Goal: Transaction & Acquisition: Purchase product/service

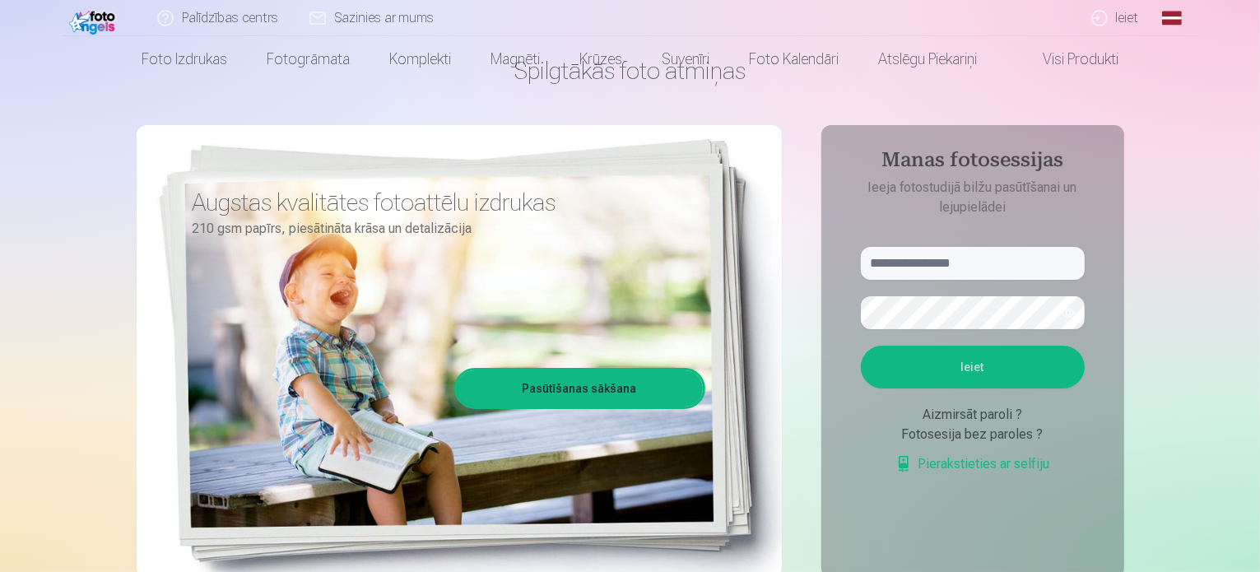
scroll to position [95, 0]
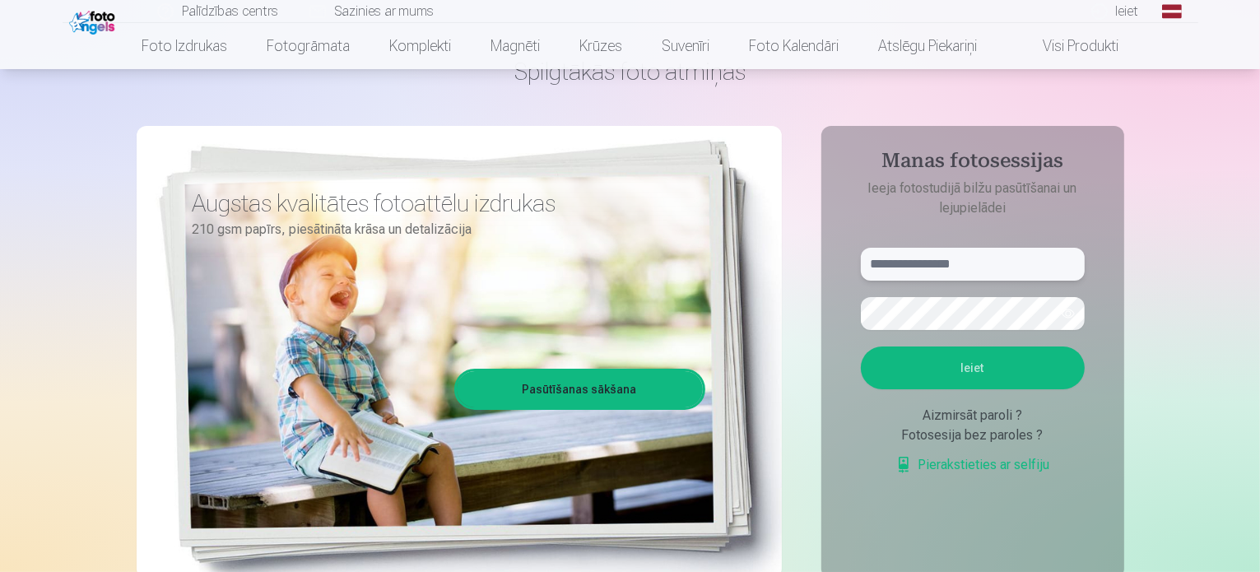
click at [963, 270] on input "text" at bounding box center [973, 264] width 224 height 33
type input "**********"
click at [861, 346] on button "Ieiet" at bounding box center [973, 367] width 224 height 43
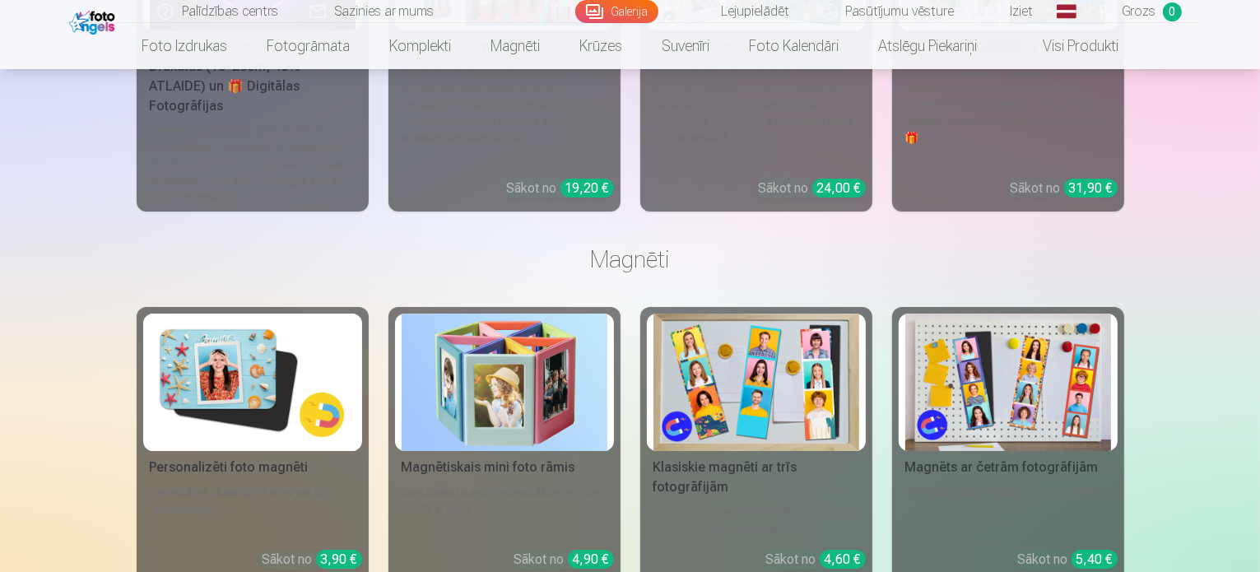
scroll to position [5799, 0]
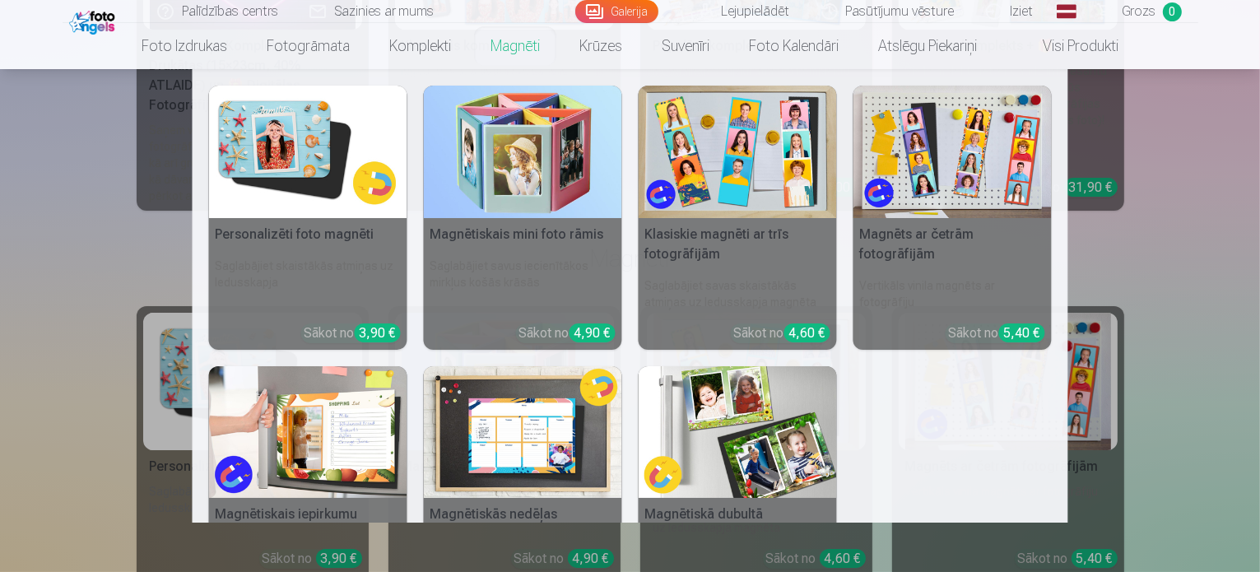
click at [325, 156] on img at bounding box center [308, 152] width 198 height 132
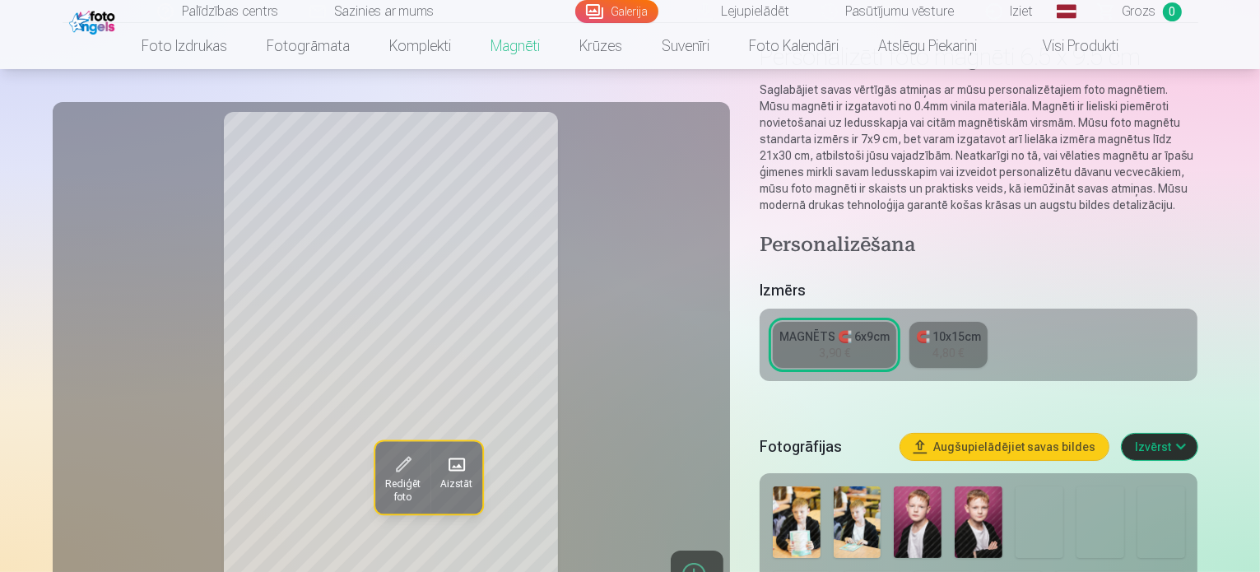
scroll to position [117, 0]
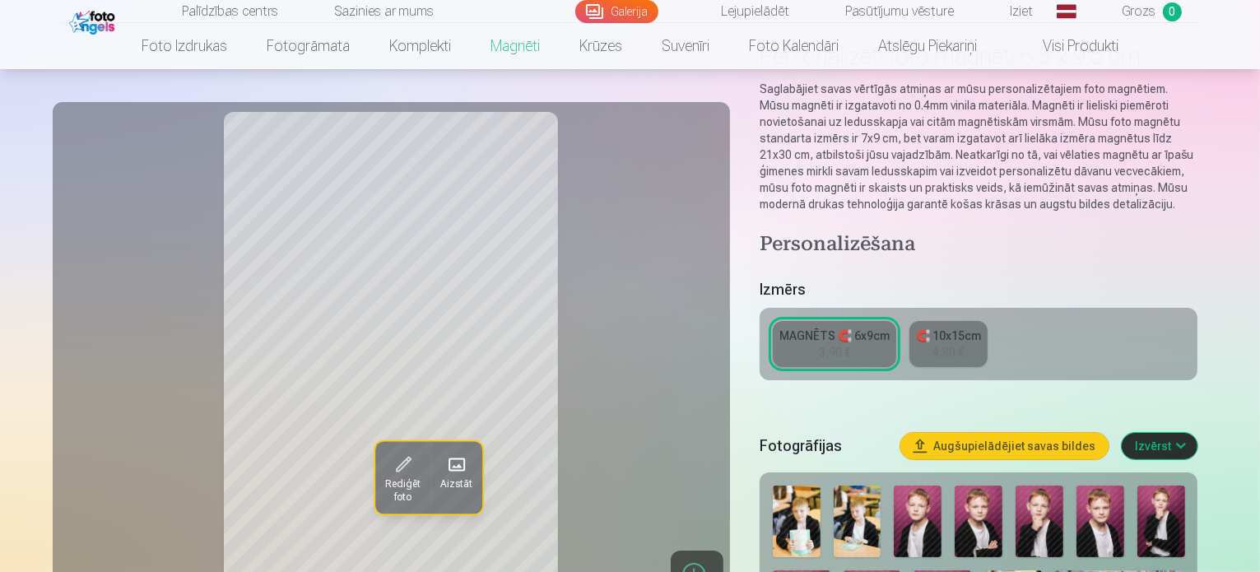
click at [938, 488] on img at bounding box center [918, 521] width 48 height 72
click at [984, 496] on img at bounding box center [978, 521] width 48 height 72
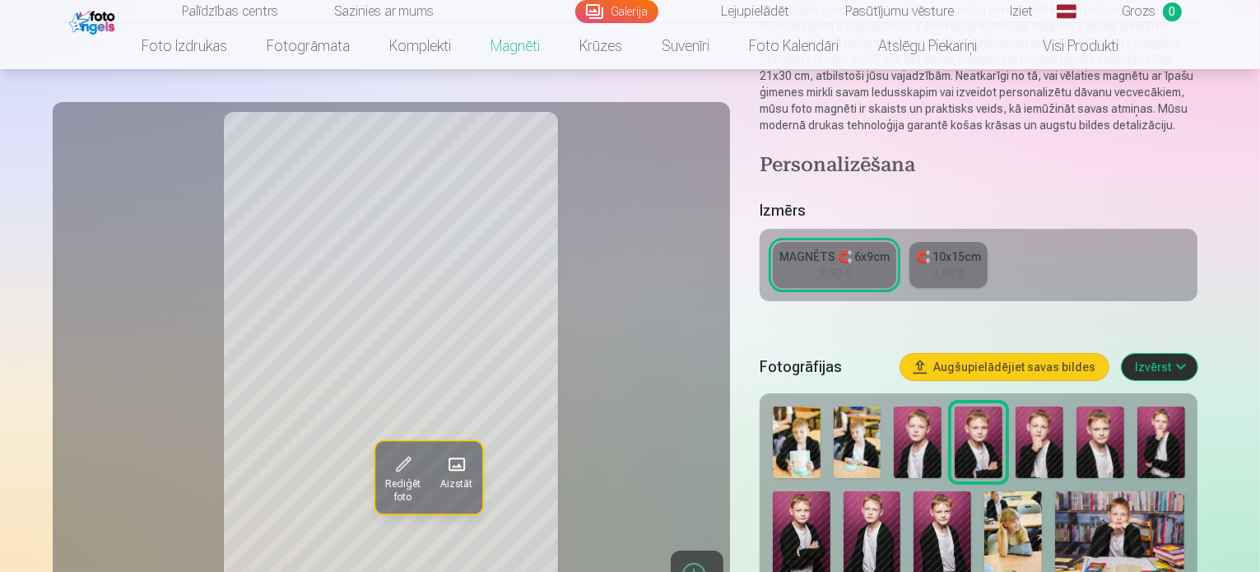
scroll to position [195, 0]
click at [584, 379] on div "Rediģēt foto Aizstāt" at bounding box center [391, 356] width 657 height 488
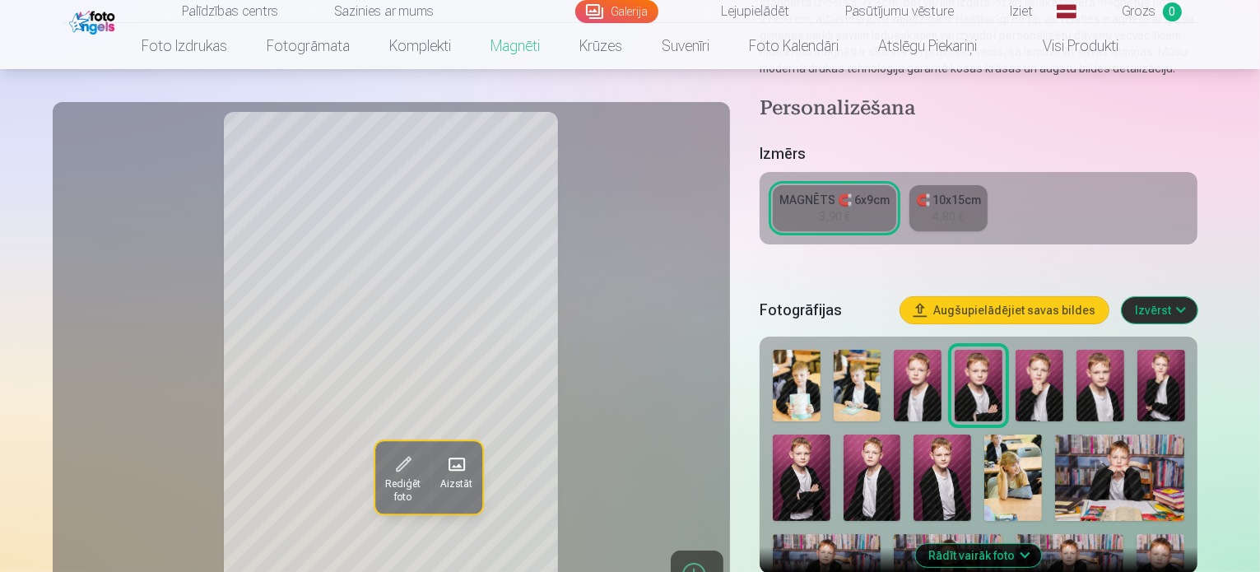
scroll to position [253, 0]
click at [1053, 378] on img at bounding box center [1039, 385] width 48 height 72
click at [1089, 384] on img at bounding box center [1100, 385] width 48 height 72
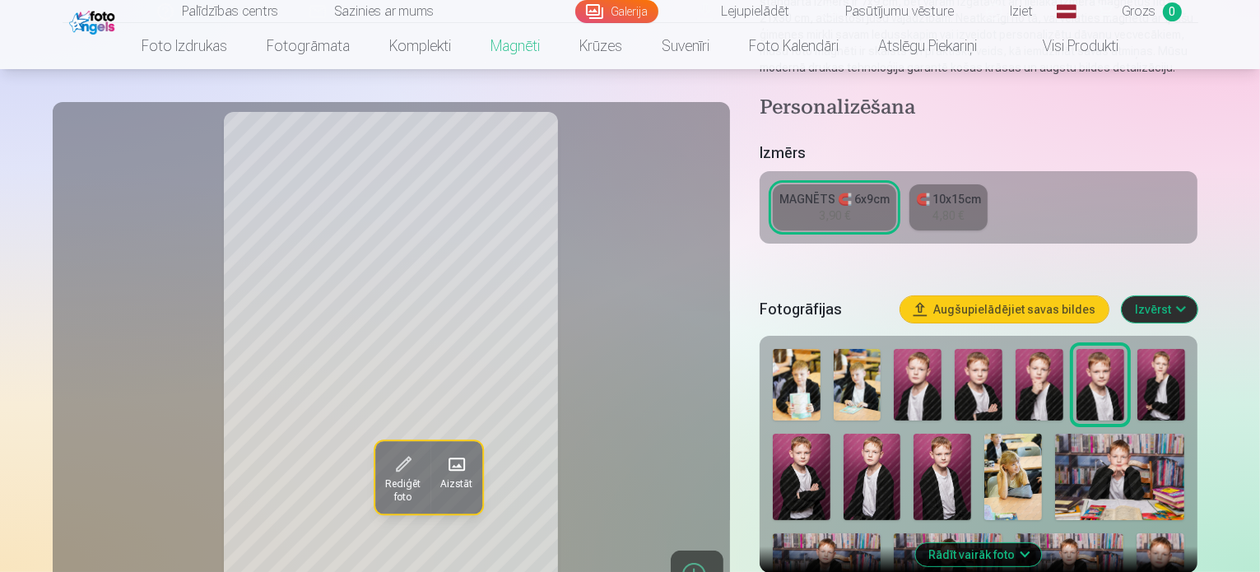
click at [1159, 381] on img at bounding box center [1161, 385] width 48 height 72
click at [830, 434] on img at bounding box center [802, 477] width 58 height 86
click at [843, 444] on img at bounding box center [872, 477] width 58 height 86
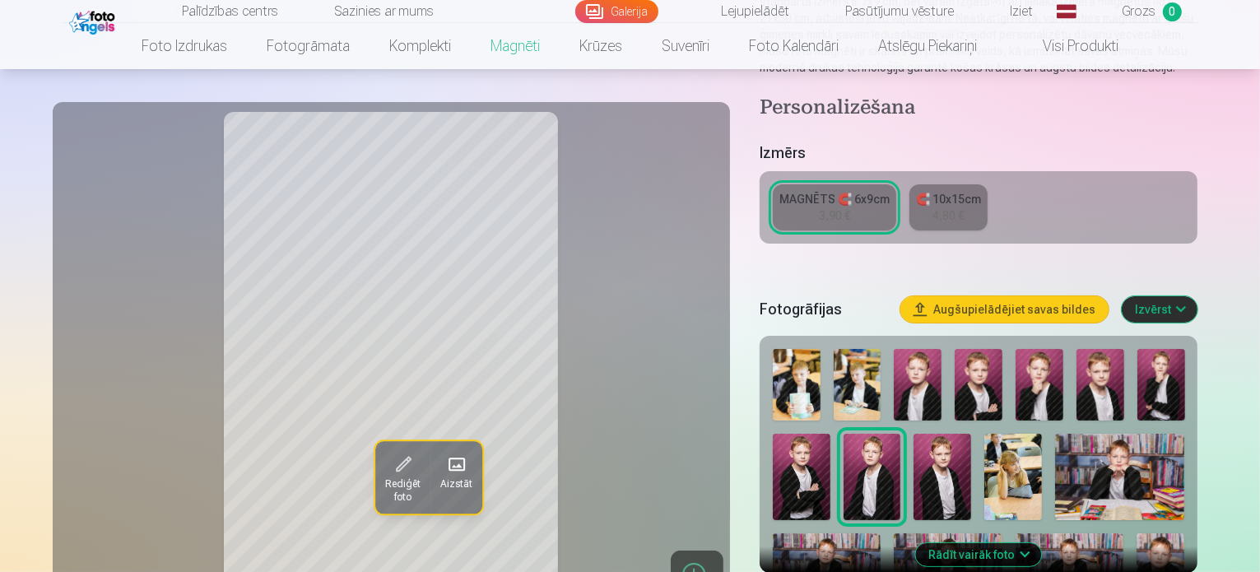
click at [913, 457] on img at bounding box center [942, 477] width 58 height 86
click at [984, 446] on img at bounding box center [1013, 477] width 58 height 86
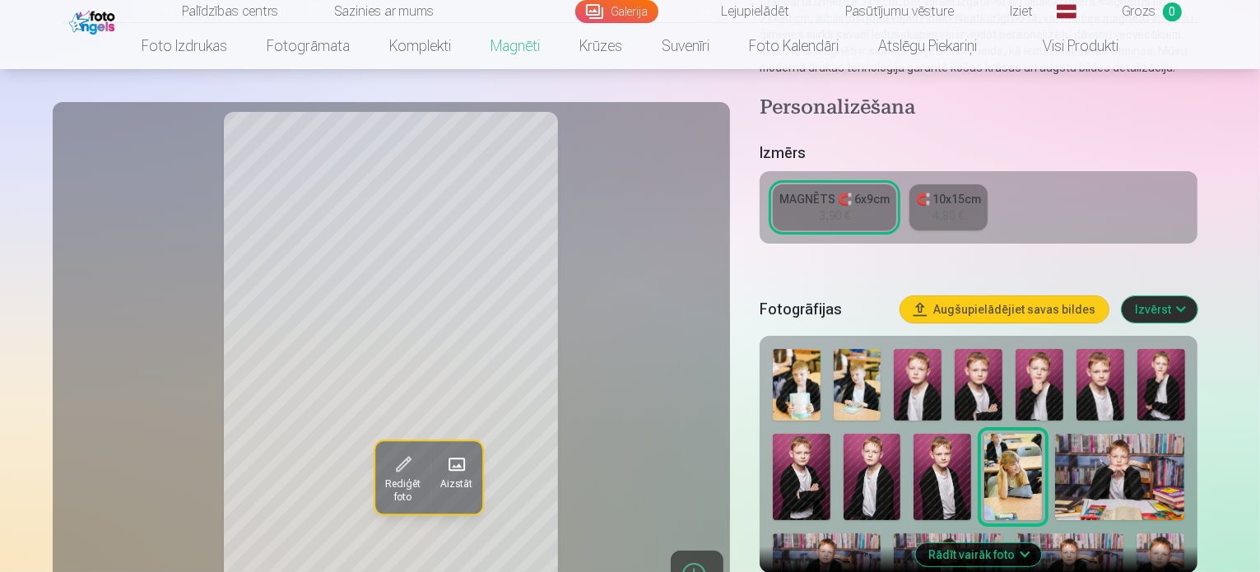
click at [1055, 470] on img at bounding box center [1119, 477] width 129 height 86
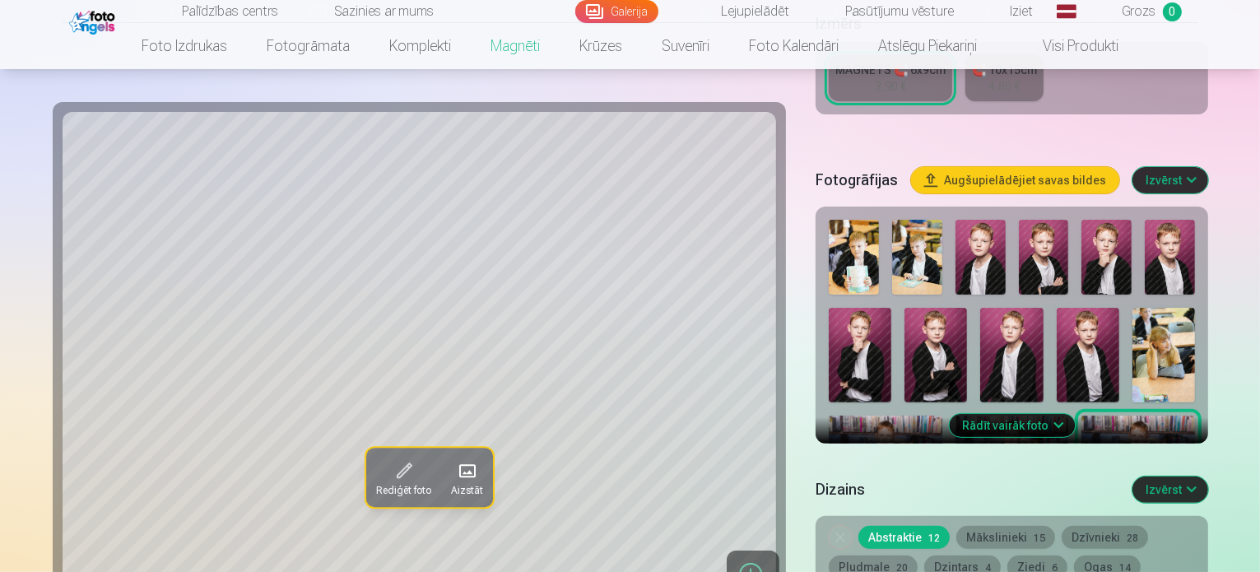
scroll to position [416, 0]
click at [1004, 413] on button "Rādīt vairāk foto" at bounding box center [1012, 424] width 126 height 23
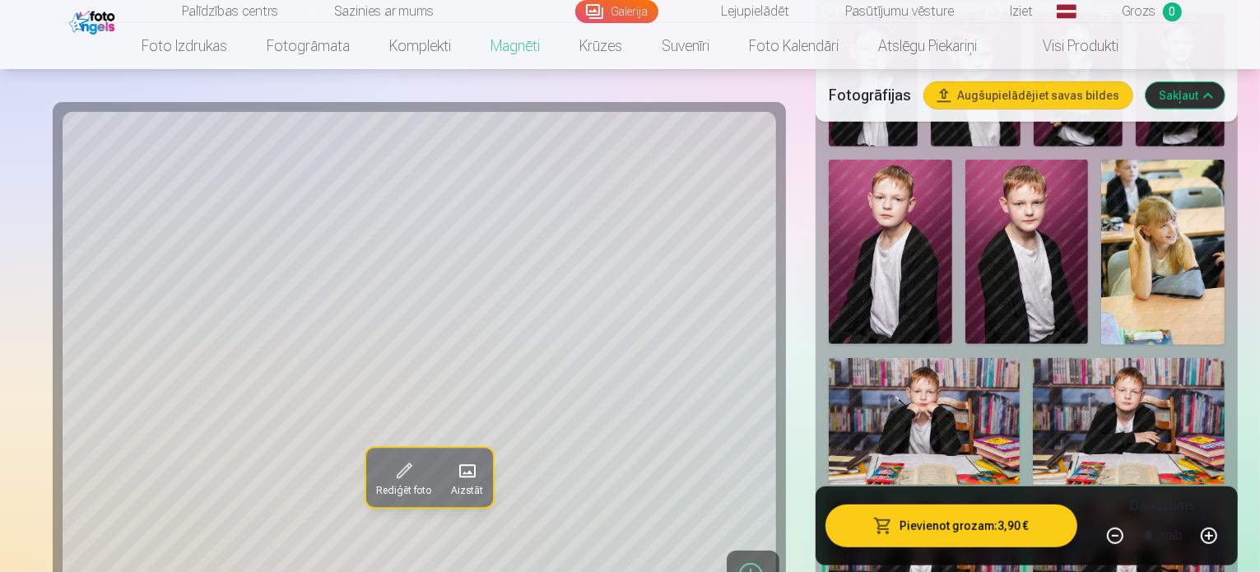
scroll to position [858, 0]
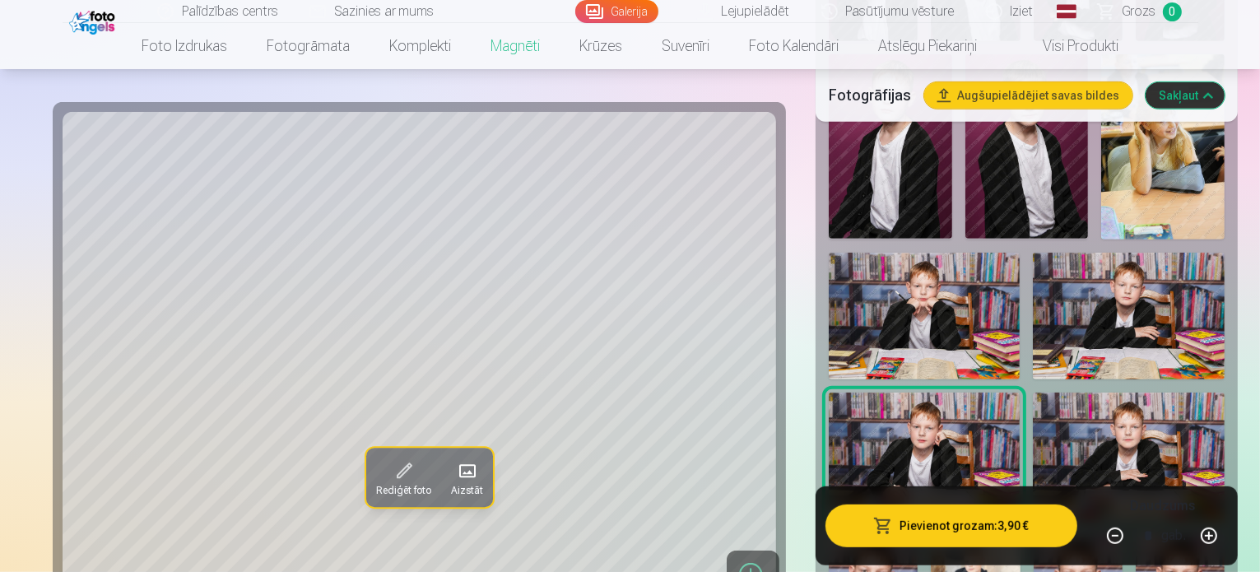
click at [1033, 392] on img at bounding box center [1129, 456] width 192 height 128
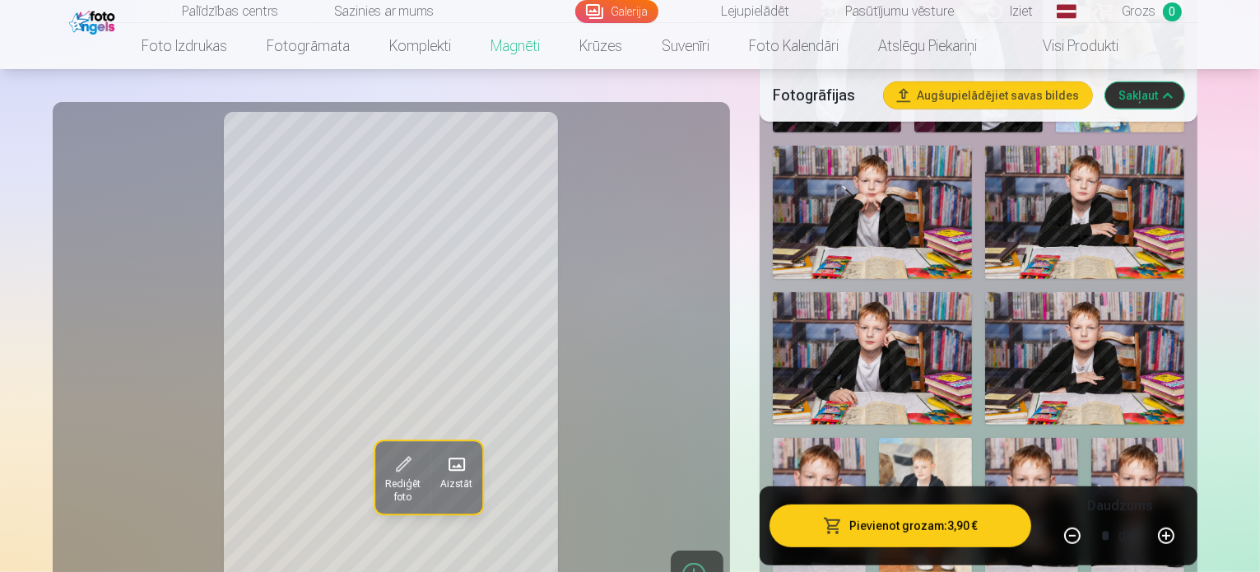
scroll to position [969, 0]
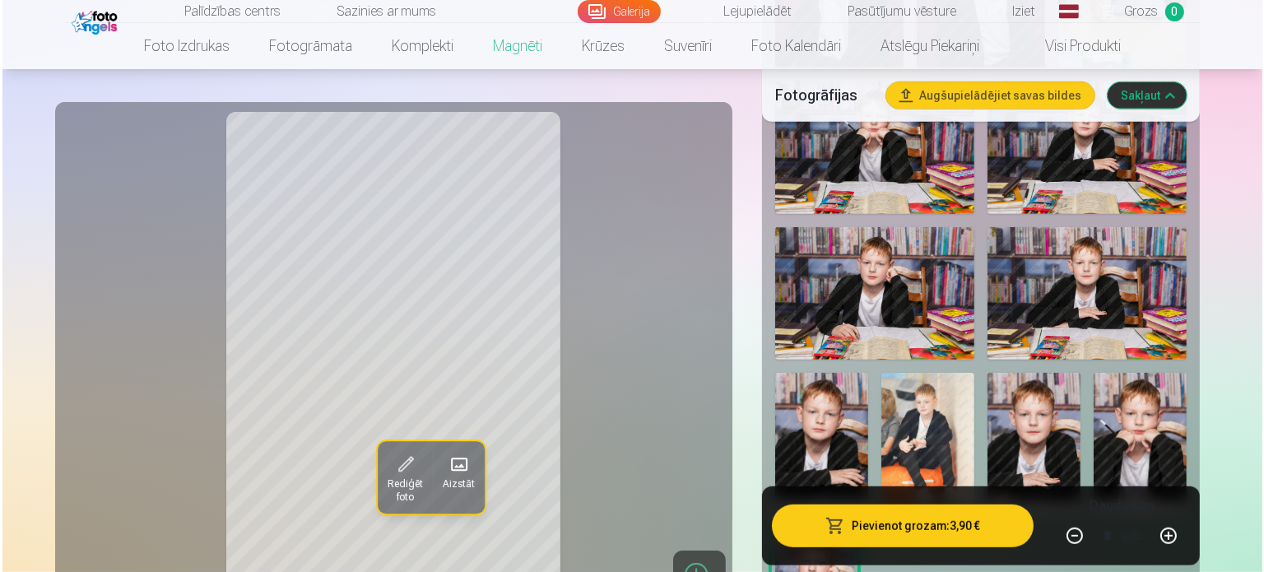
scroll to position [950, 0]
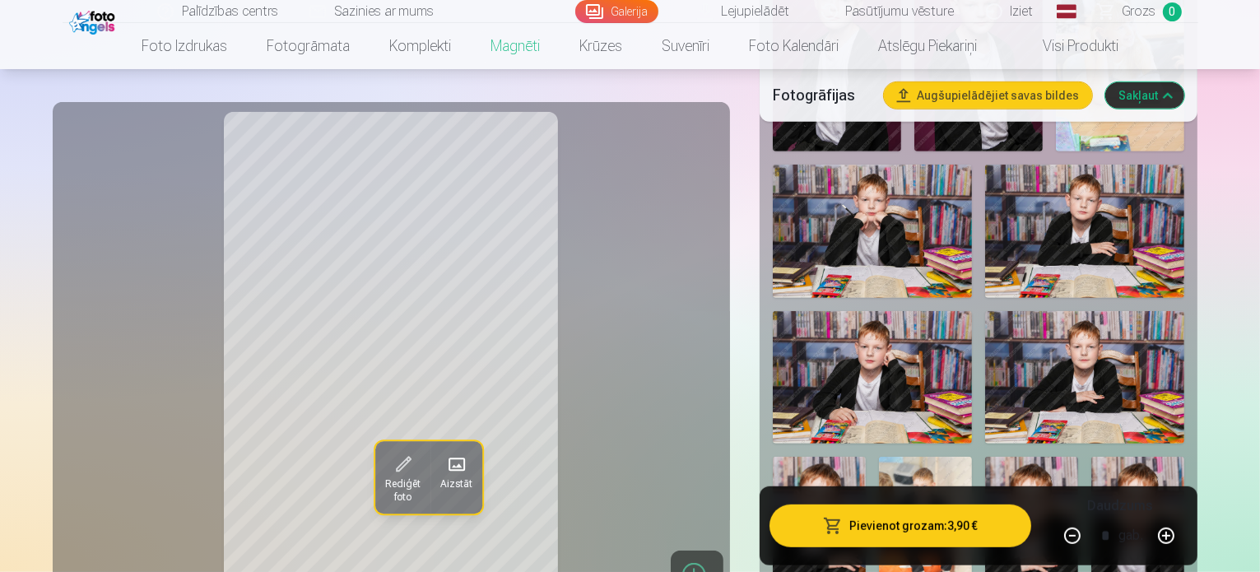
click at [389, 452] on span at bounding box center [402, 465] width 26 height 26
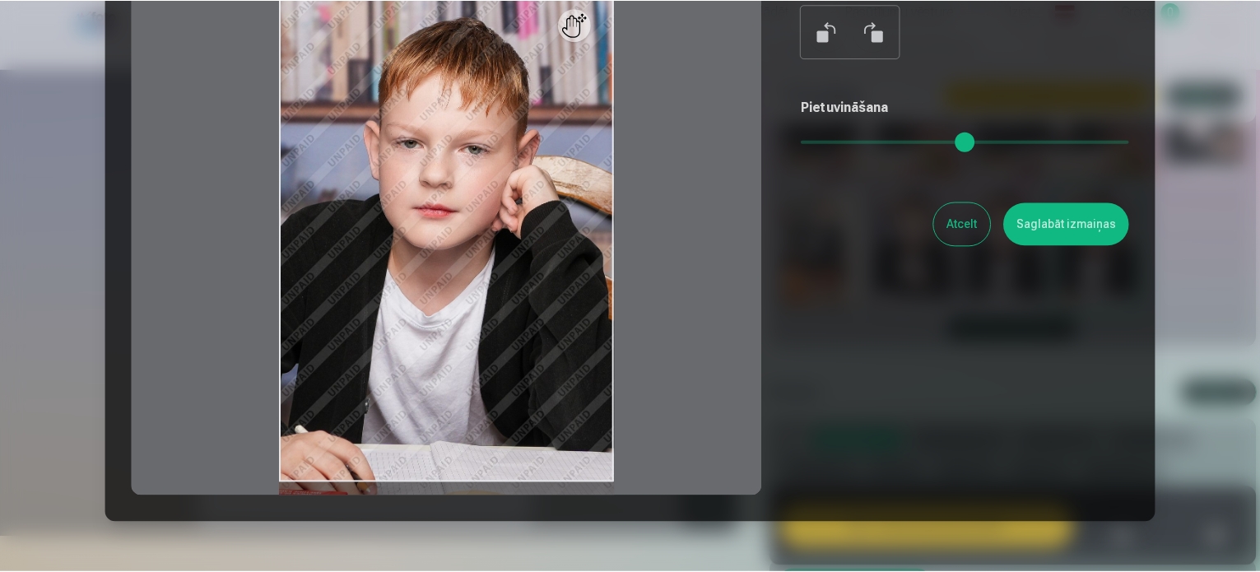
scroll to position [188, 0]
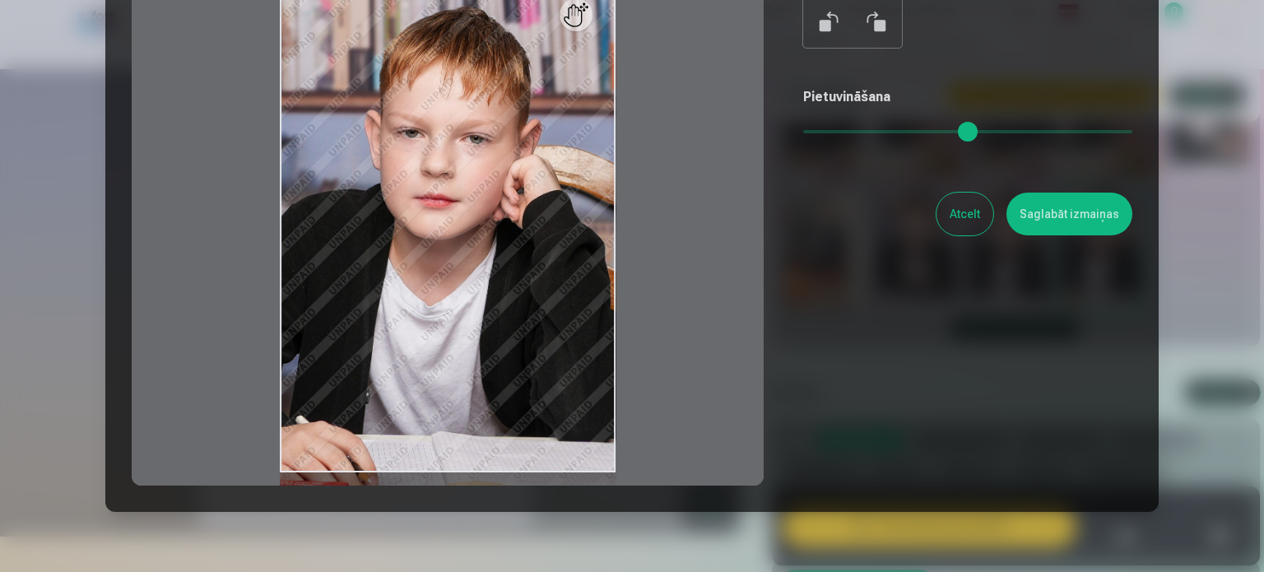
click at [968, 215] on button "Atcelt" at bounding box center [964, 214] width 57 height 43
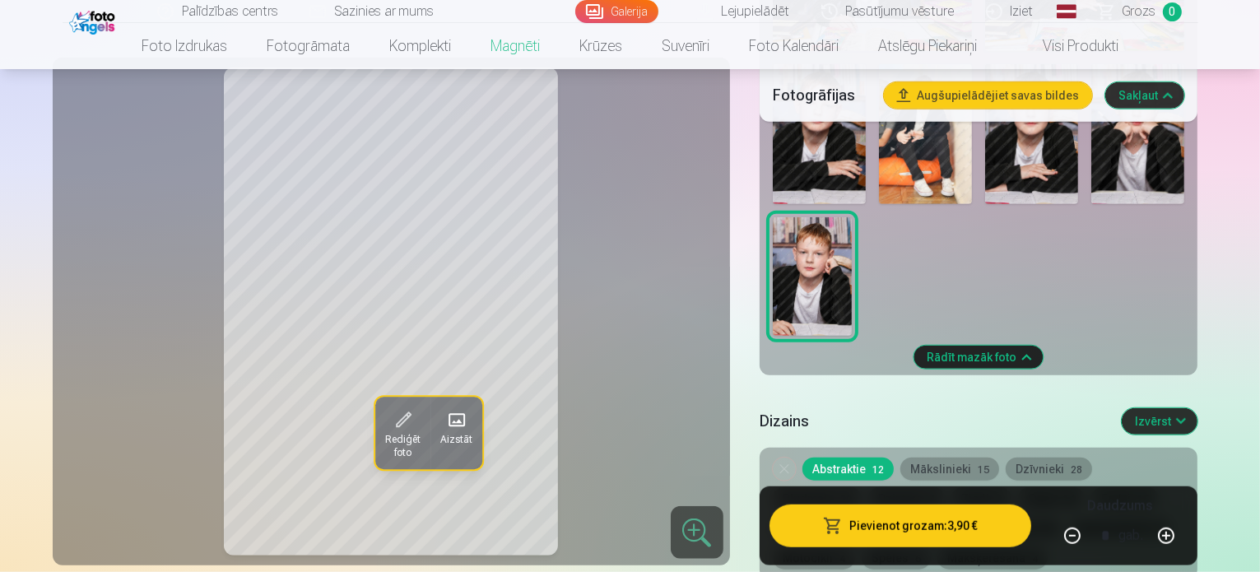
scroll to position [1341, 0]
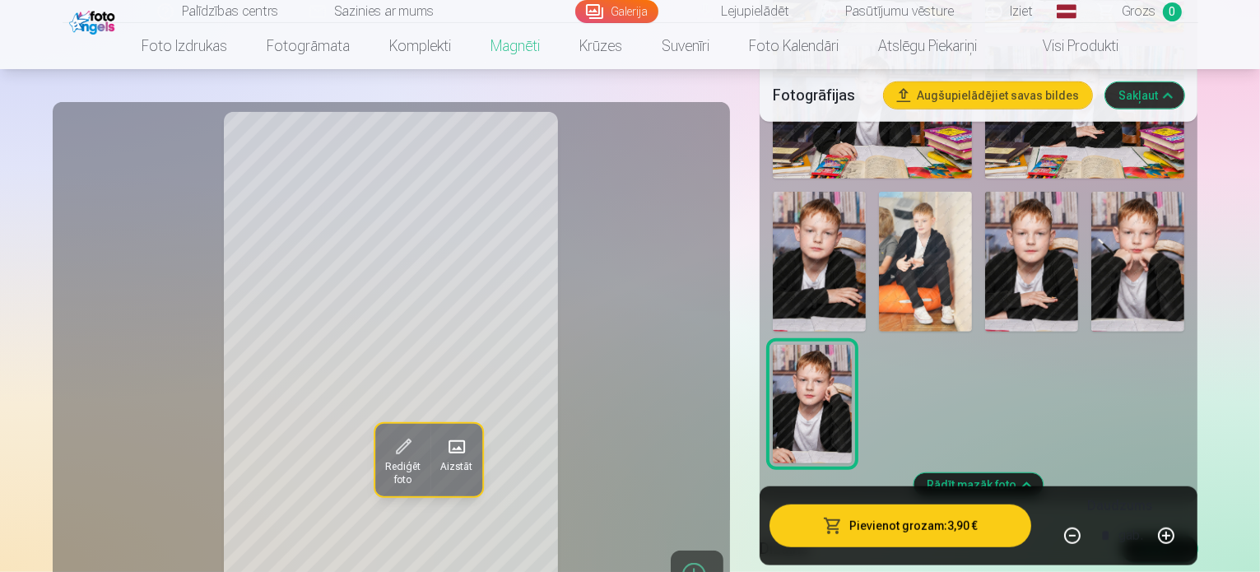
scroll to position [1216, 0]
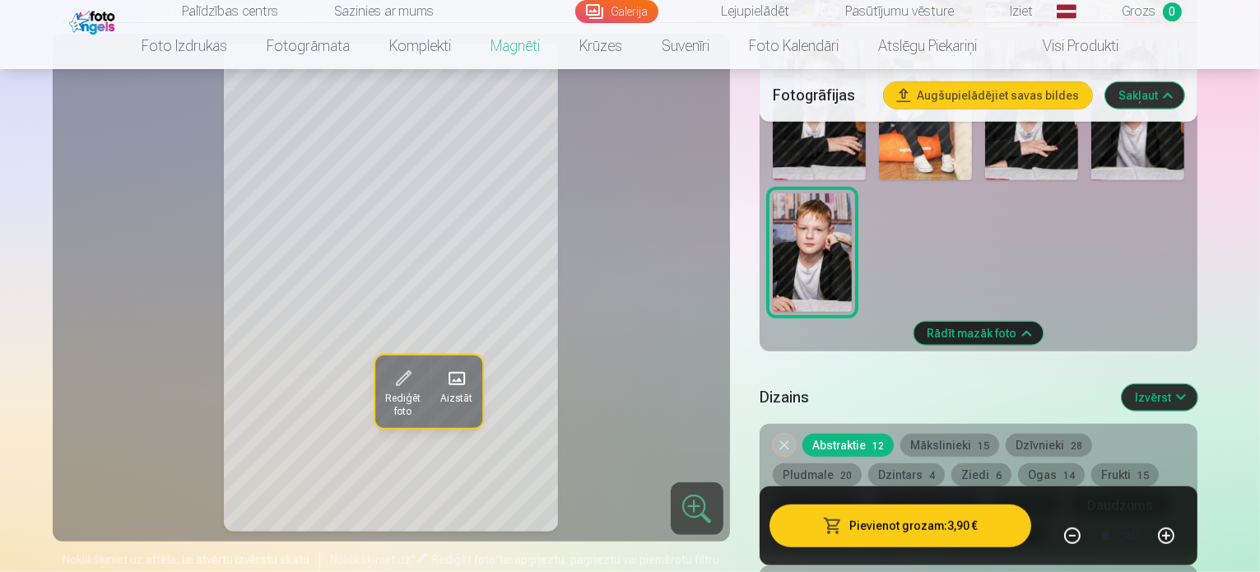
scroll to position [1369, 0]
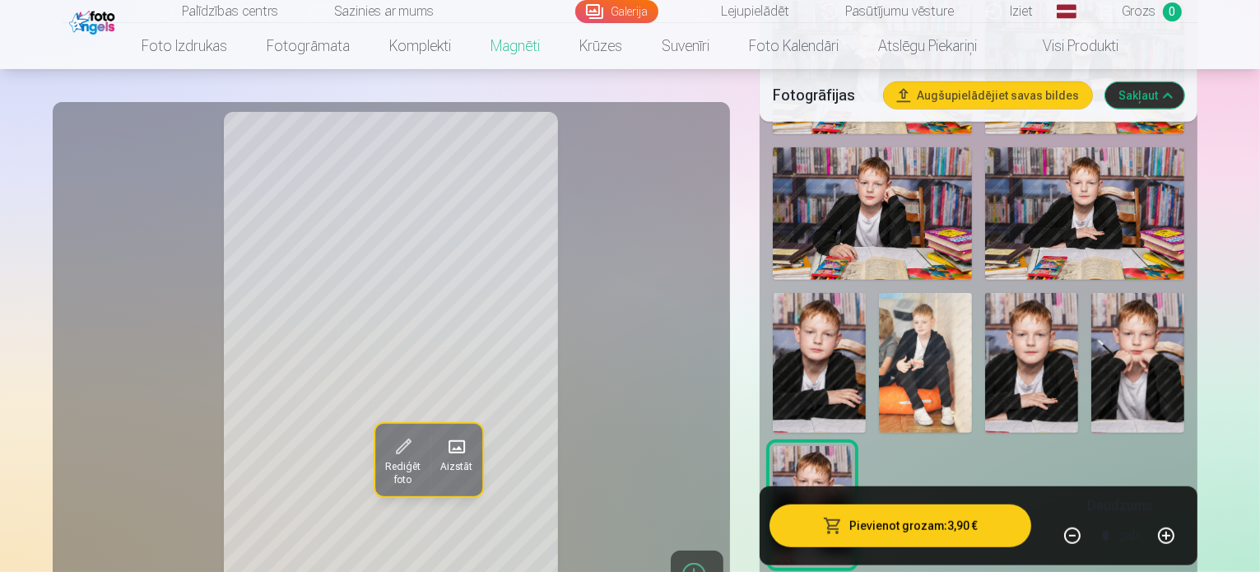
scroll to position [1110, 0]
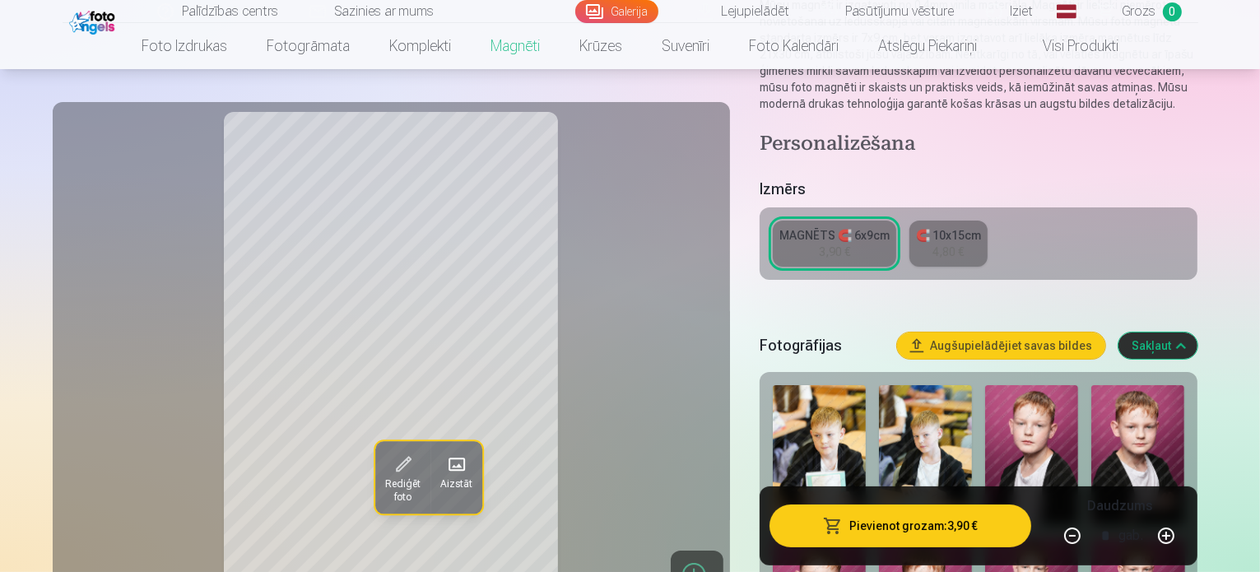
scroll to position [0, 0]
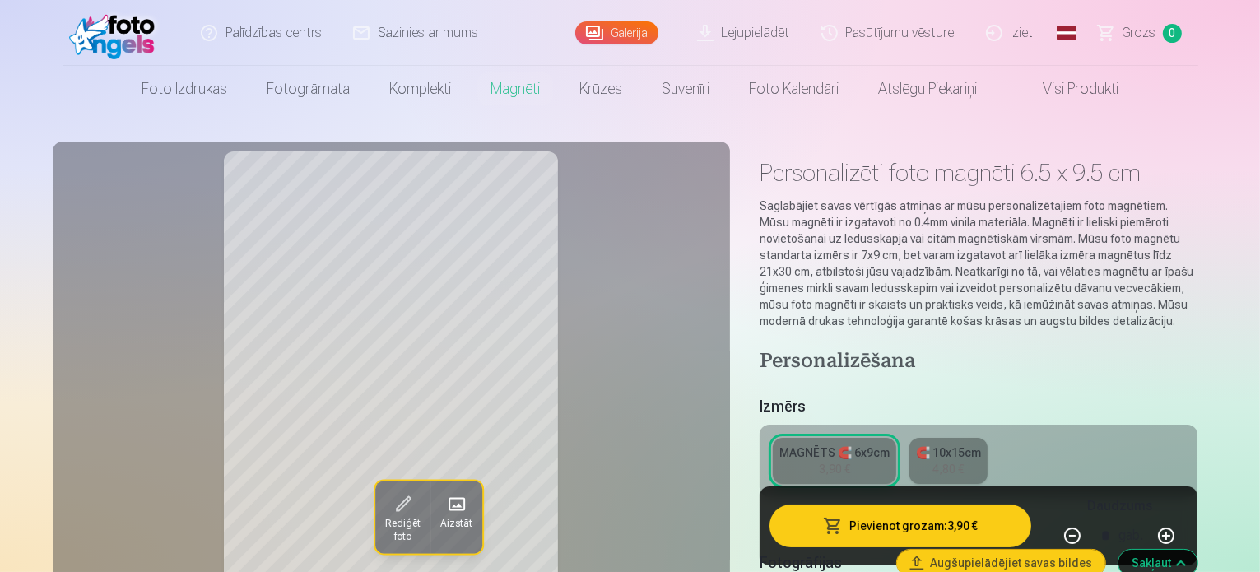
click at [959, 444] on div "🧲 10x15cm" at bounding box center [948, 452] width 65 height 16
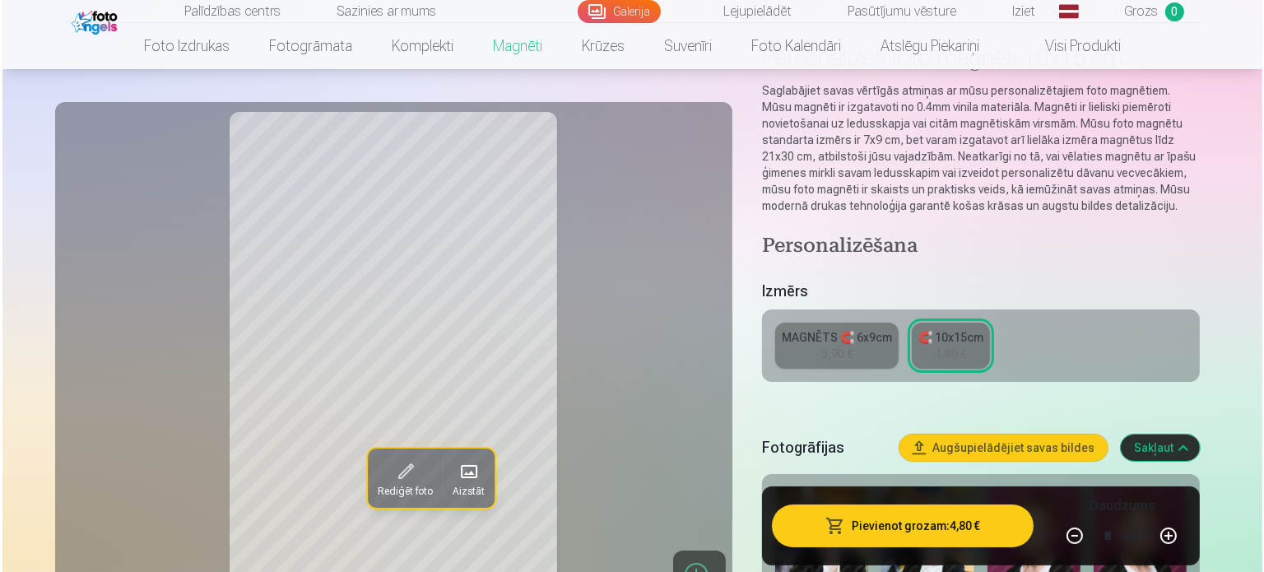
scroll to position [118, 0]
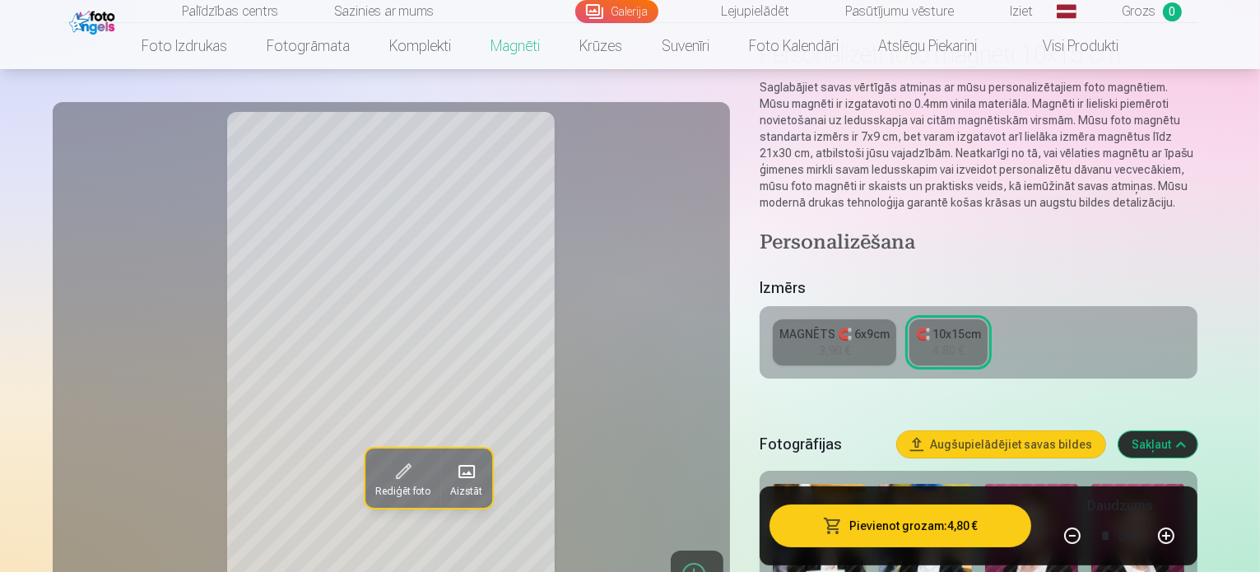
click at [1186, 535] on button "button" at bounding box center [1165, 535] width 39 height 39
type input "*"
click at [912, 536] on button "Pievienot grozam : 14,40 €" at bounding box center [900, 525] width 262 height 43
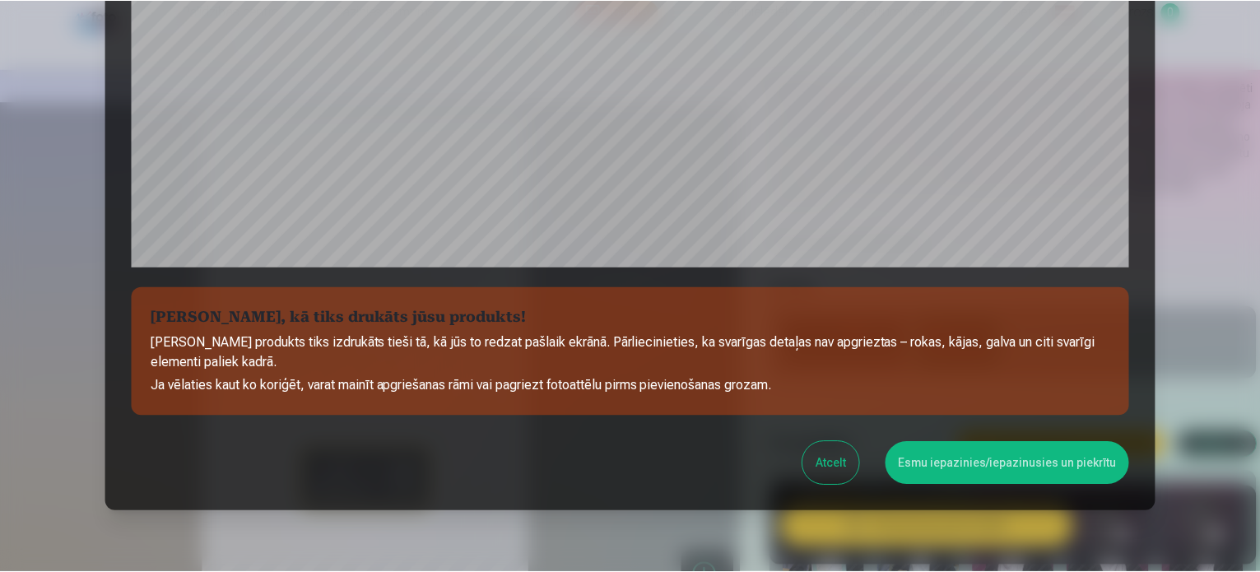
scroll to position [541, 0]
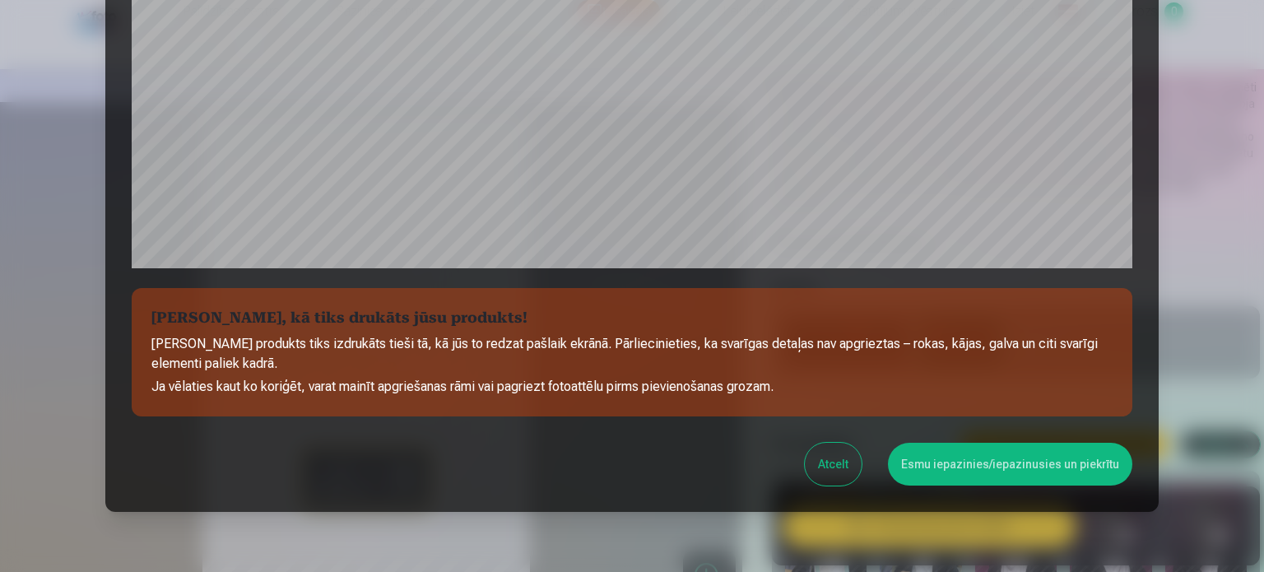
click at [978, 473] on button "Esmu iepazinies/iepazinusies un piekrītu" at bounding box center [1010, 464] width 244 height 43
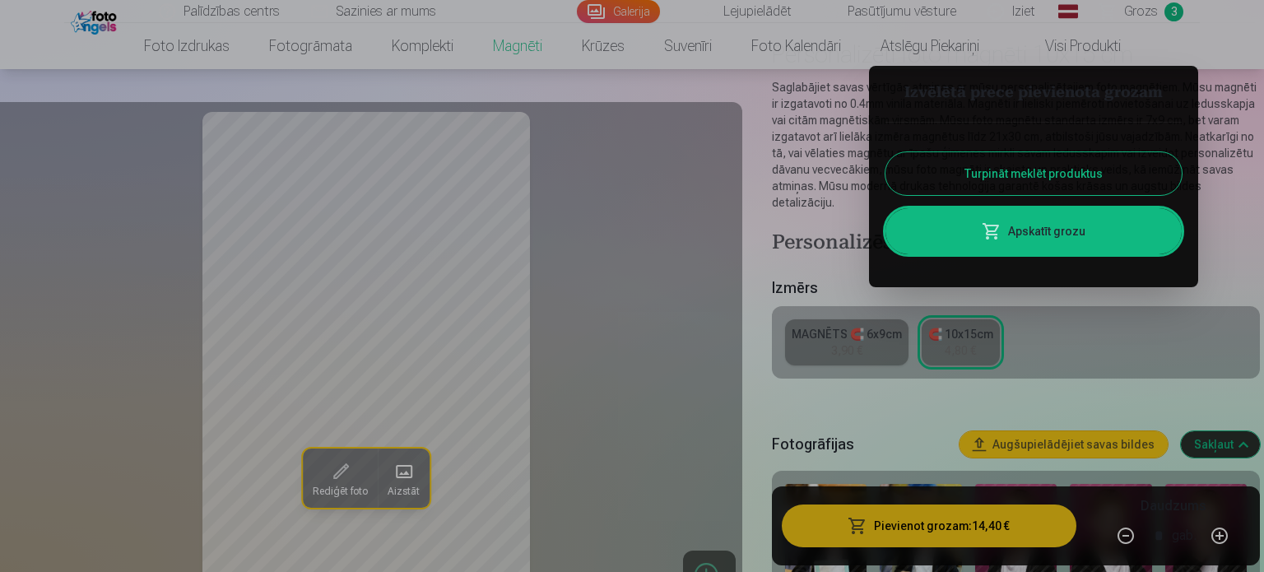
click at [1063, 172] on button "Turpināt meklēt produktus" at bounding box center [1033, 173] width 296 height 43
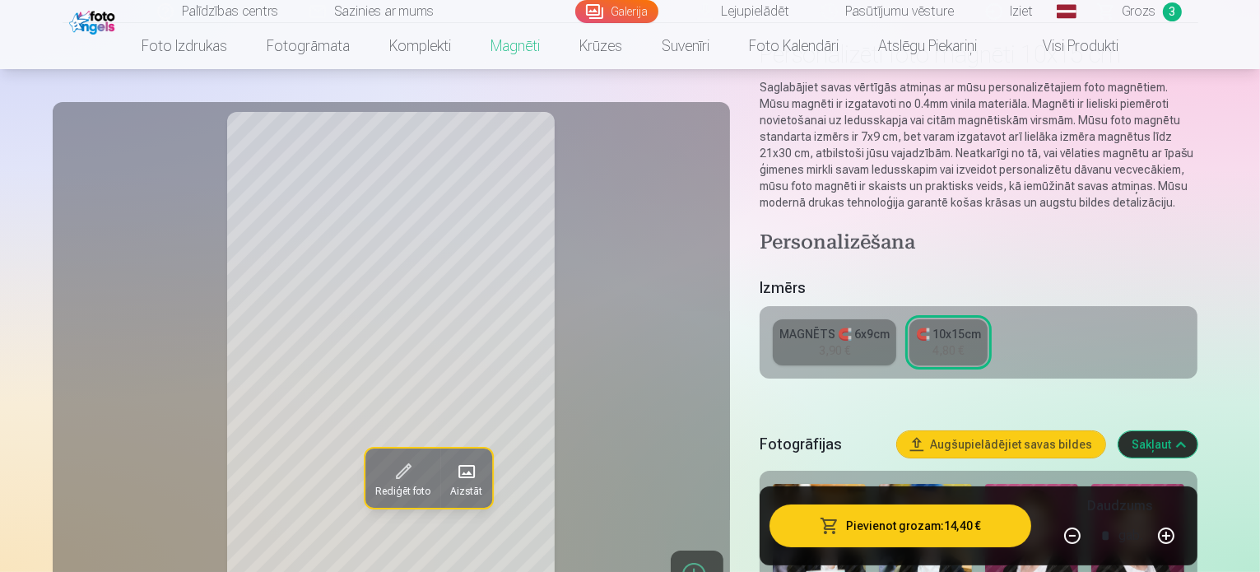
scroll to position [3, 0]
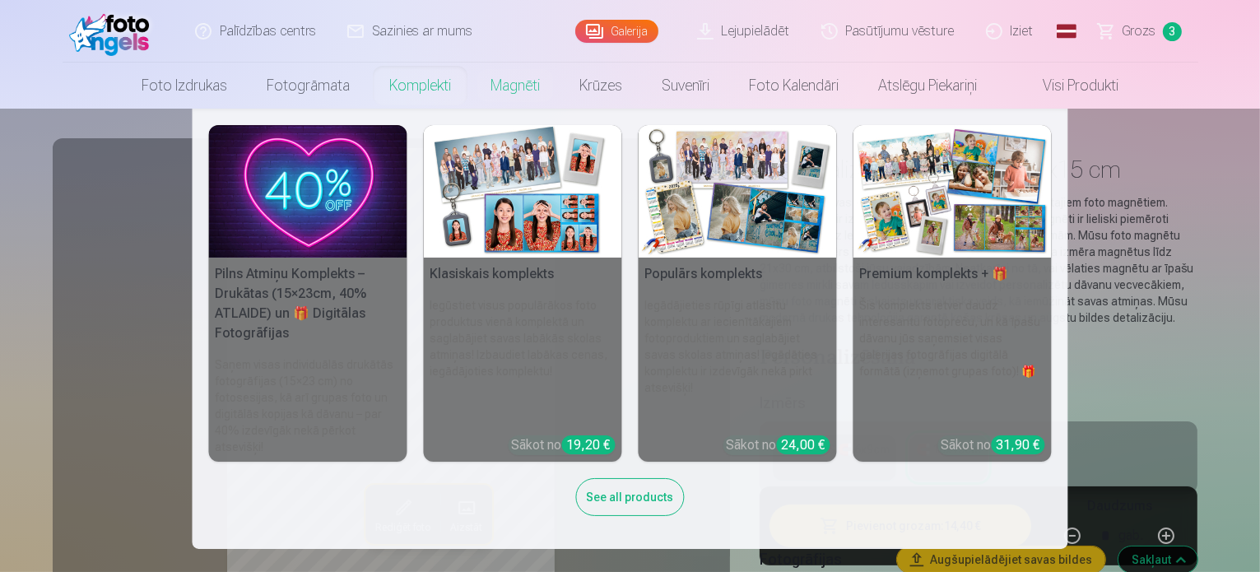
click at [411, 86] on link "Komplekti" at bounding box center [419, 86] width 101 height 46
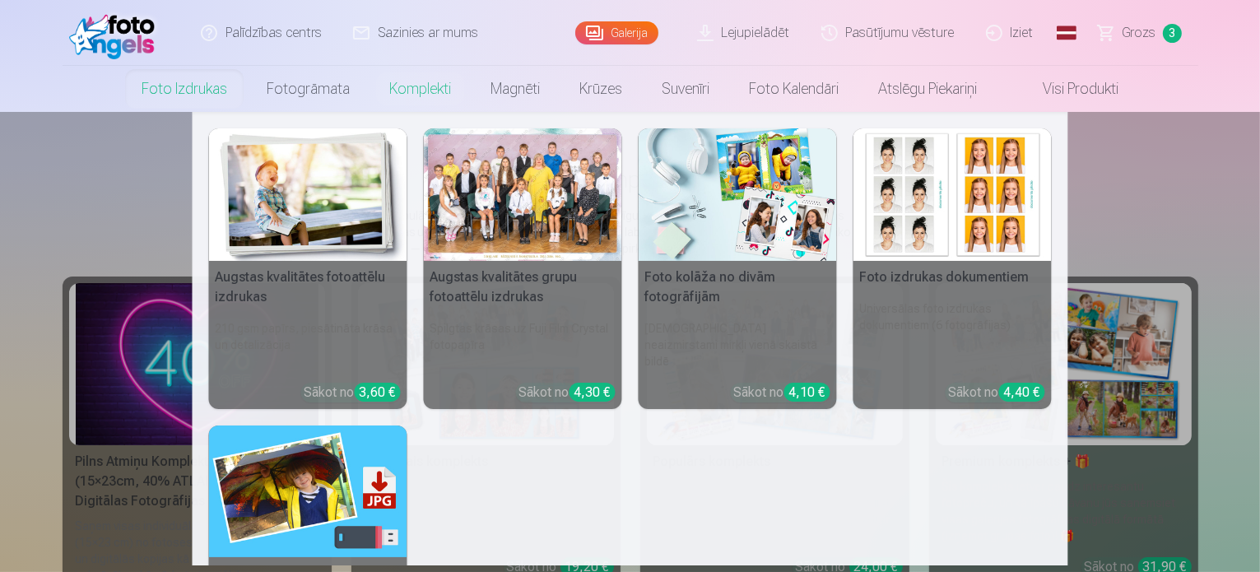
click at [227, 79] on link "Foto izdrukas" at bounding box center [184, 89] width 125 height 46
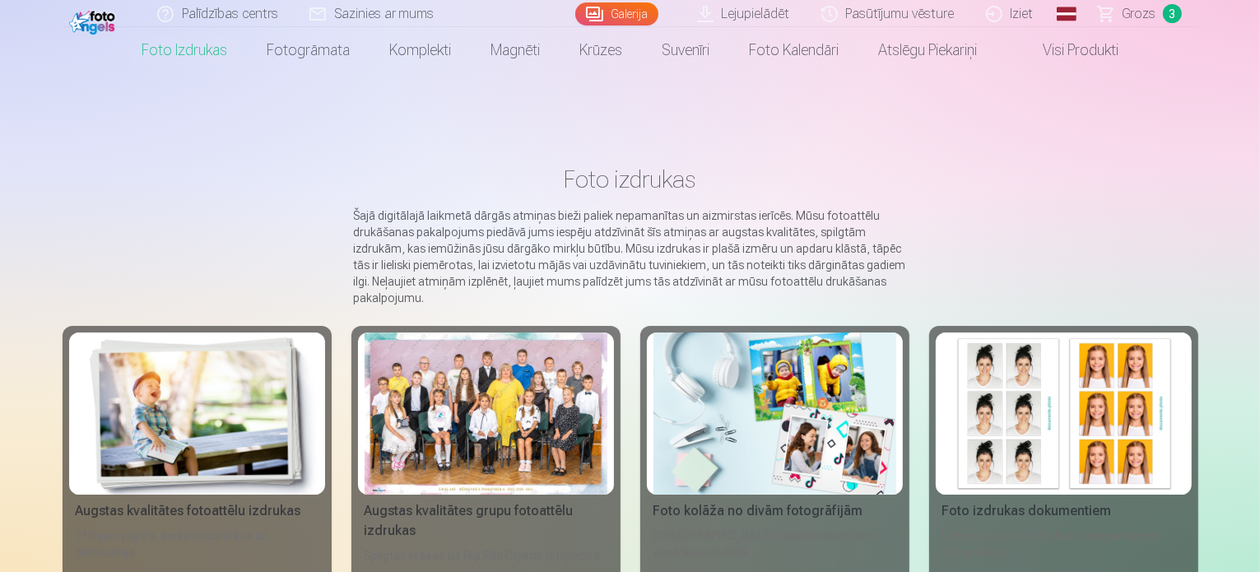
scroll to position [250, 0]
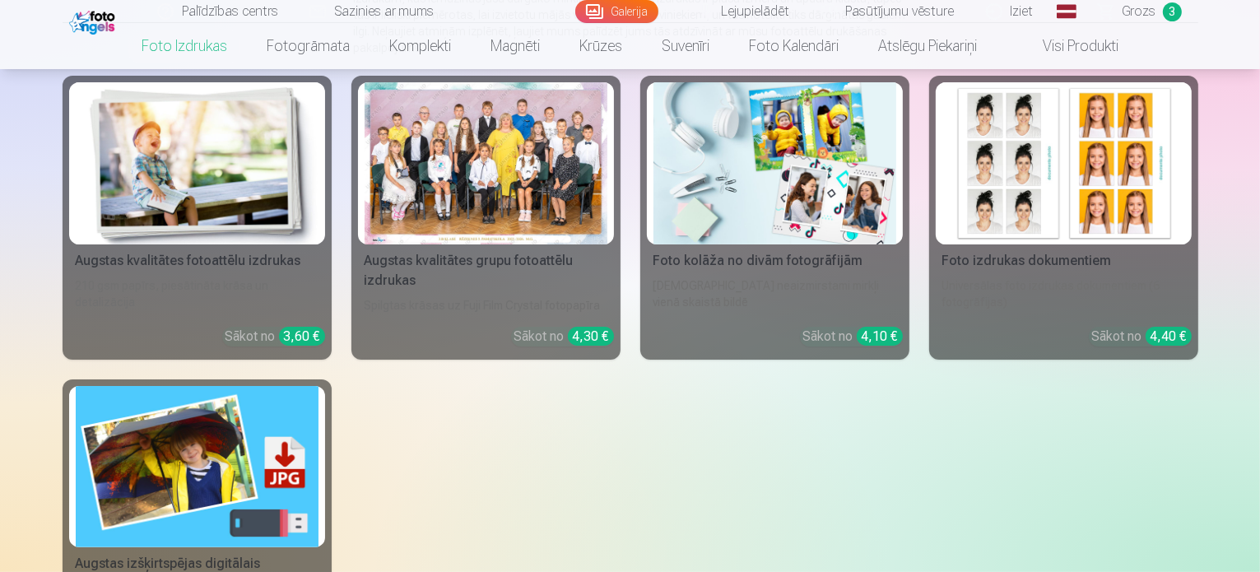
click at [905, 267] on link "Foto kolāža no divām fotogrāfijām Divi neaizmirstami mirkļi vienā skaistā bildē…" at bounding box center [774, 218] width 269 height 284
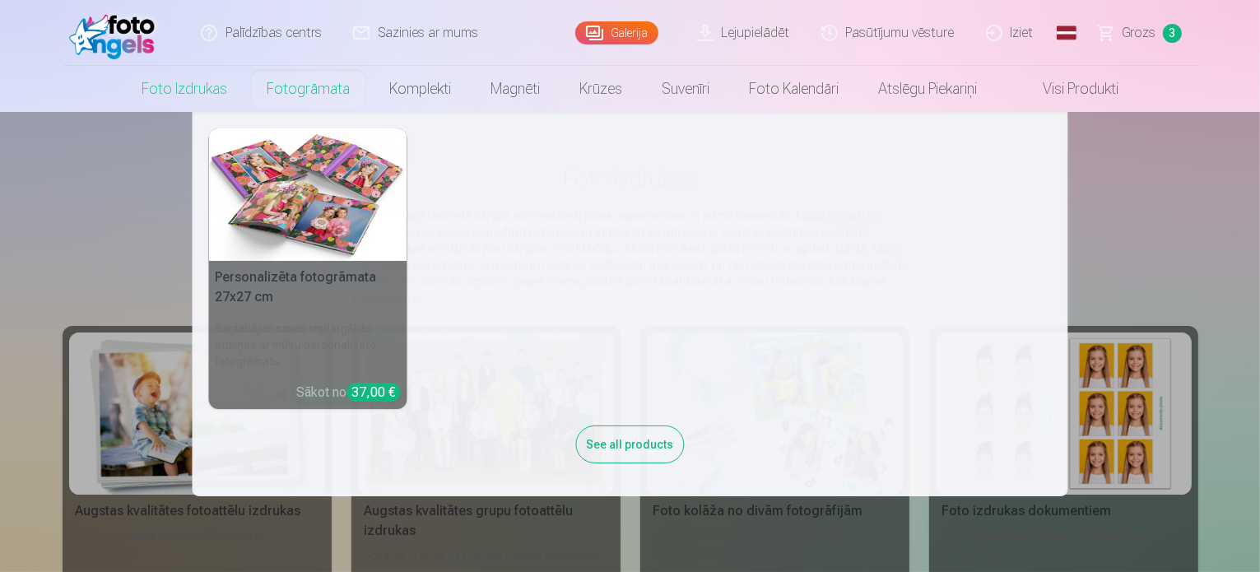
click at [285, 95] on link "Fotogrāmata" at bounding box center [308, 89] width 123 height 46
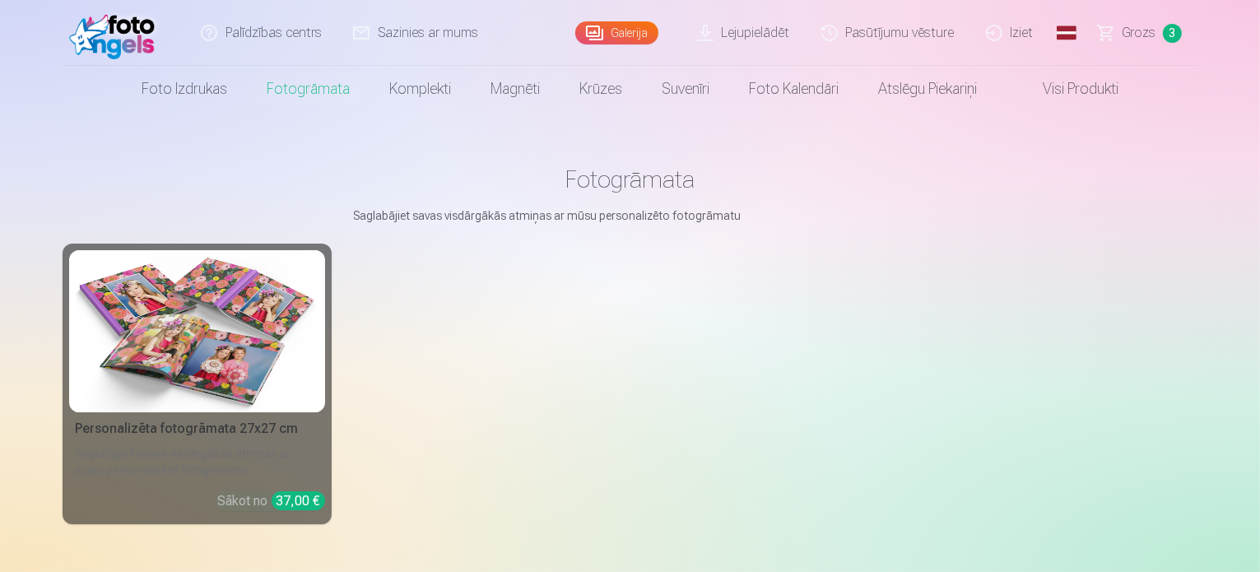
click at [216, 365] on img at bounding box center [197, 331] width 243 height 162
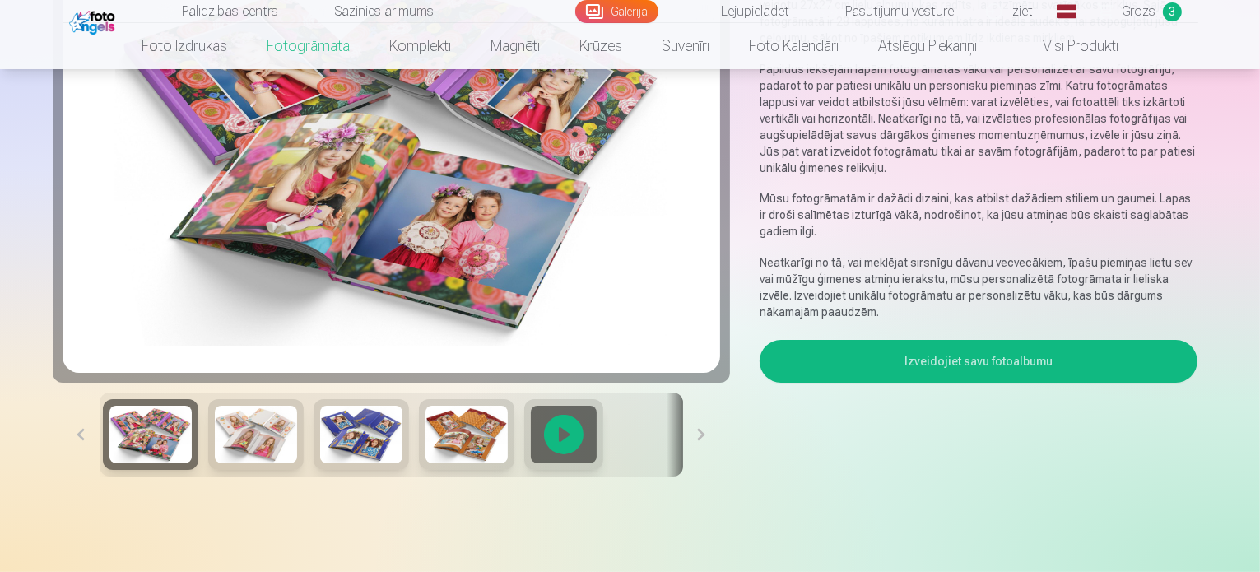
scroll to position [216, 0]
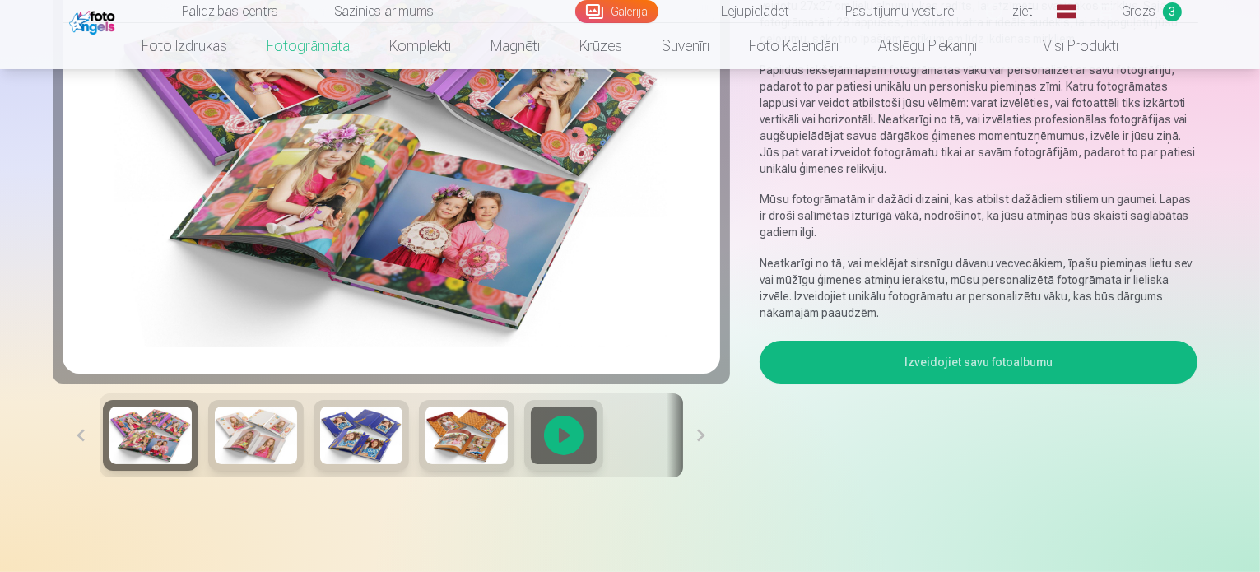
click at [714, 477] on button at bounding box center [701, 435] width 37 height 84
drag, startPoint x: 714, startPoint y: 494, endPoint x: 159, endPoint y: 492, distance: 555.4
click at [159, 477] on div at bounding box center [391, 435] width 657 height 84
click at [109, 464] on img at bounding box center [150, 435] width 82 height 58
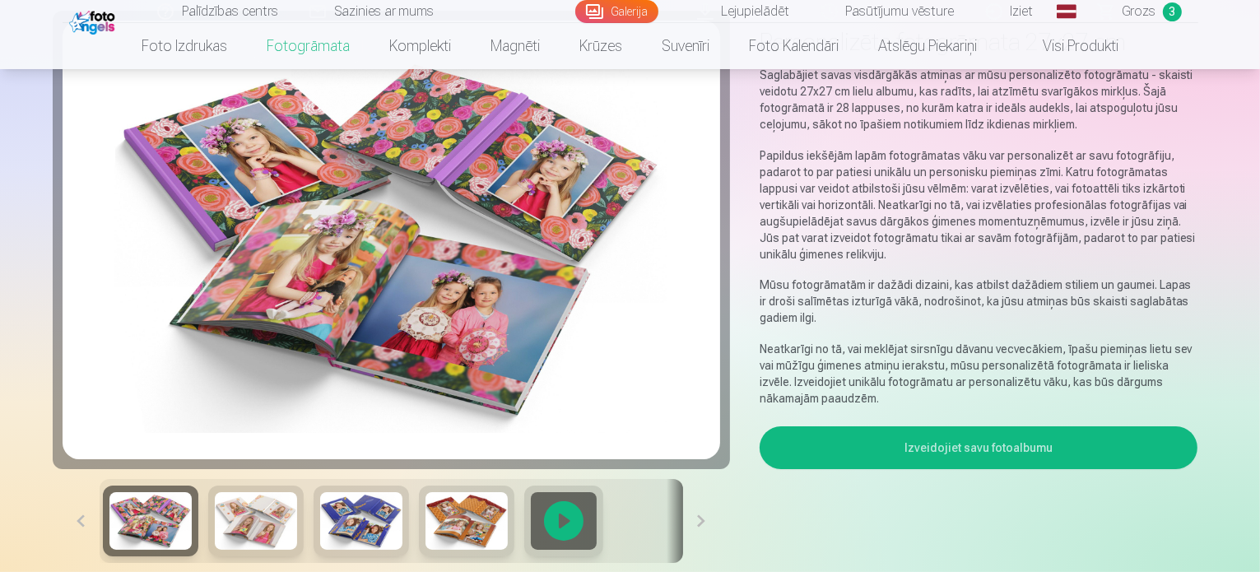
click at [215, 550] on img at bounding box center [256, 521] width 82 height 58
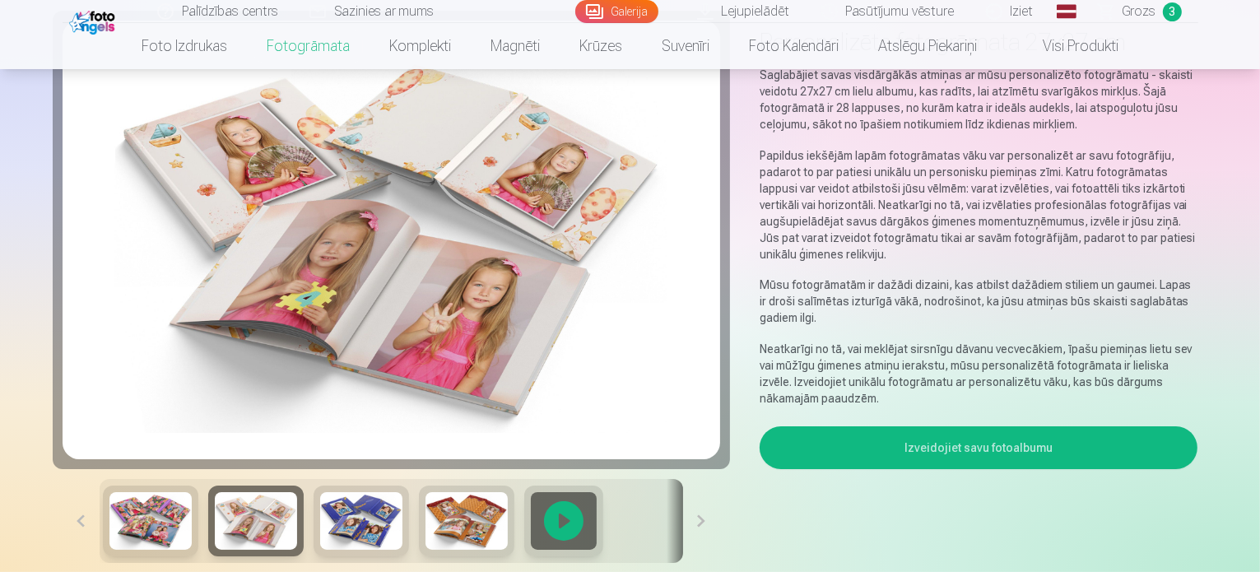
click at [320, 550] on img at bounding box center [361, 521] width 82 height 58
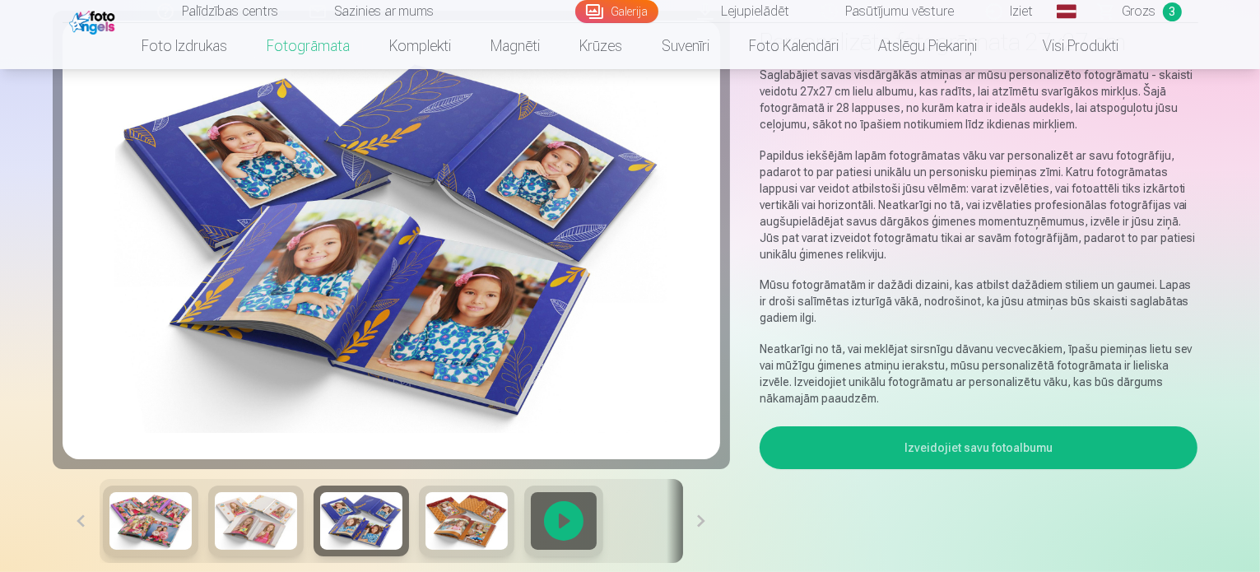
click at [1010, 426] on button "Izveidojiet savu fotoalbumu" at bounding box center [978, 447] width 439 height 43
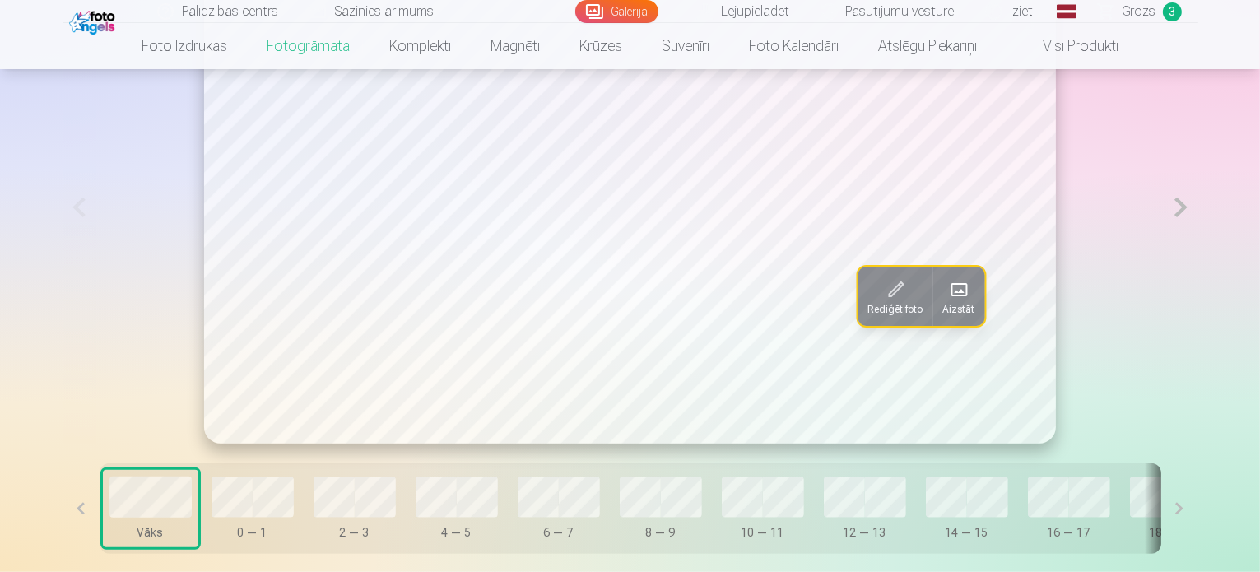
scroll to position [973, 0]
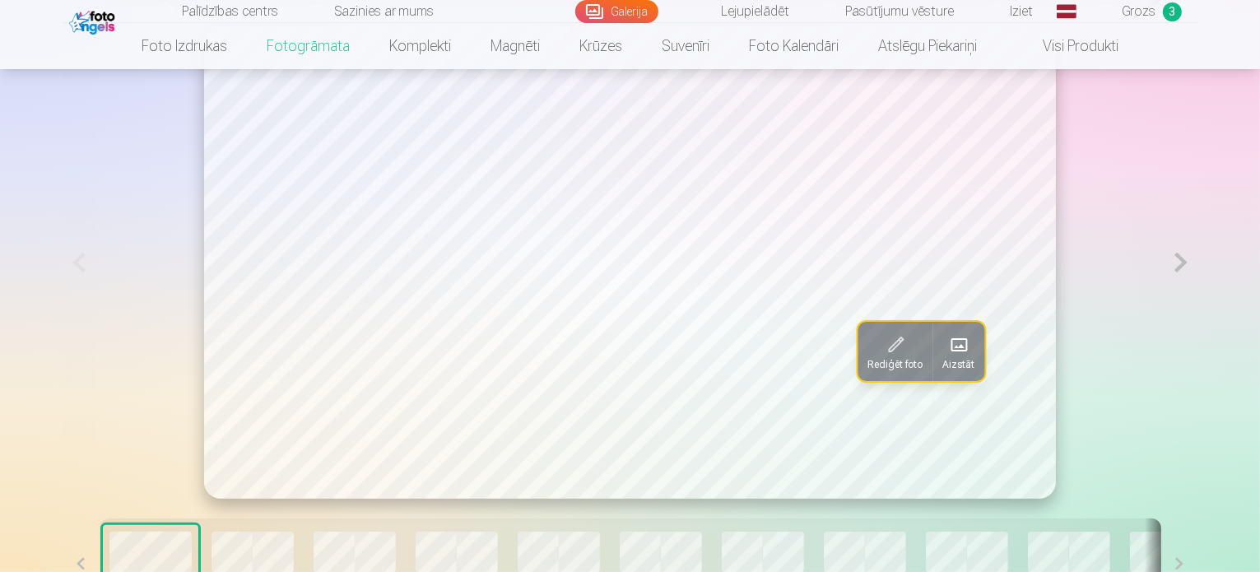
click at [1197, 311] on button at bounding box center [1180, 262] width 34 height 472
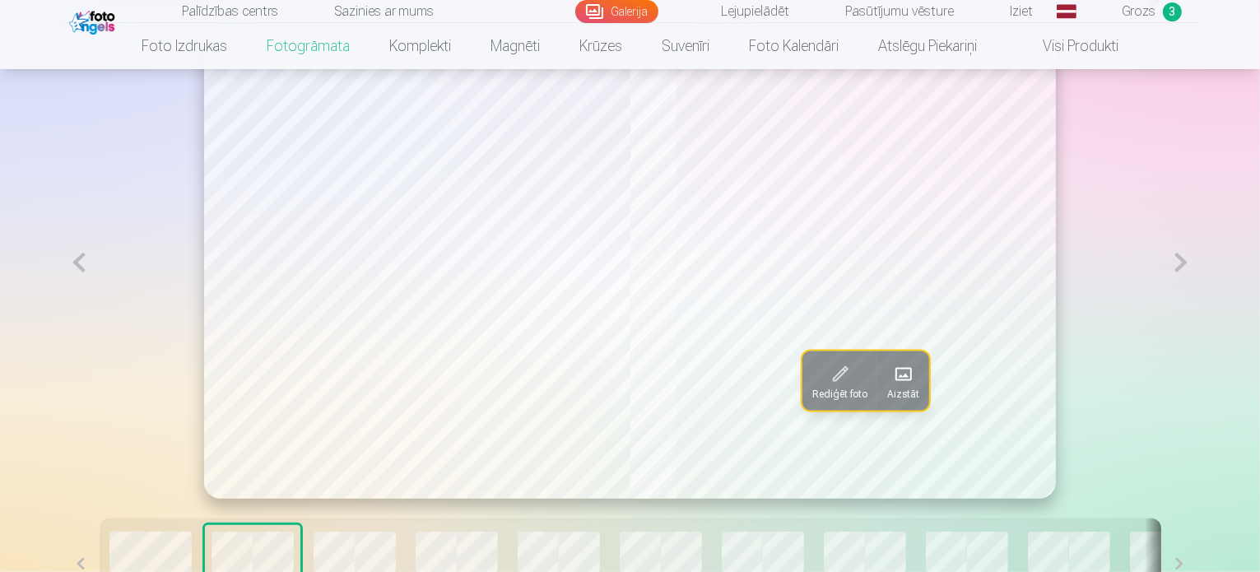
click at [1197, 311] on button at bounding box center [1180, 262] width 34 height 472
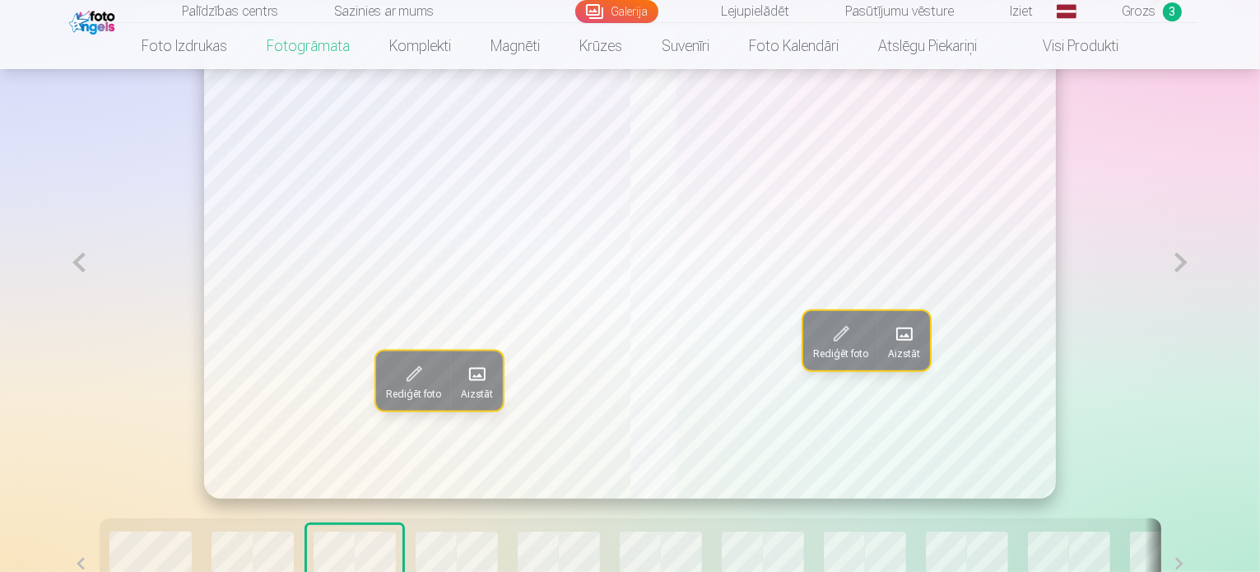
click at [1197, 311] on button at bounding box center [1180, 262] width 34 height 472
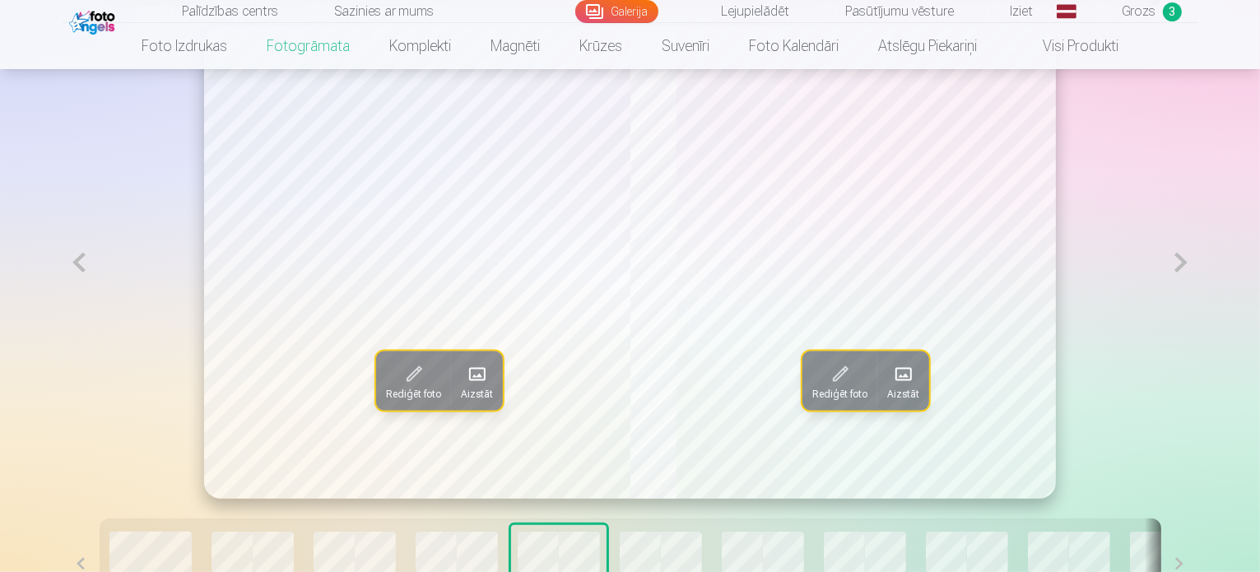
click at [1197, 311] on button at bounding box center [1180, 262] width 34 height 472
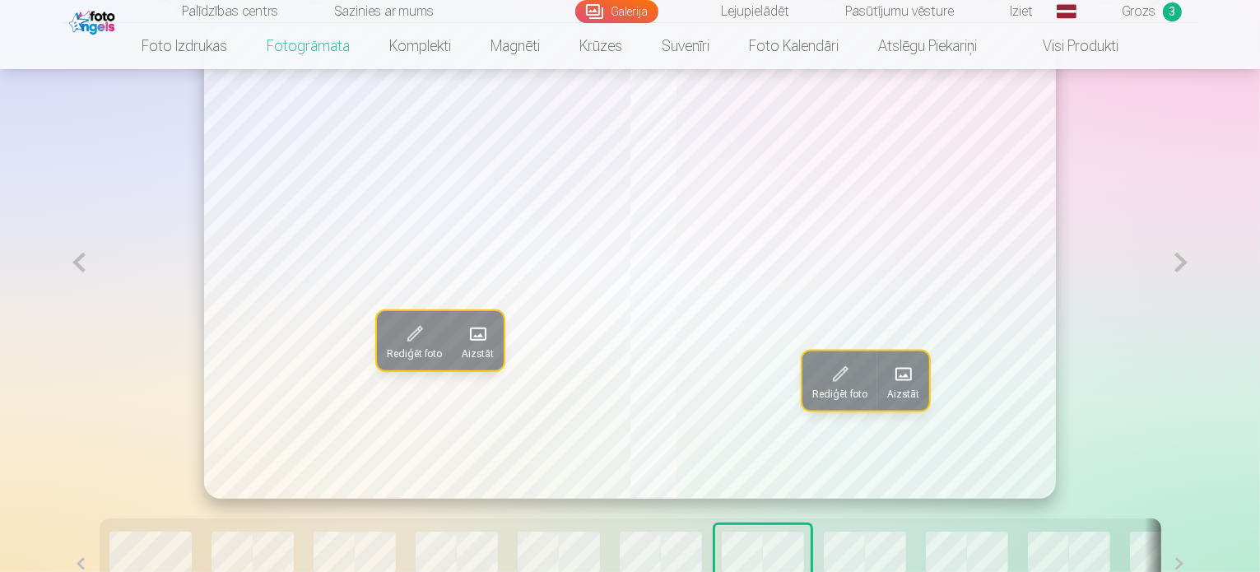
click at [1197, 311] on button at bounding box center [1180, 262] width 34 height 472
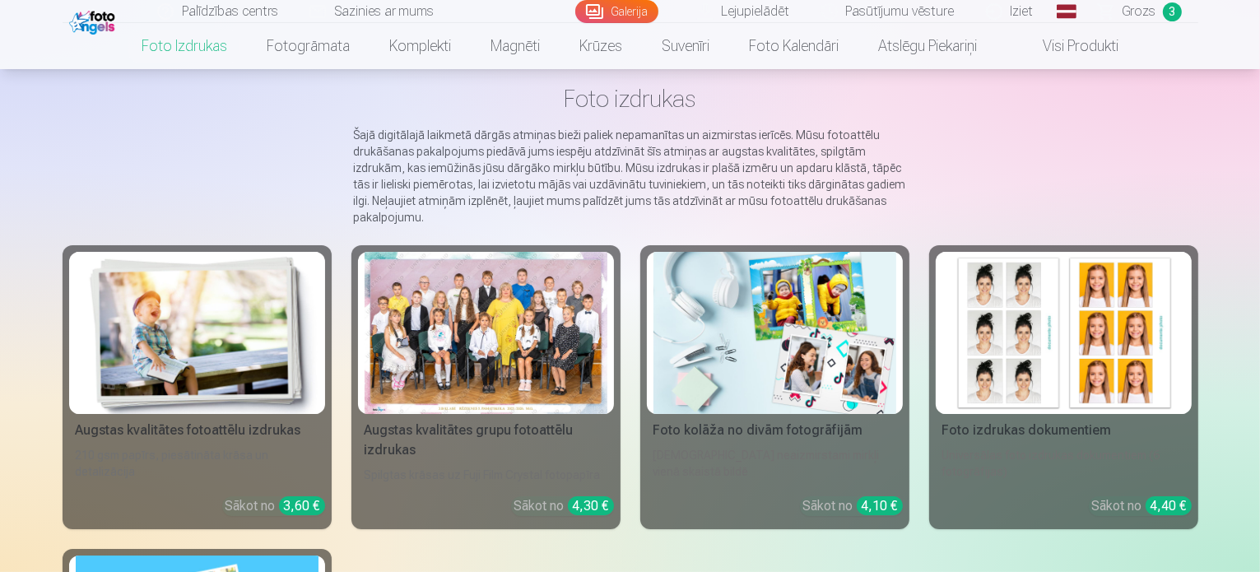
scroll to position [79, 0]
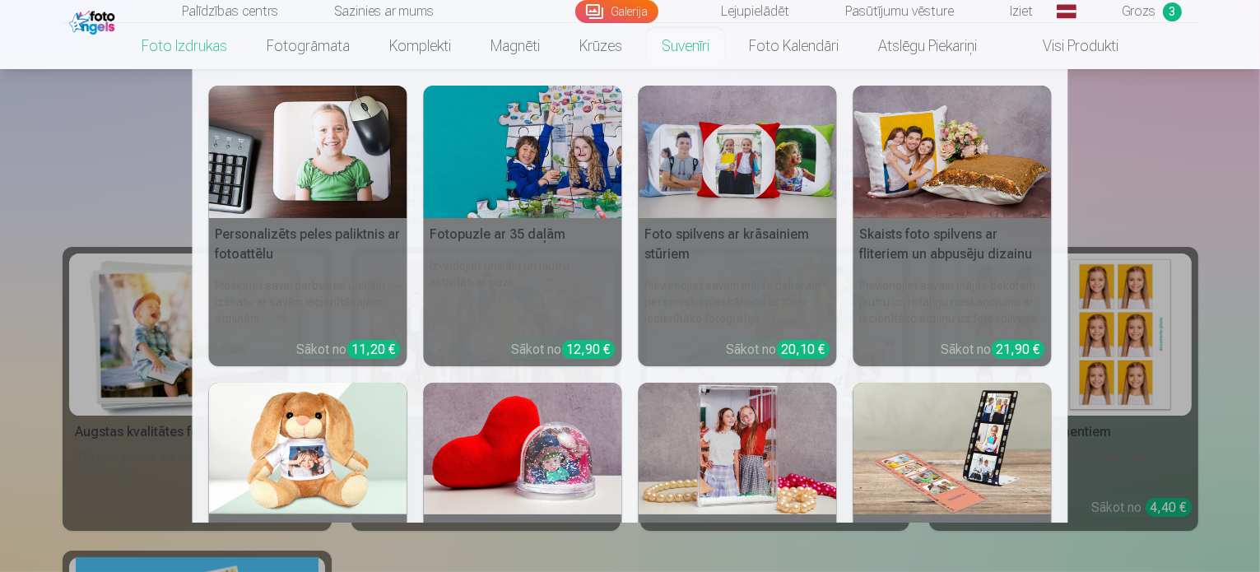
click at [686, 44] on link "Suvenīri" at bounding box center [685, 46] width 87 height 46
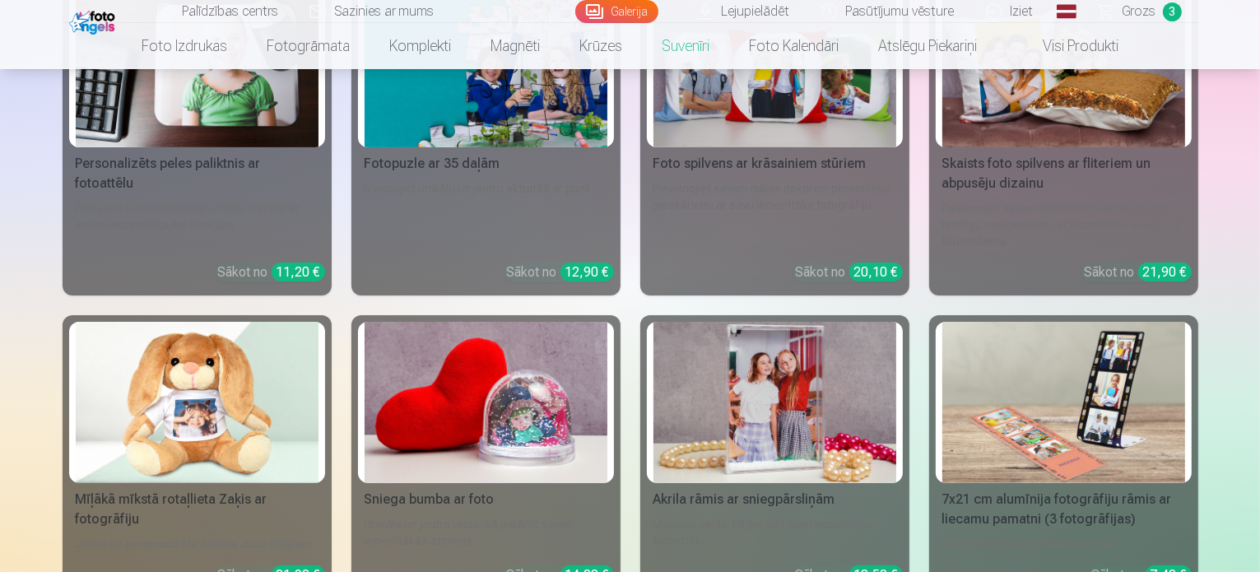
scroll to position [338, 0]
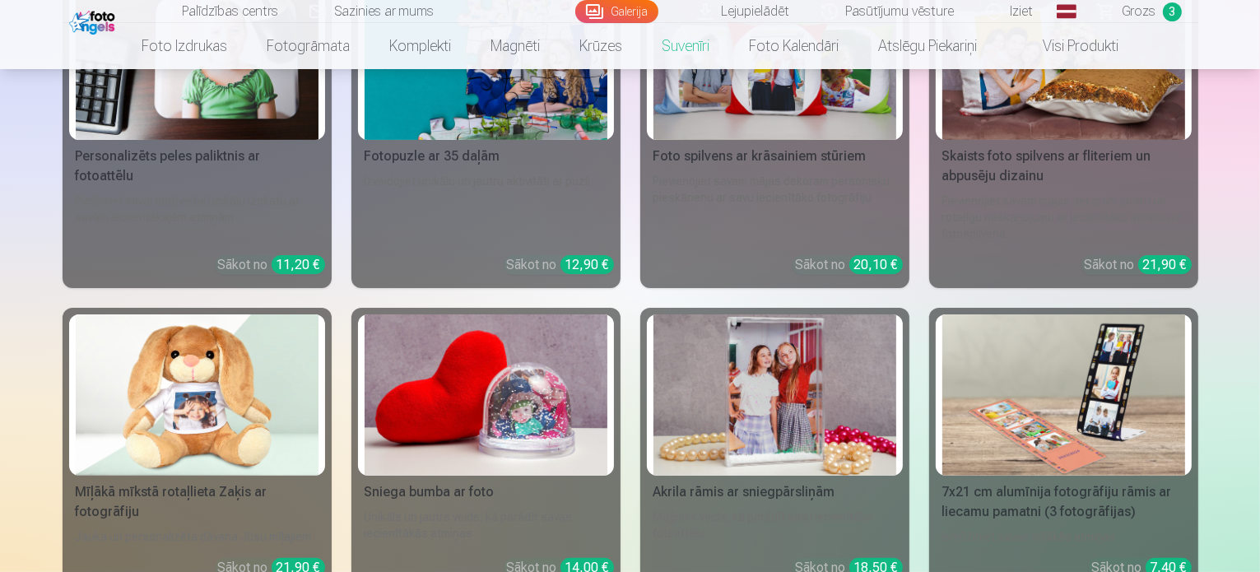
click at [777, 408] on img at bounding box center [774, 395] width 243 height 162
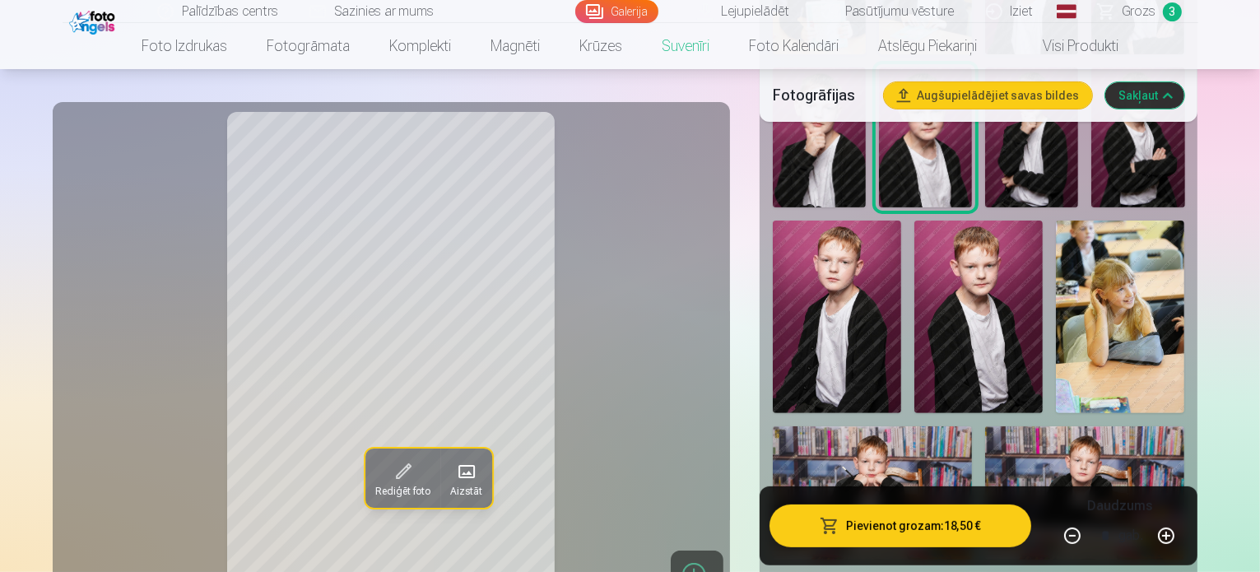
scroll to position [532, 0]
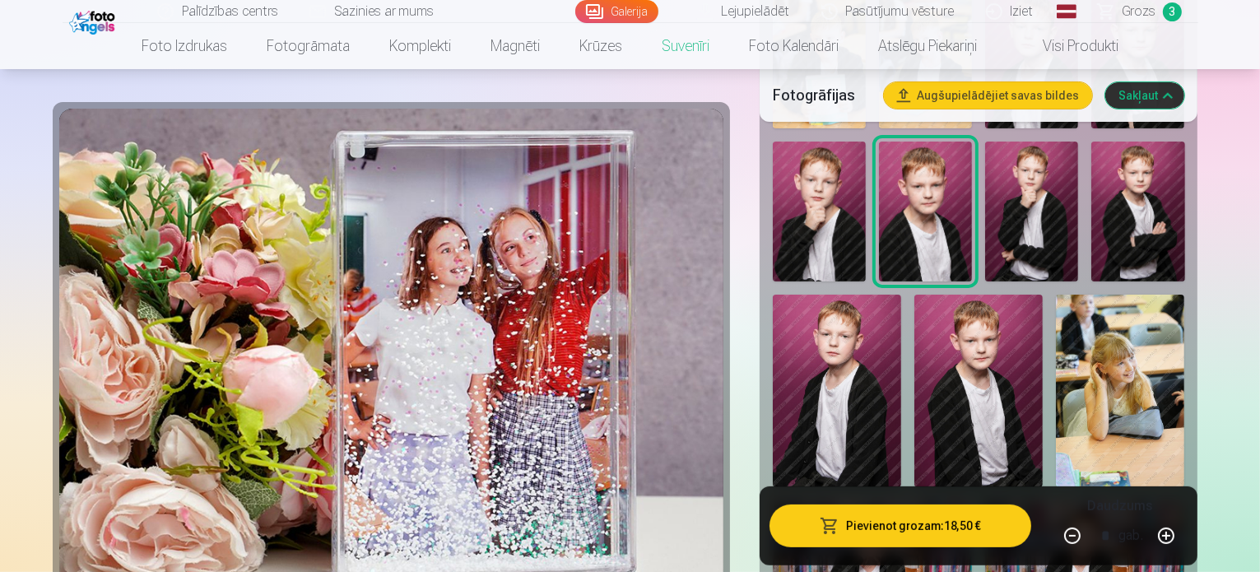
scroll to position [500, 0]
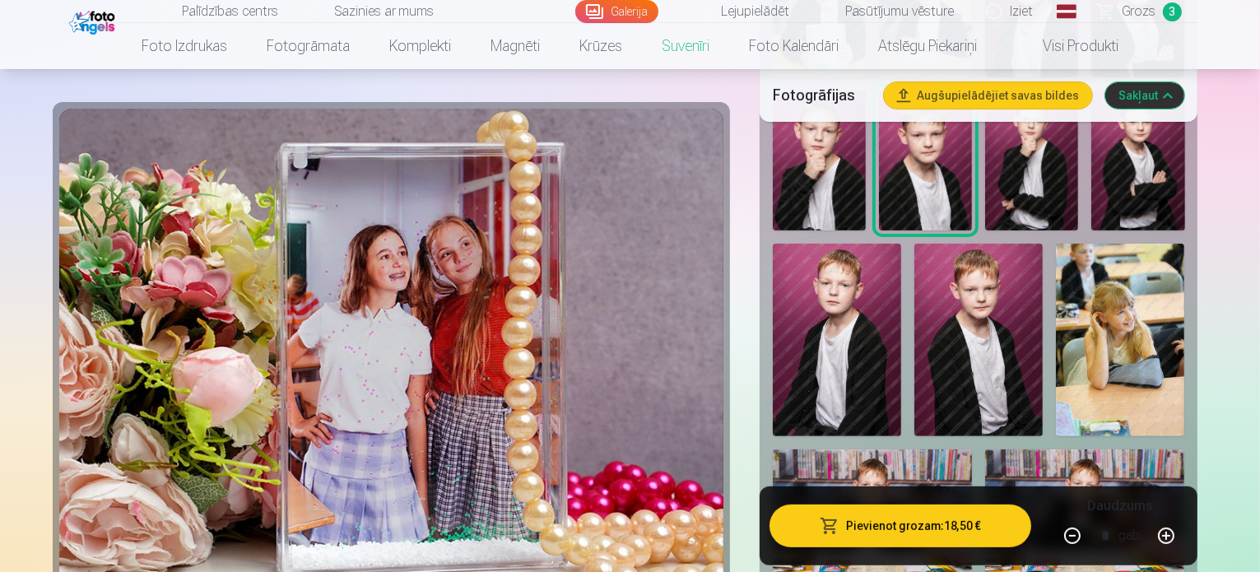
scroll to position [527, 0]
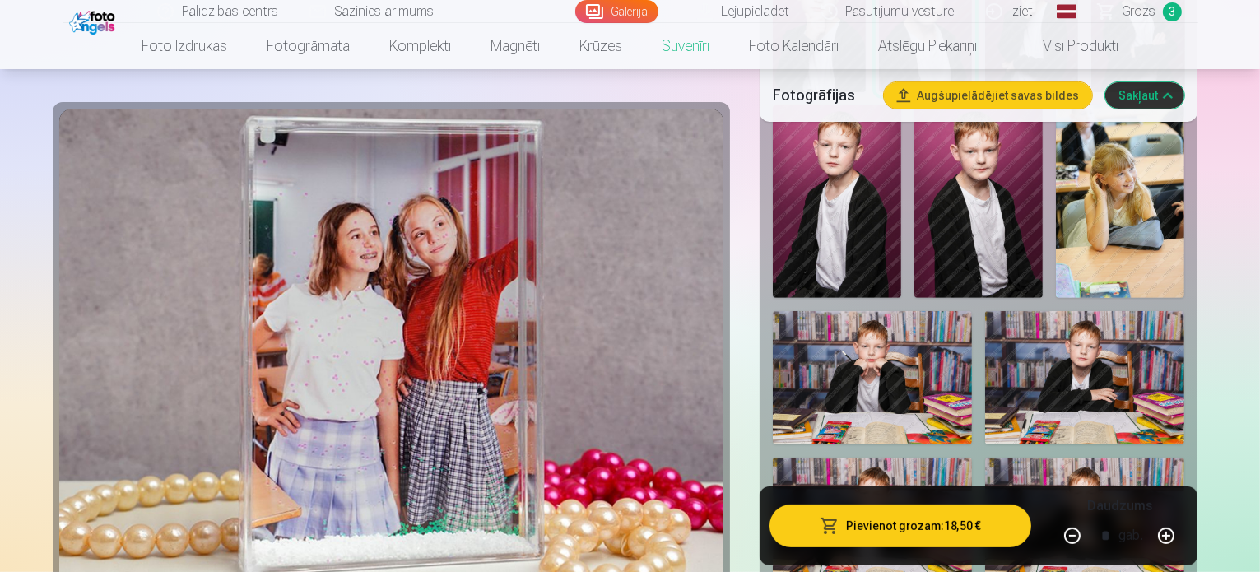
scroll to position [652, 0]
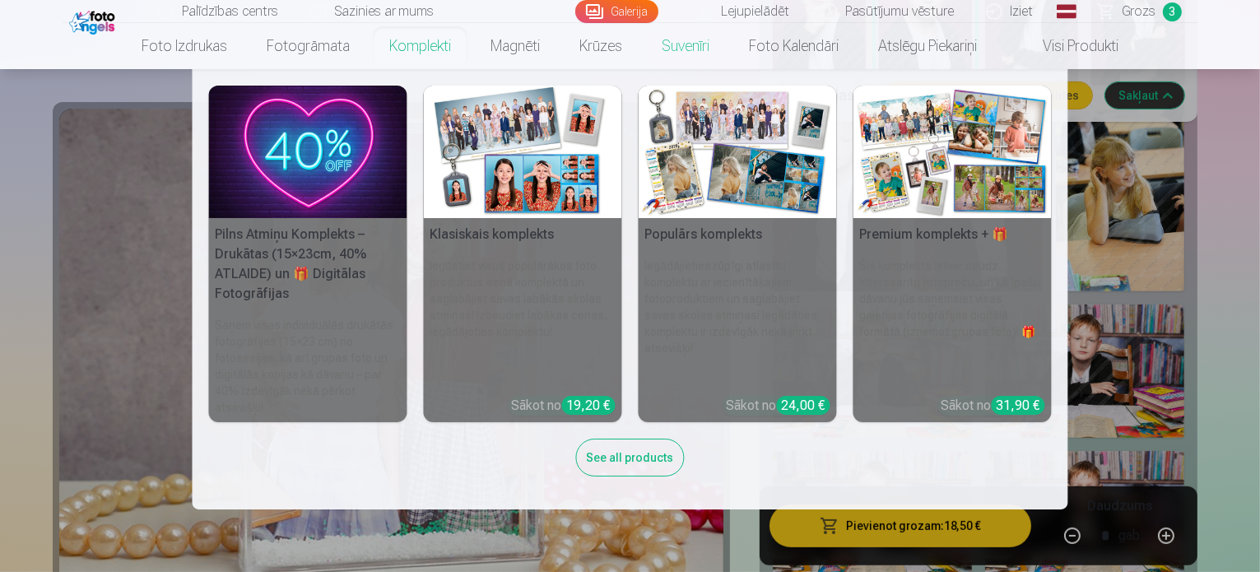
click at [438, 38] on link "Komplekti" at bounding box center [419, 46] width 101 height 46
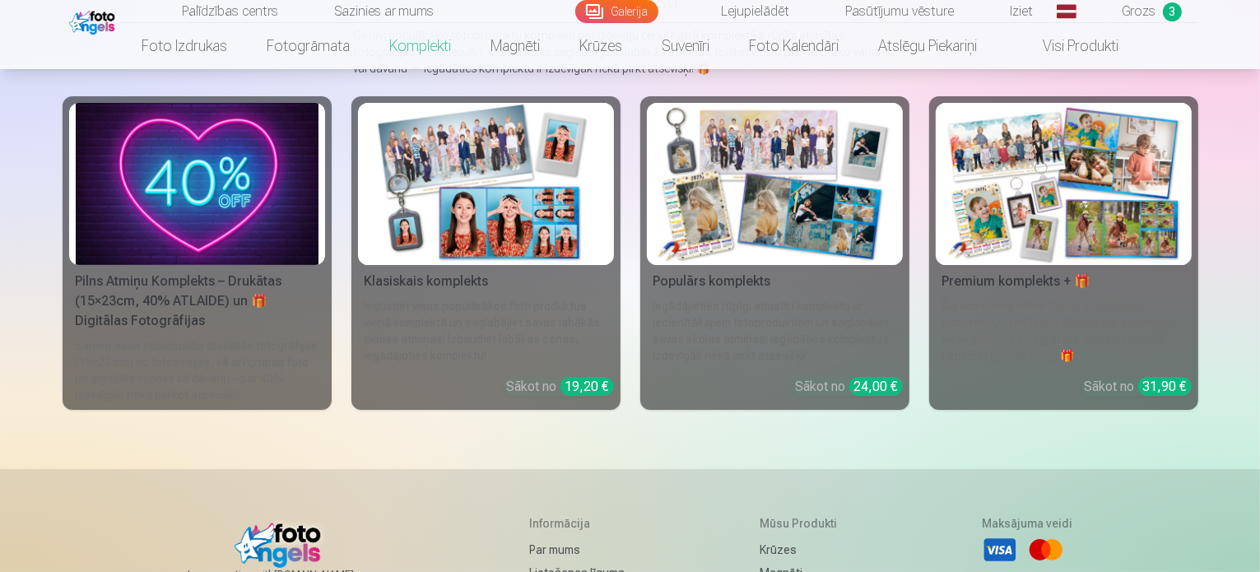
scroll to position [173, 0]
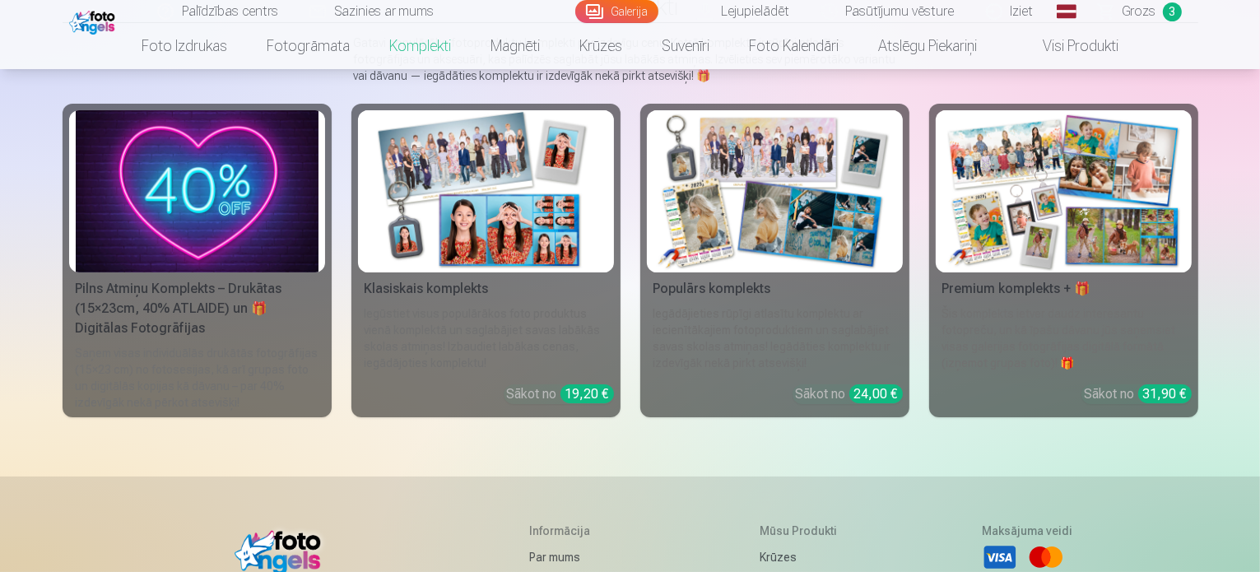
click at [1123, 239] on img at bounding box center [1063, 191] width 243 height 162
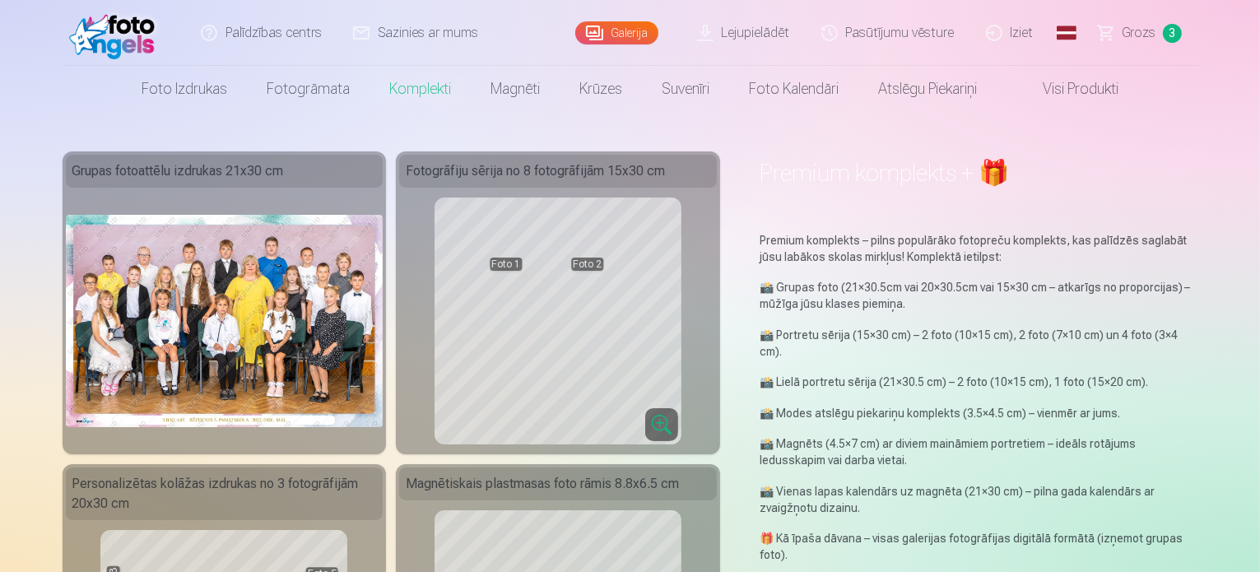
click at [1123, 239] on p "Premium komplekts – pilns populārāko fotopreču komplekts, kas palīdzēs saglabāt…" at bounding box center [978, 248] width 439 height 33
click at [217, 307] on img at bounding box center [225, 320] width 318 height 211
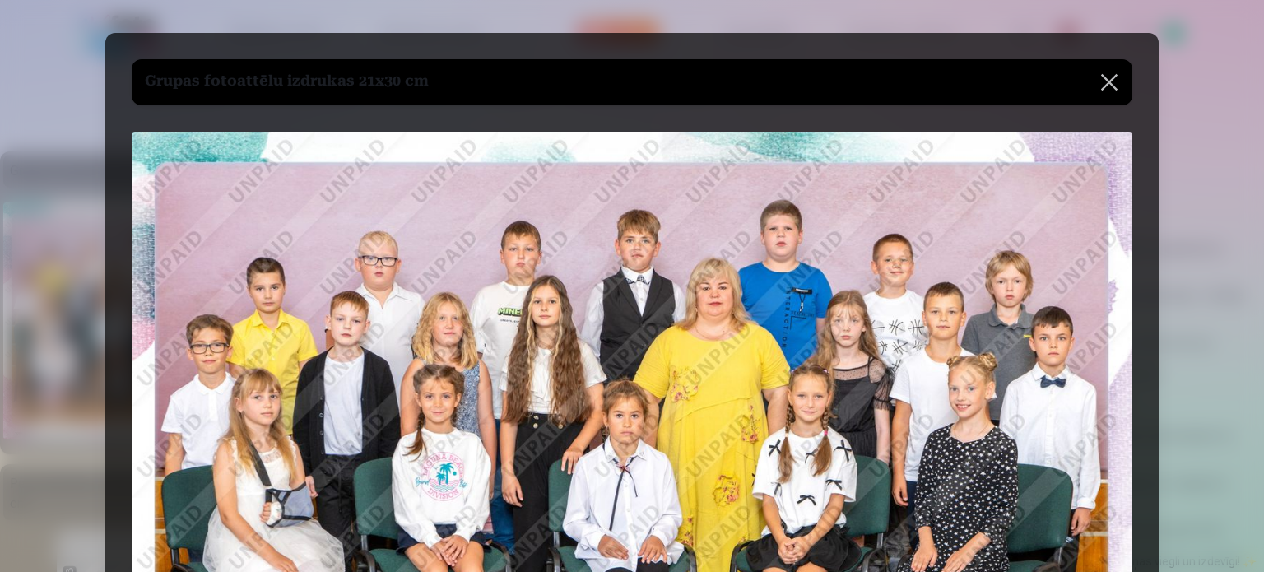
click at [1109, 81] on button at bounding box center [1109, 82] width 46 height 46
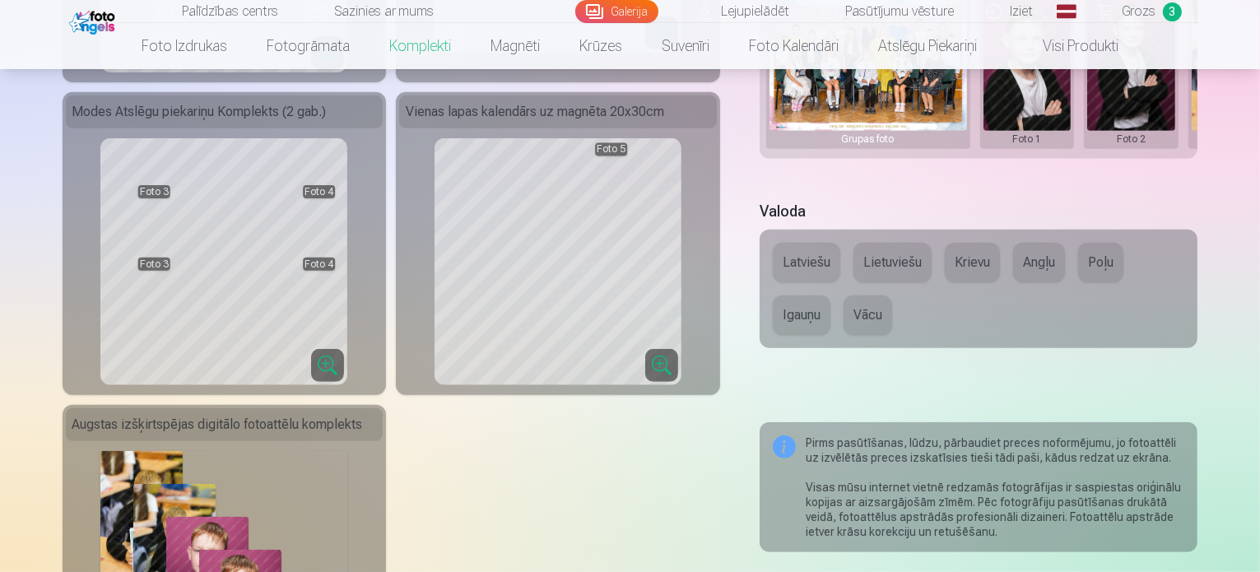
scroll to position [708, 0]
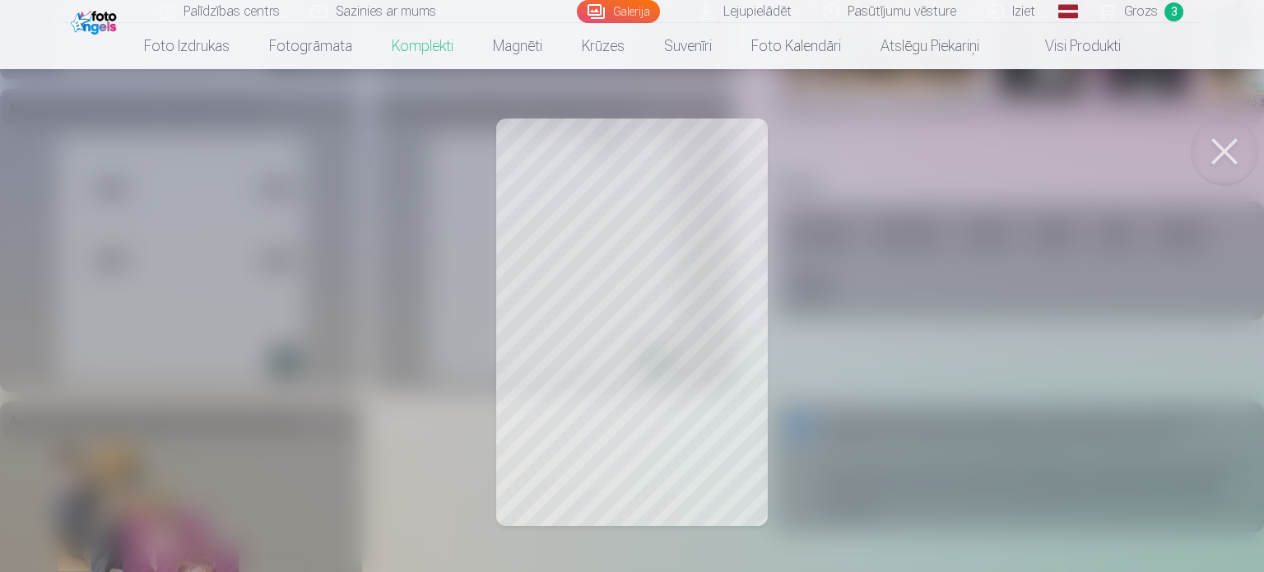
click at [1225, 148] on button at bounding box center [1224, 151] width 66 height 66
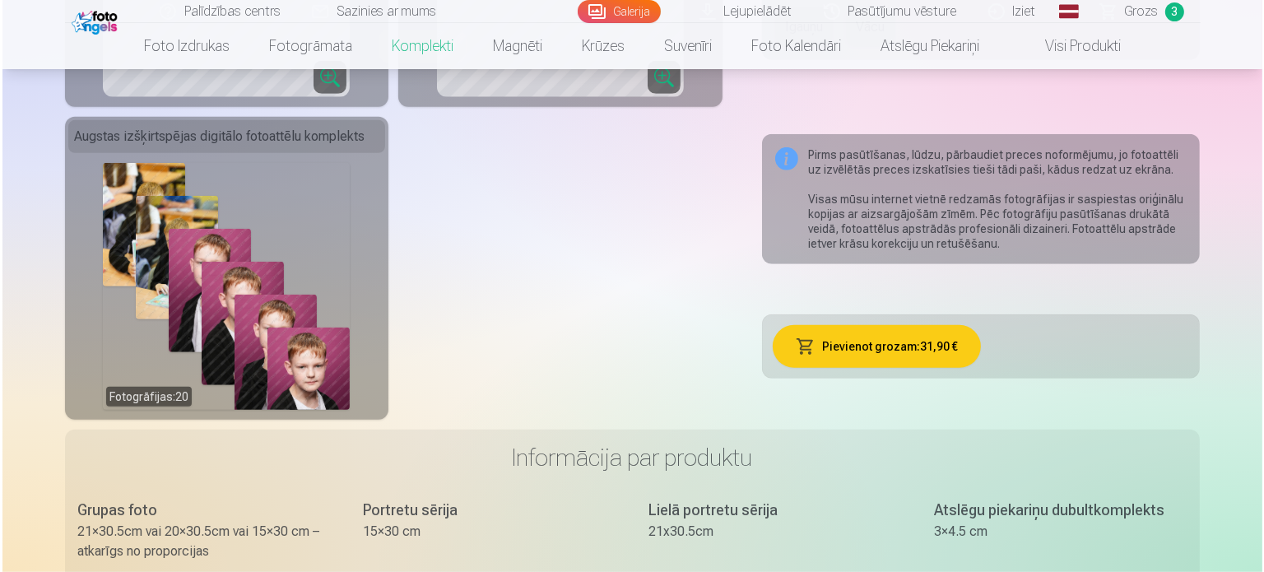
scroll to position [993, 0]
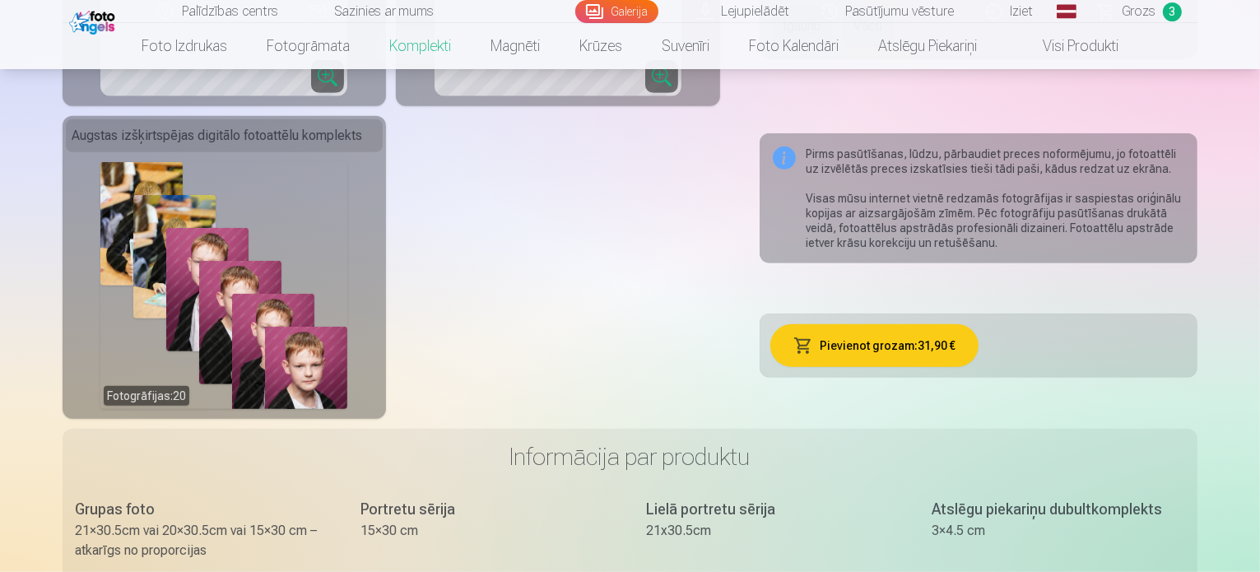
click at [105, 344] on div "Fotogrāfijas : 20" at bounding box center [223, 285] width 247 height 247
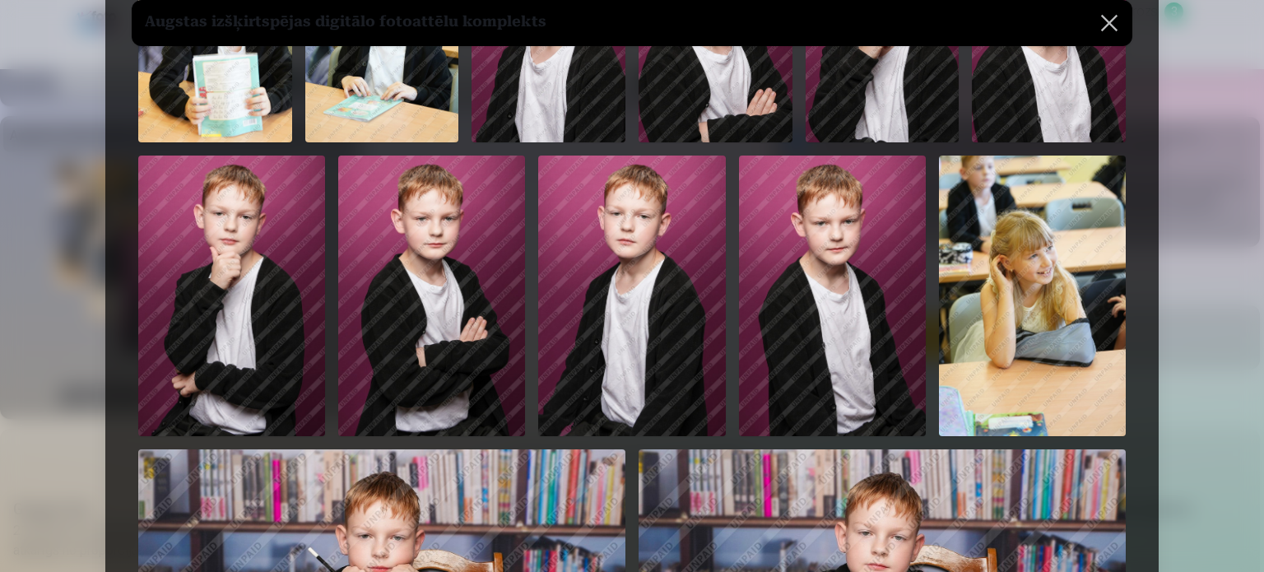
scroll to position [230, 0]
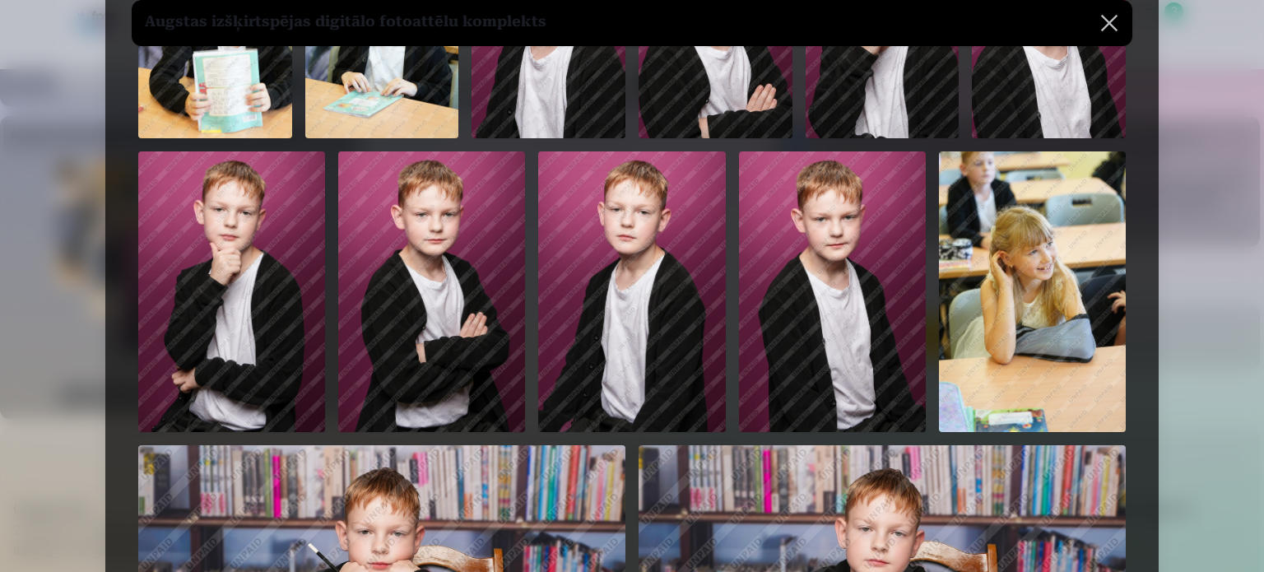
click at [893, 334] on img at bounding box center [832, 291] width 187 height 281
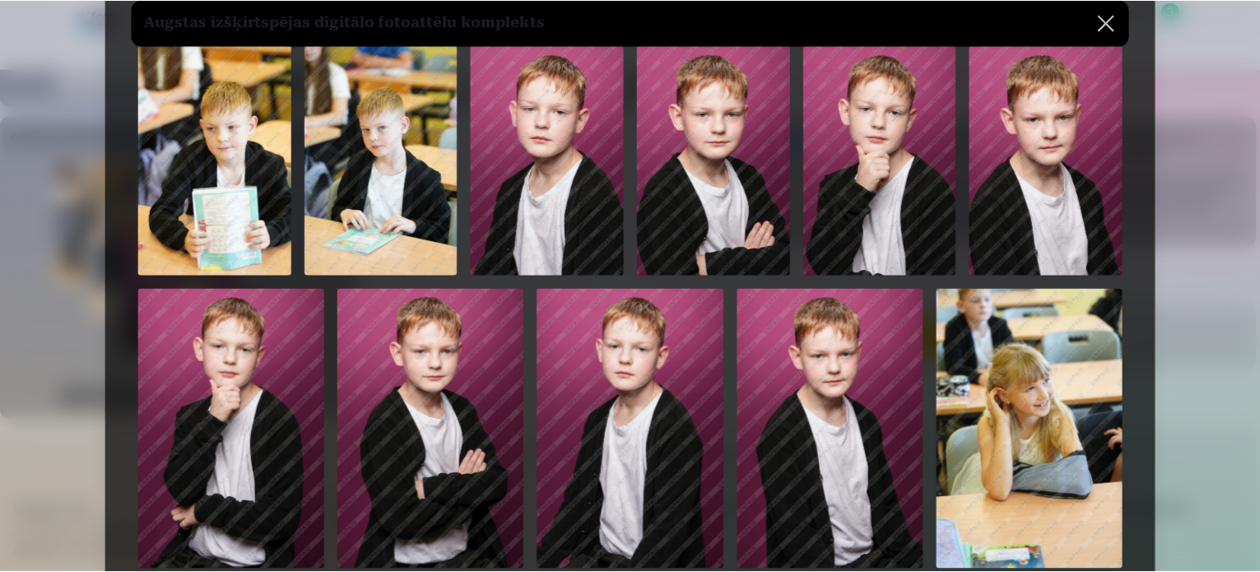
scroll to position [0, 0]
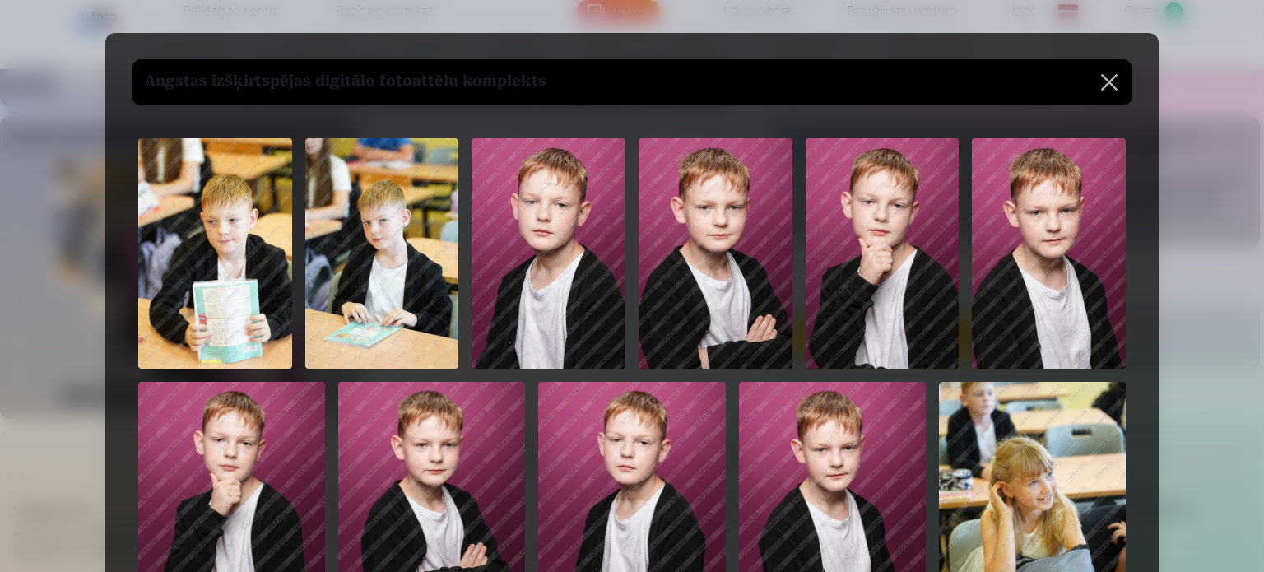
click at [1106, 83] on button at bounding box center [1109, 82] width 46 height 46
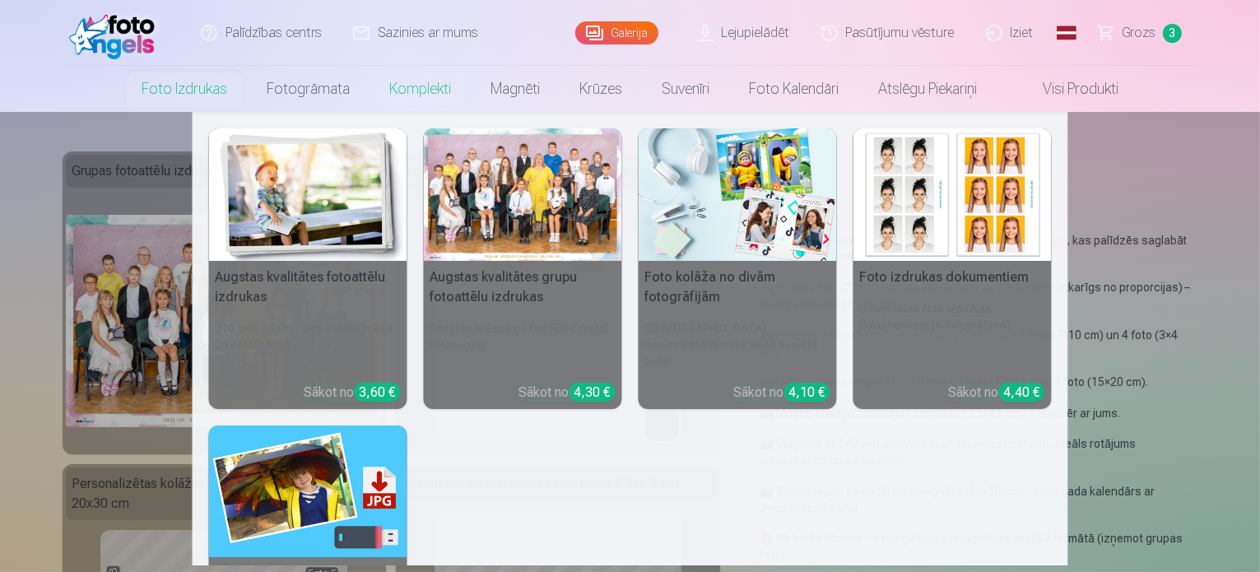
click at [169, 86] on link "Foto izdrukas" at bounding box center [184, 89] width 125 height 46
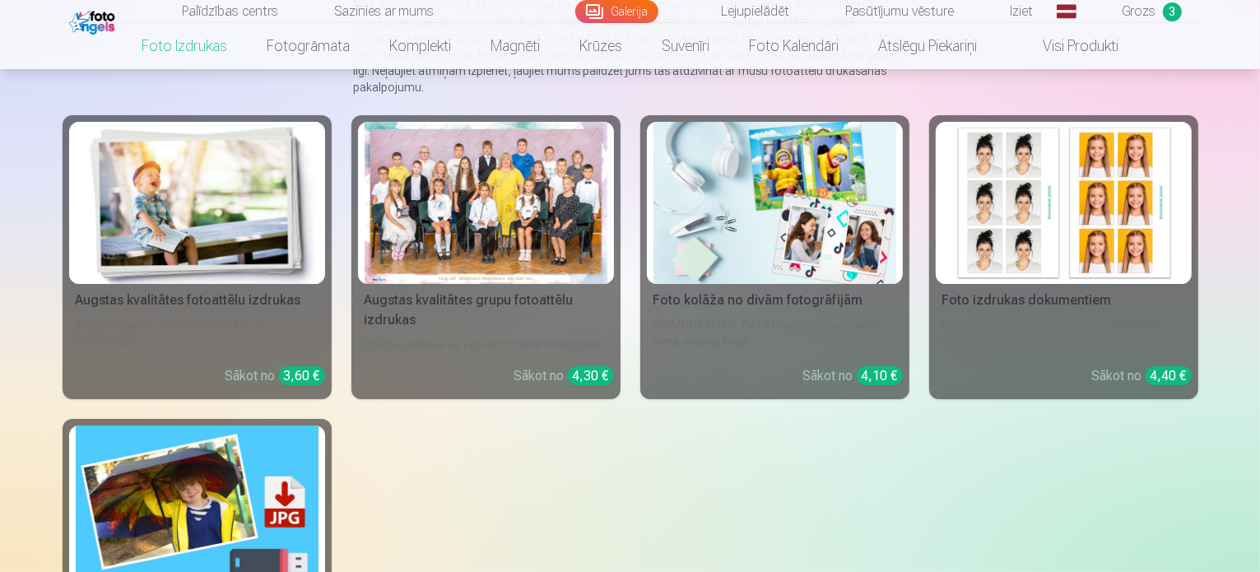
scroll to position [194, 0]
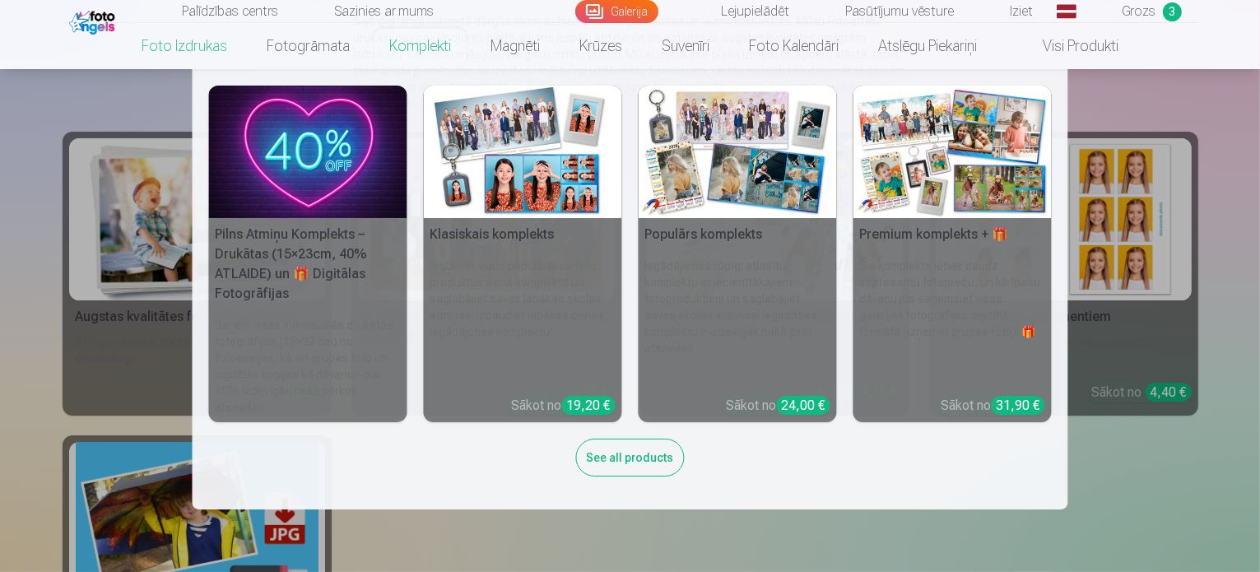
click at [450, 54] on link "Komplekti" at bounding box center [419, 46] width 101 height 46
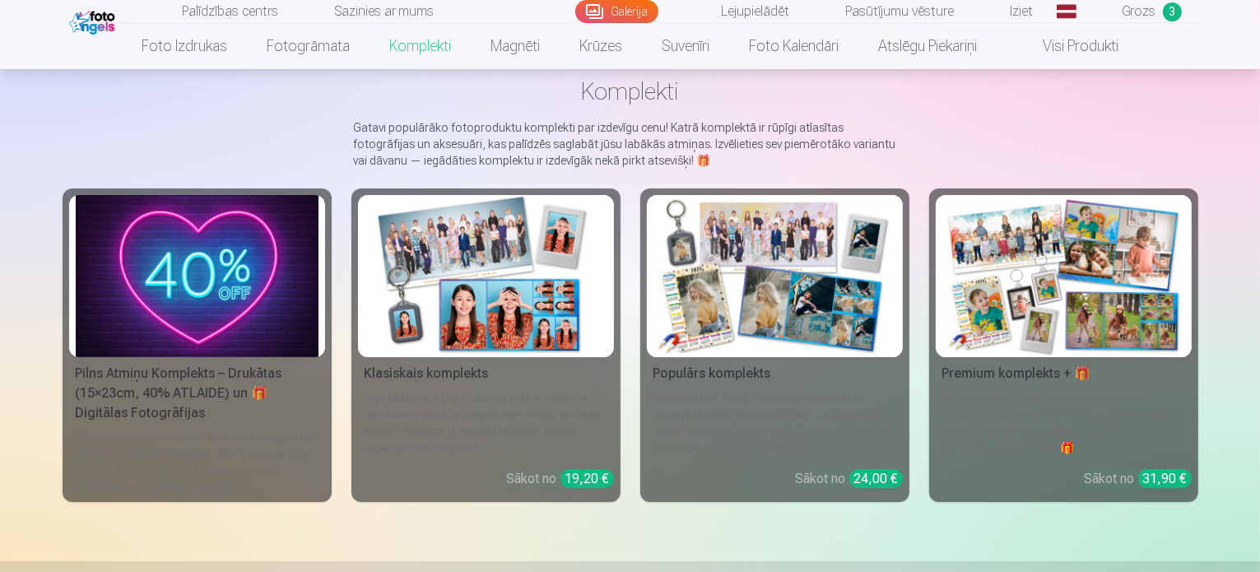
scroll to position [102, 0]
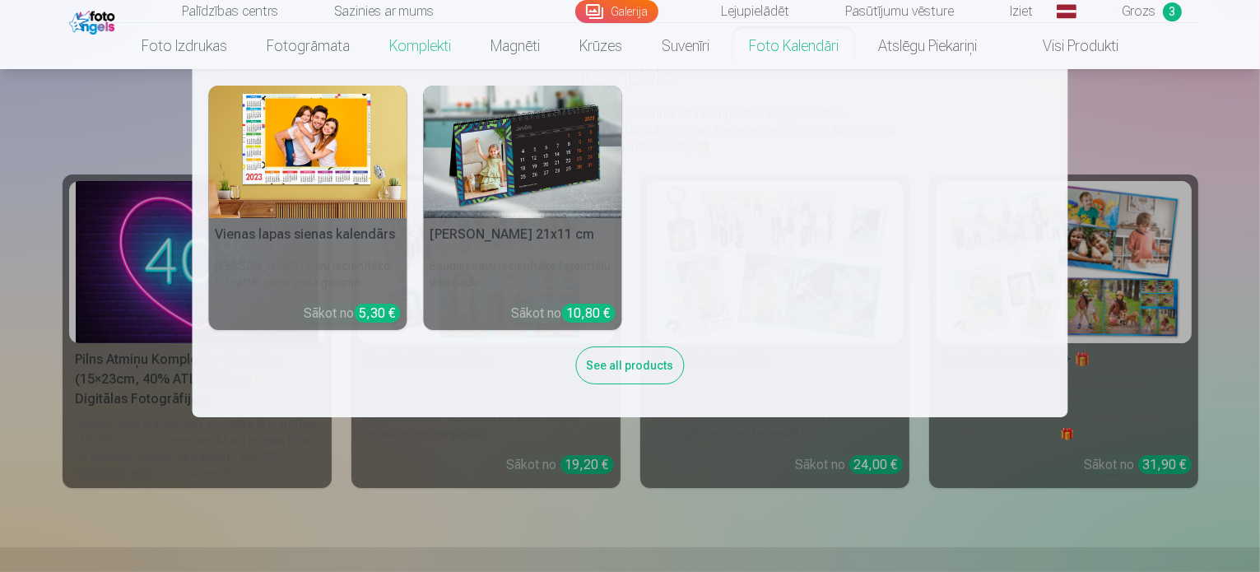
click at [776, 46] on link "Foto kalendāri" at bounding box center [793, 46] width 129 height 46
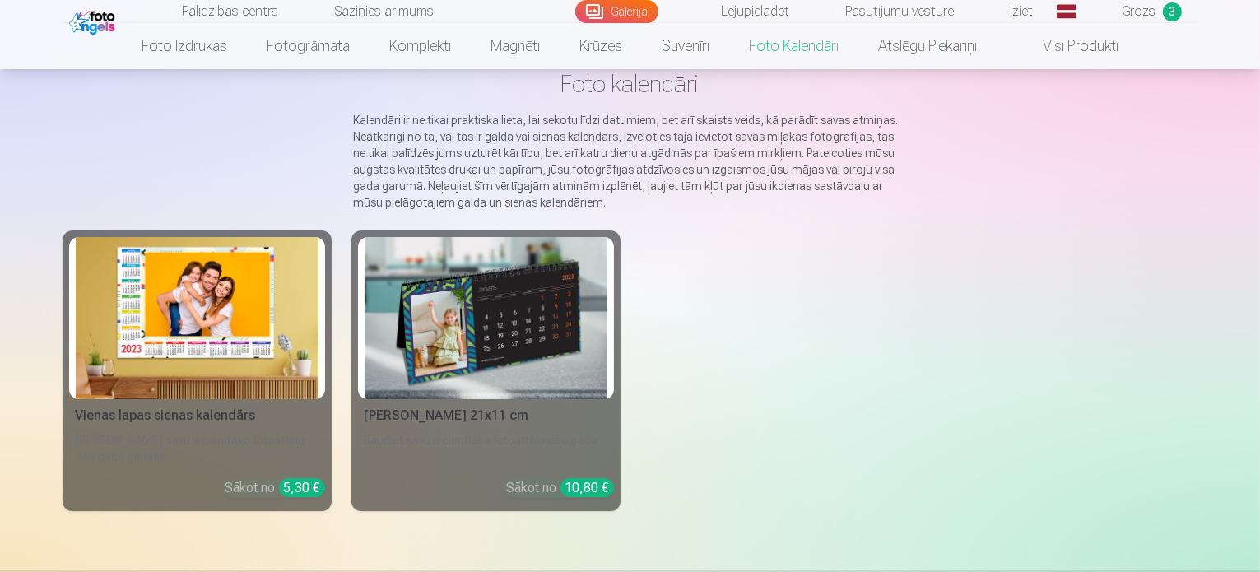
scroll to position [117, 0]
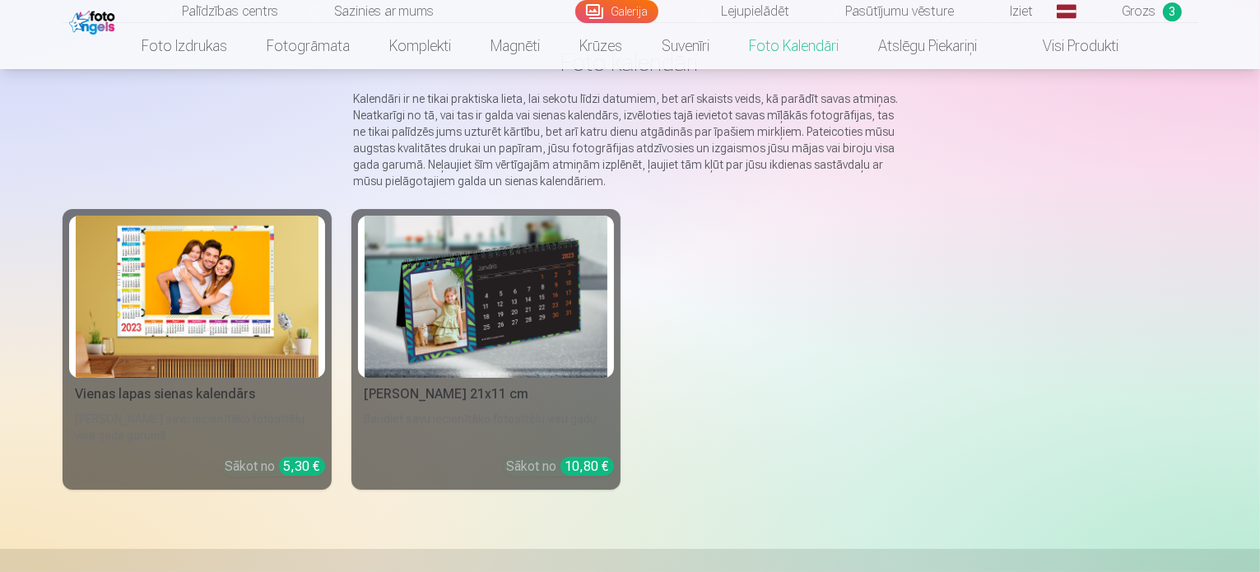
click at [435, 310] on img at bounding box center [486, 297] width 243 height 162
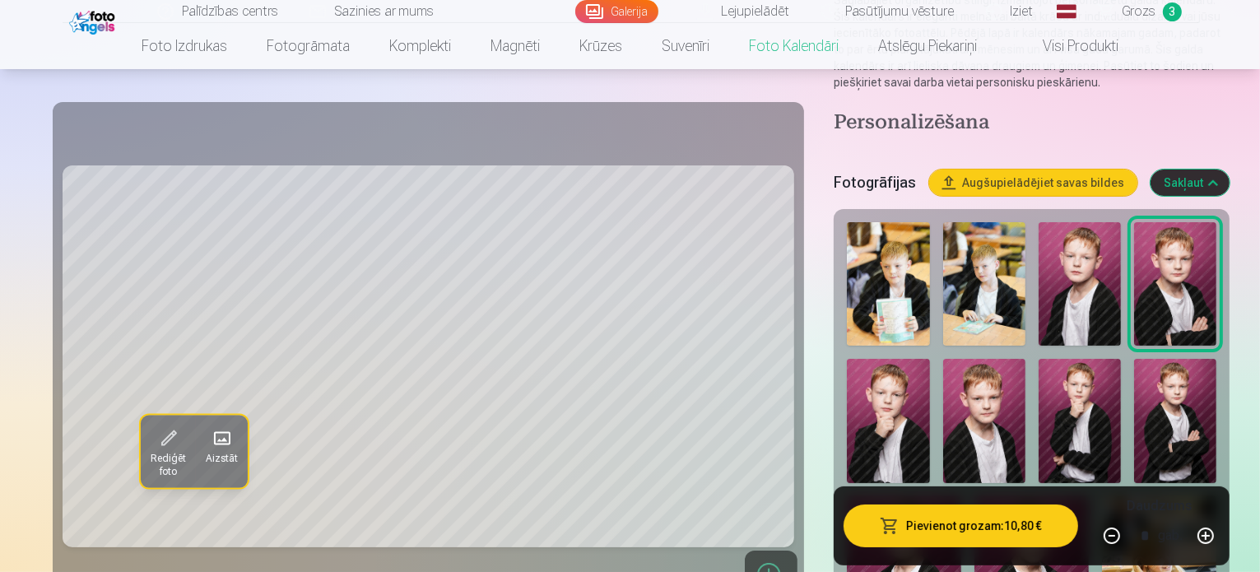
scroll to position [211, 0]
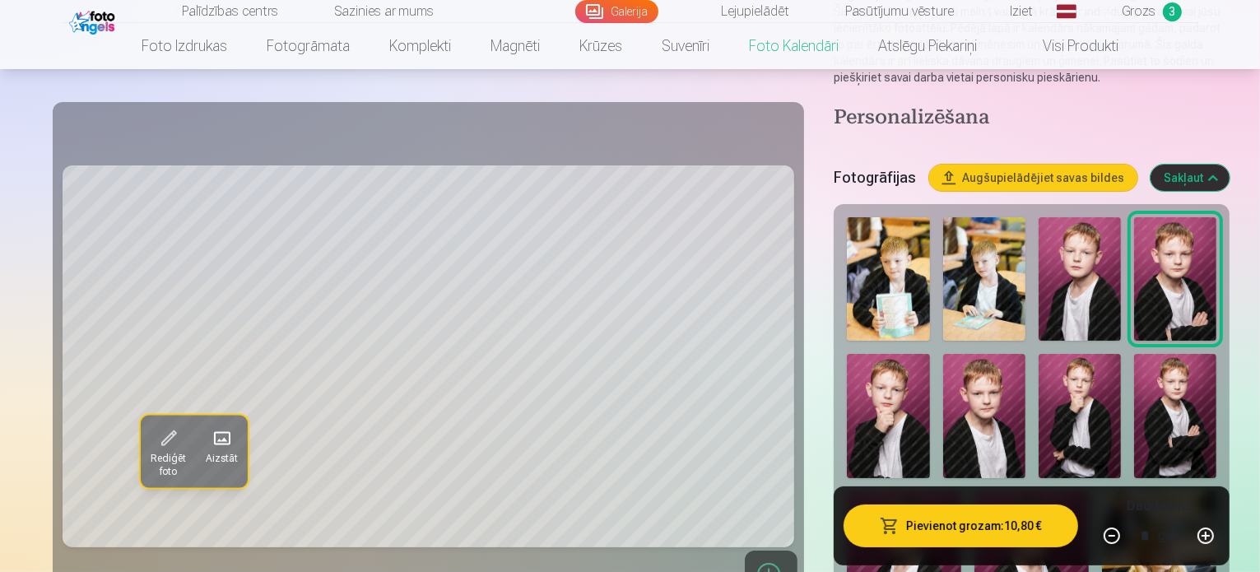
click at [943, 291] on img at bounding box center [984, 278] width 82 height 123
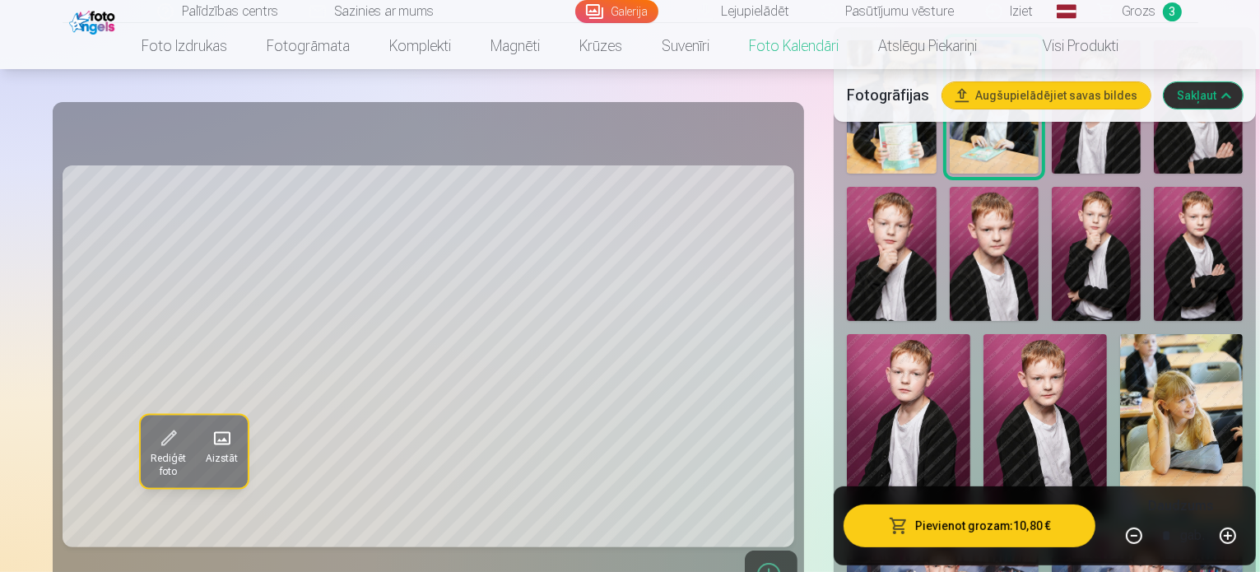
scroll to position [451, 0]
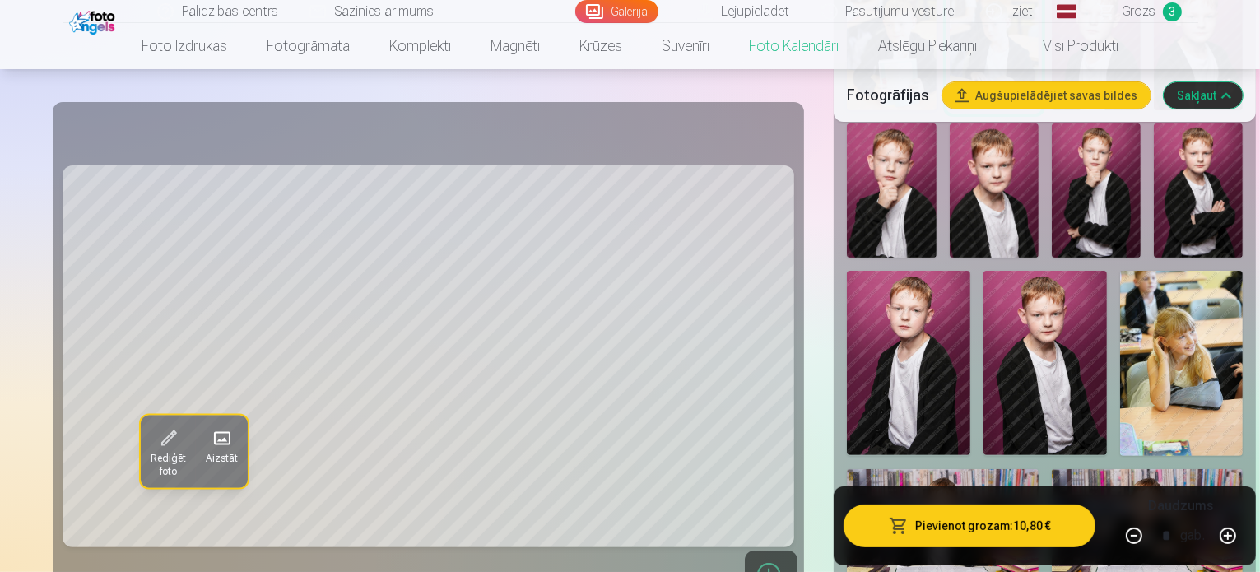
click at [965, 469] on img at bounding box center [942, 533] width 191 height 128
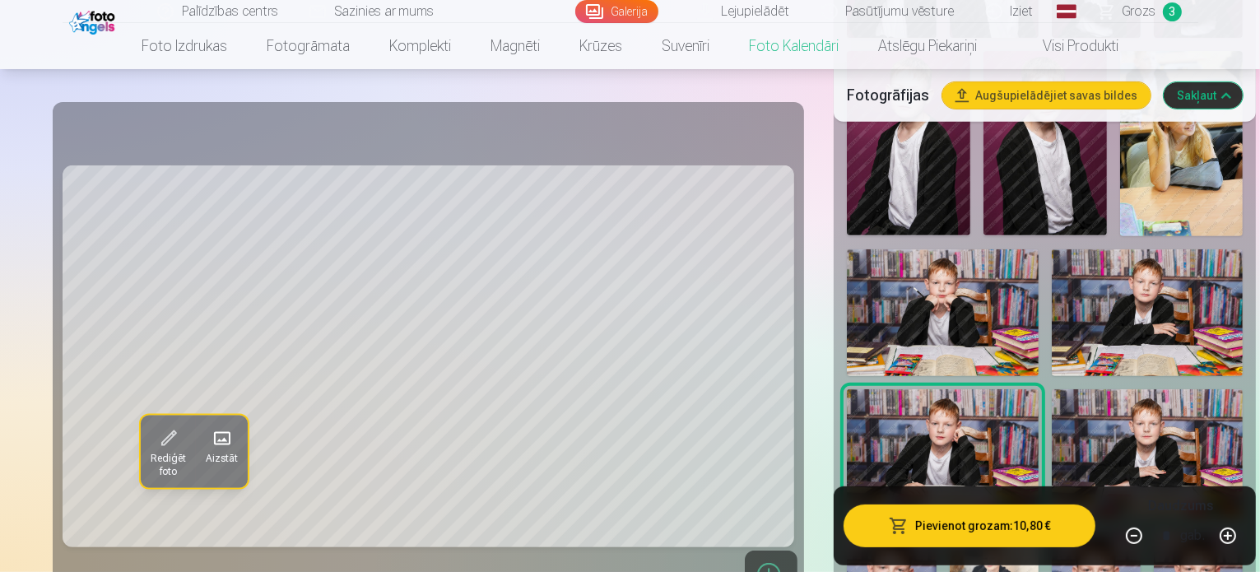
scroll to position [694, 0]
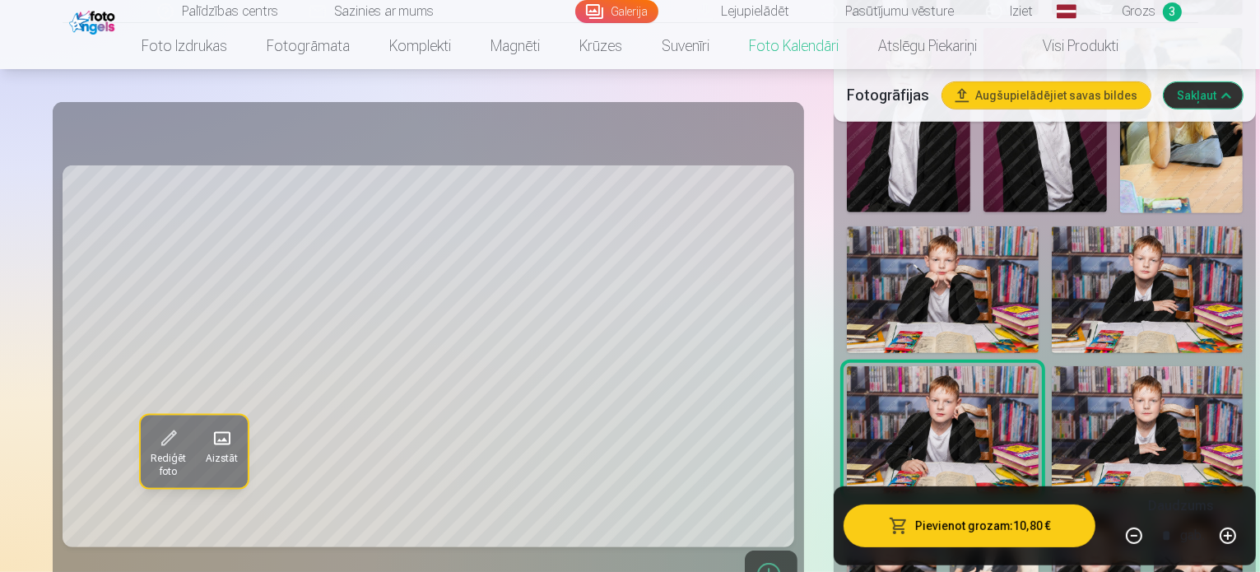
click at [950, 507] on img at bounding box center [994, 574] width 89 height 134
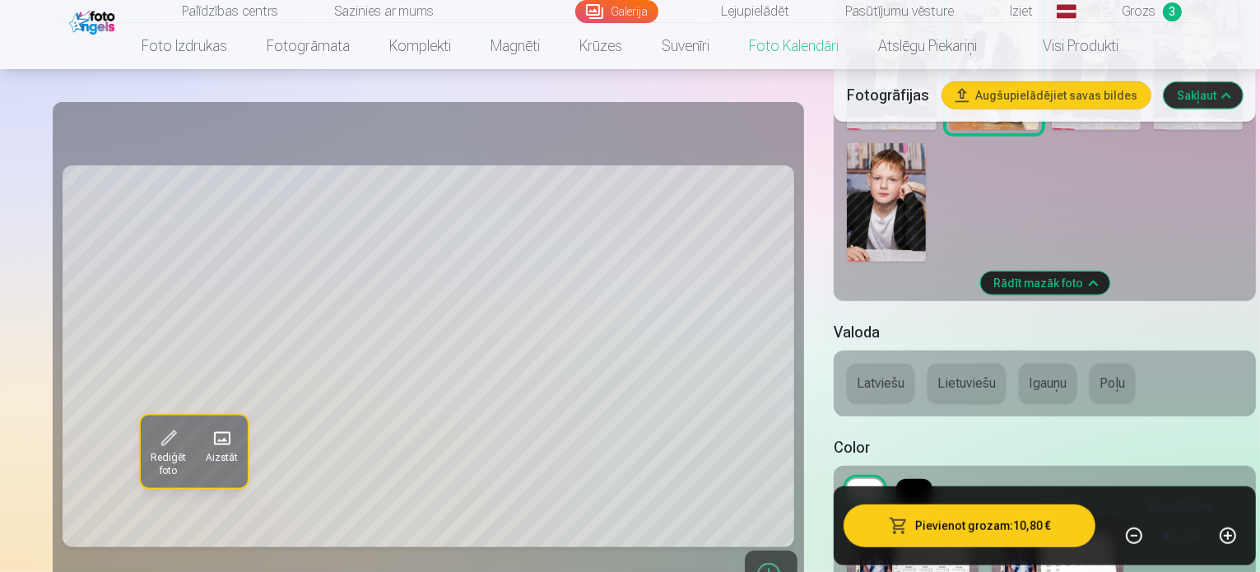
scroll to position [1274, 0]
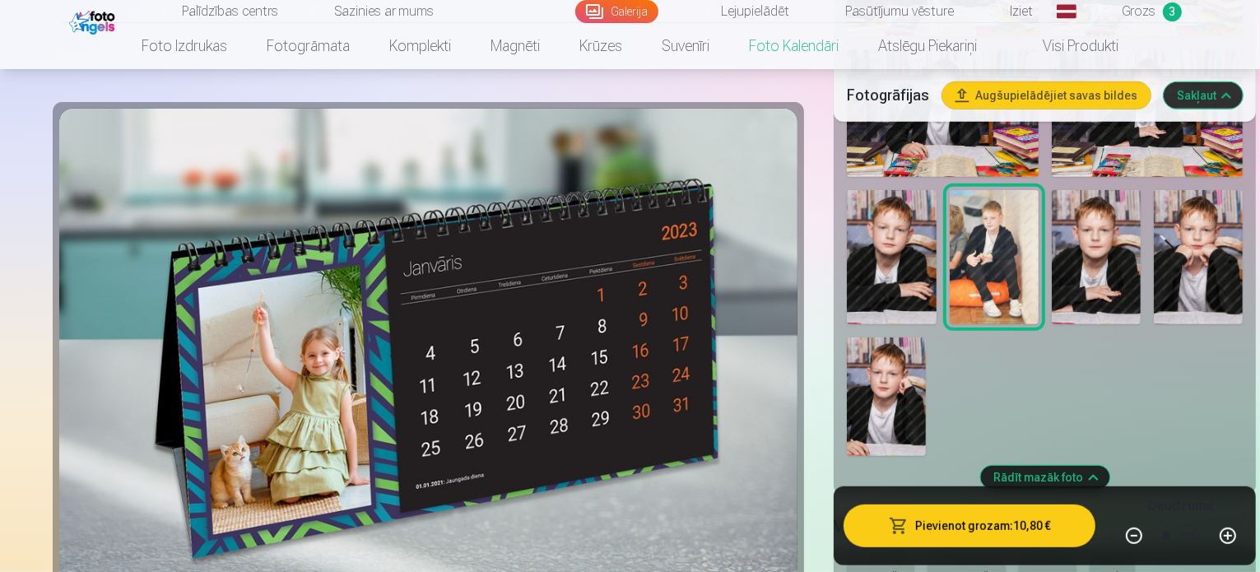
scroll to position [1012, 0]
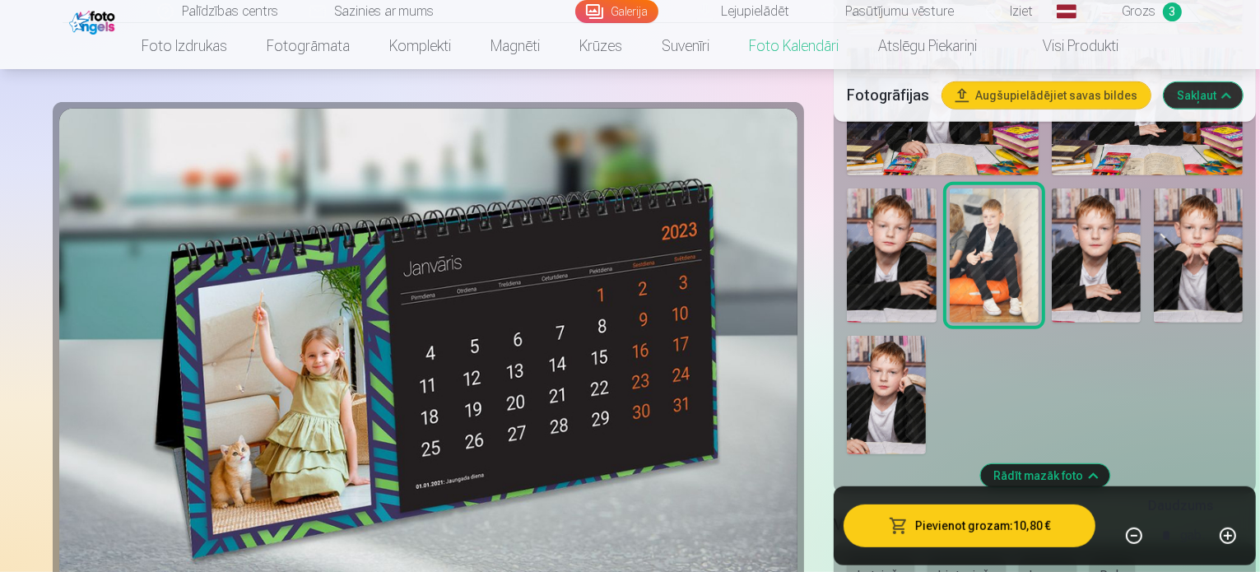
click at [847, 556] on button "Latviešu" at bounding box center [880, 575] width 67 height 39
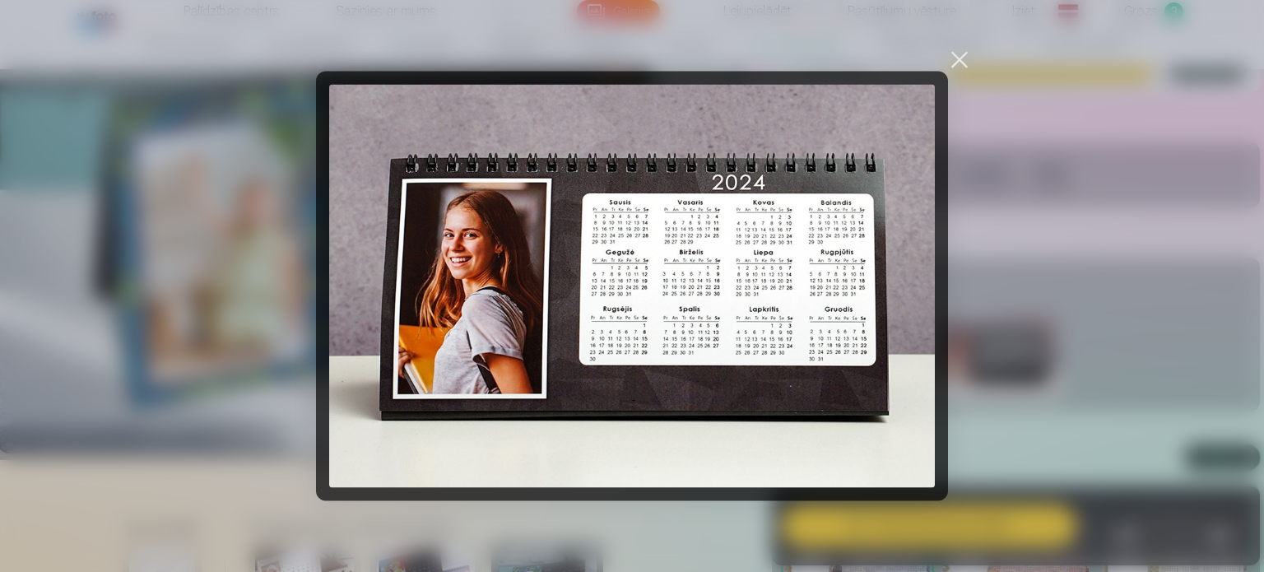
click at [953, 67] on div at bounding box center [959, 59] width 23 height 23
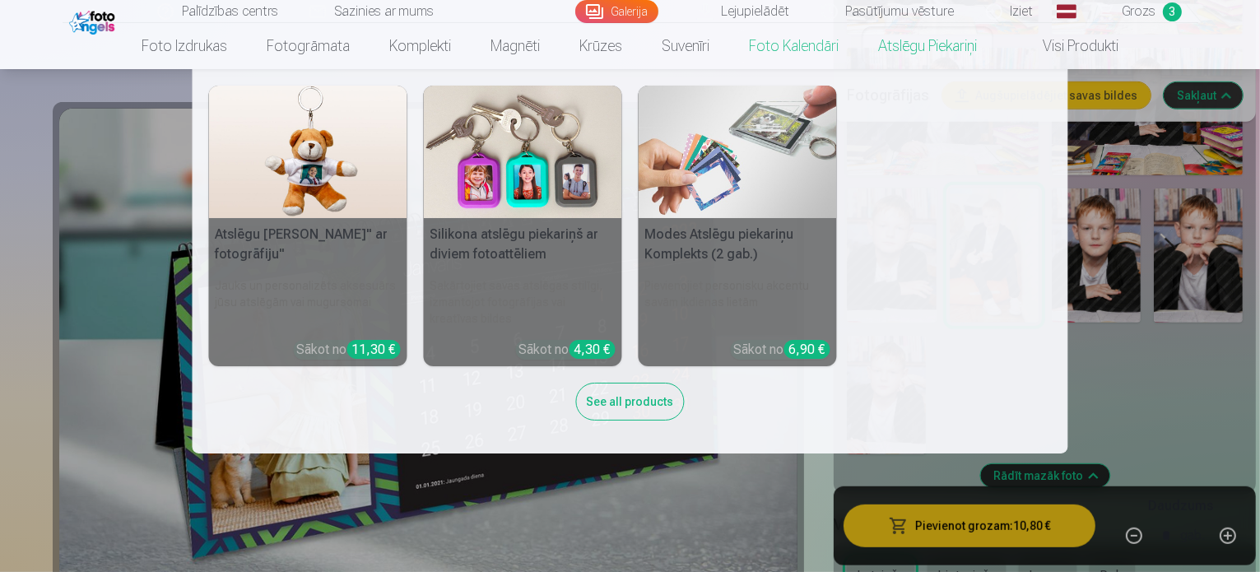
click at [955, 246] on div "Atslēgu piekariņš Lācītis" ar fotogrāfiju" Jauks un personalizēts aksesuārs jūs…" at bounding box center [630, 261] width 843 height 351
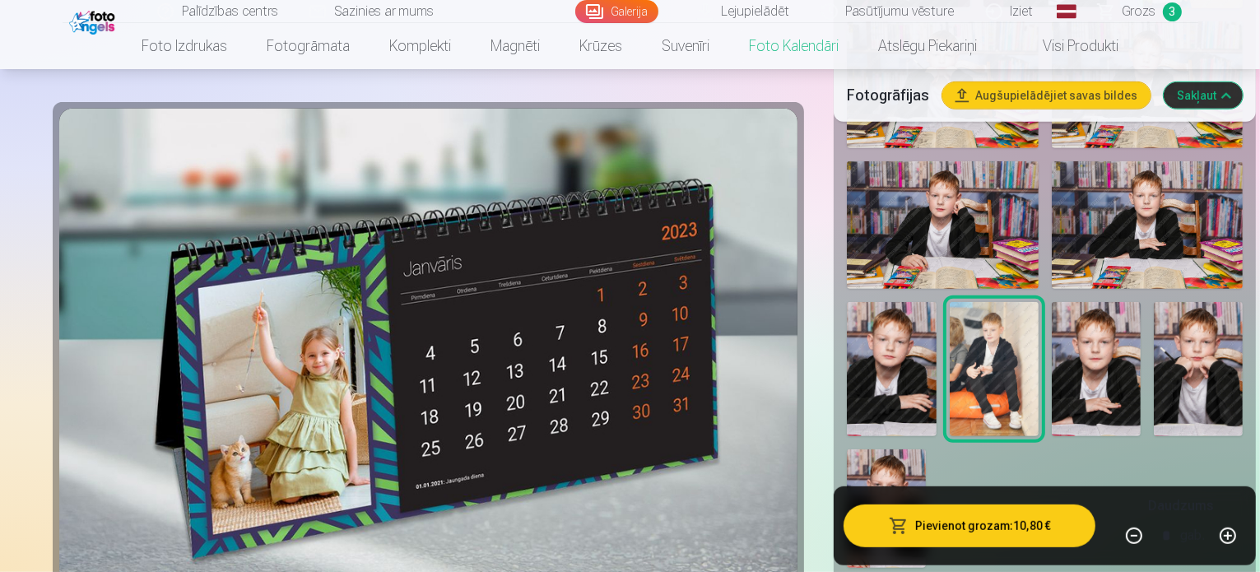
scroll to position [900, 0]
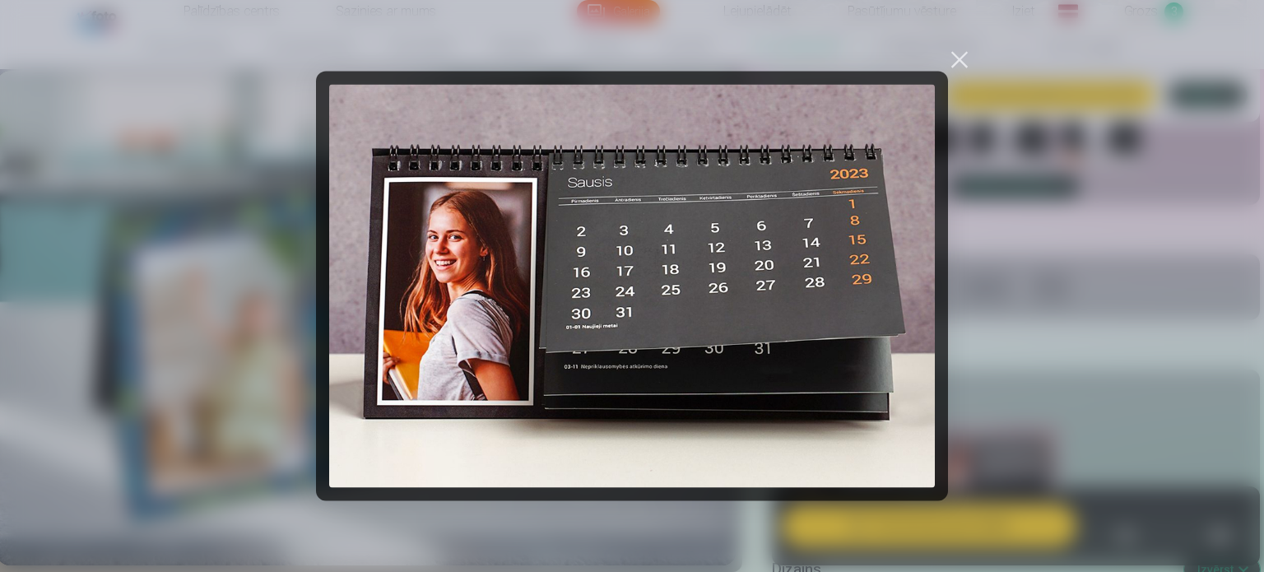
click at [952, 58] on div at bounding box center [959, 59] width 23 height 23
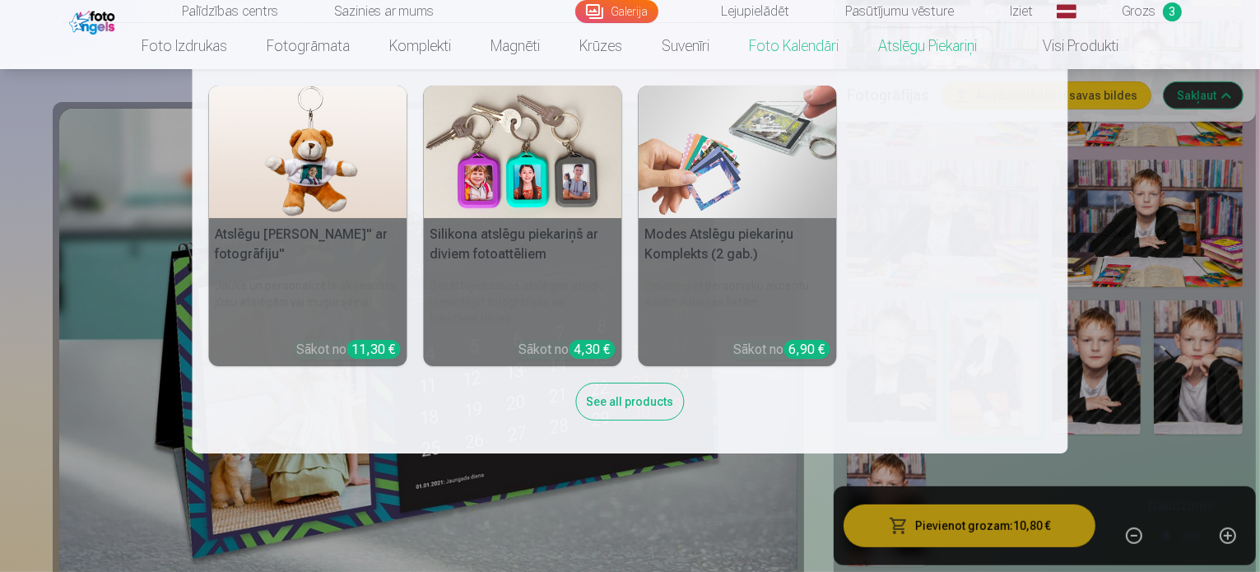
click at [1131, 355] on nav "Atslēgu piekariņš Lācītis" ar fotogrāfiju" Jauks un personalizēts aksesuārs jūs…" at bounding box center [630, 261] width 1260 height 384
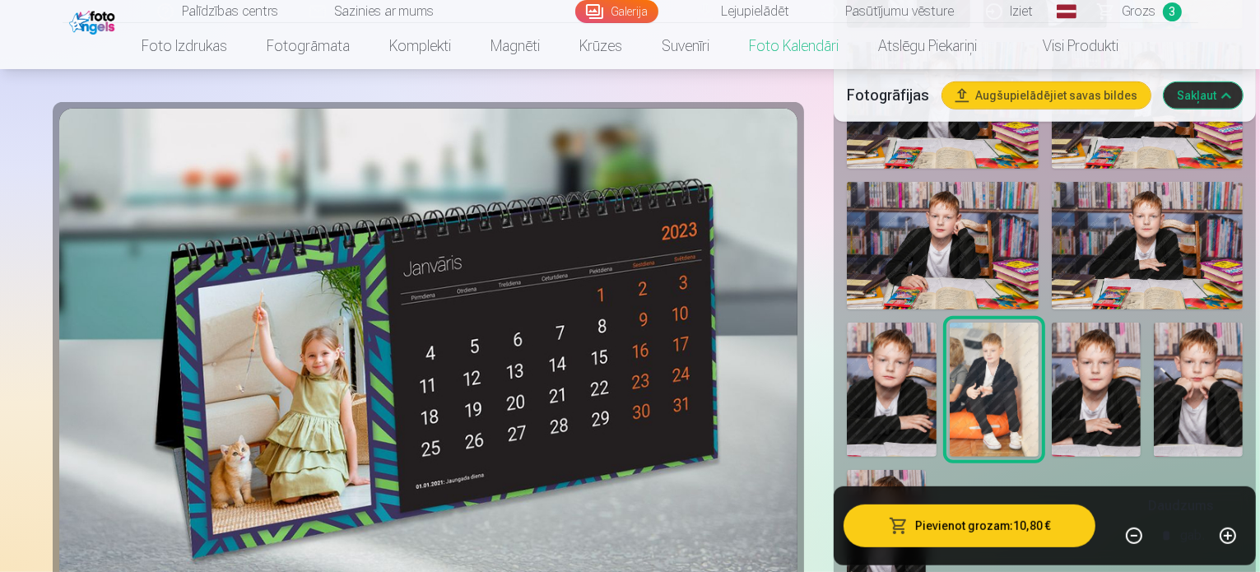
scroll to position [1157, 0]
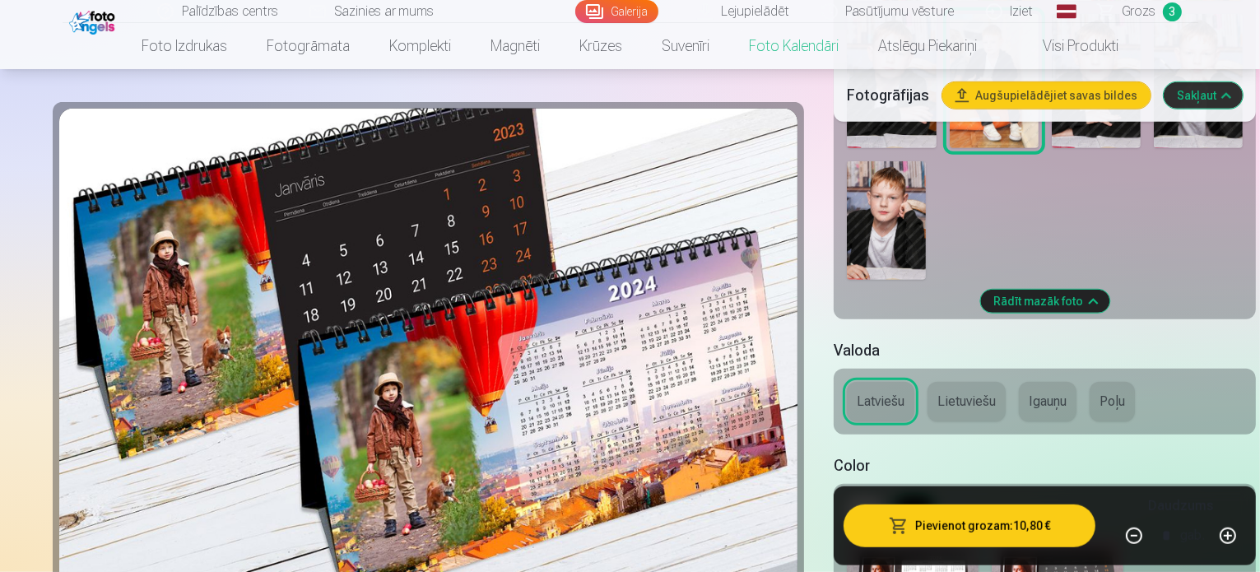
scroll to position [1221, 0]
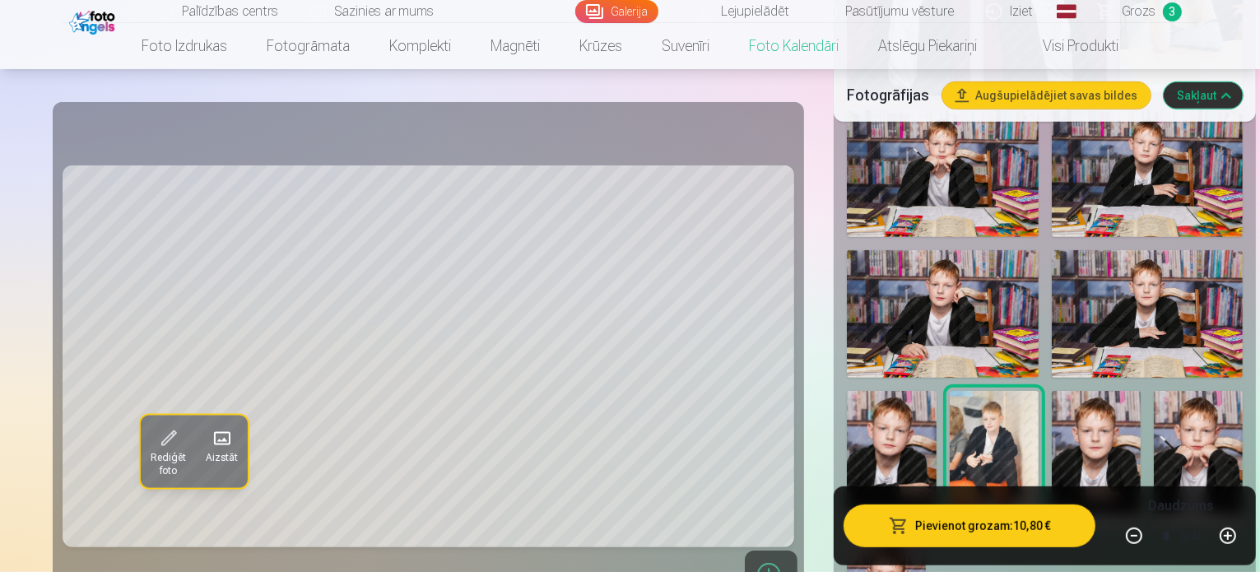
scroll to position [806, 0]
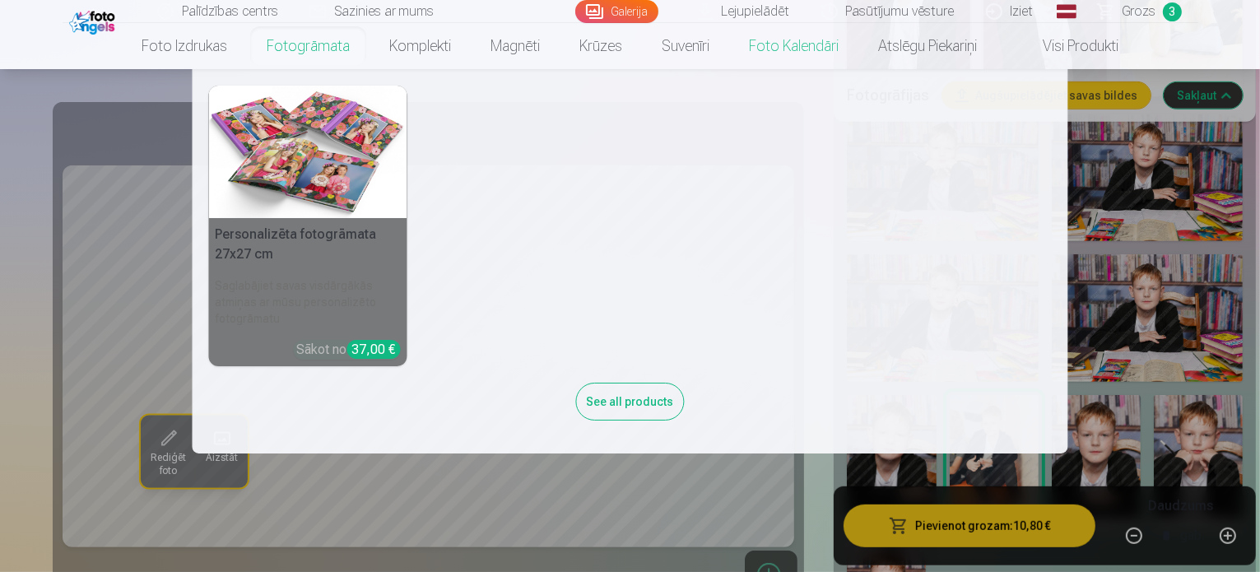
click at [309, 50] on link "Fotogrāmata" at bounding box center [308, 46] width 123 height 46
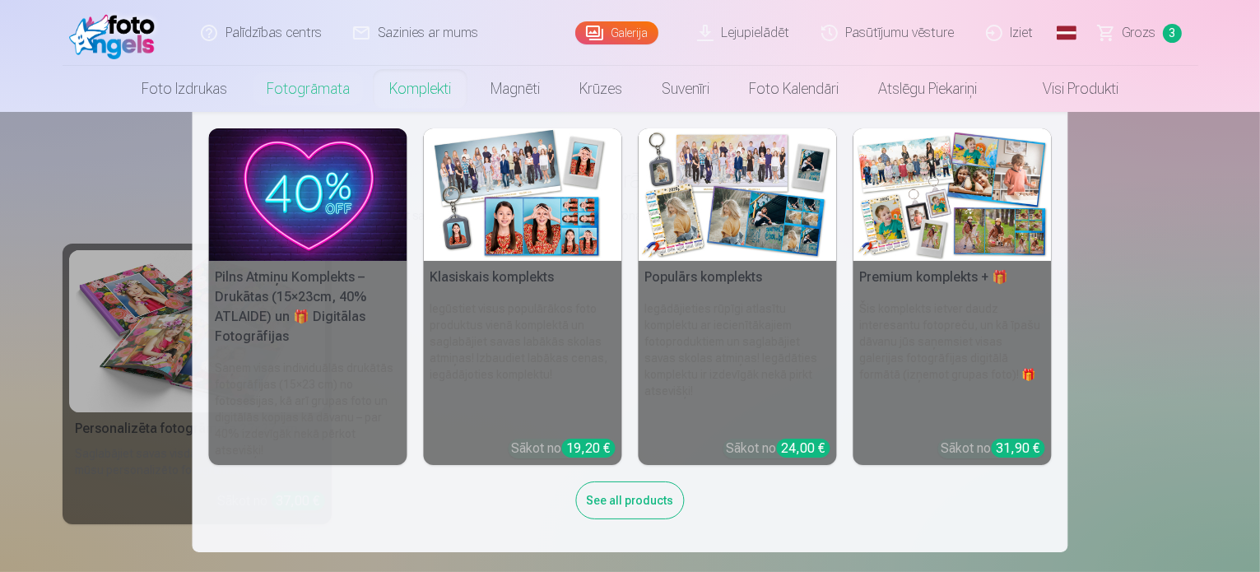
click at [416, 98] on link "Komplekti" at bounding box center [419, 89] width 101 height 46
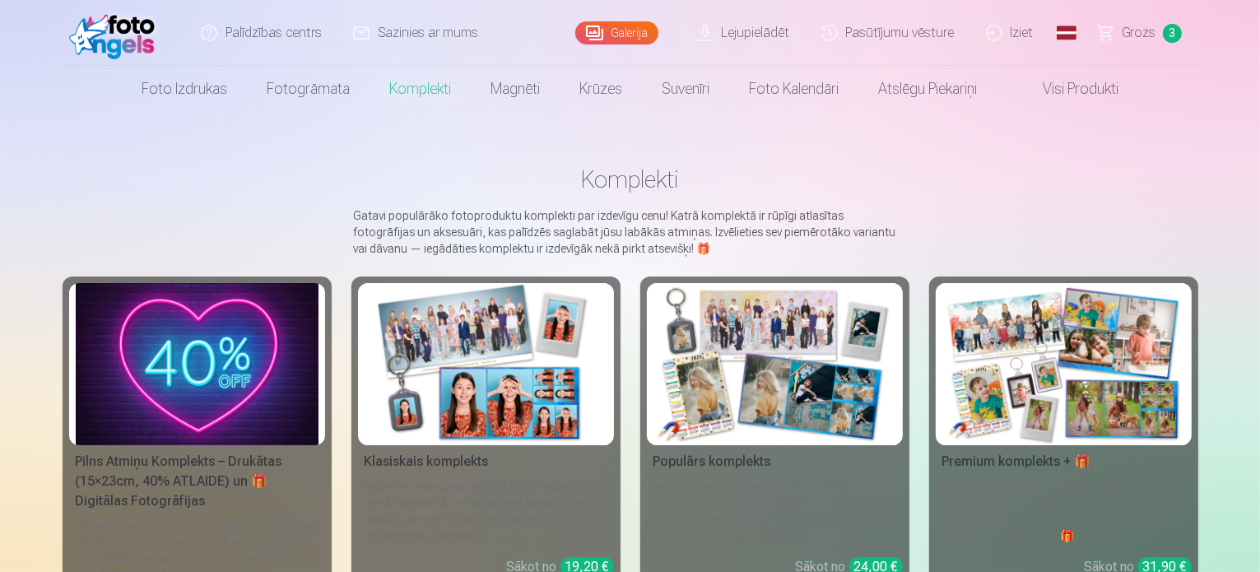
click at [767, 386] on img at bounding box center [774, 364] width 243 height 162
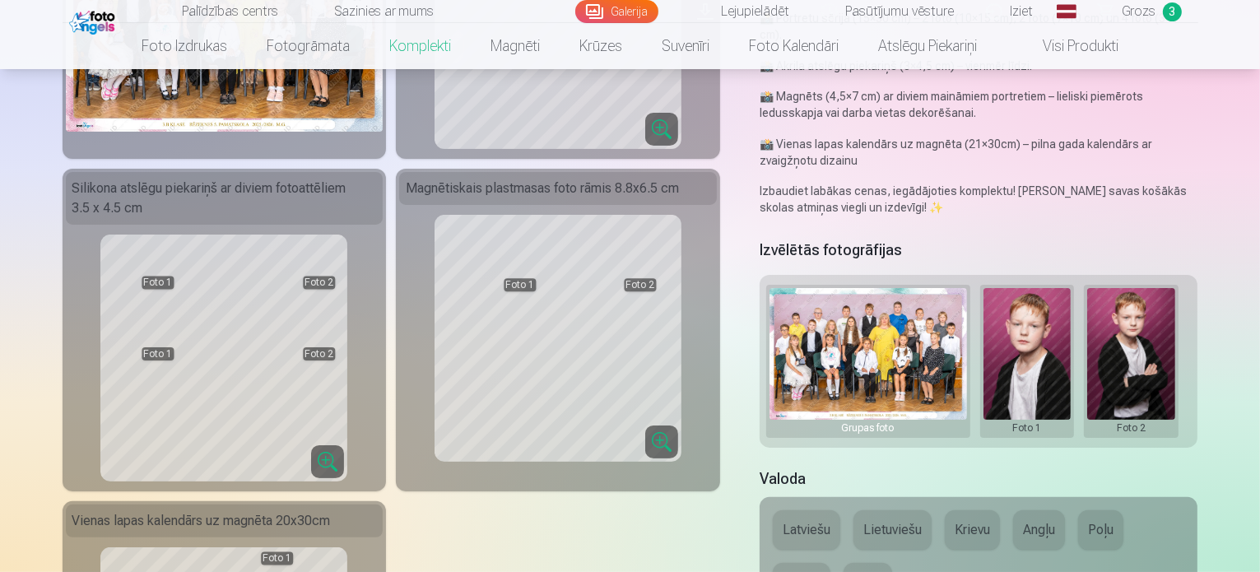
scroll to position [298, 0]
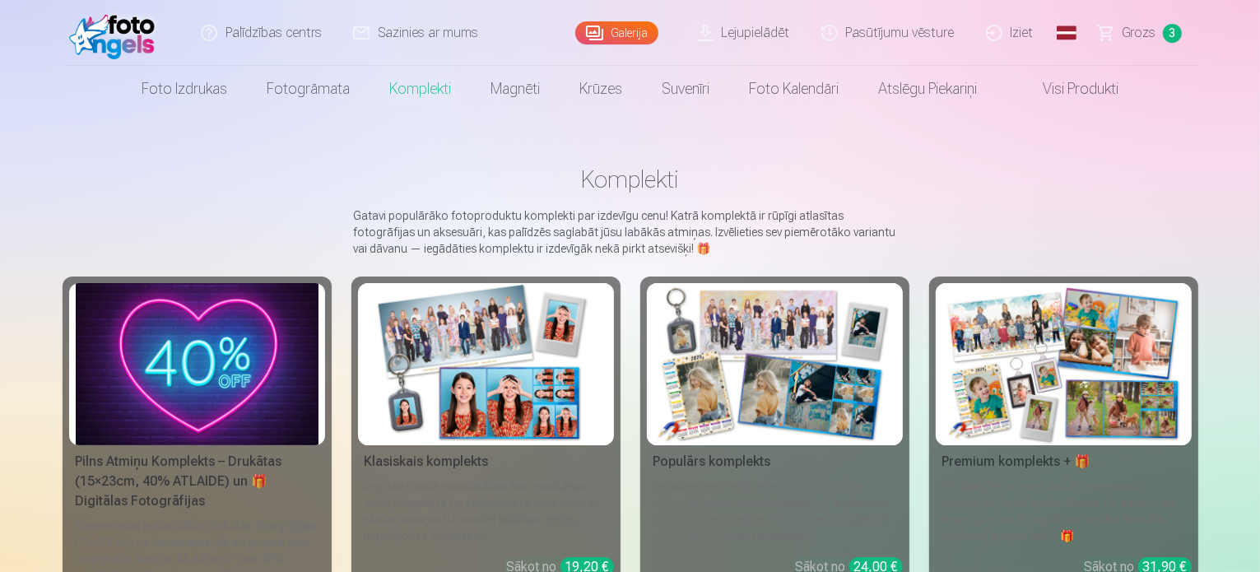
click at [1114, 91] on link "Visi produkti" at bounding box center [1067, 89] width 142 height 46
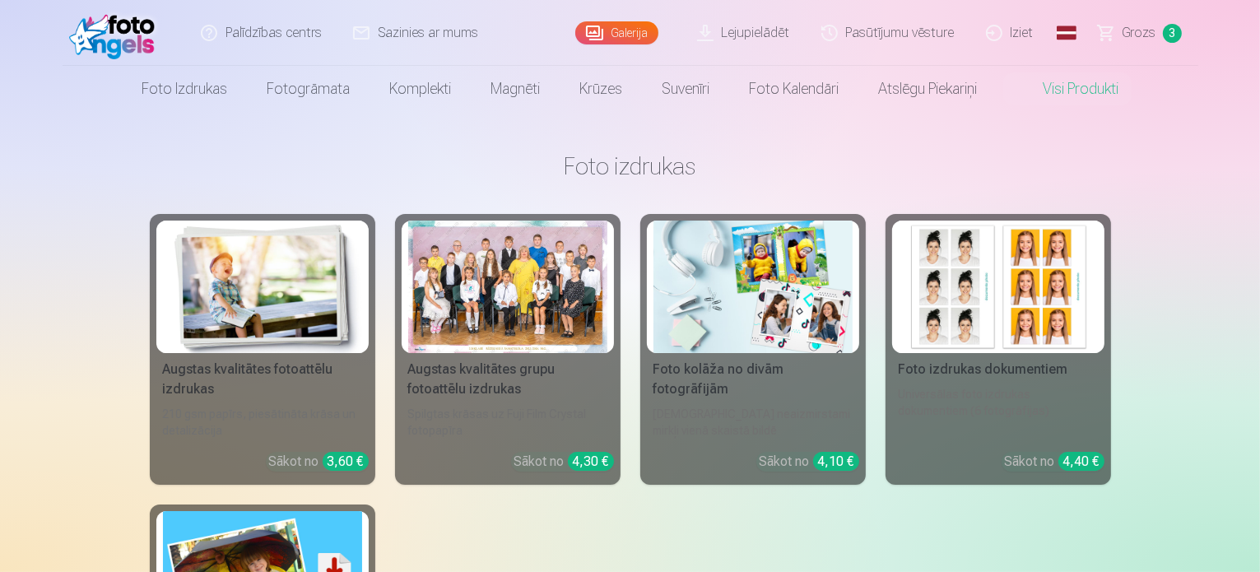
click at [440, 313] on div at bounding box center [507, 287] width 199 height 132
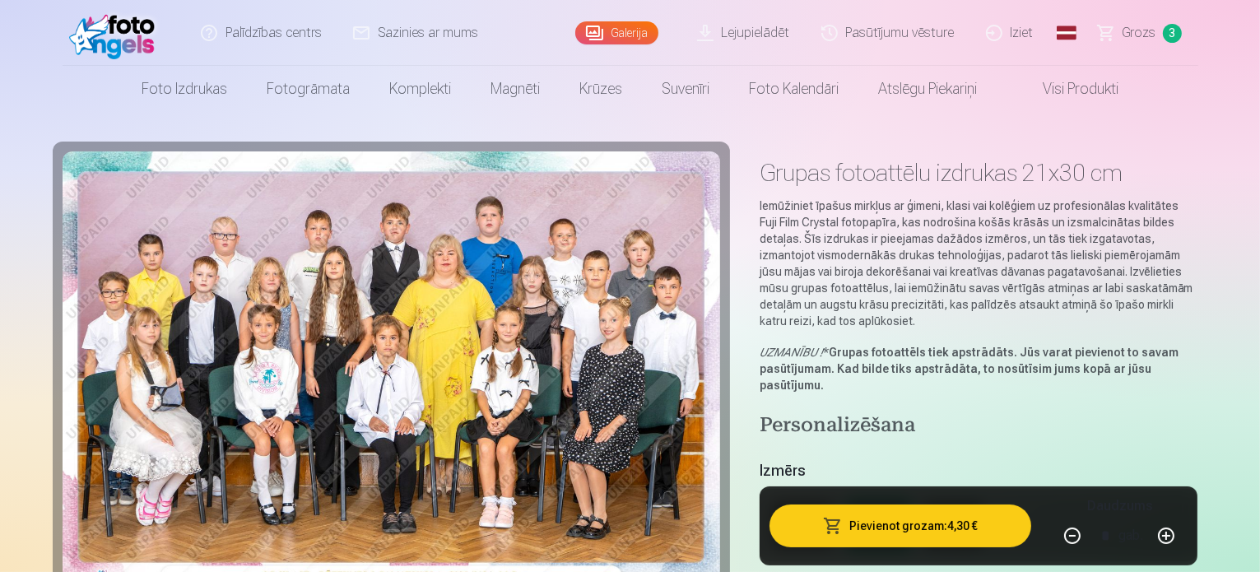
scroll to position [114, 0]
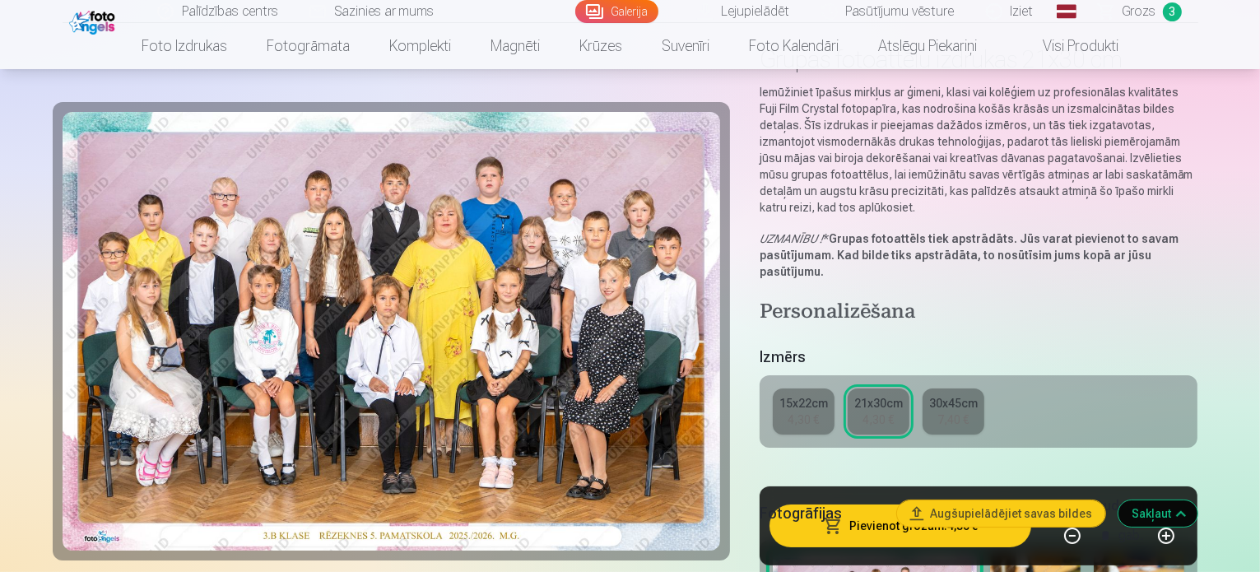
click at [811, 395] on div "15x22cm" at bounding box center [803, 403] width 49 height 16
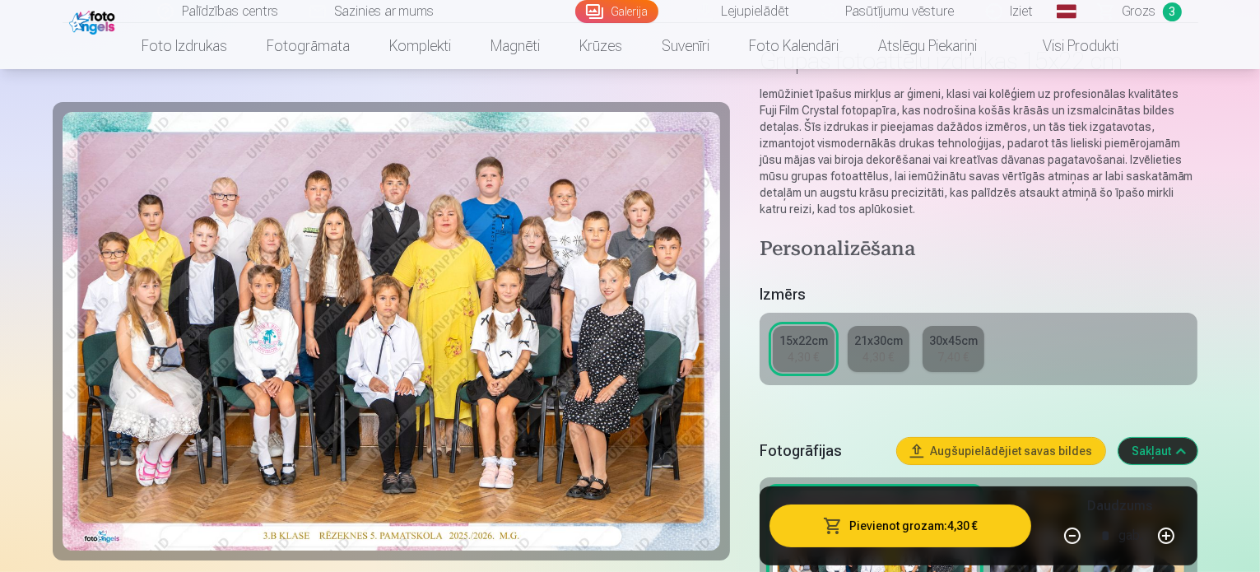
scroll to position [118, 0]
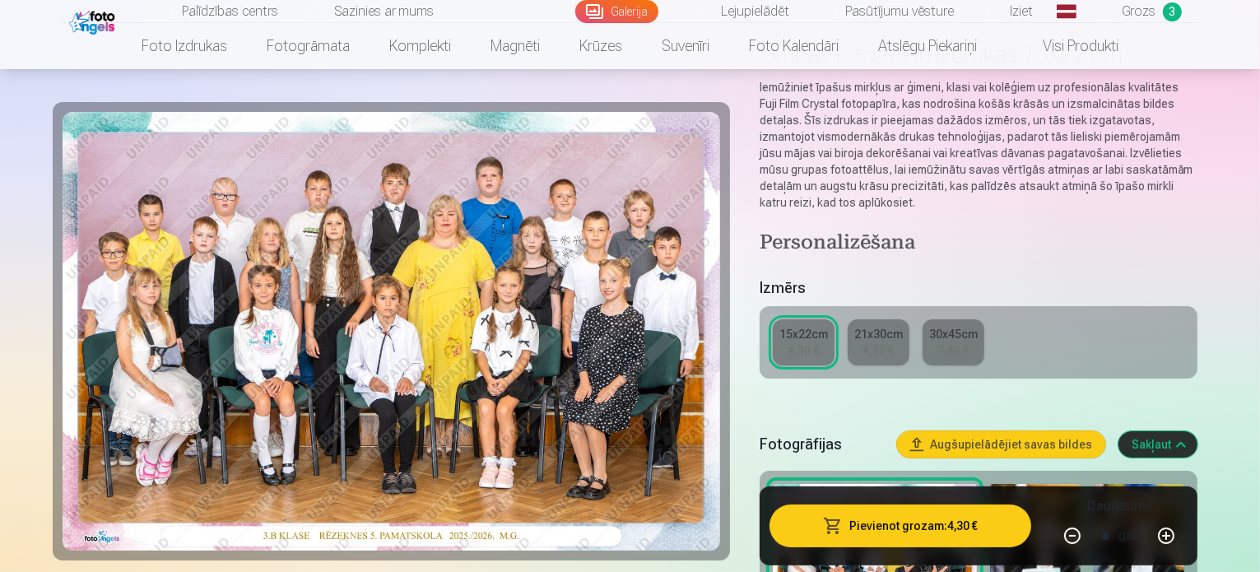
click at [895, 326] on div "21x30cm" at bounding box center [878, 334] width 49 height 16
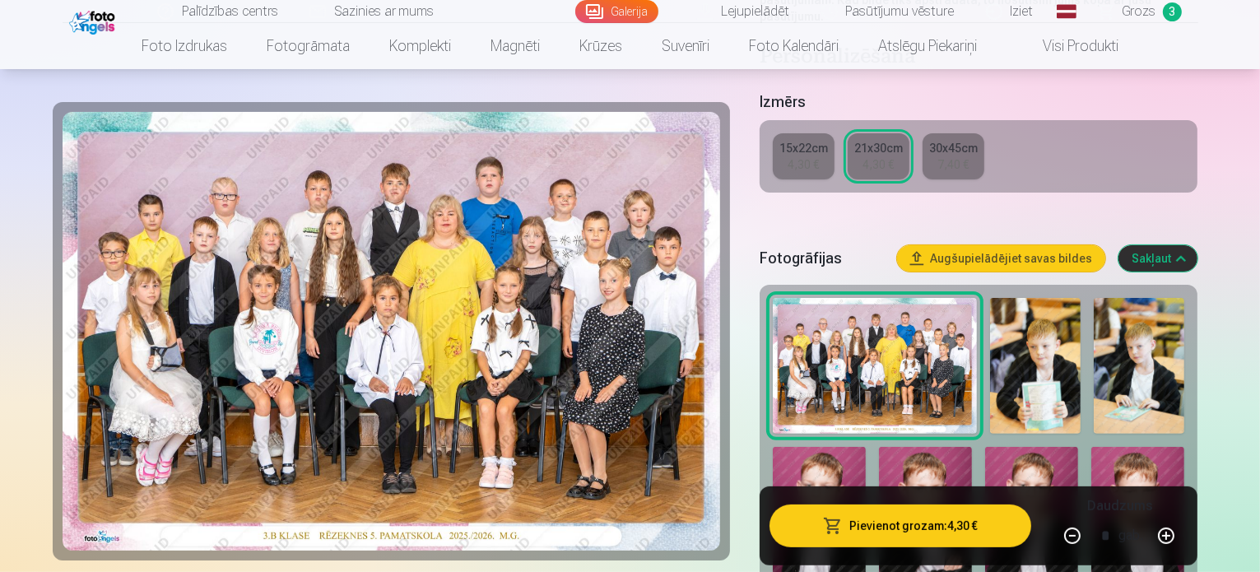
scroll to position [370, 0]
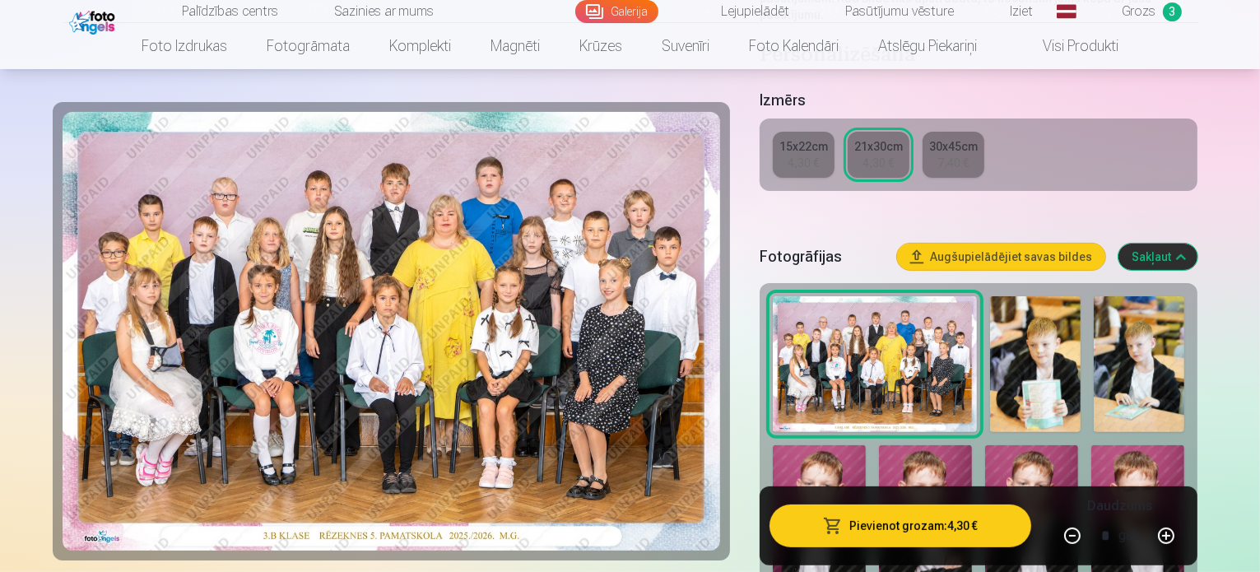
click at [929, 535] on button "Pievienot grozam : 4,30 €" at bounding box center [900, 525] width 262 height 43
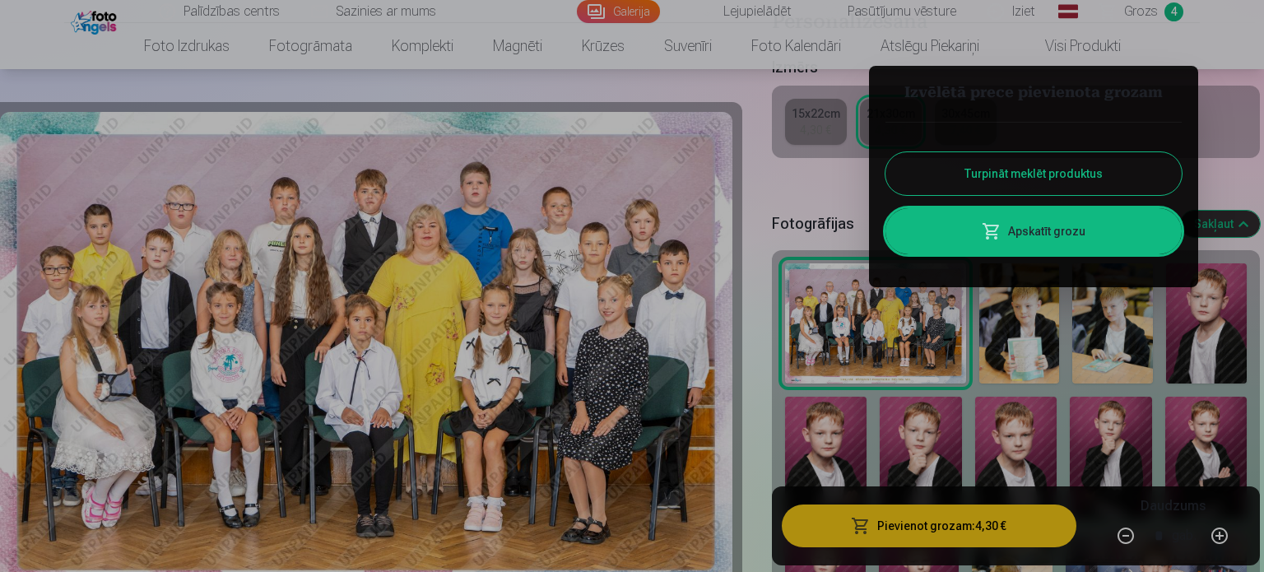
click at [1043, 170] on button "Turpināt meklēt produktus" at bounding box center [1033, 173] width 296 height 43
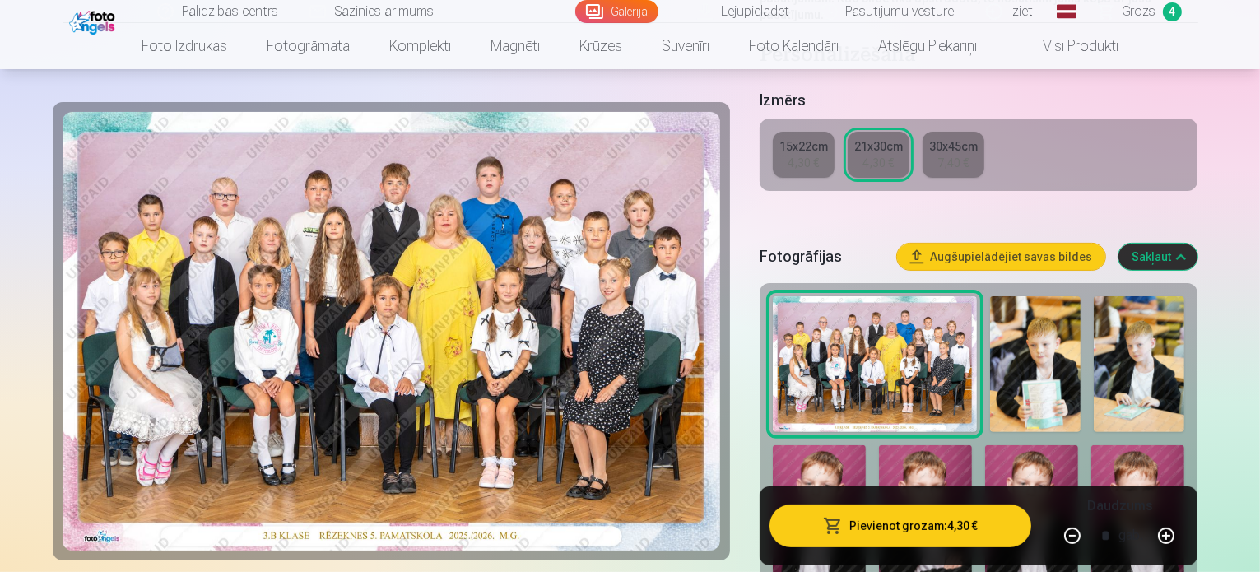
click at [1009, 313] on img at bounding box center [1035, 364] width 91 height 137
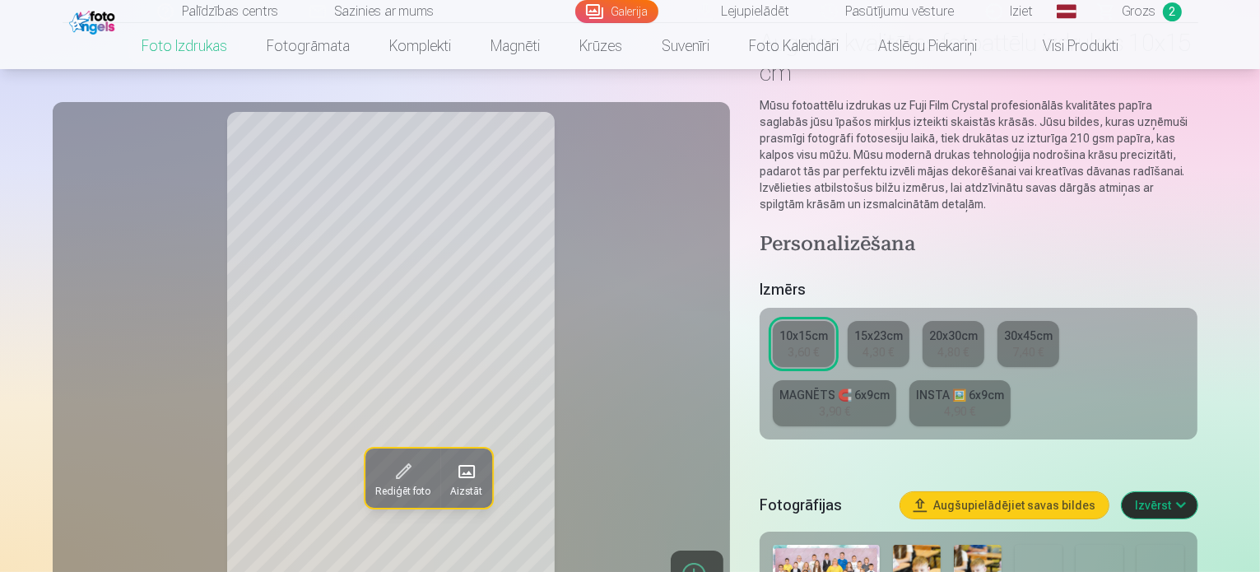
scroll to position [209, 0]
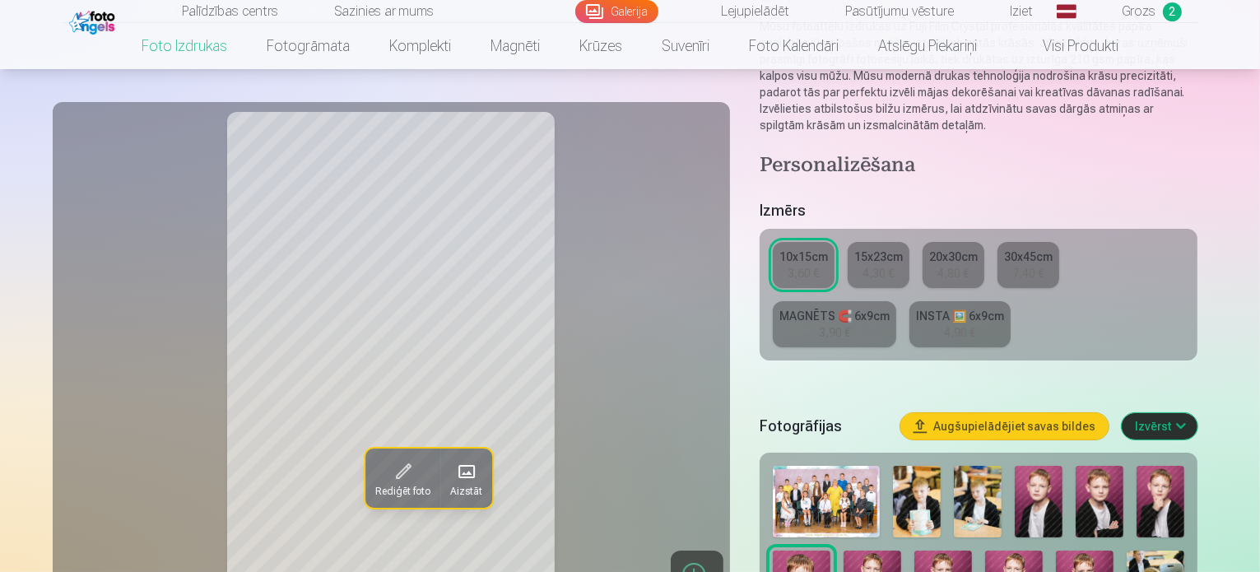
click at [1053, 466] on img at bounding box center [1039, 502] width 48 height 72
click at [1108, 468] on img at bounding box center [1099, 502] width 48 height 72
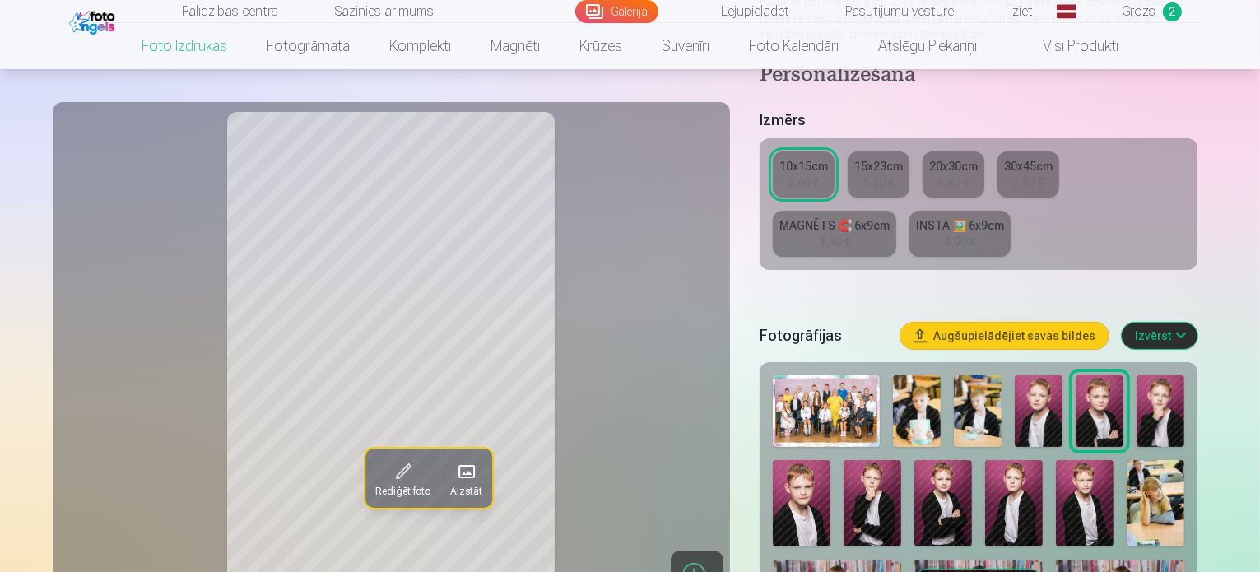
scroll to position [300, 0]
click at [909, 211] on link "INSTA 🖼️ 6x9cm 4,90 €" at bounding box center [959, 234] width 101 height 46
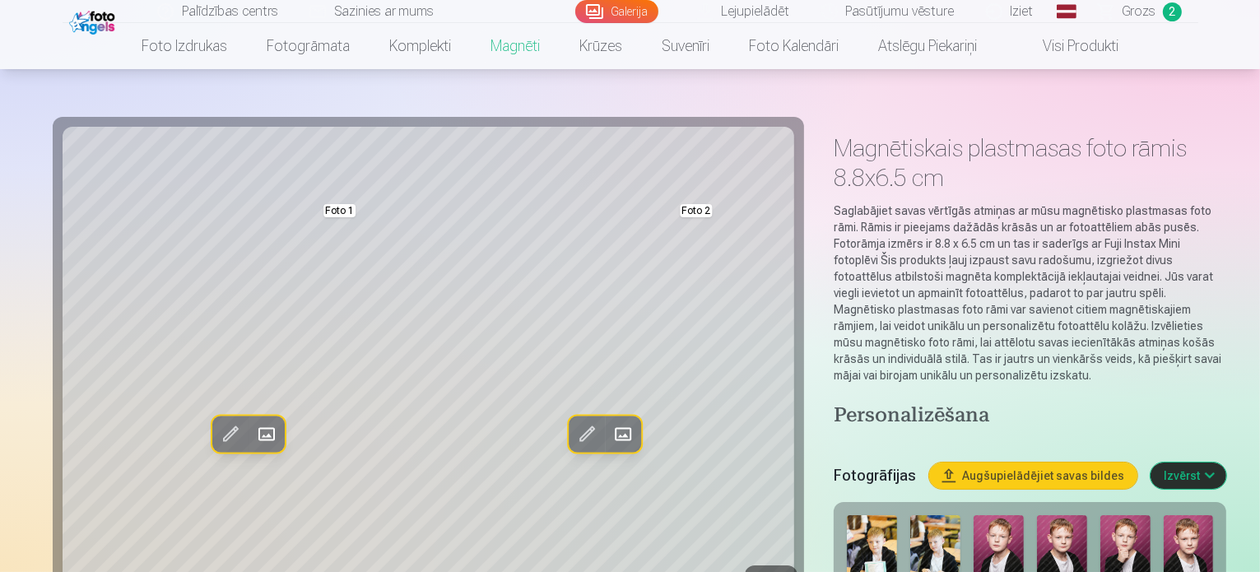
scroll to position [20, 0]
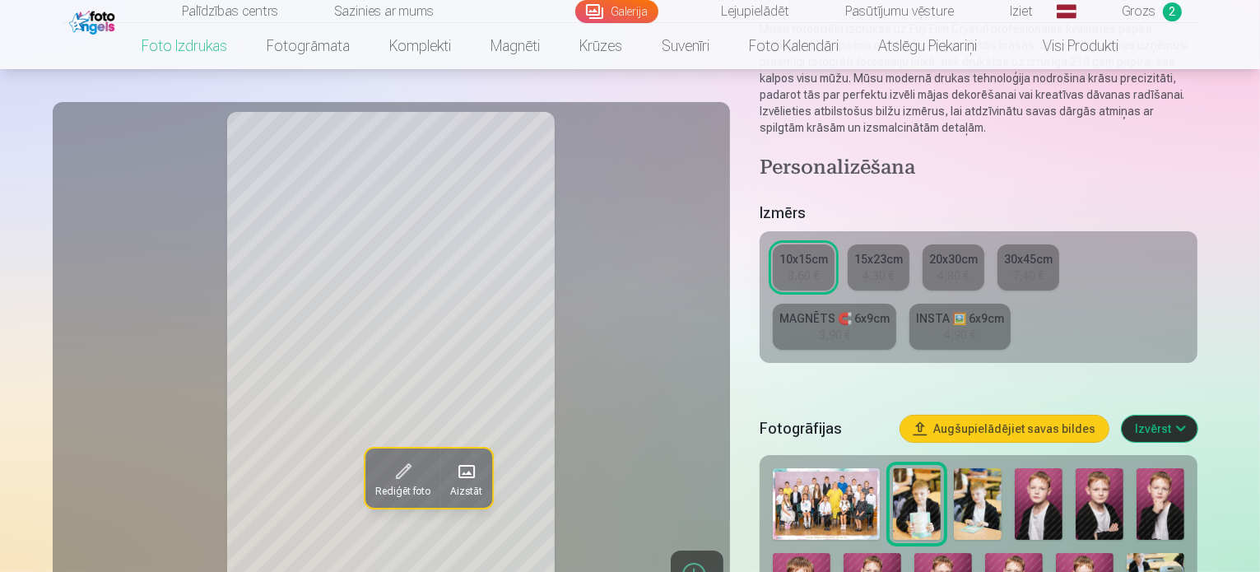
scroll to position [207, 0]
click at [987, 473] on img at bounding box center [978, 503] width 48 height 72
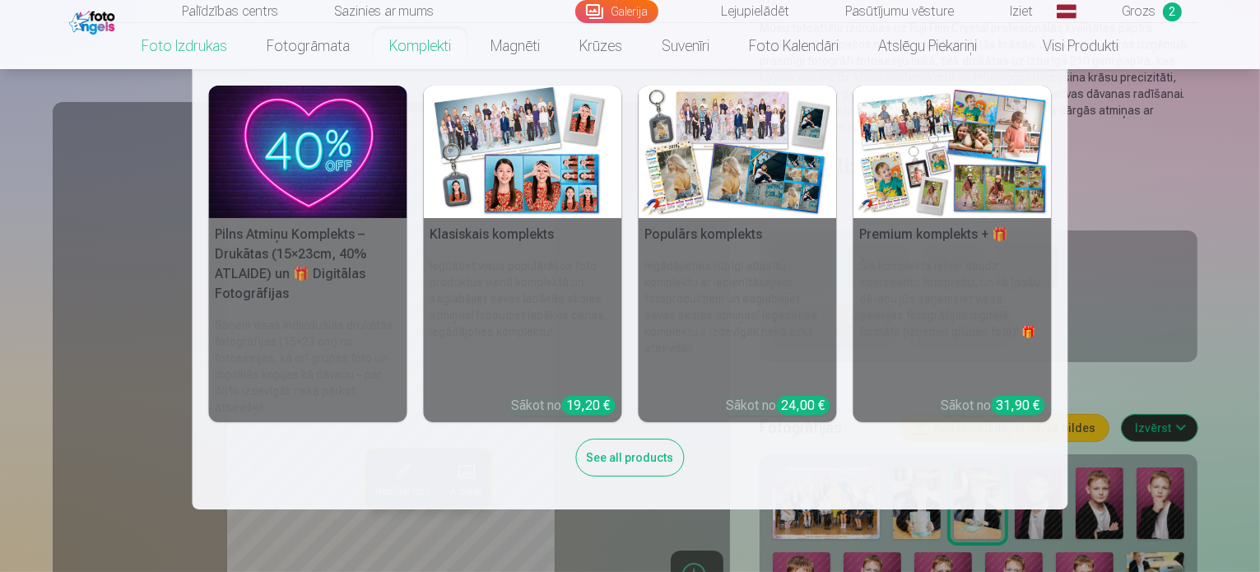
click at [58, 318] on nav "Pilns Atmiņu Komplekts – Drukātas (15×23cm, 40% ATLAIDE) un 🎁 Digitālas Fotogrā…" at bounding box center [630, 289] width 1260 height 440
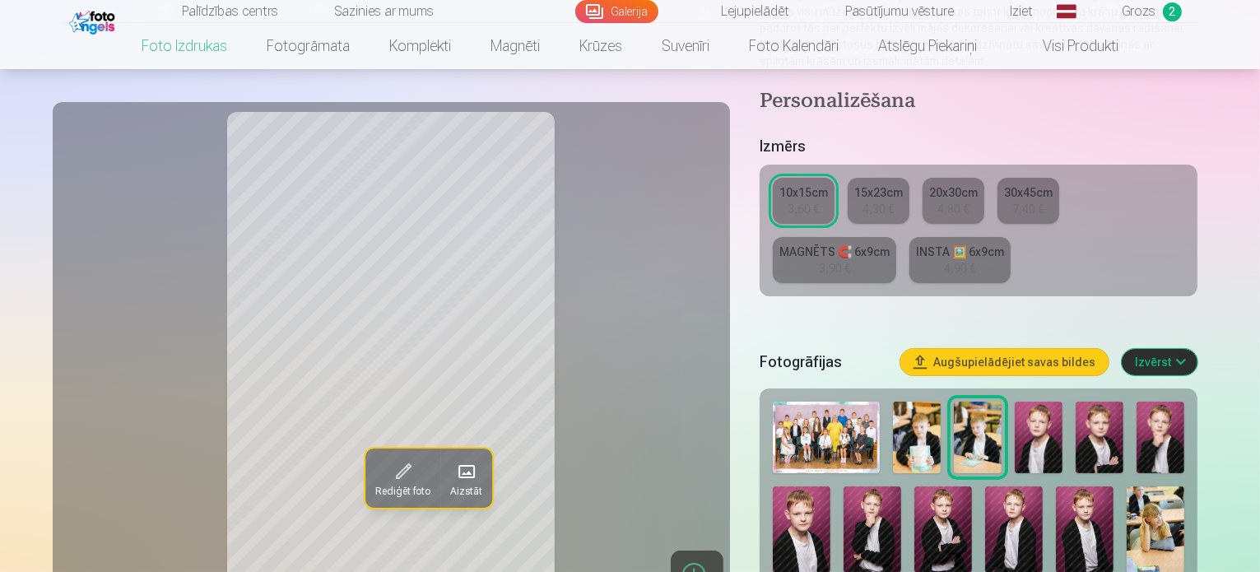
scroll to position [272, 0]
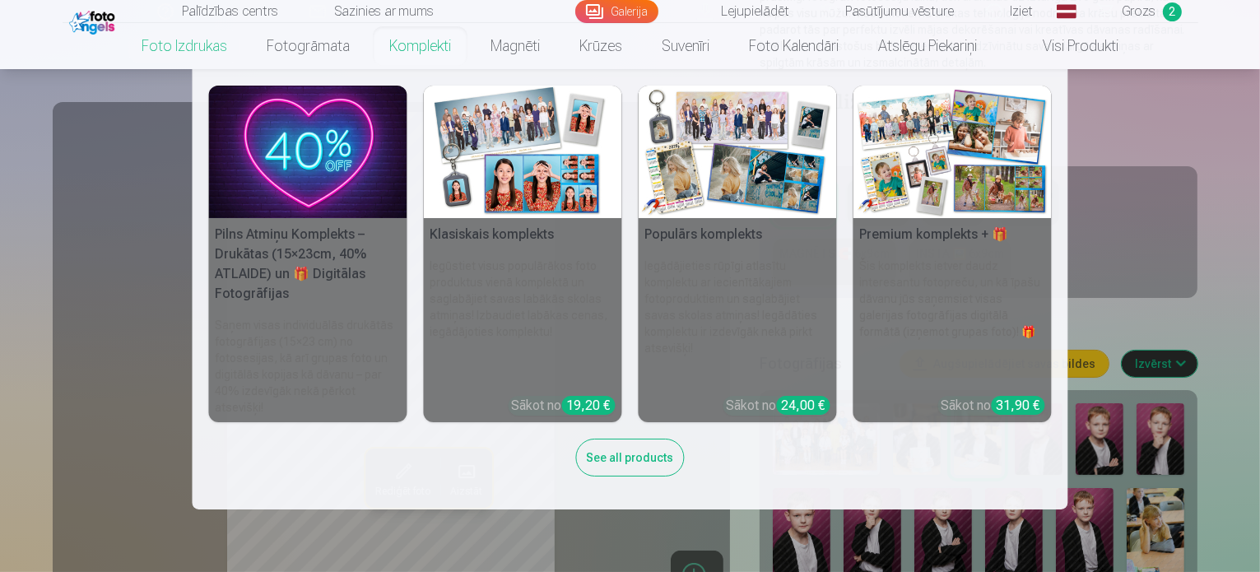
click at [421, 49] on link "Komplekti" at bounding box center [419, 46] width 101 height 46
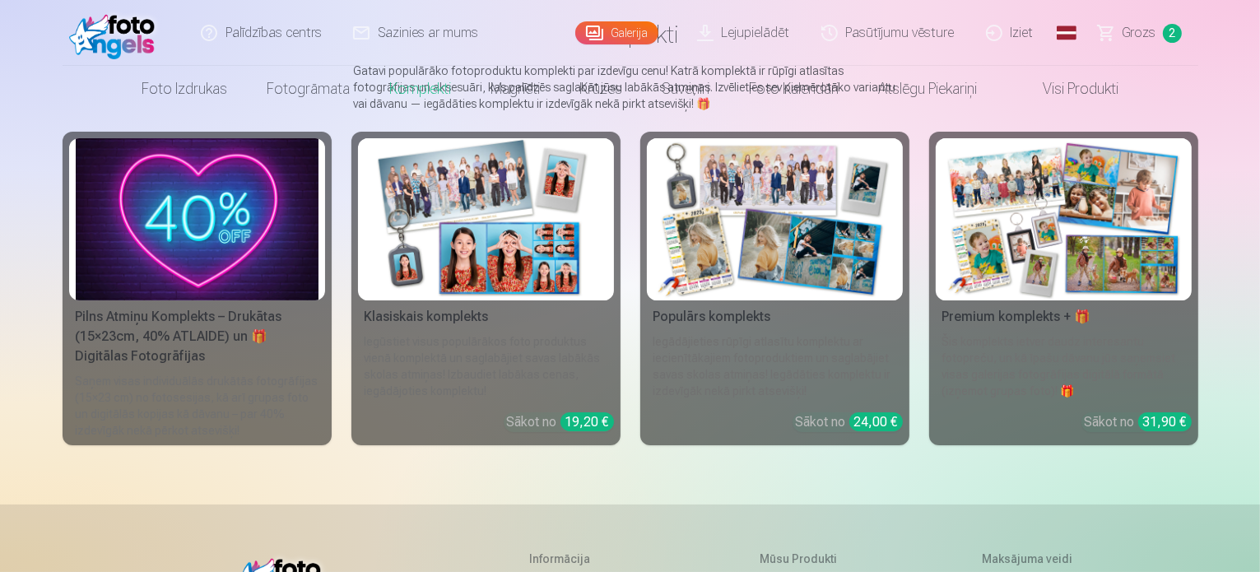
scroll to position [148, 0]
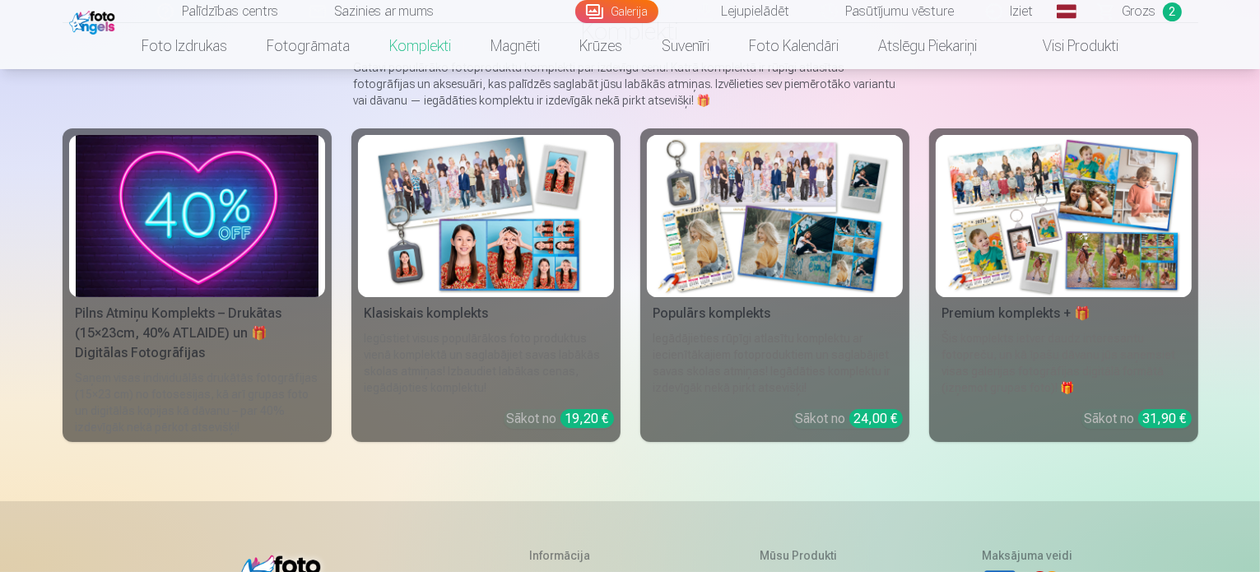
click at [1185, 255] on img at bounding box center [1063, 216] width 243 height 162
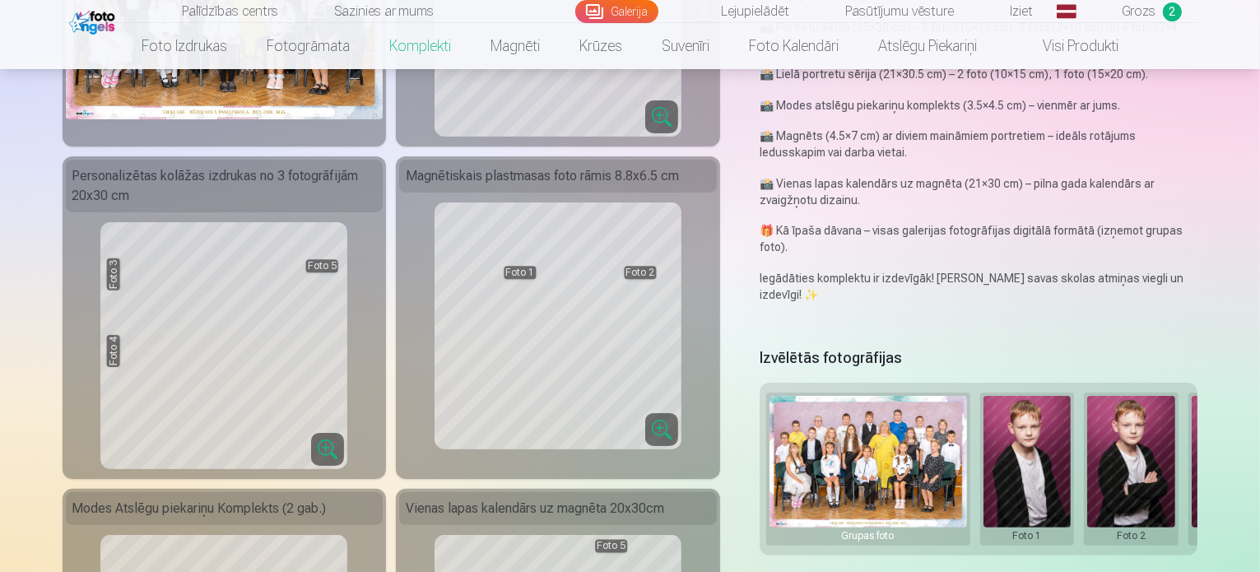
scroll to position [309, 0]
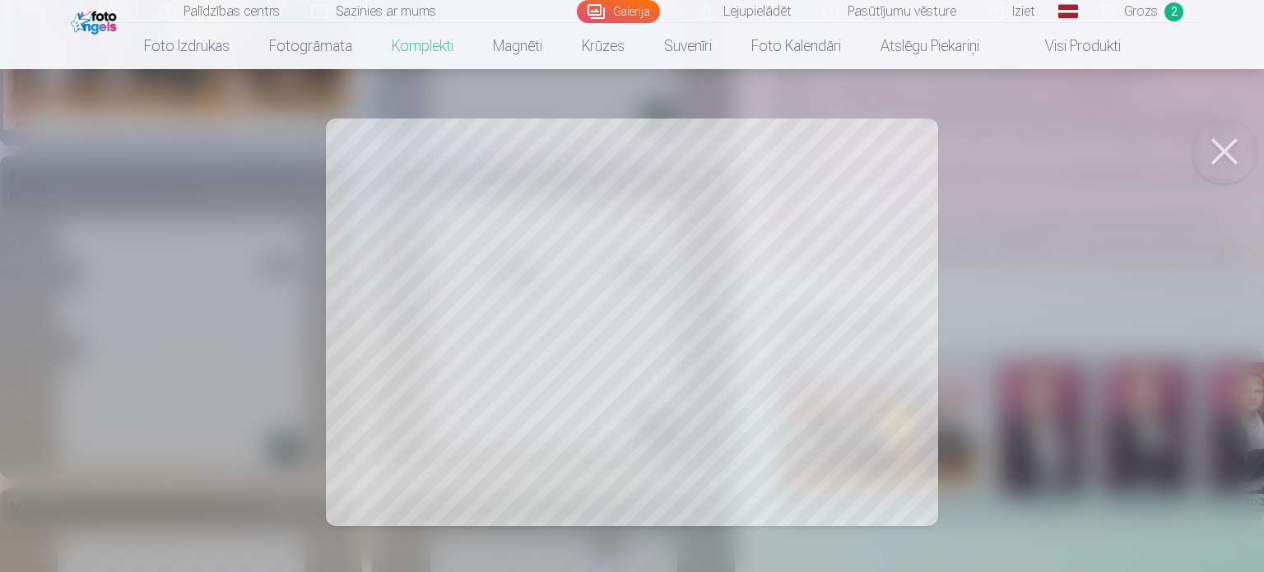
click at [1214, 157] on button at bounding box center [1224, 151] width 66 height 66
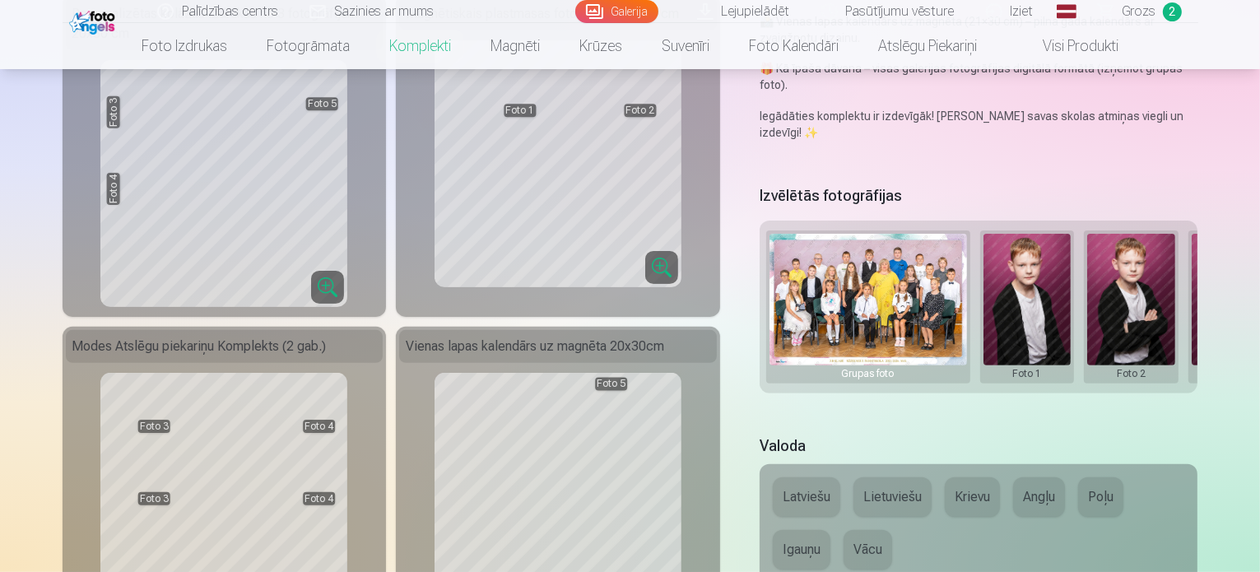
scroll to position [635, 0]
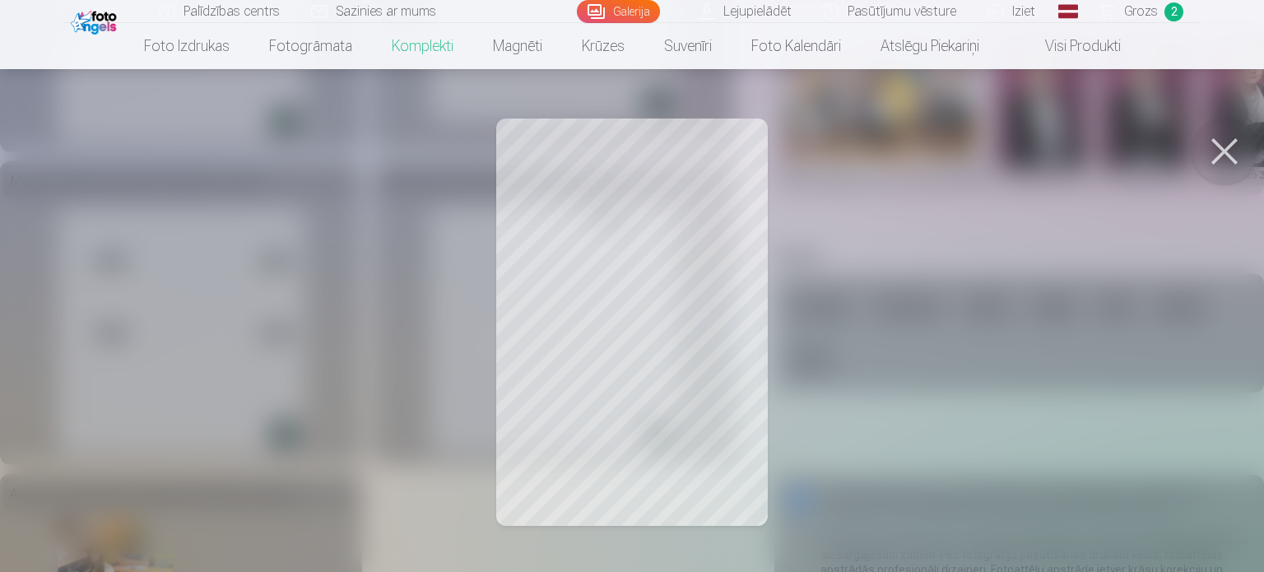
click at [1238, 151] on button at bounding box center [1224, 151] width 66 height 66
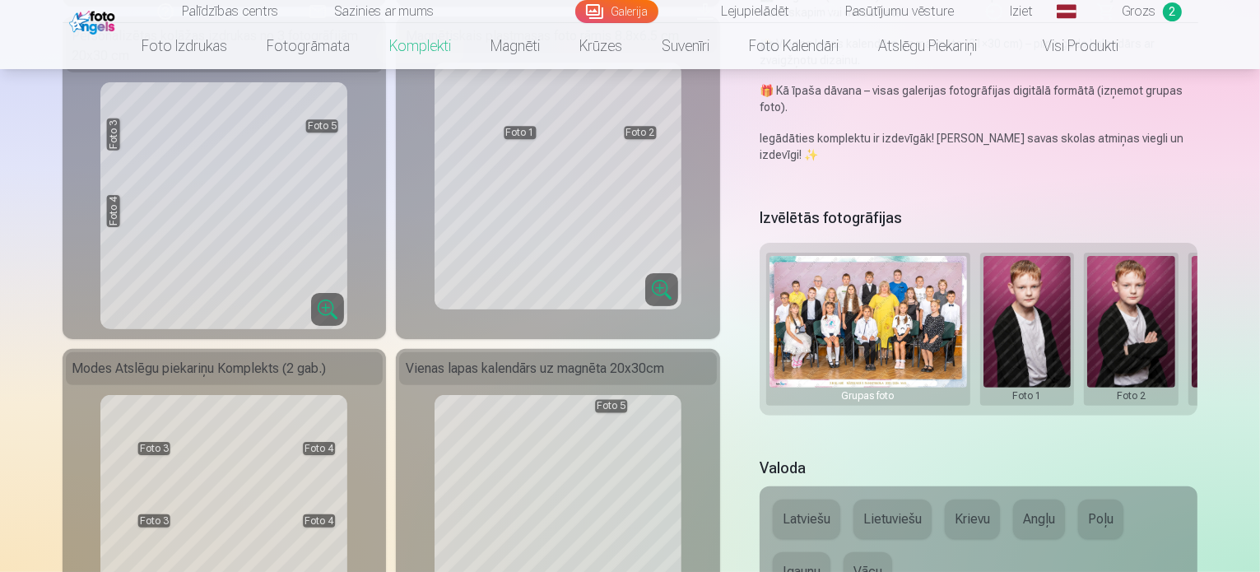
scroll to position [444, 0]
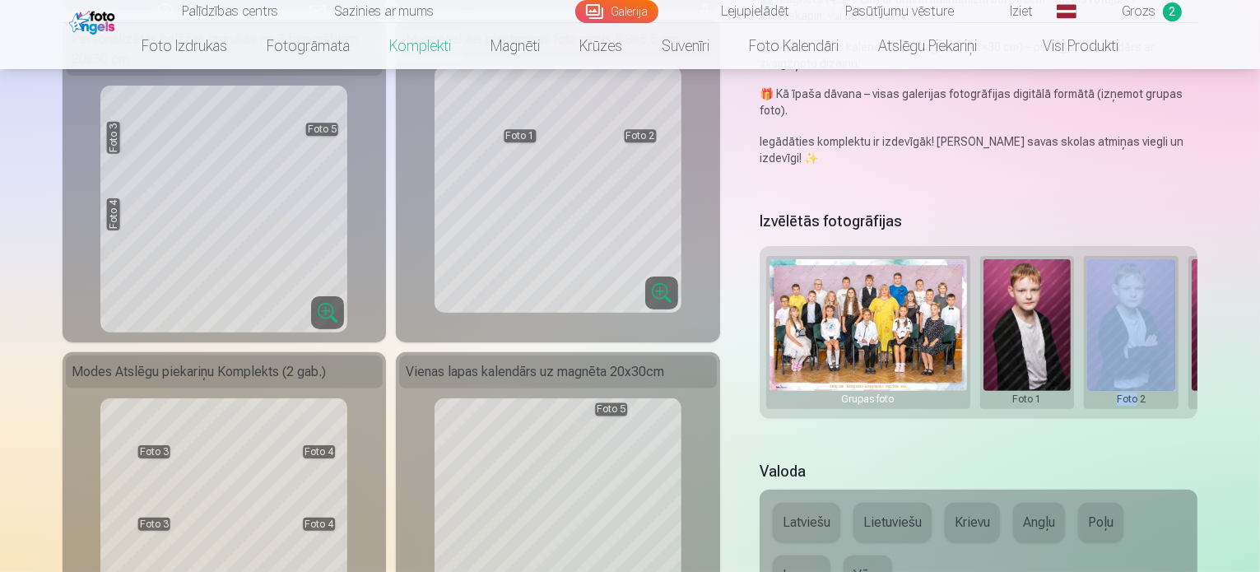
drag, startPoint x: 1066, startPoint y: 389, endPoint x: 1149, endPoint y: 385, distance: 82.4
click at [1149, 385] on div "Izvēlētās fotogrāfijas Grupas foto Foto 1 Foto 2 Foto 3 Foto 4 Foto 5" at bounding box center [978, 324] width 439 height 234
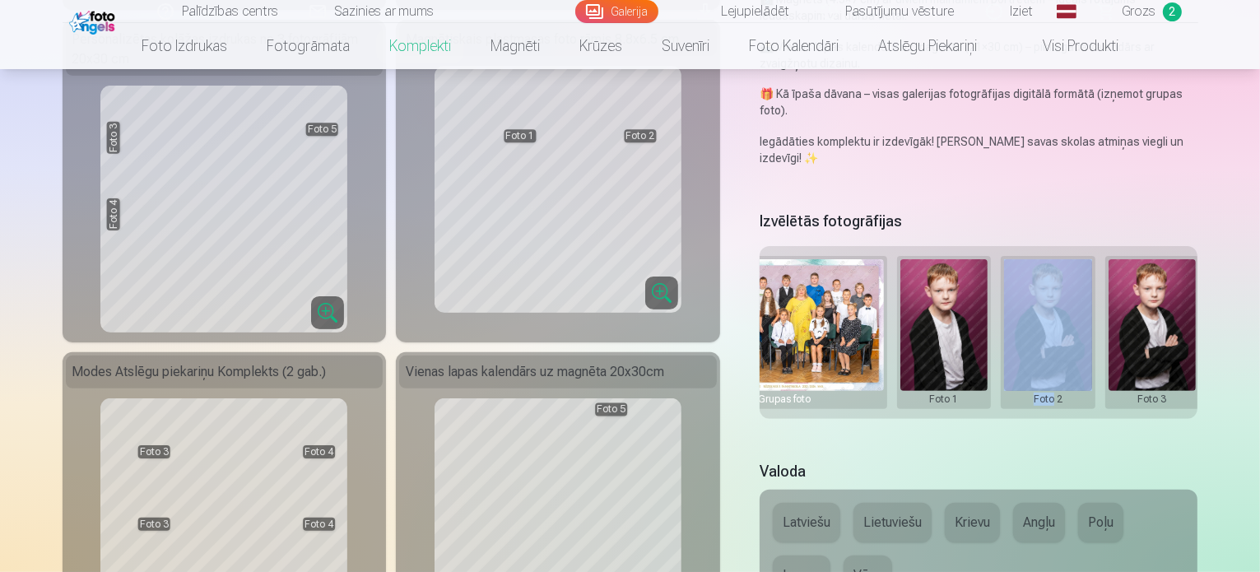
scroll to position [0, 0]
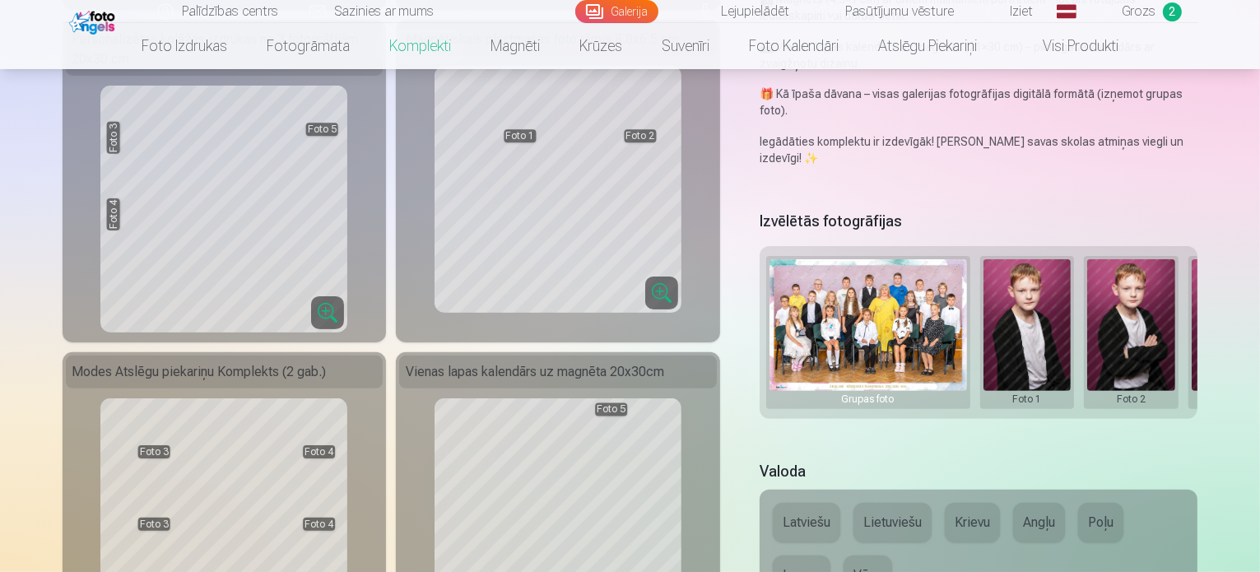
click at [741, 374] on div "Premium komplekts + 🎁 Premium komplekts – pilns populārāko fotopreču komplekts,…" at bounding box center [631, 488] width 1136 height 1563
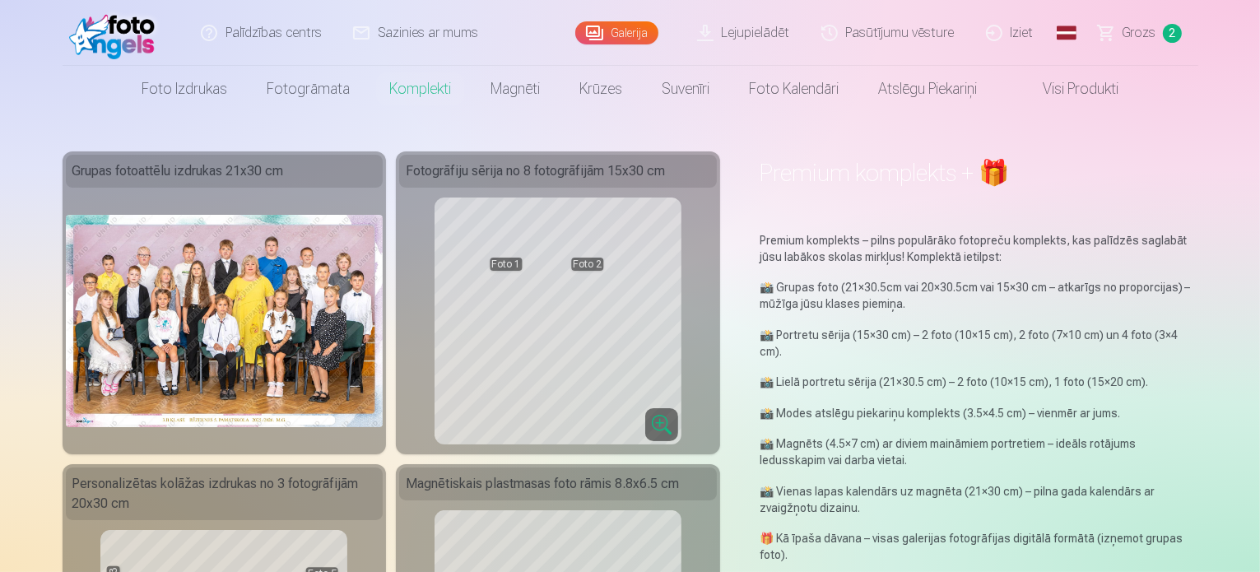
click at [1095, 86] on link "Visi produkti" at bounding box center [1067, 89] width 142 height 46
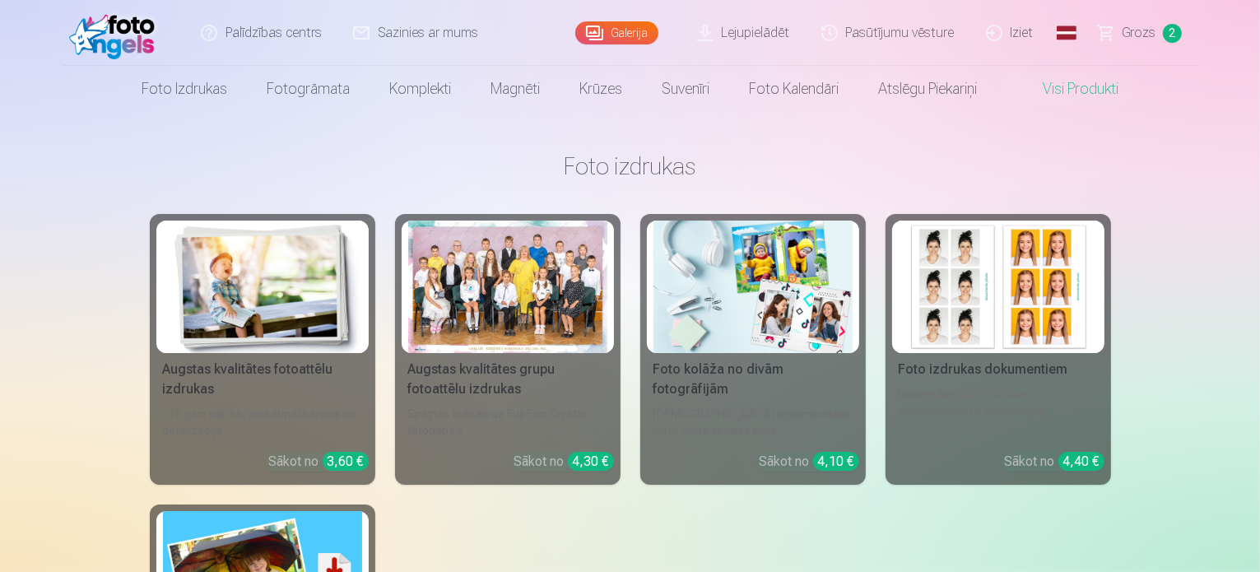
click at [515, 528] on div "Augstas kvalitātes fotoattēlu izdrukas 210 gsm papīrs, piesātināta krāsa un det…" at bounding box center [630, 495] width 961 height 562
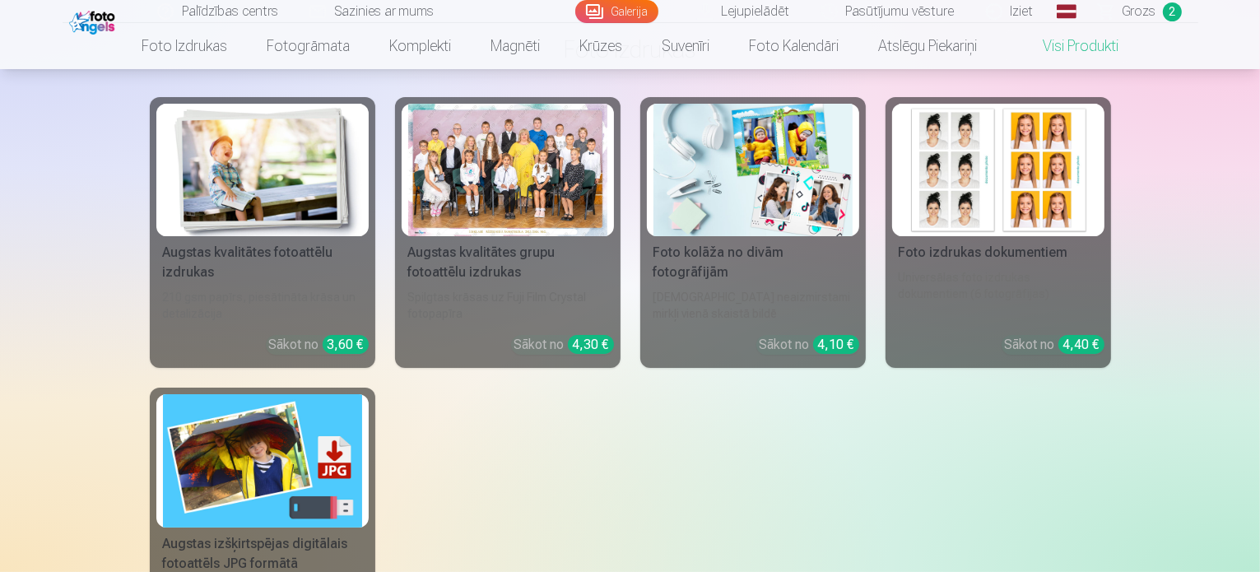
scroll to position [112, 0]
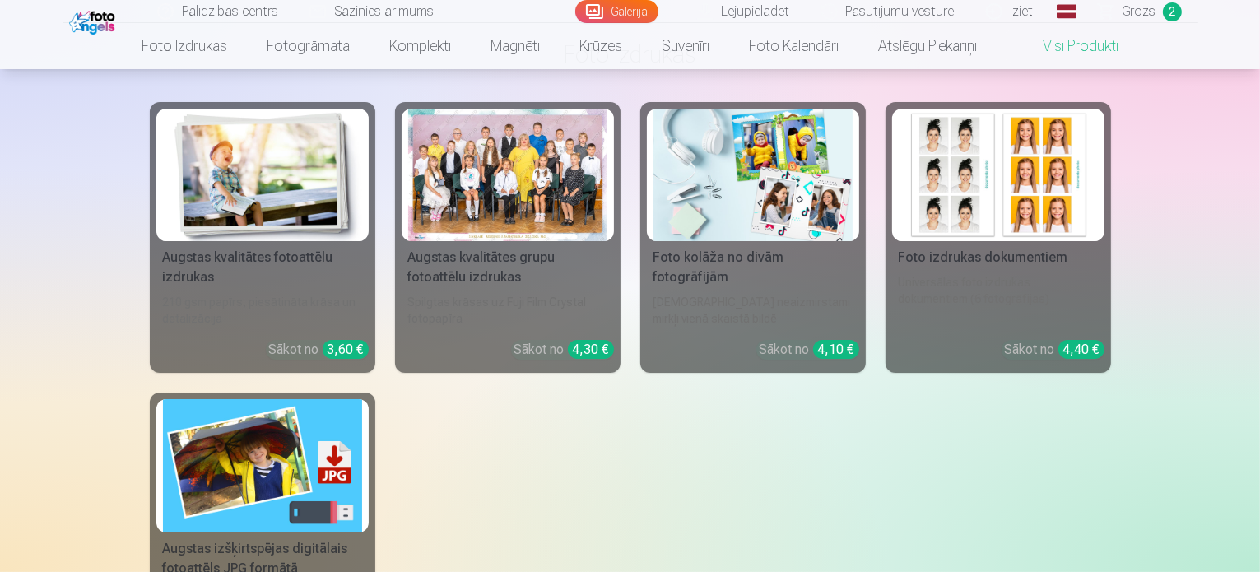
click at [248, 276] on div "Augstas kvalitātes fotoattēlu izdrukas" at bounding box center [262, 267] width 212 height 39
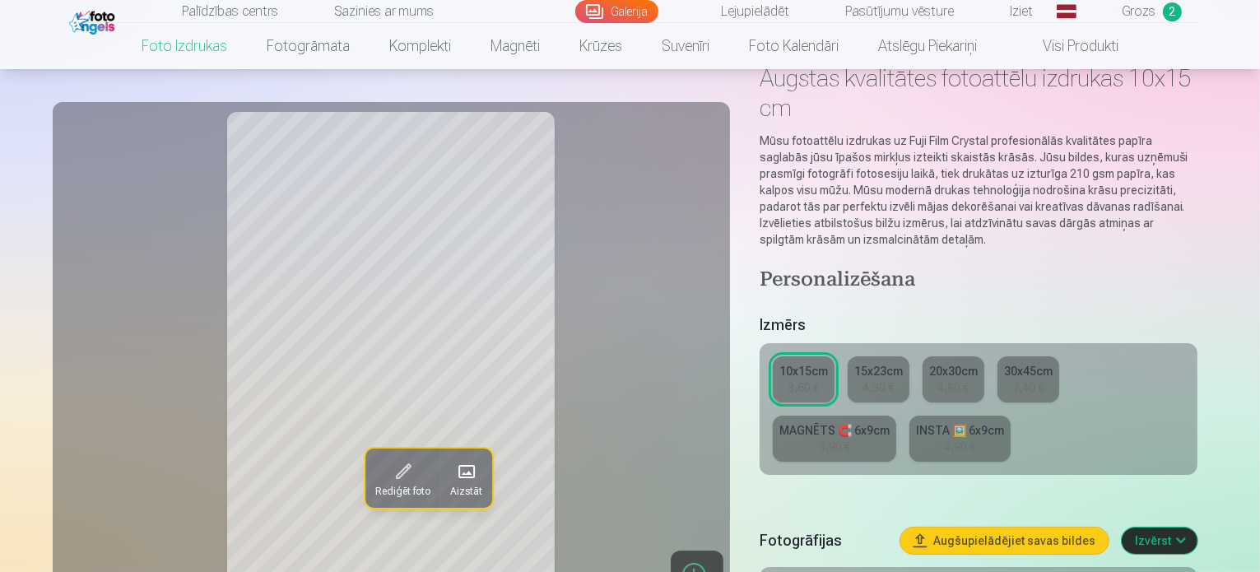
scroll to position [95, 0]
click at [908, 355] on link "15x23cm 4,30 €" at bounding box center [879, 378] width 62 height 46
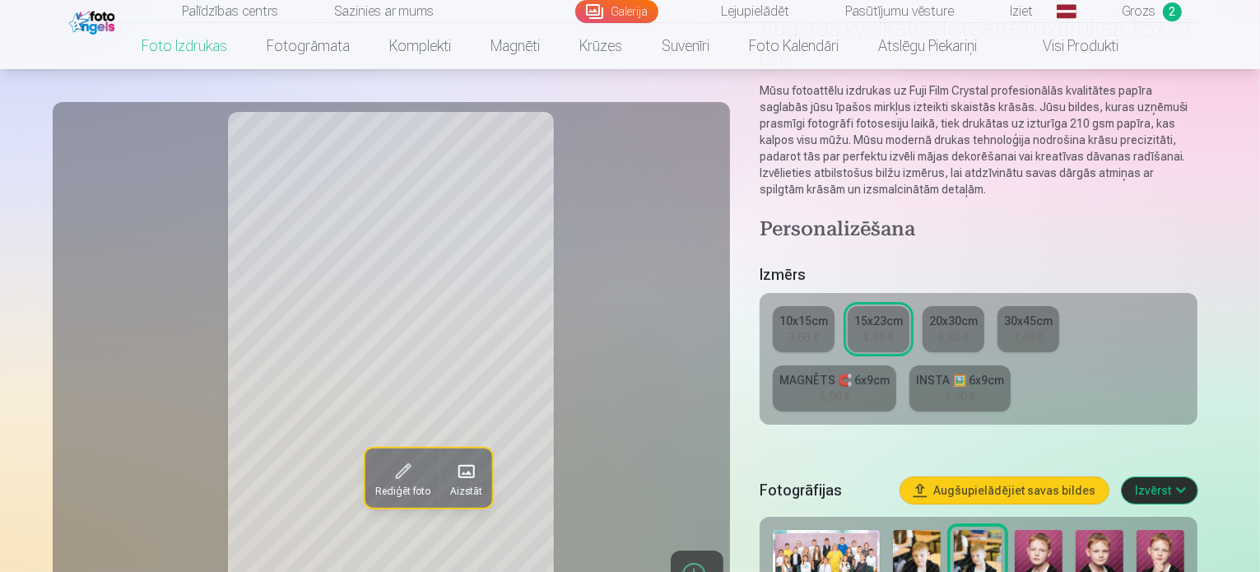
scroll to position [145, 0]
click at [828, 313] on div "10x15cm" at bounding box center [803, 321] width 49 height 16
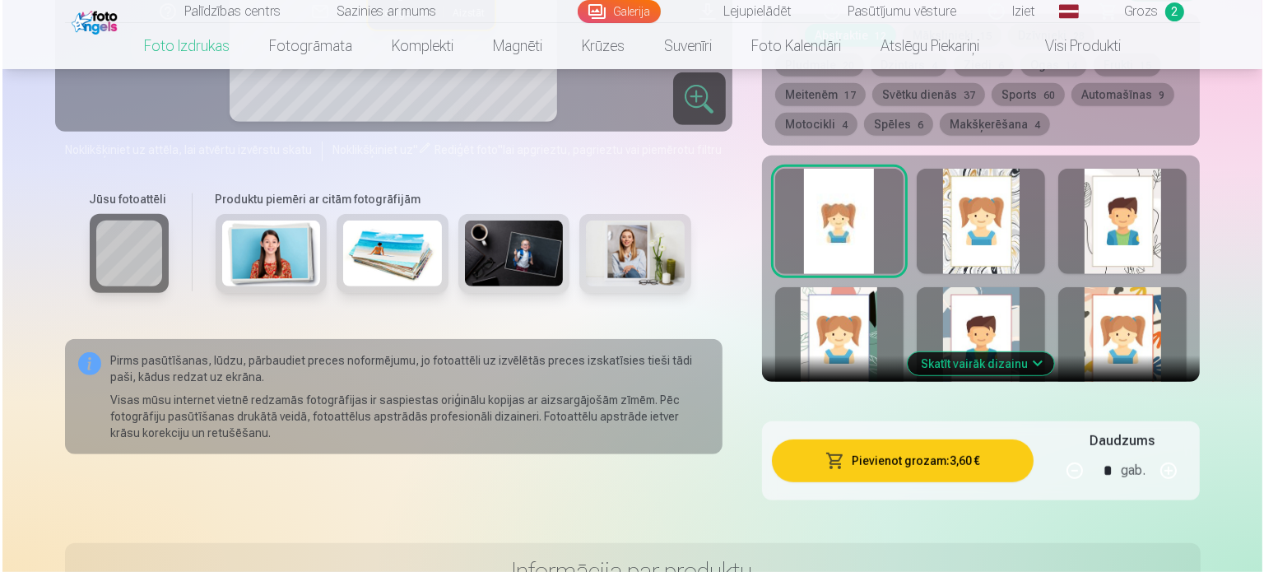
scroll to position [959, 0]
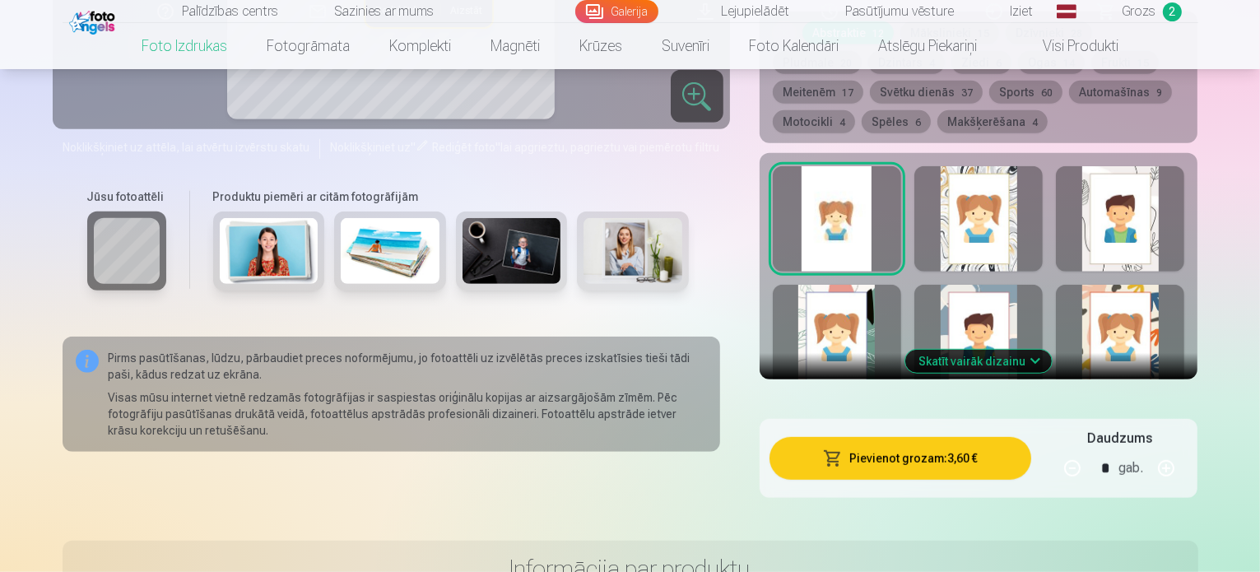
click at [977, 437] on button "Pievienot grozam : 3,60 €" at bounding box center [900, 458] width 262 height 43
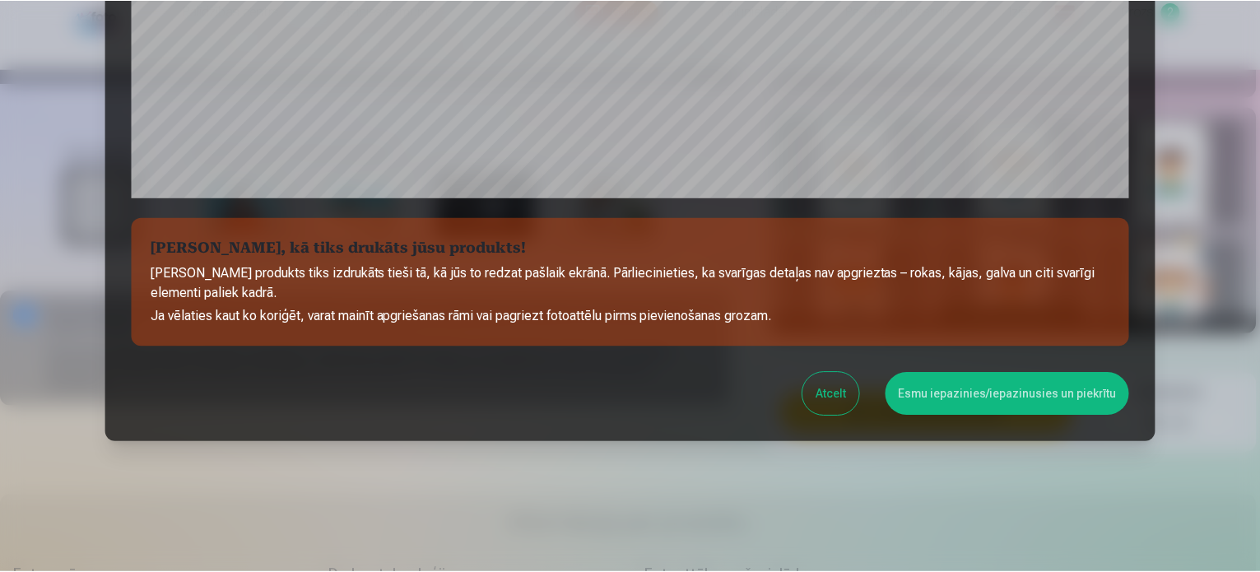
scroll to position [612, 0]
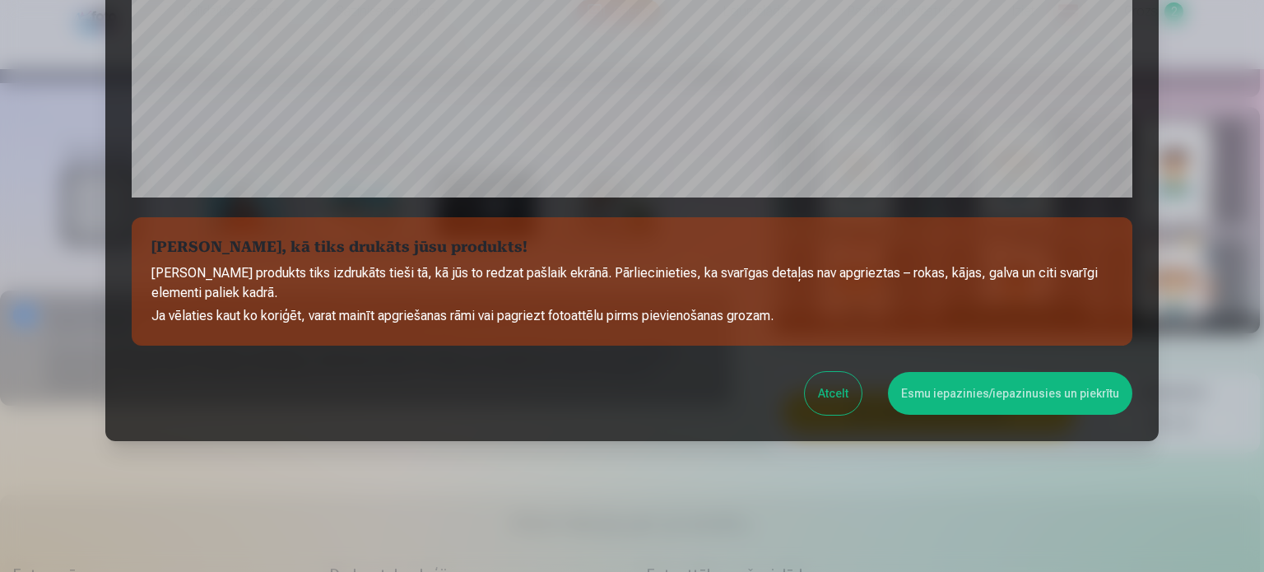
click at [966, 392] on button "Esmu iepazinies/iepazinusies un piekrītu" at bounding box center [1010, 393] width 244 height 43
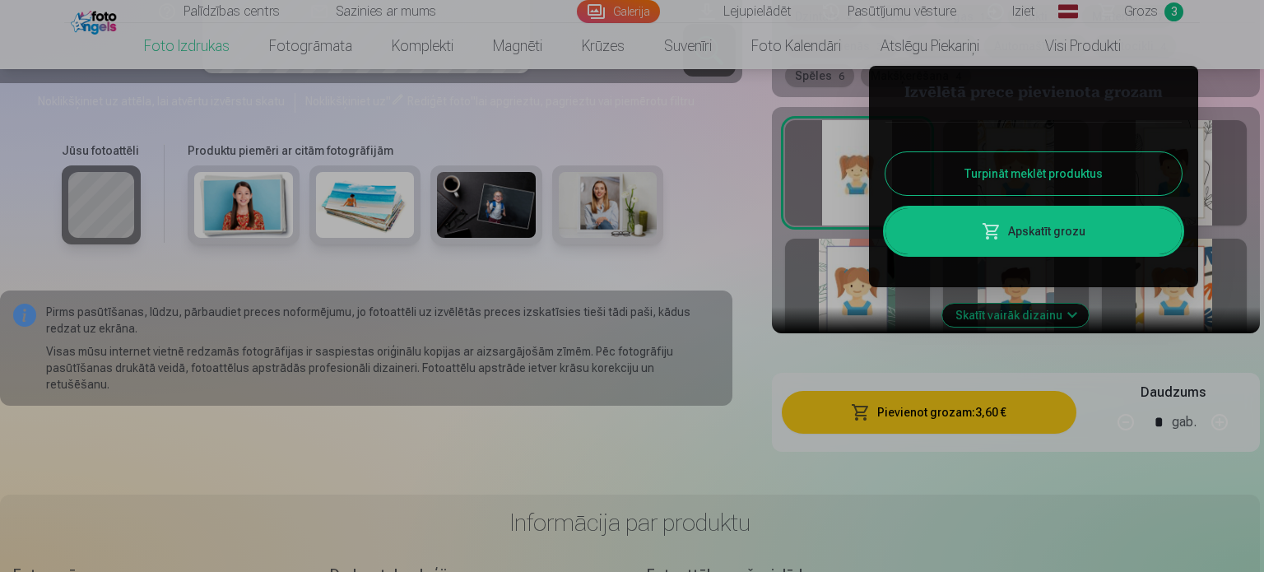
click at [1024, 165] on button "Turpināt meklēt produktus" at bounding box center [1033, 173] width 296 height 43
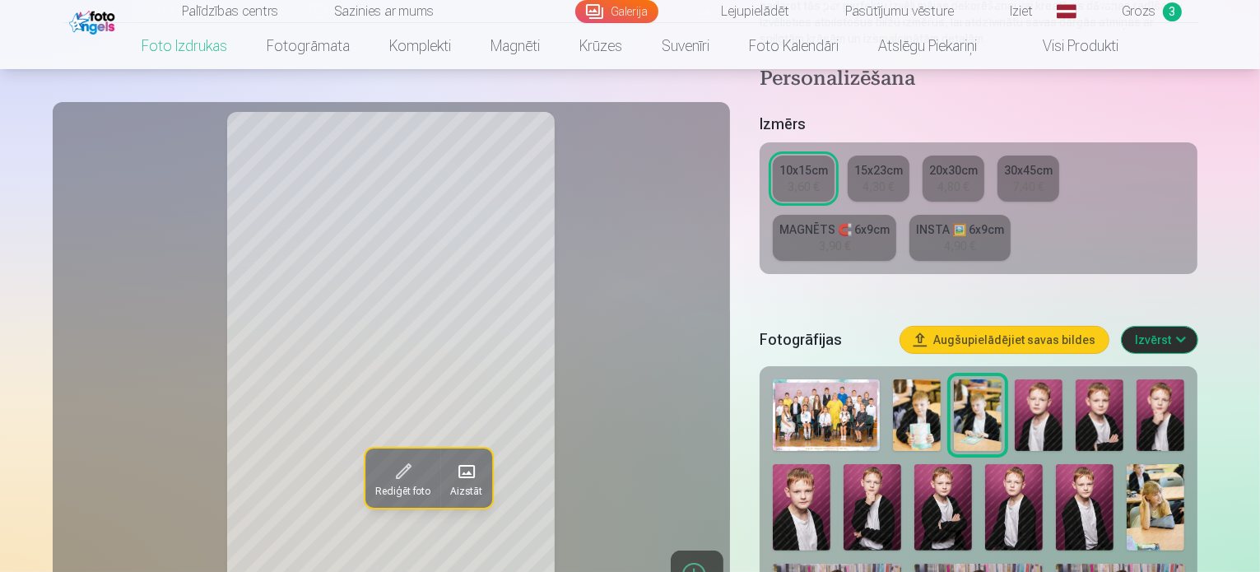
scroll to position [295, 0]
click at [1057, 380] on img at bounding box center [1039, 416] width 48 height 72
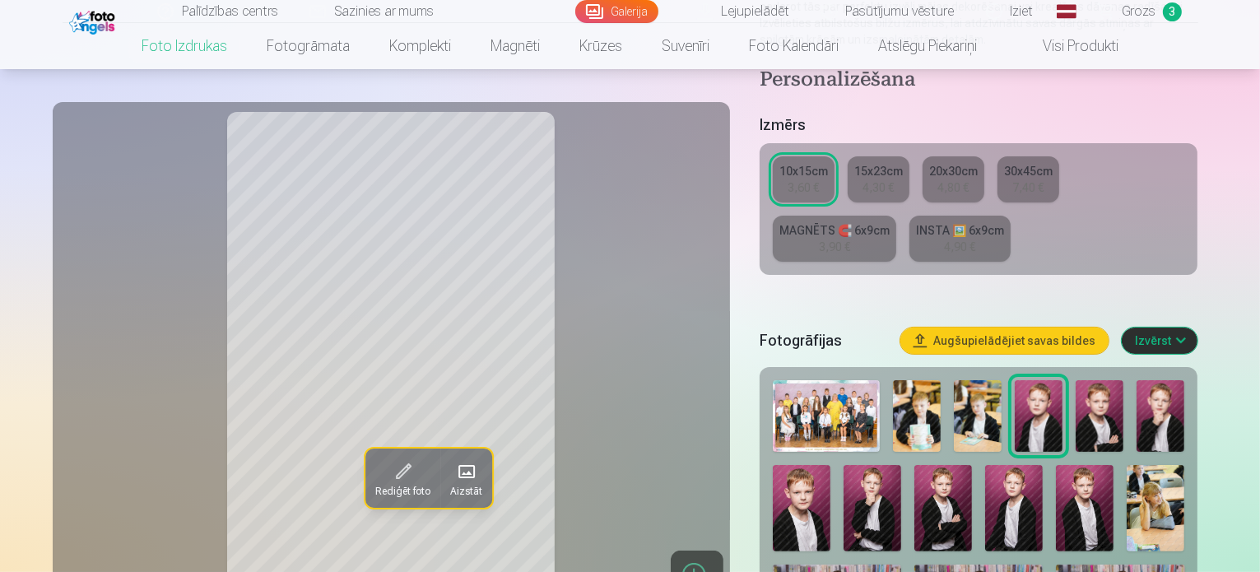
click at [1096, 381] on img at bounding box center [1099, 416] width 48 height 72
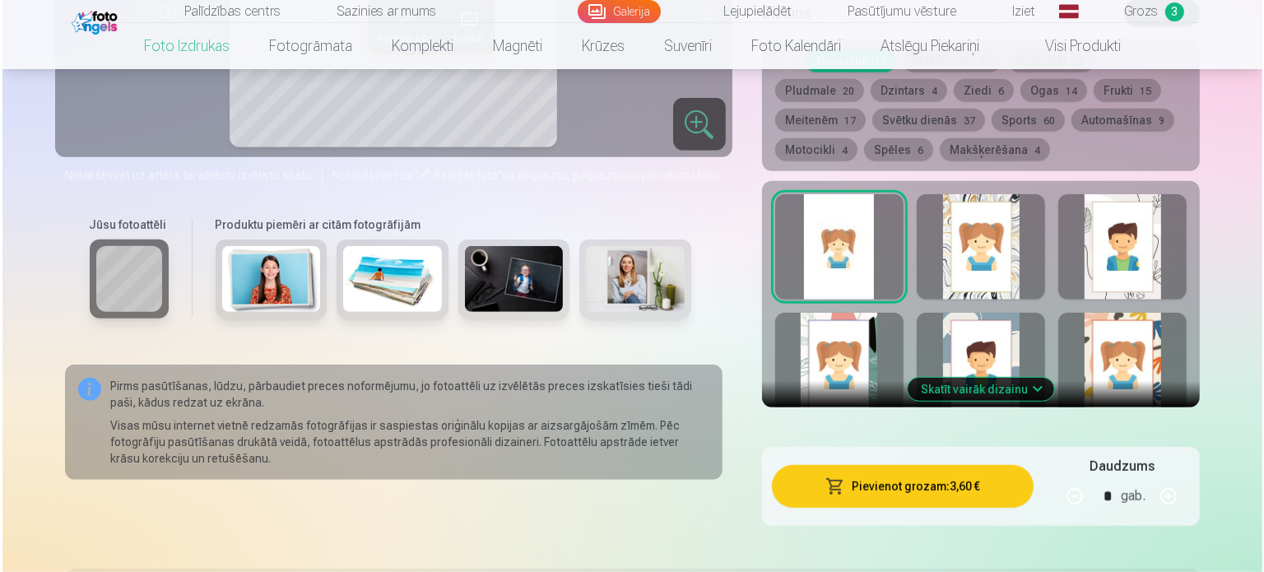
scroll to position [1010, 0]
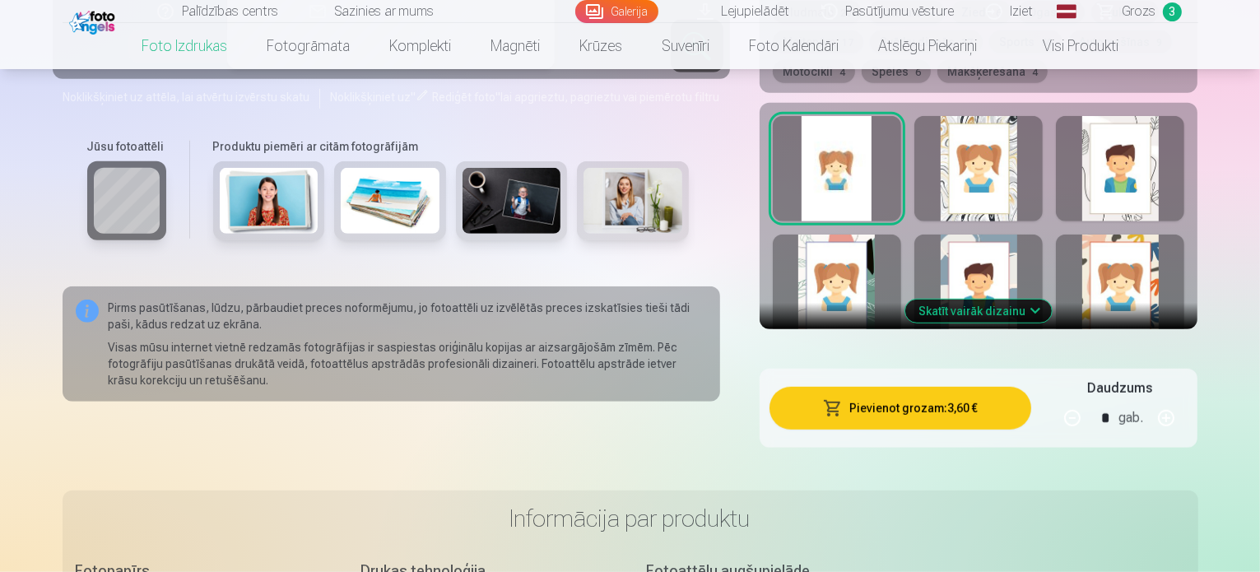
click at [960, 387] on button "Pievienot grozam : 3,60 €" at bounding box center [900, 408] width 262 height 43
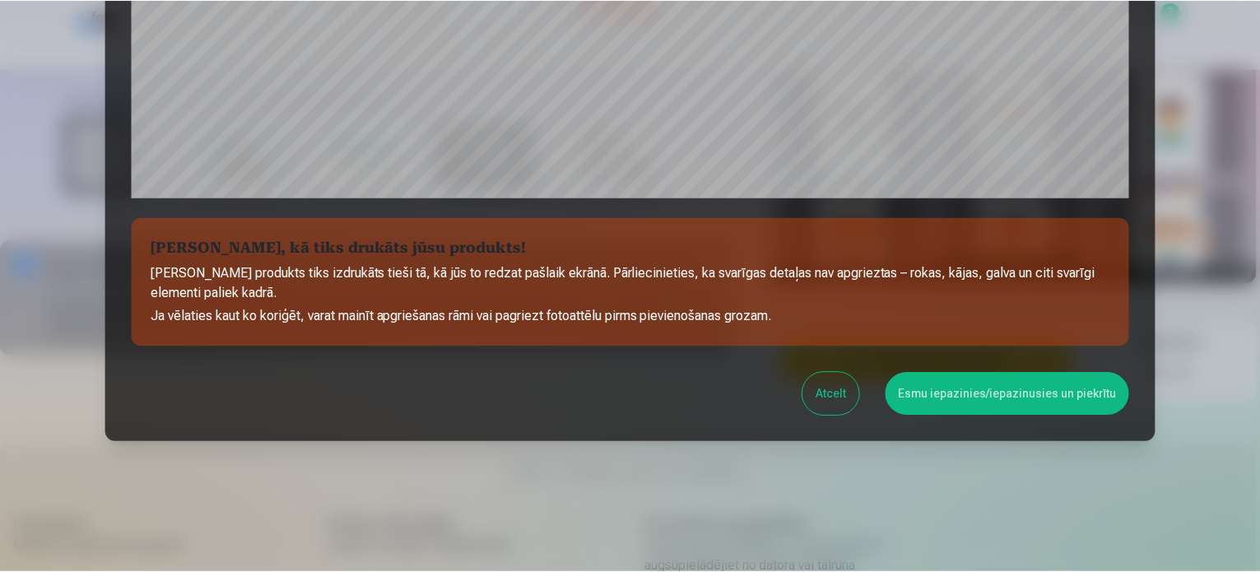
scroll to position [612, 0]
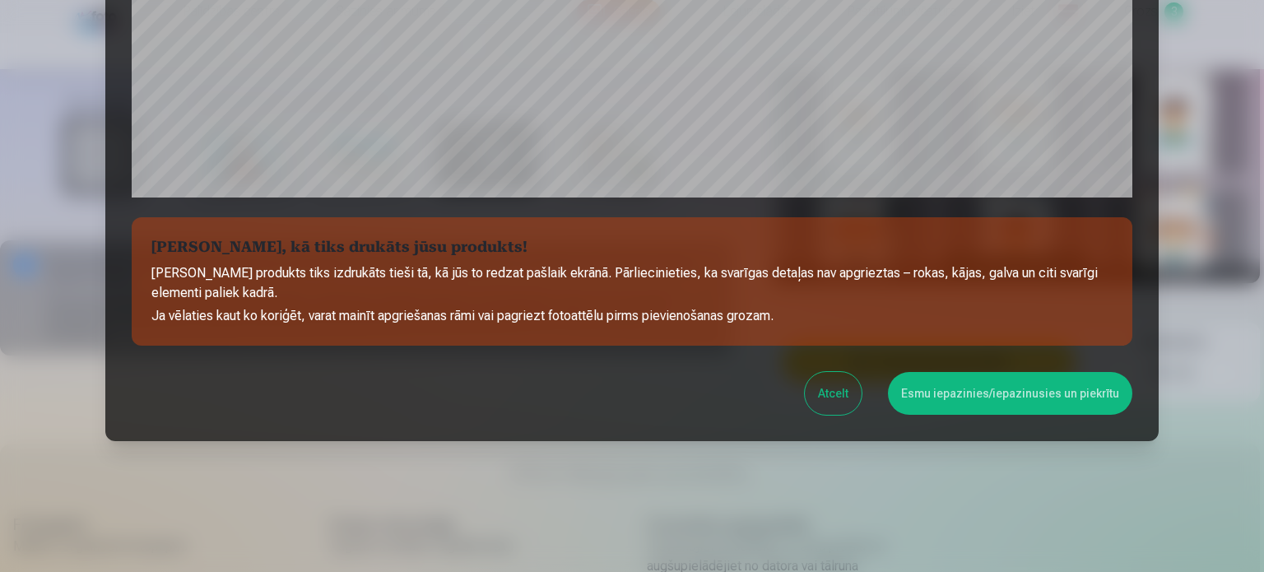
click at [968, 394] on button "Esmu iepazinies/iepazinusies un piekrītu" at bounding box center [1010, 393] width 244 height 43
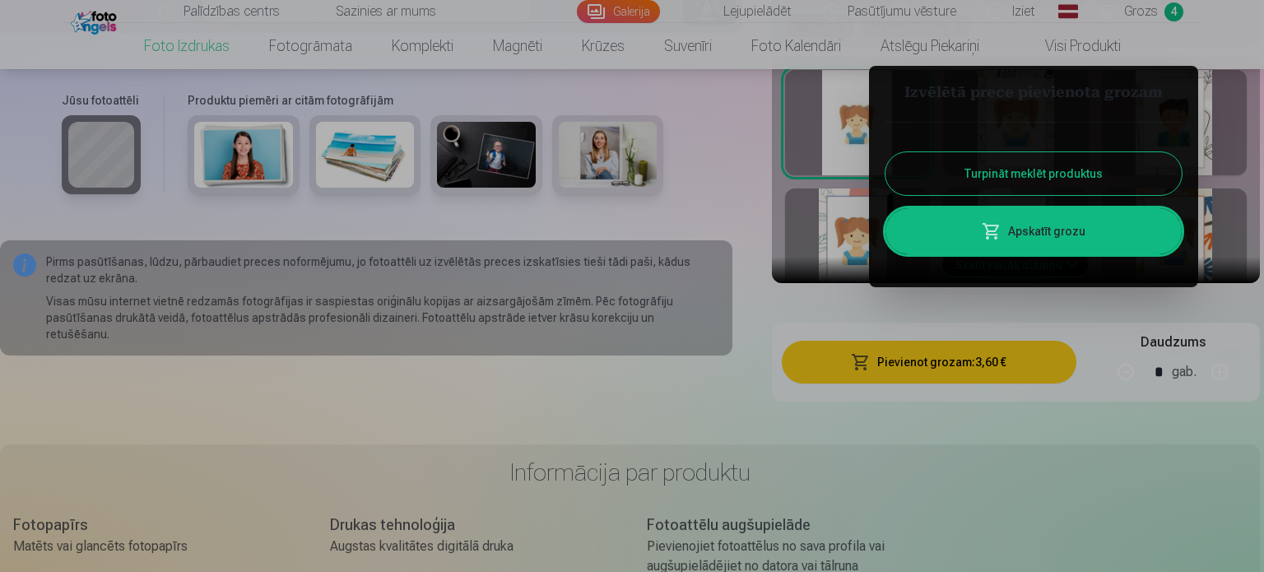
click at [955, 175] on button "Turpināt meklēt produktus" at bounding box center [1033, 173] width 296 height 43
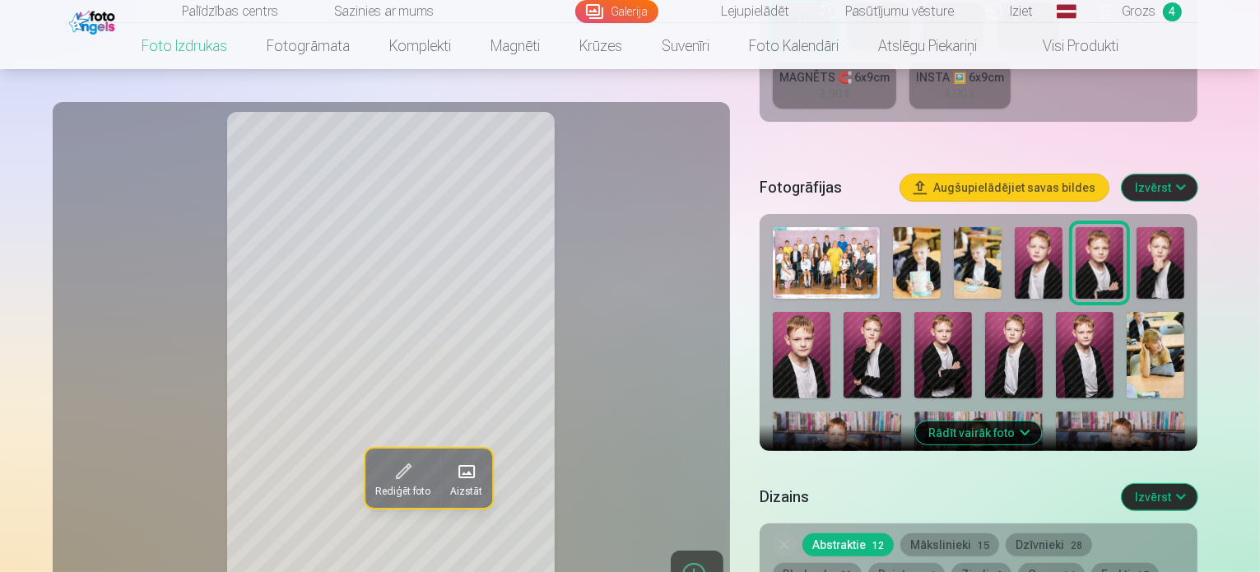
scroll to position [444, 0]
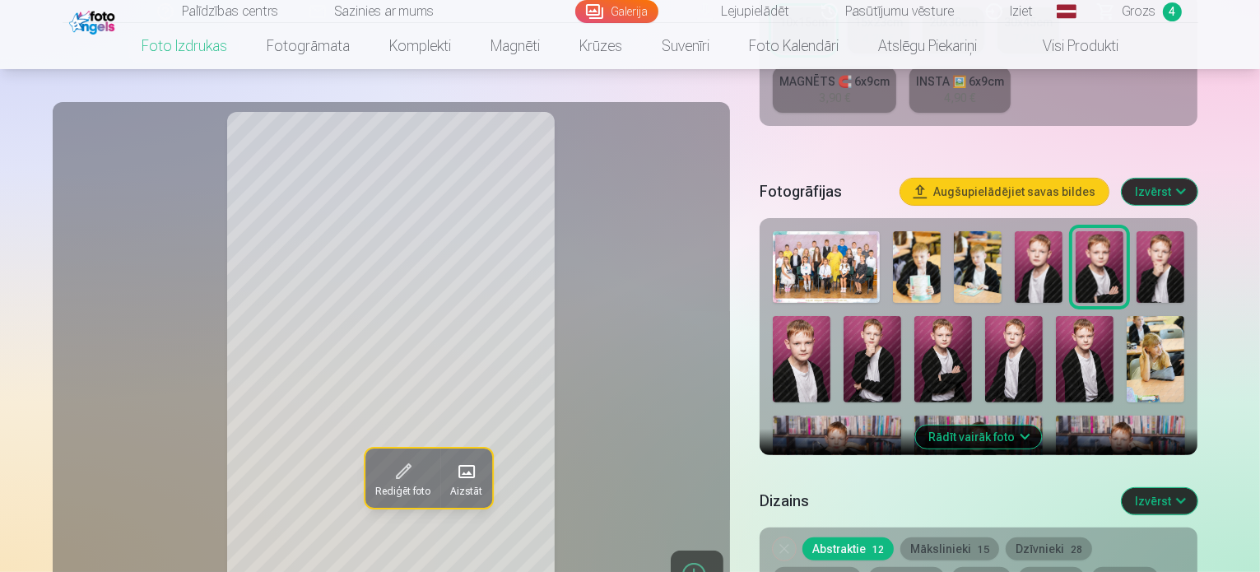
click at [1177, 231] on img at bounding box center [1160, 267] width 48 height 72
click at [830, 316] on img at bounding box center [802, 359] width 58 height 86
click at [843, 316] on img at bounding box center [872, 359] width 58 height 86
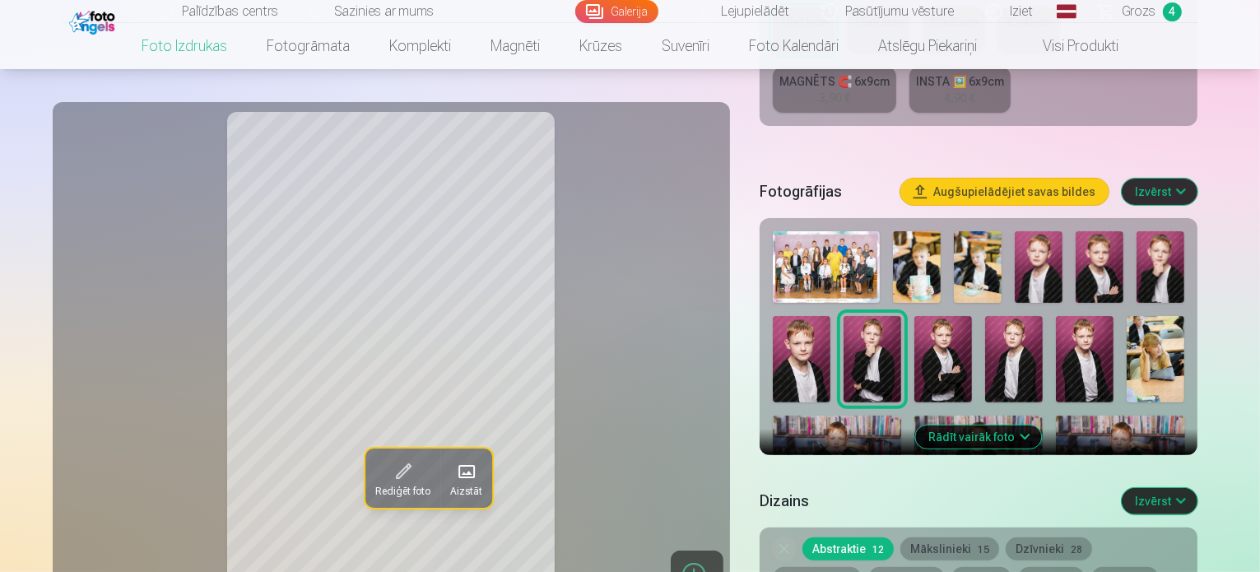
click at [914, 316] on img at bounding box center [943, 359] width 58 height 86
click at [1103, 231] on img at bounding box center [1099, 267] width 48 height 72
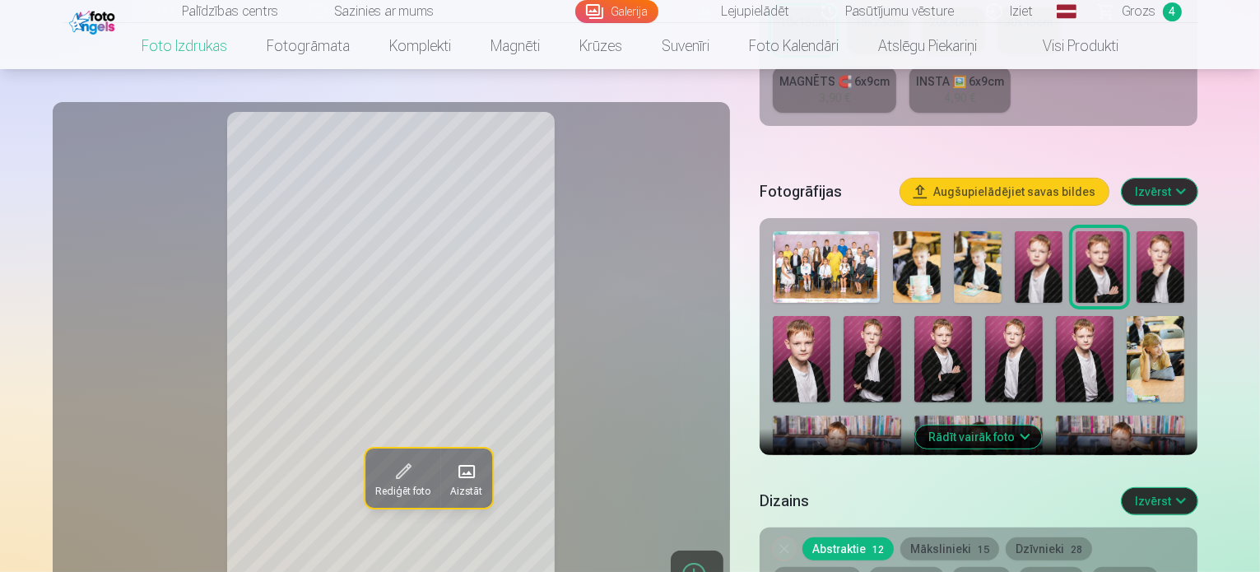
click at [914, 325] on img at bounding box center [943, 359] width 58 height 86
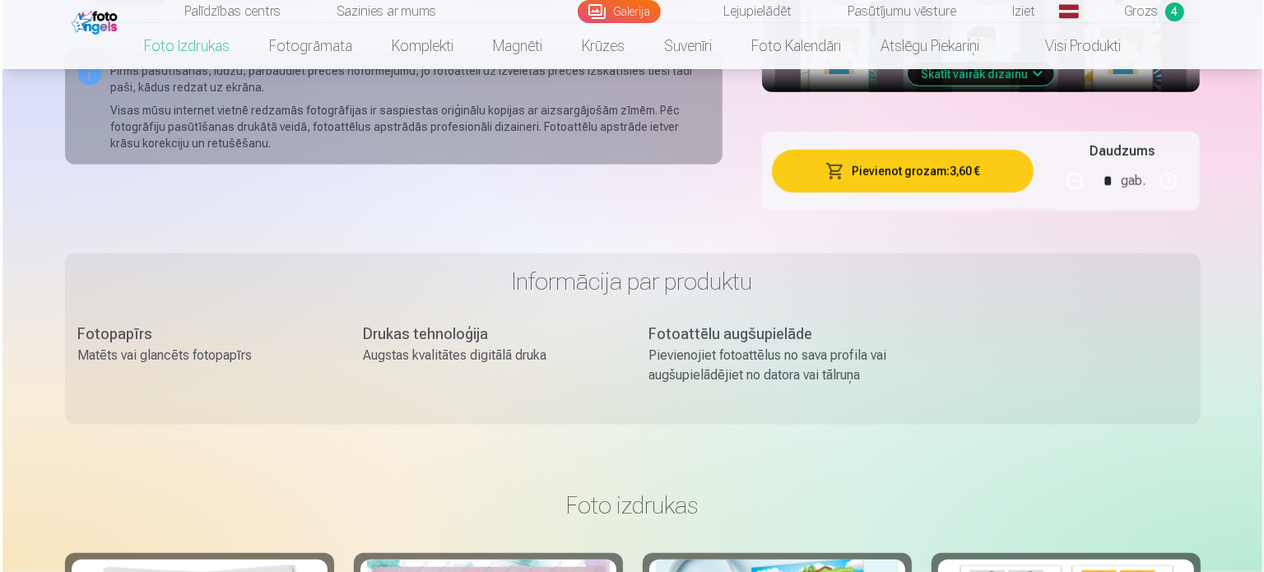
scroll to position [1264, 0]
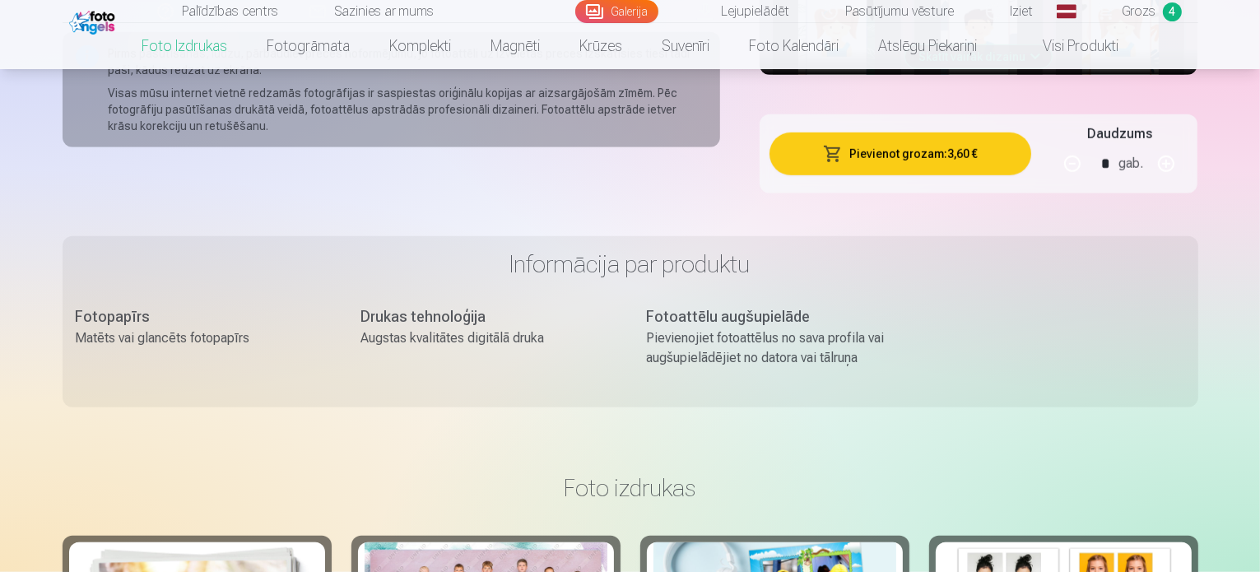
click at [954, 132] on button "Pievienot grozam : 3,60 €" at bounding box center [900, 153] width 262 height 43
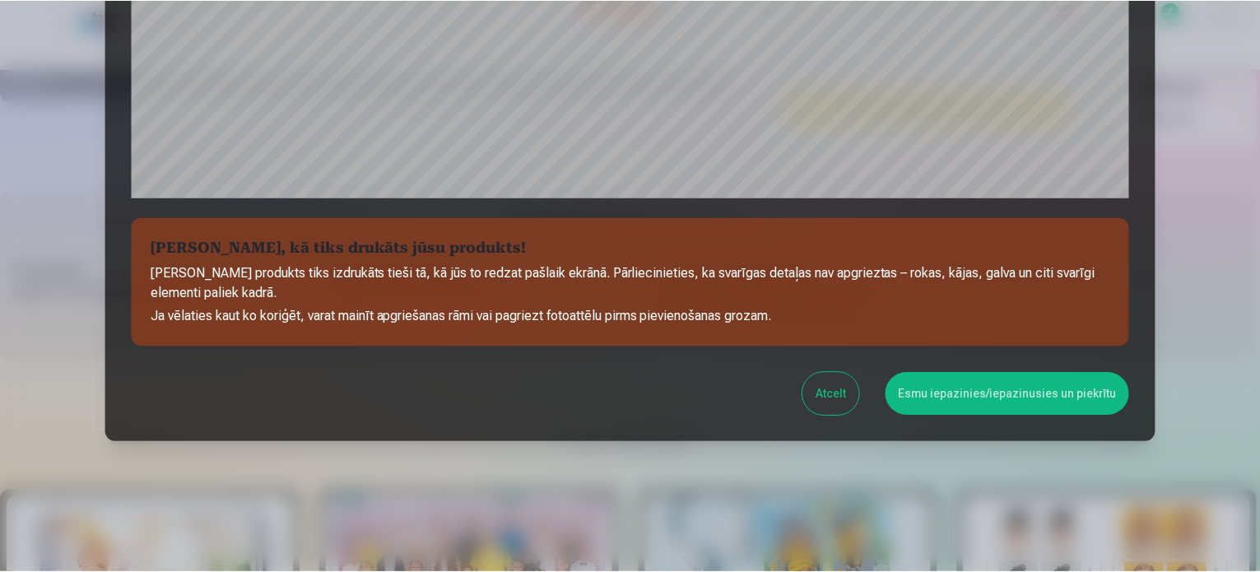
scroll to position [612, 0]
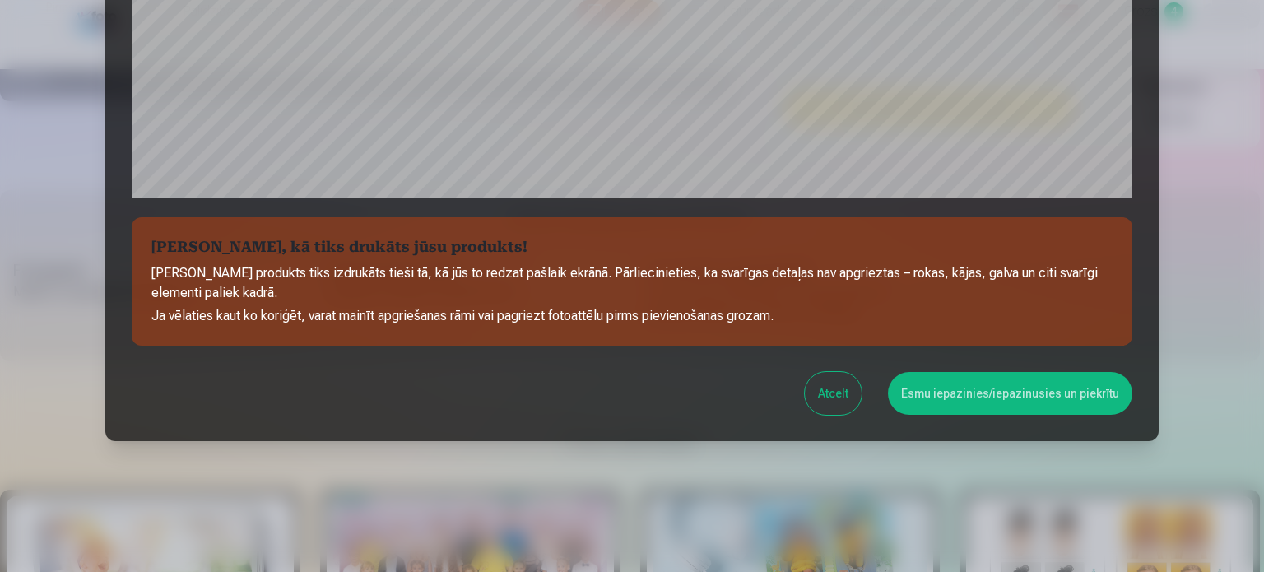
click at [975, 400] on button "Esmu iepazinies/iepazinusies un piekrītu" at bounding box center [1010, 393] width 244 height 43
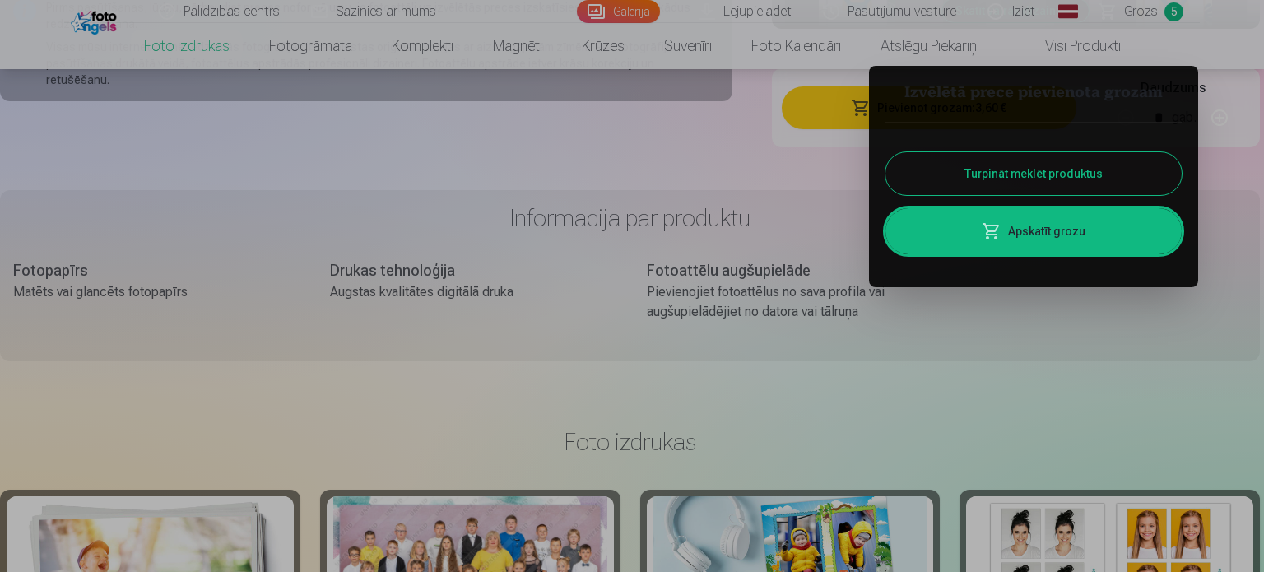
click at [1077, 165] on button "Turpināt meklēt produktus" at bounding box center [1033, 173] width 296 height 43
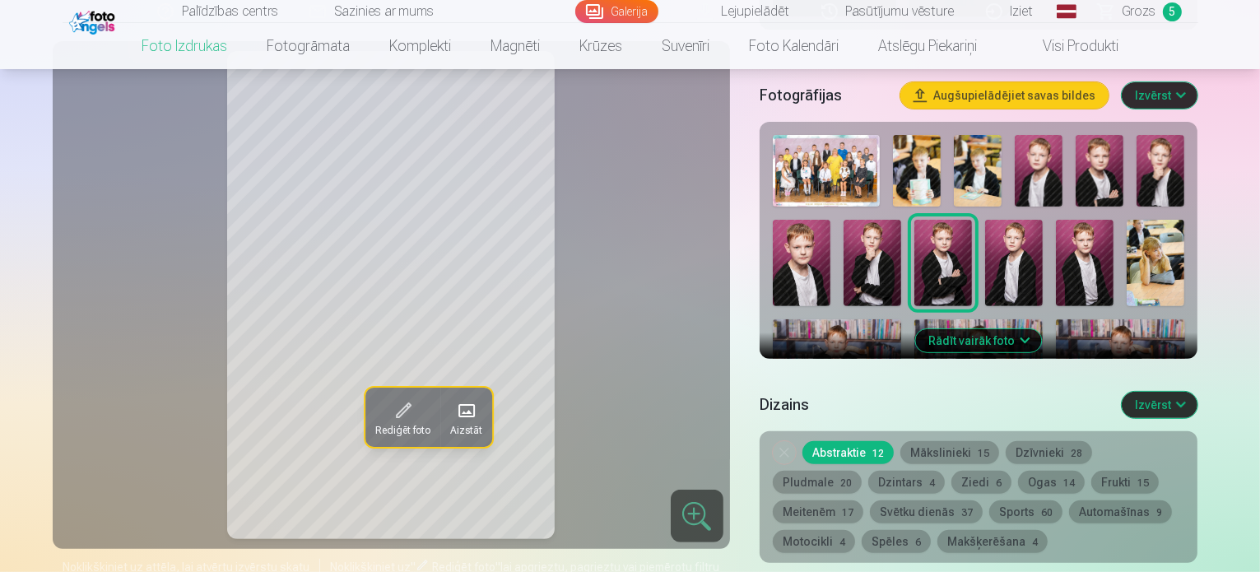
scroll to position [502, 0]
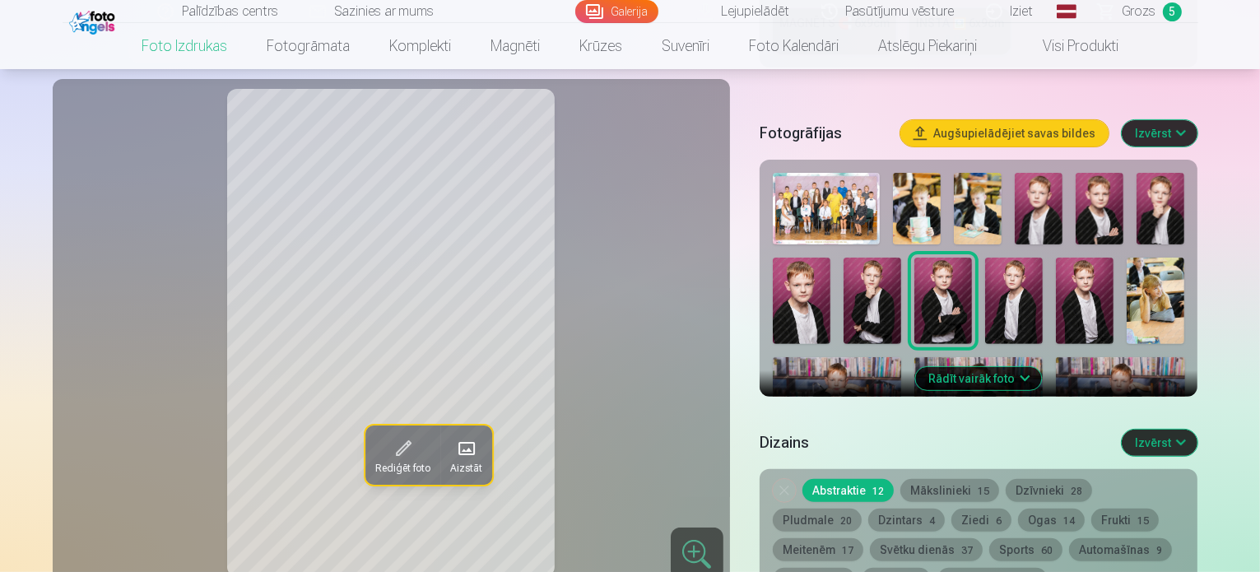
click at [901, 357] on img at bounding box center [837, 400] width 128 height 86
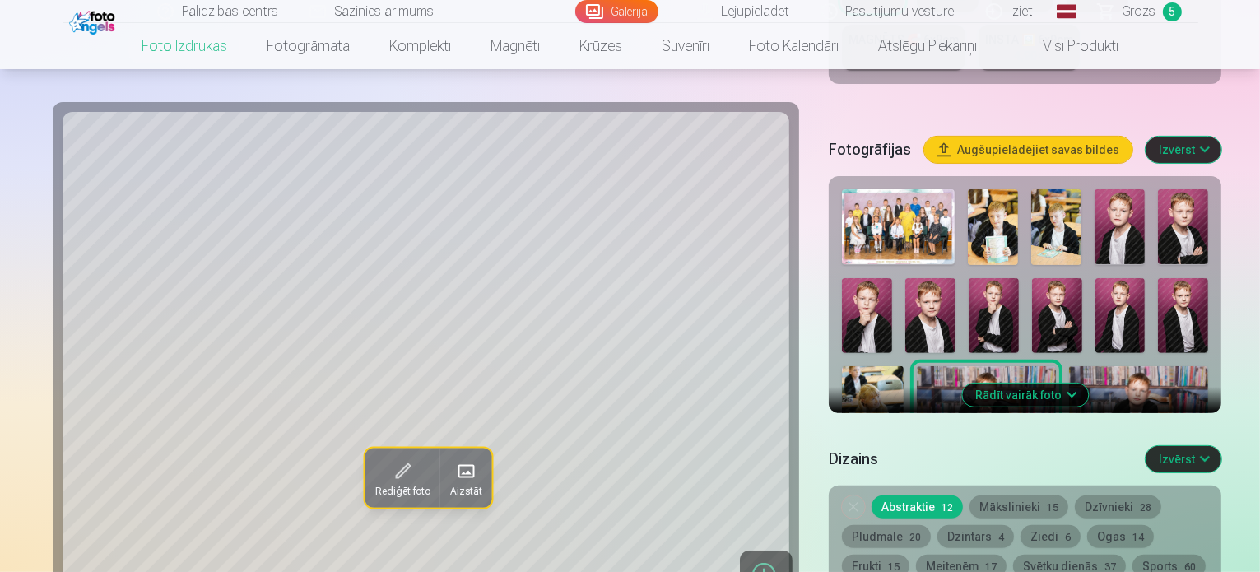
click at [1069, 366] on img at bounding box center [1138, 412] width 139 height 93
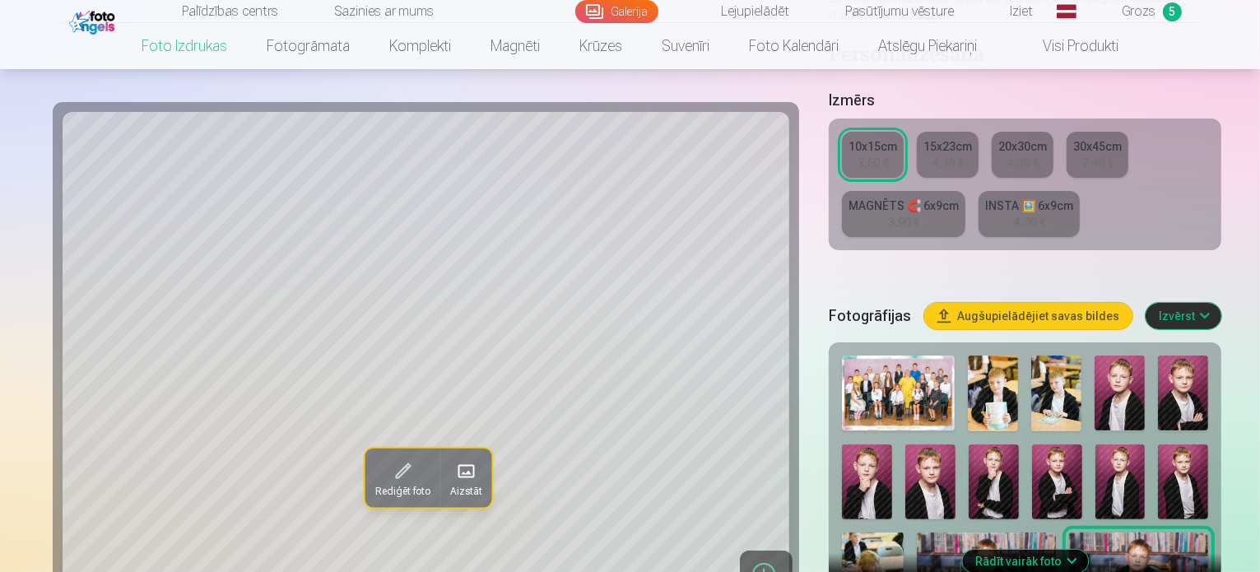
scroll to position [345, 0]
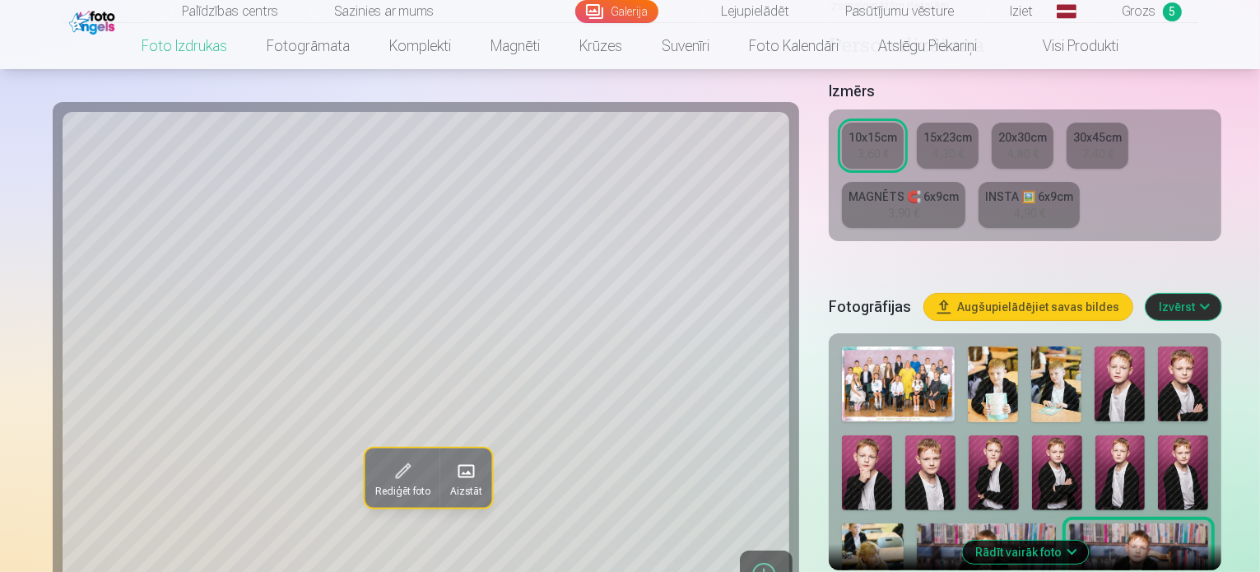
click at [1014, 541] on button "Rādīt vairāk foto" at bounding box center [1025, 552] width 126 height 23
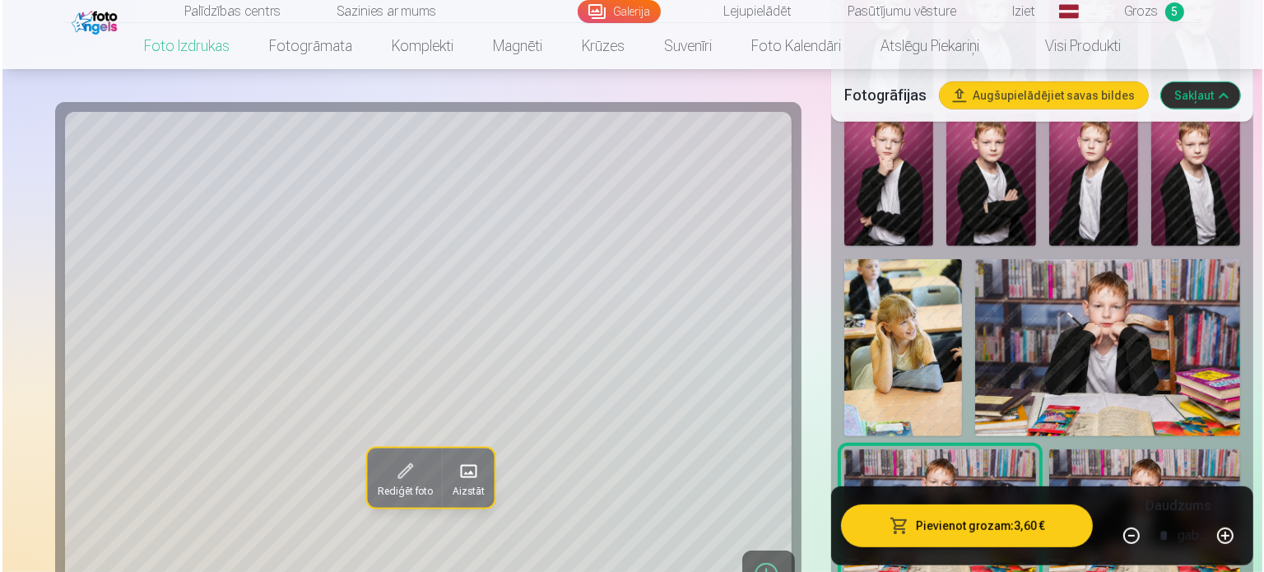
scroll to position [858, 0]
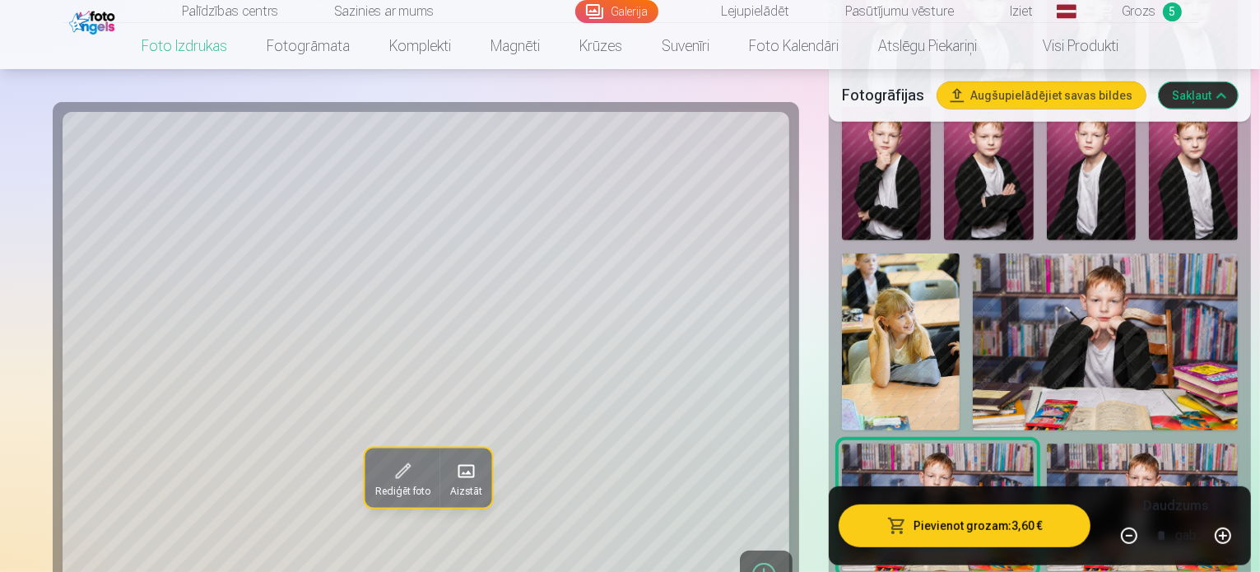
click at [1122, 444] on img at bounding box center [1142, 508] width 191 height 128
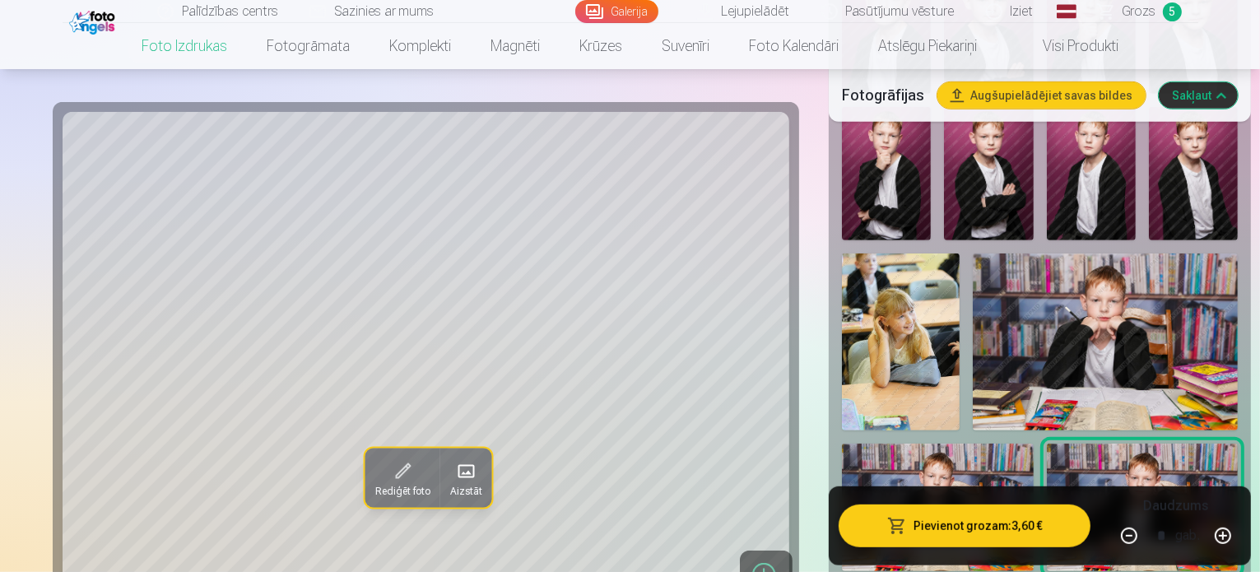
click at [1089, 444] on img at bounding box center [1142, 508] width 191 height 128
click at [951, 517] on button "Pievienot grozam : 3,60 €" at bounding box center [964, 525] width 252 height 43
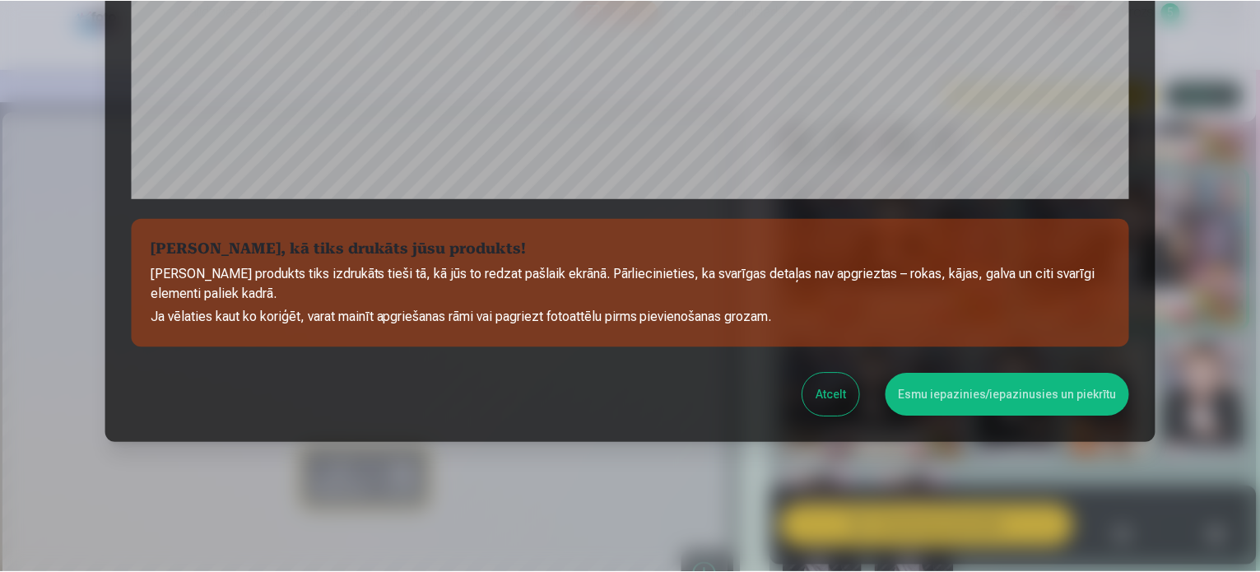
scroll to position [612, 0]
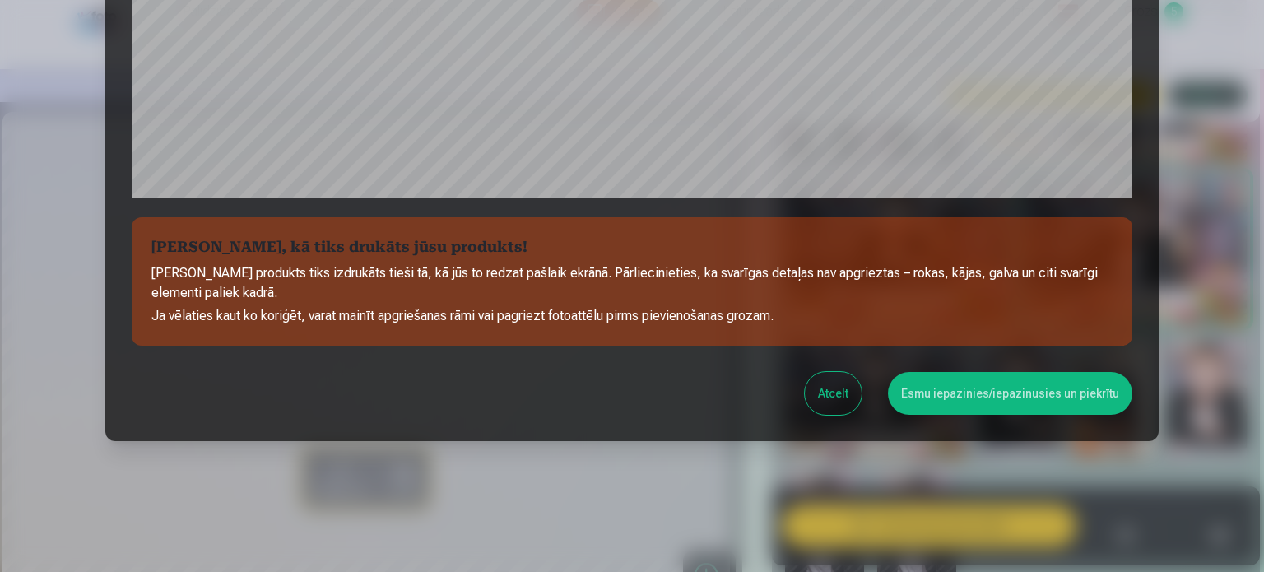
click at [1044, 407] on button "Esmu iepazinies/iepazinusies un piekrītu" at bounding box center [1010, 393] width 244 height 43
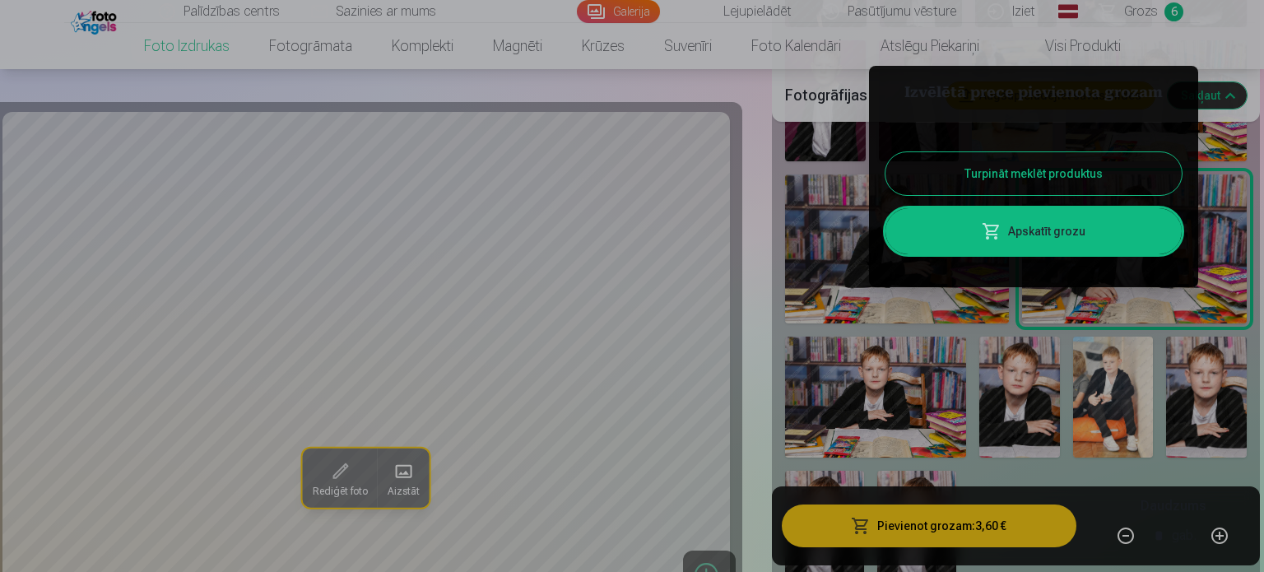
click at [1104, 164] on button "Turpināt meklēt produktus" at bounding box center [1033, 173] width 296 height 43
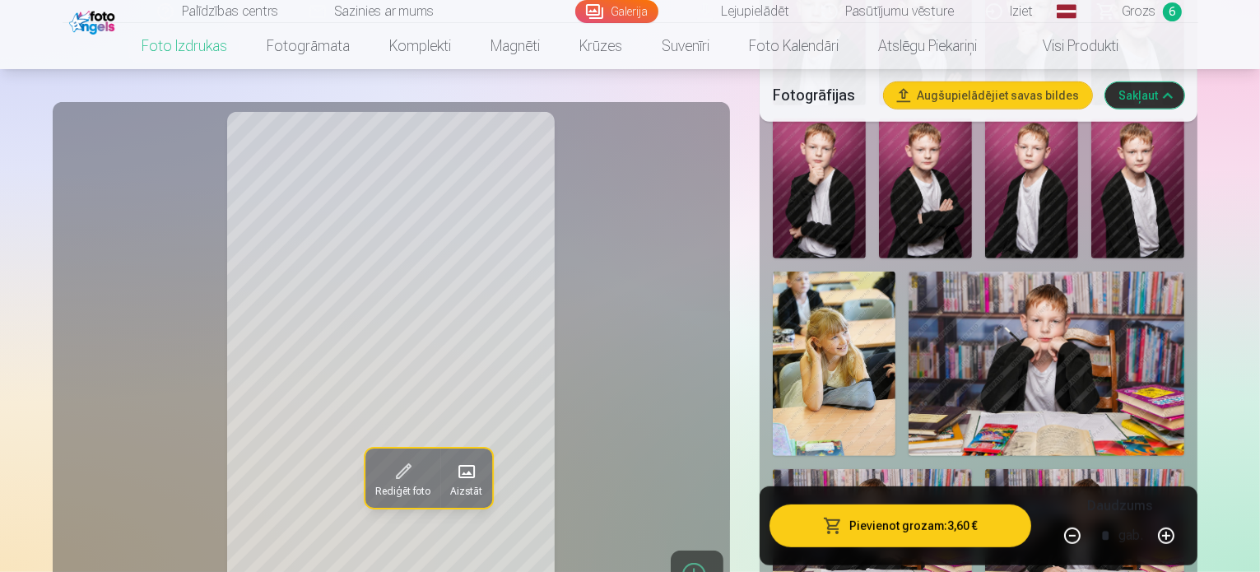
click at [1184, 469] on img at bounding box center [1084, 535] width 199 height 133
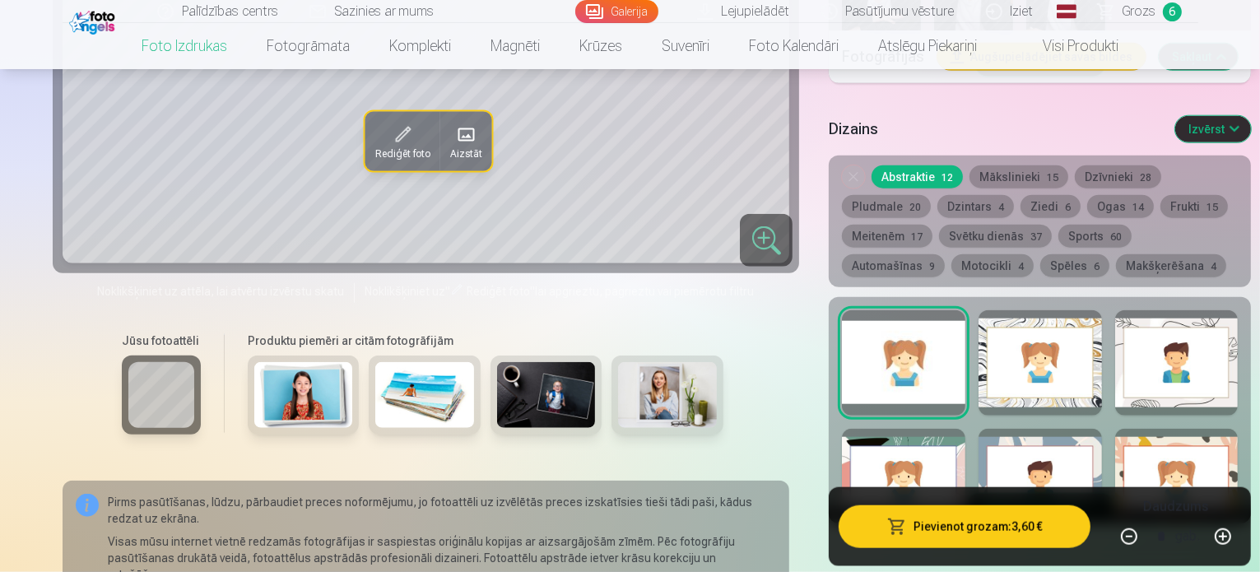
scroll to position [1658, 0]
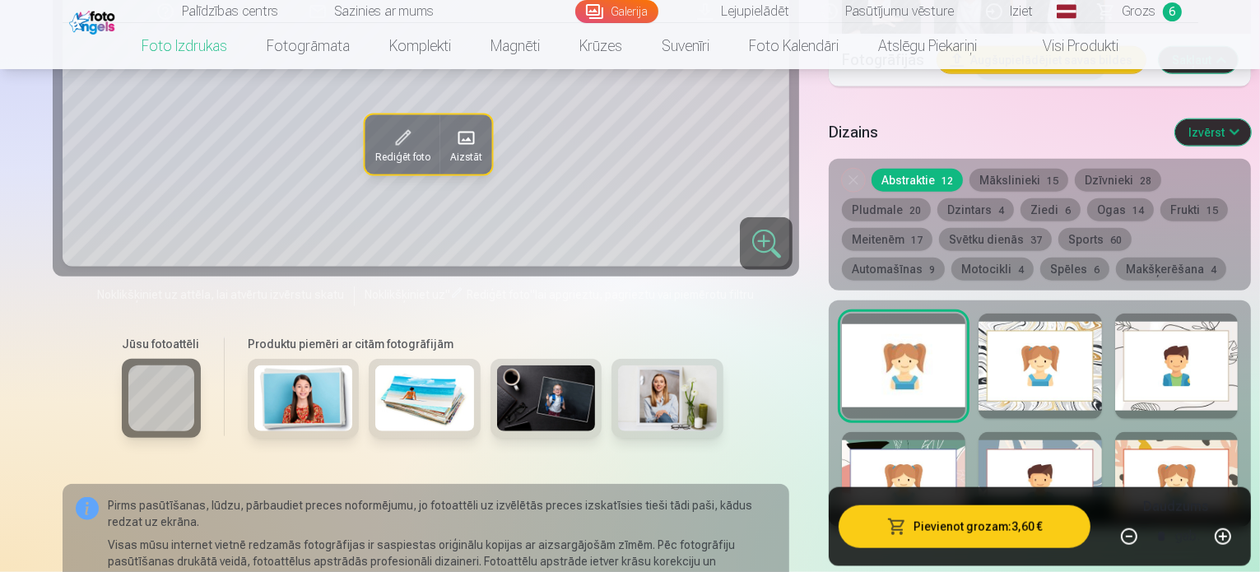
click at [994, 497] on button "Skatīt vairāk dizainu" at bounding box center [1040, 508] width 146 height 23
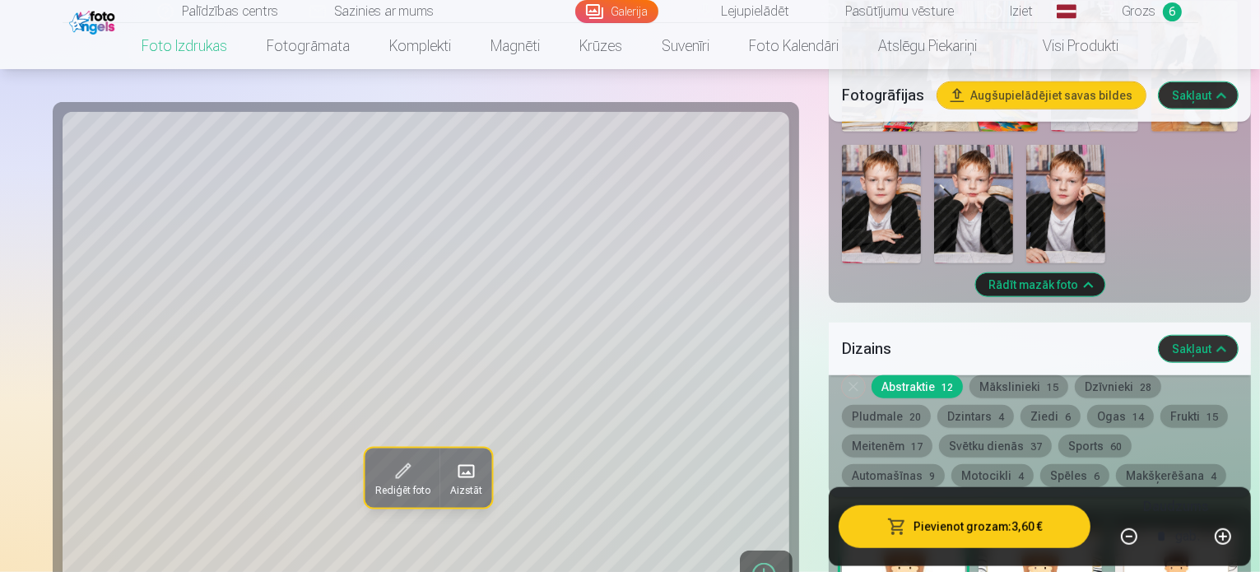
scroll to position [1441, 0]
click at [1226, 337] on button "Sakļaut" at bounding box center [1198, 350] width 79 height 26
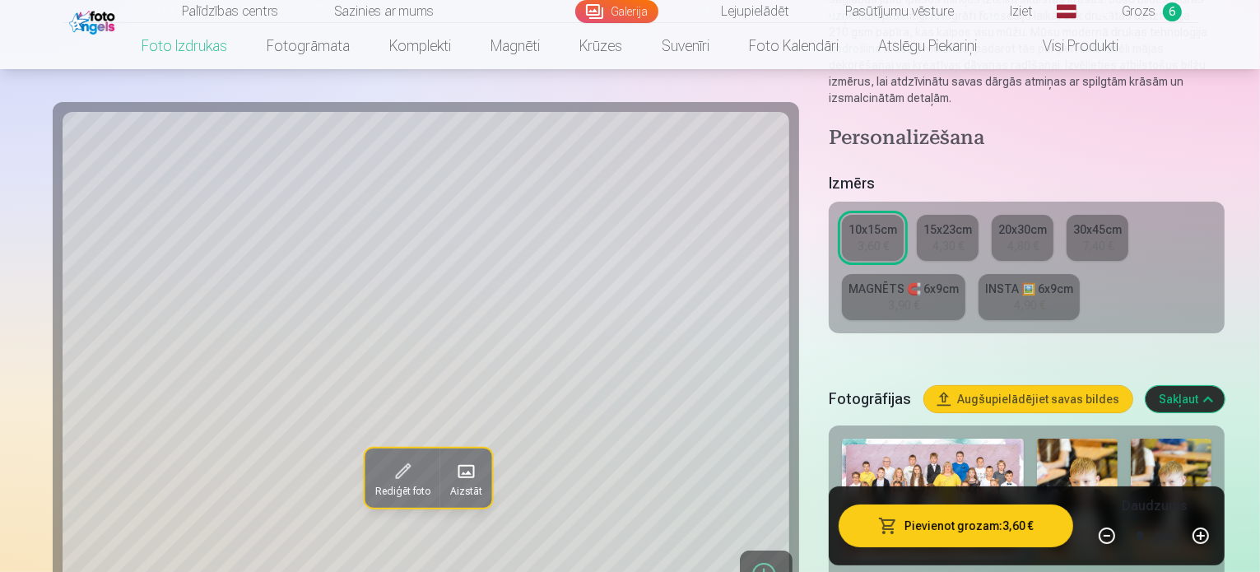
scroll to position [252, 0]
click at [919, 298] on div "3,90 €" at bounding box center [903, 306] width 31 height 16
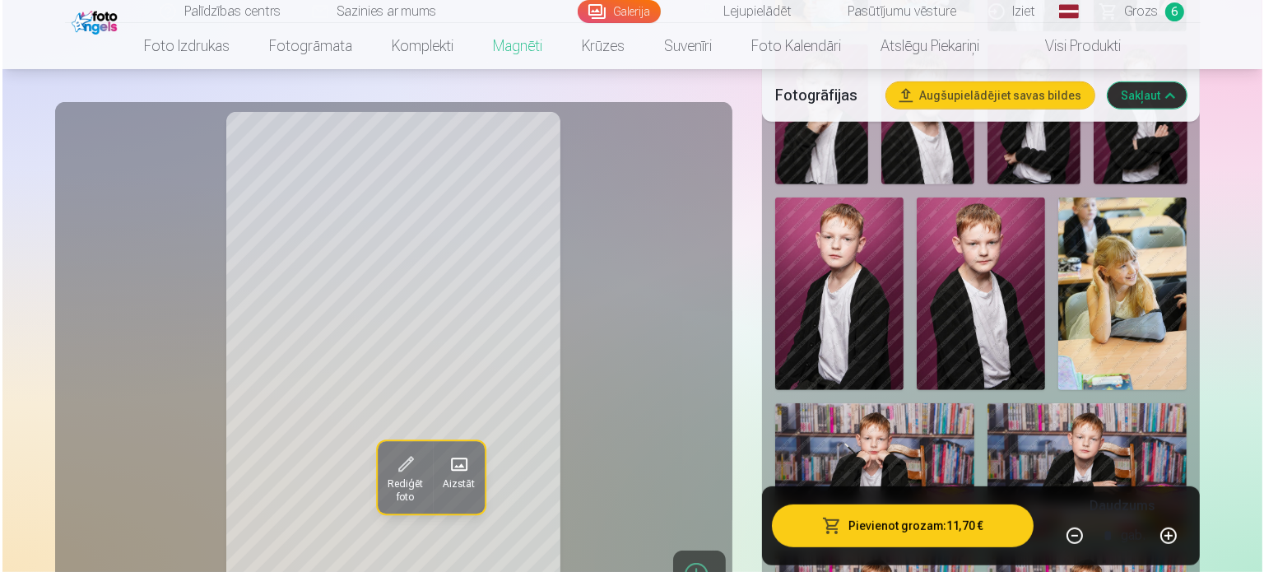
scroll to position [711, 0]
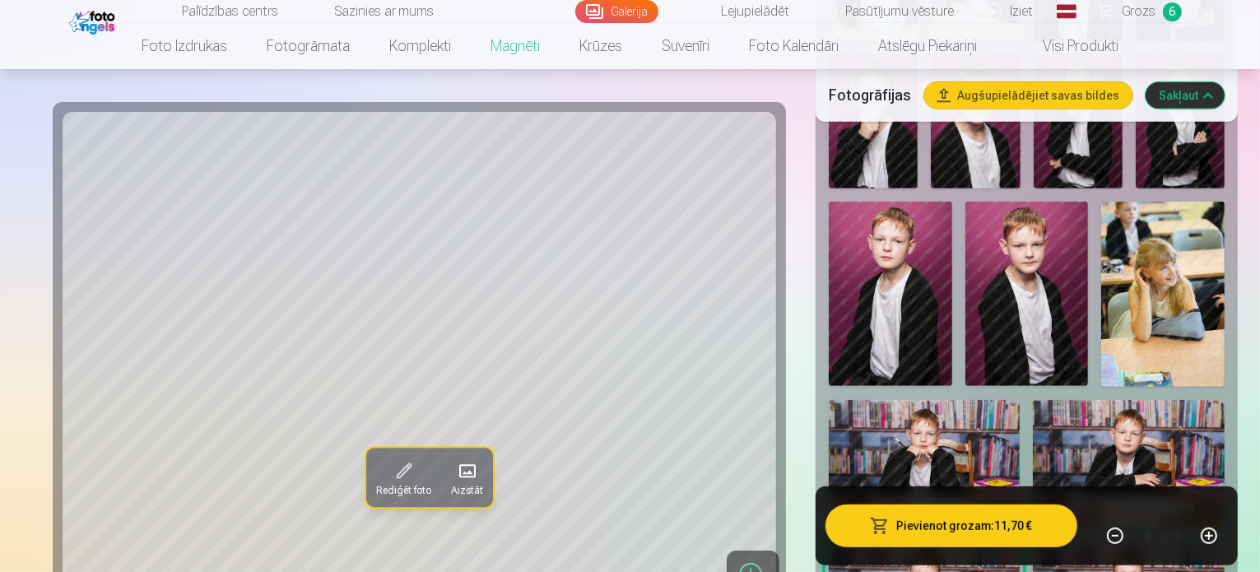
click at [1121, 532] on button "button" at bounding box center [1114, 535] width 39 height 39
type input "*"
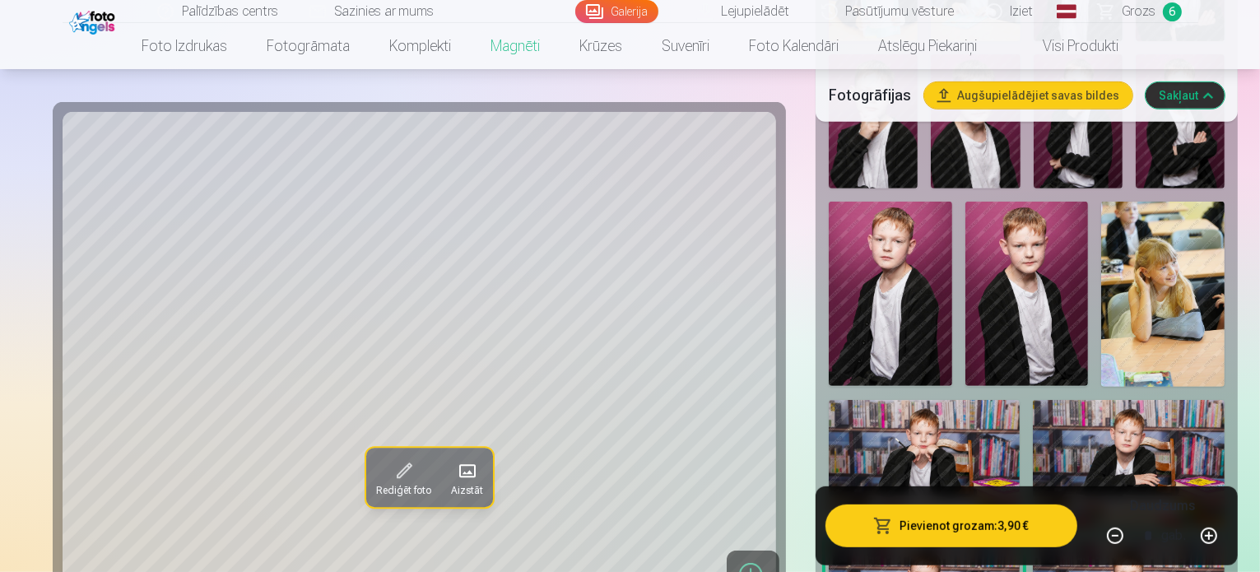
click at [973, 532] on button "Pievienot grozam : 3,90 €" at bounding box center [951, 525] width 252 height 43
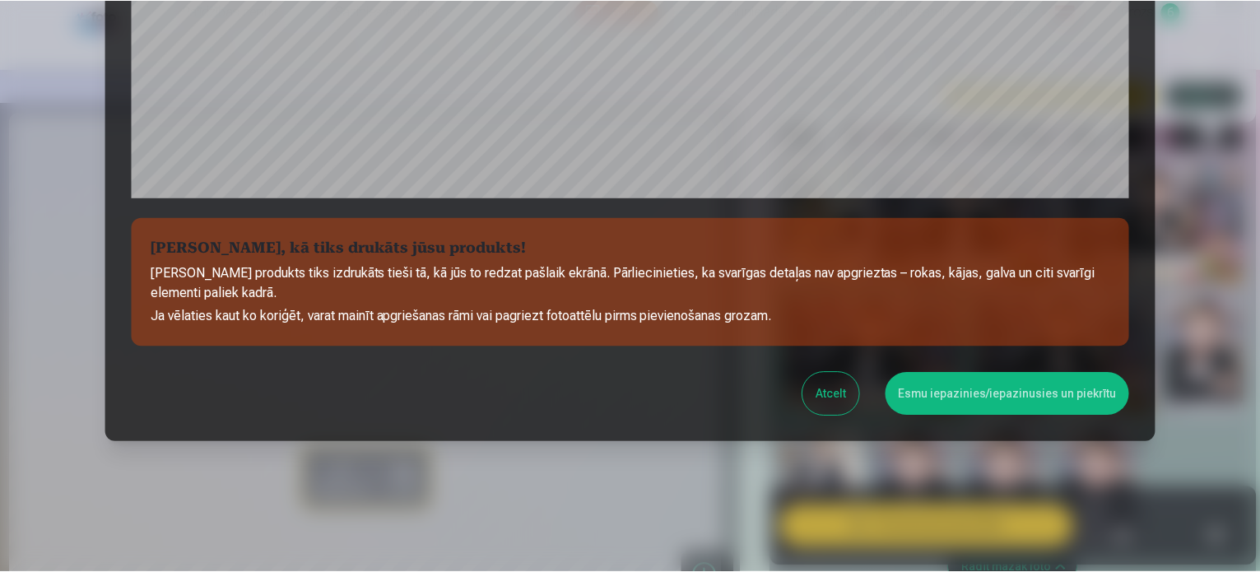
scroll to position [612, 0]
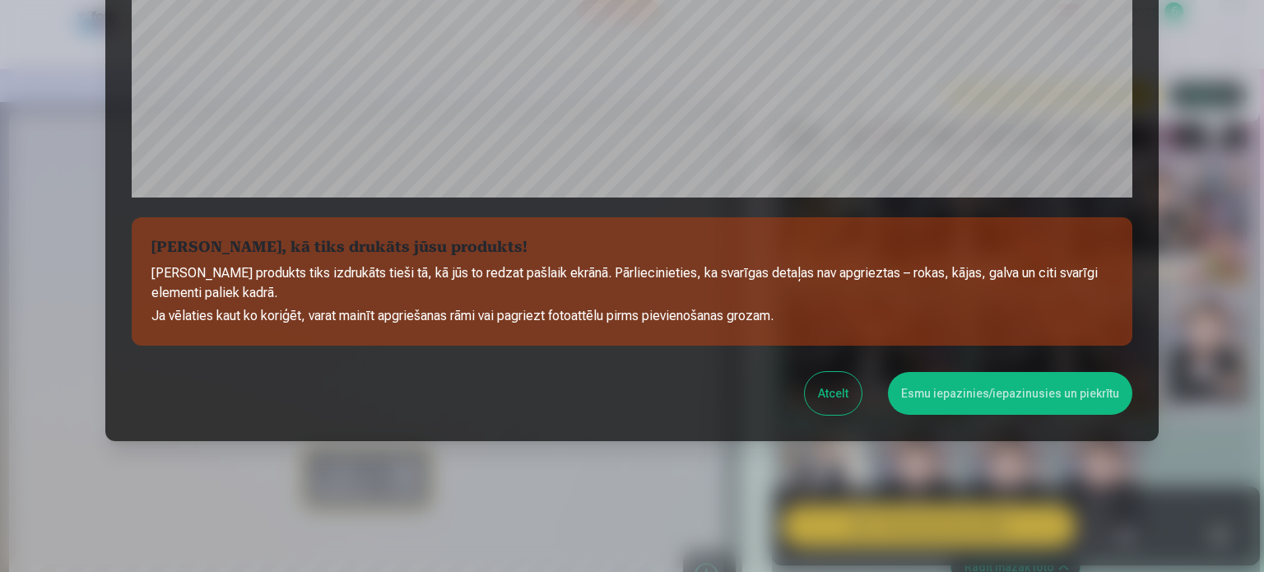
click at [1005, 387] on button "Esmu iepazinies/iepazinusies un piekrītu" at bounding box center [1010, 393] width 244 height 43
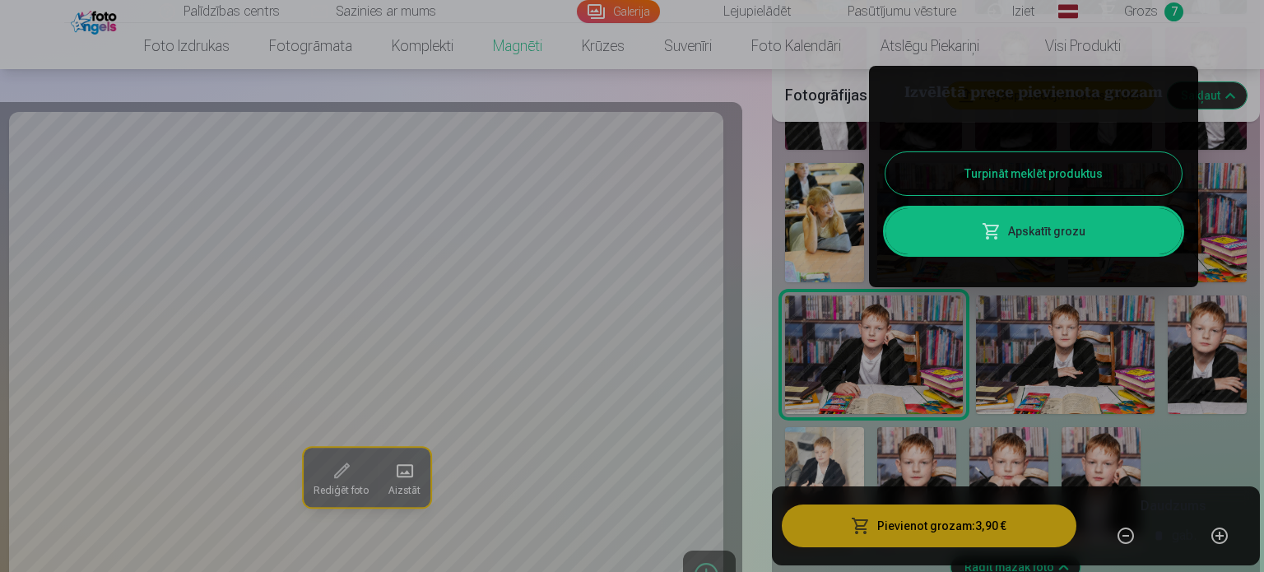
click at [1050, 170] on button "Turpināt meklēt produktus" at bounding box center [1033, 173] width 296 height 43
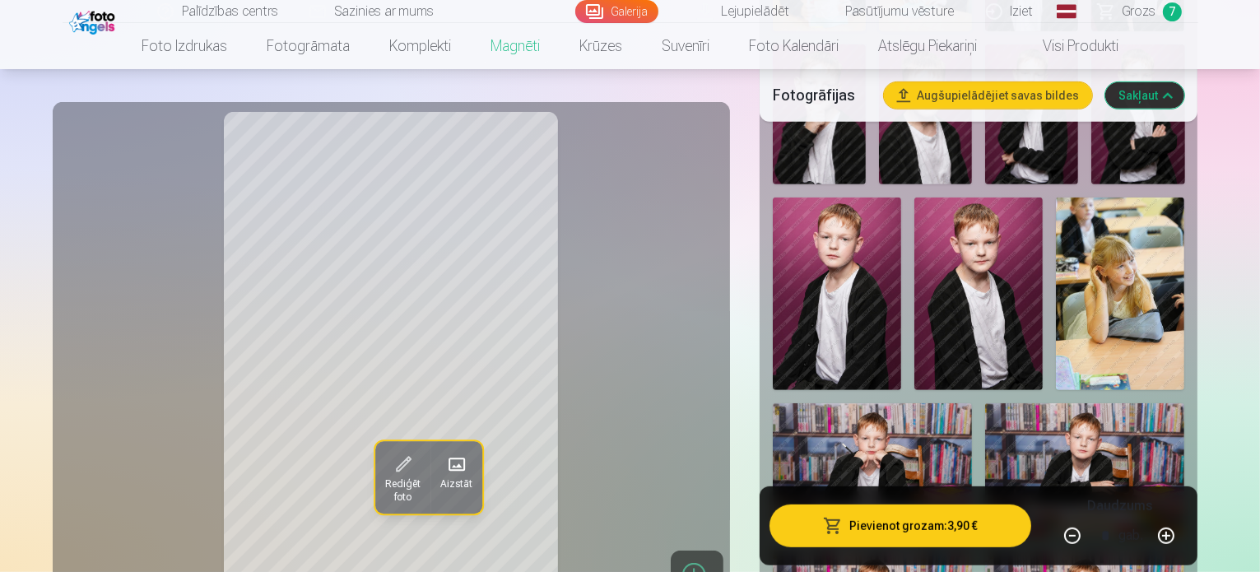
click at [1038, 42] on link "Visi produkti" at bounding box center [1067, 46] width 142 height 46
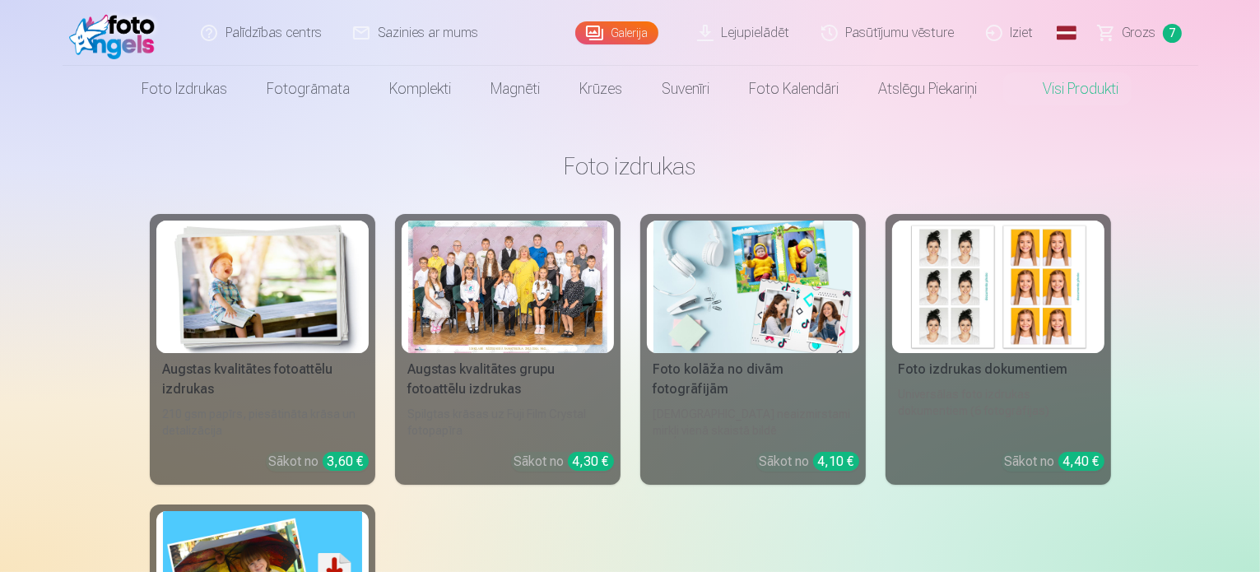
click at [289, 355] on link "Augstas kvalitātes fotoattēlu izdrukas 210 gsm papīrs, piesātināta krāsa un det…" at bounding box center [262, 349] width 225 height 271
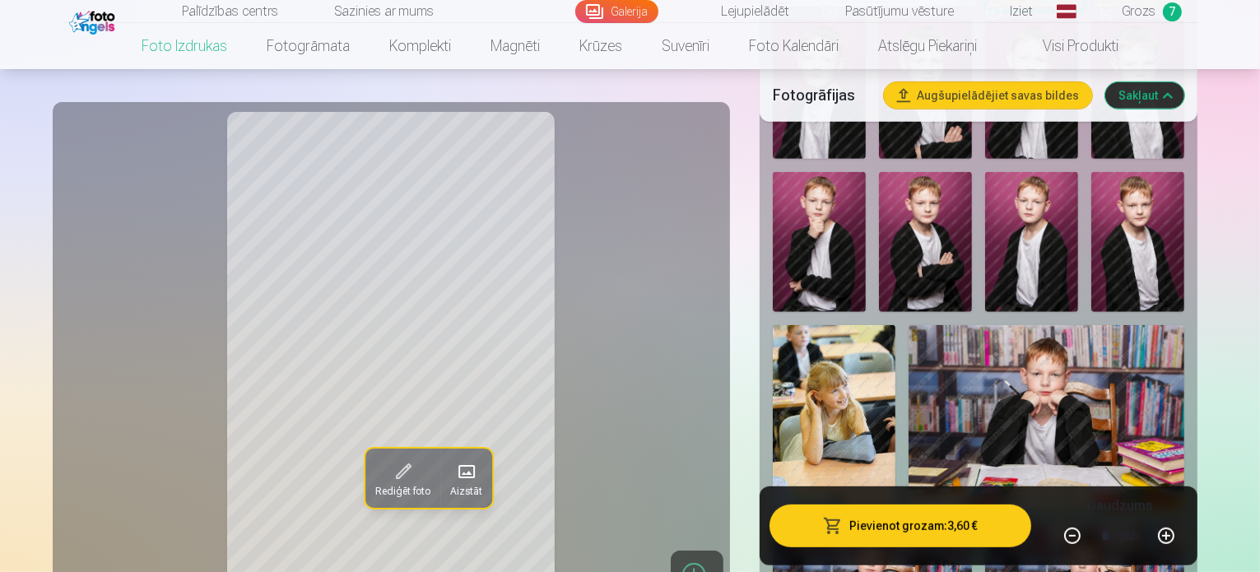
scroll to position [806, 0]
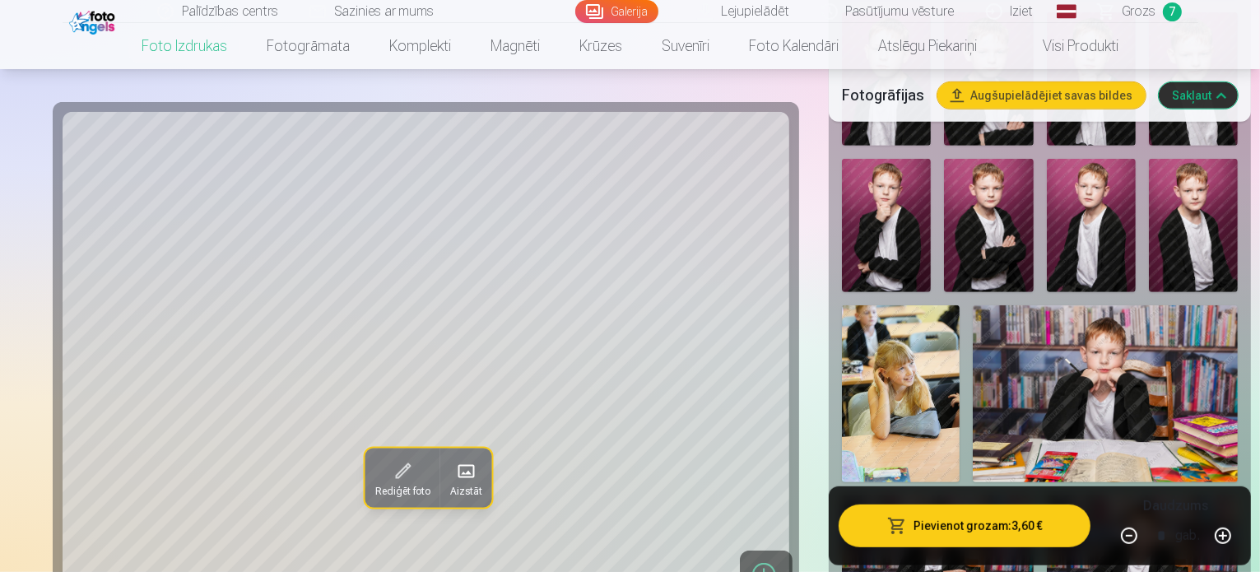
click at [1076, 495] on img at bounding box center [1142, 559] width 191 height 128
click at [1067, 446] on div at bounding box center [1039, 383] width 409 height 1043
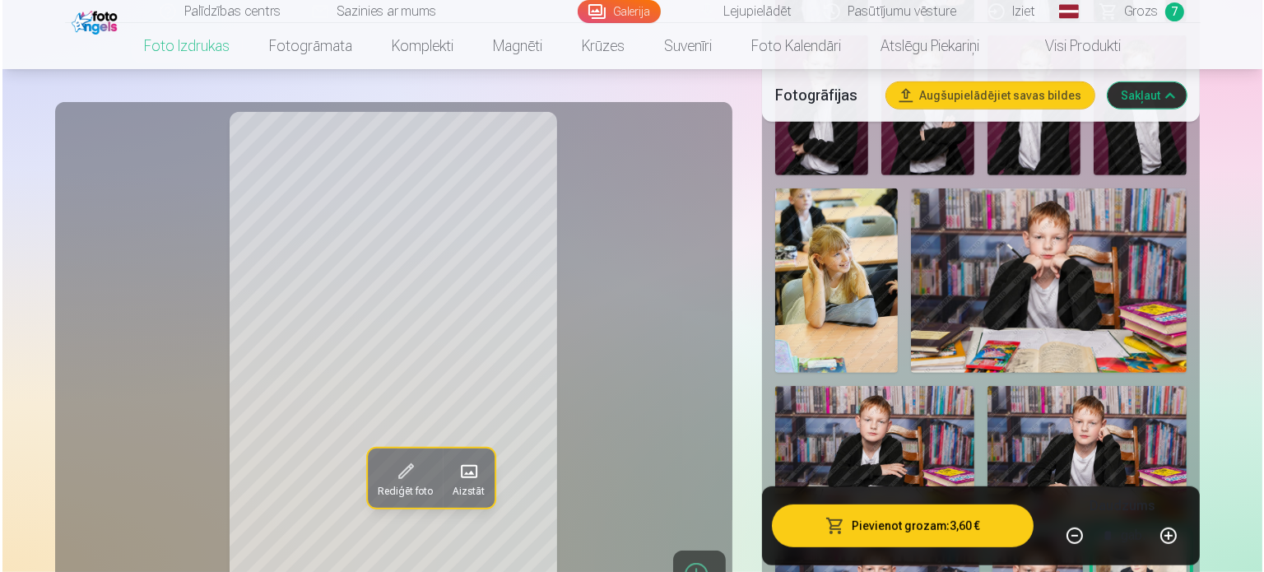
scroll to position [940, 0]
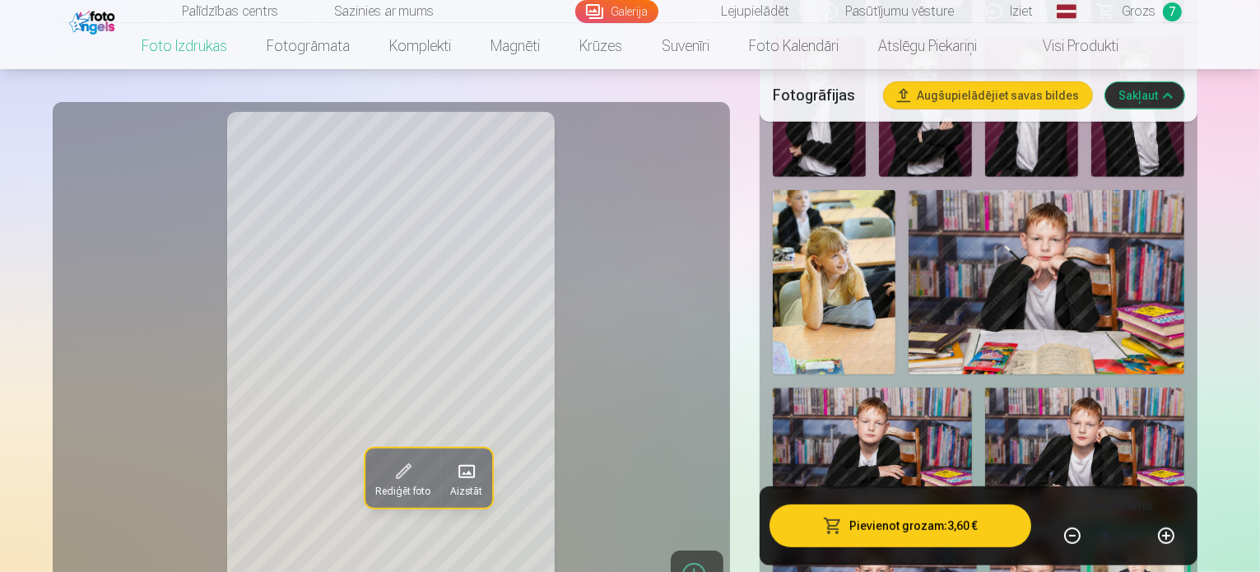
click at [899, 516] on button "Pievienot grozam : 3,60 €" at bounding box center [900, 525] width 262 height 43
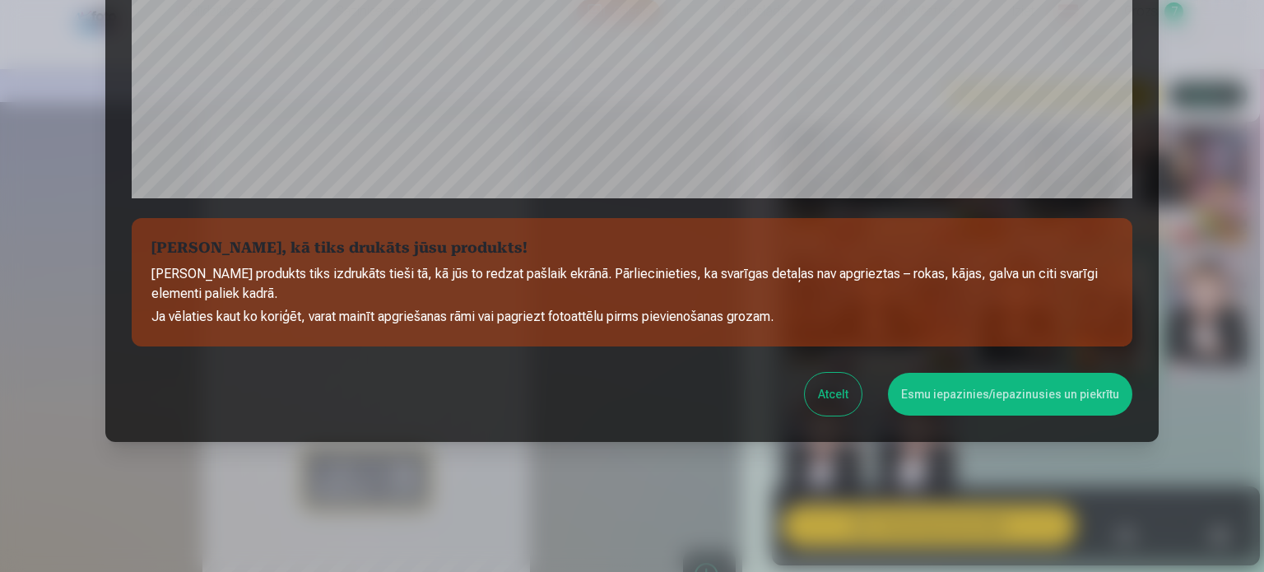
scroll to position [612, 0]
click at [1008, 391] on button "Esmu iepazinies/iepazinusies un piekrītu" at bounding box center [1010, 393] width 244 height 43
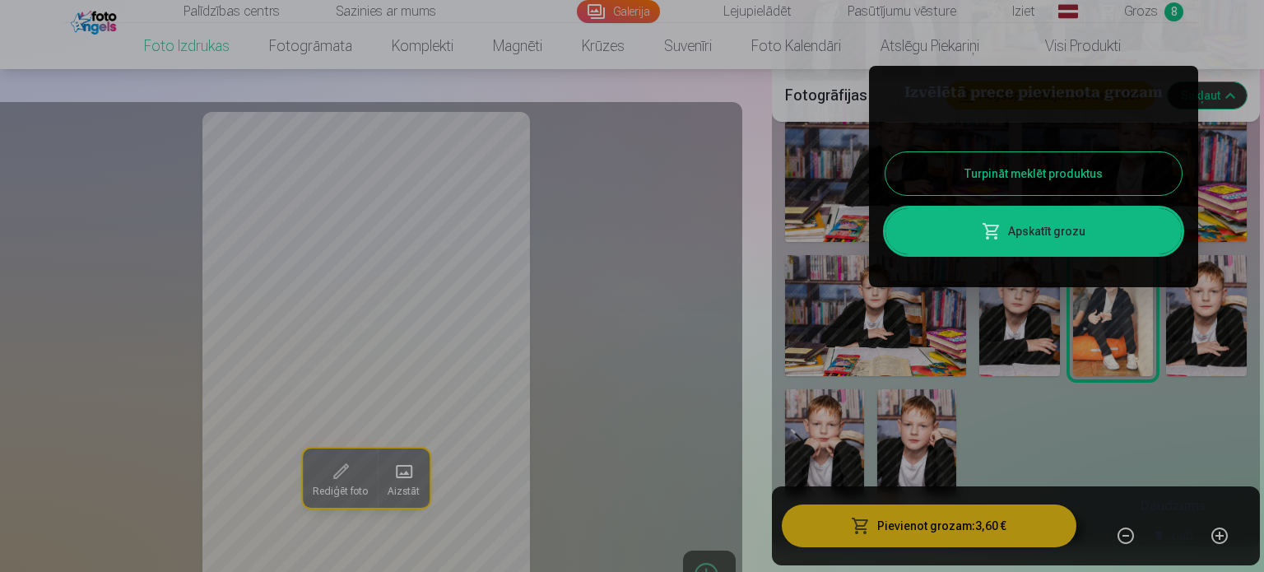
click at [1057, 174] on button "Turpināt meklēt produktus" at bounding box center [1033, 173] width 296 height 43
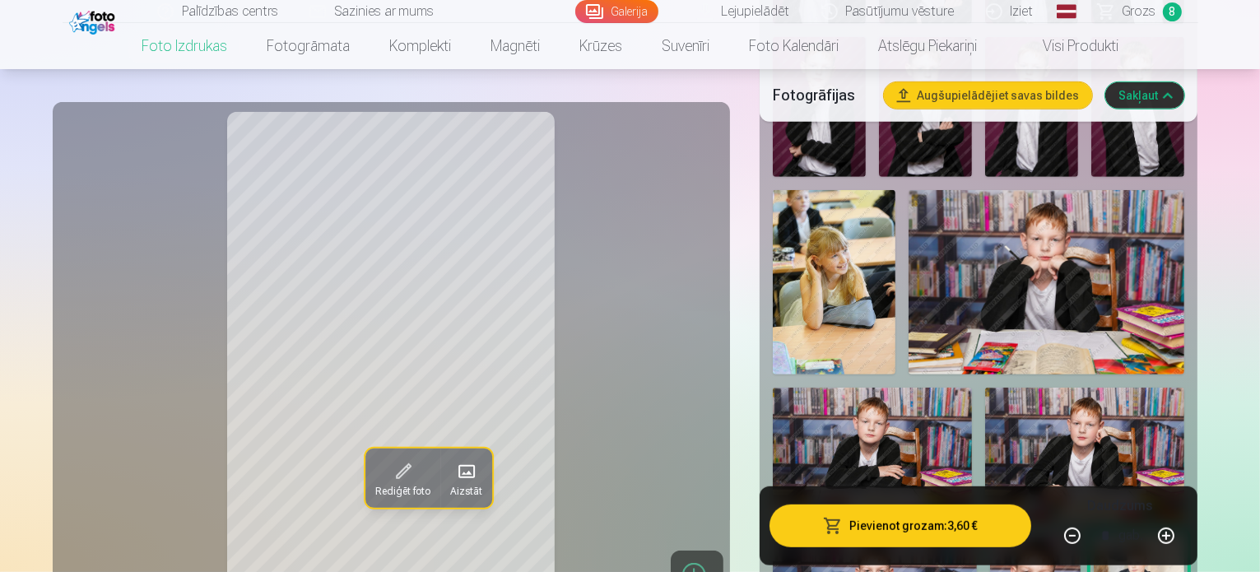
click at [904, 535] on button "Pievienot grozam : 3,60 €" at bounding box center [900, 525] width 262 height 43
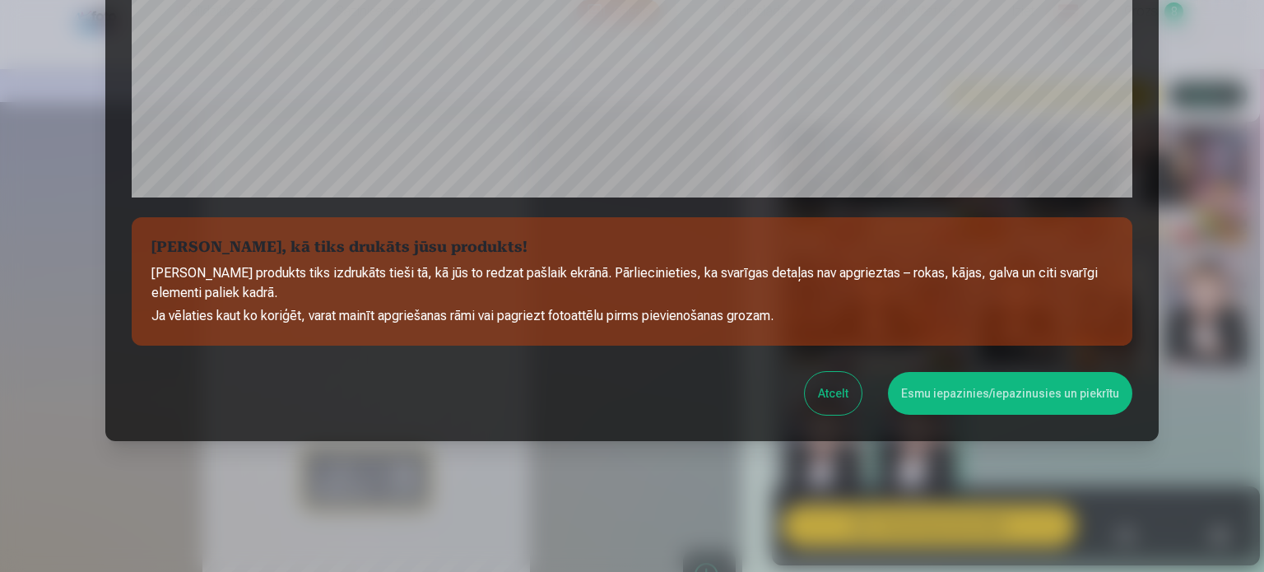
click at [1030, 392] on button "Esmu iepazinies/iepazinusies un piekrītu" at bounding box center [1010, 393] width 244 height 43
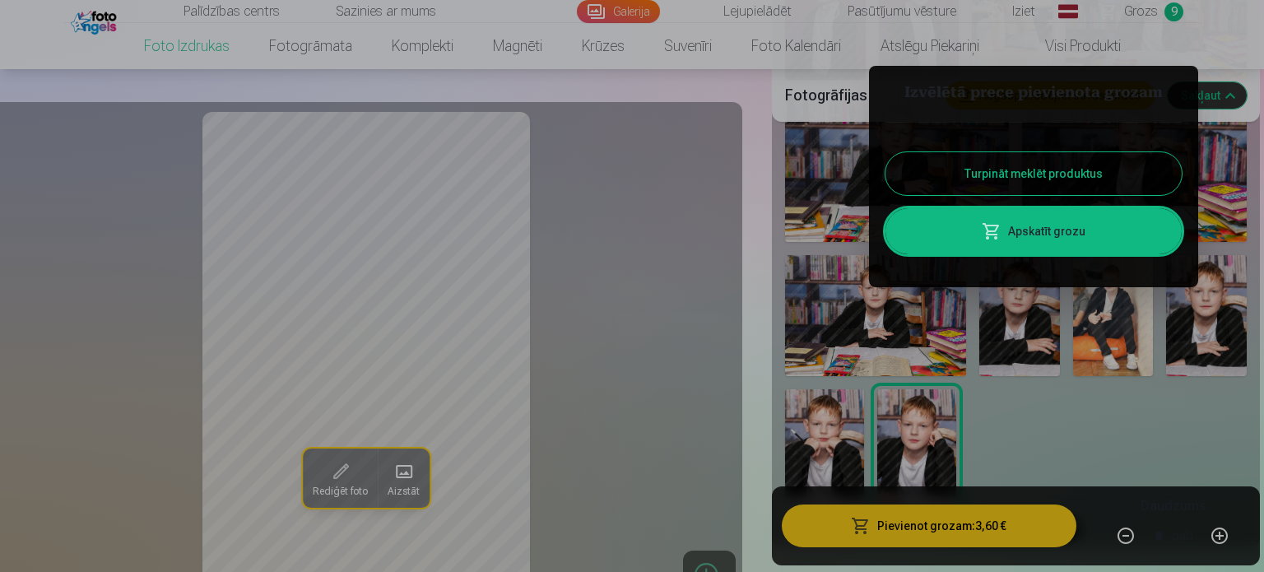
click at [1063, 183] on button "Turpināt meklēt produktus" at bounding box center [1033, 173] width 296 height 43
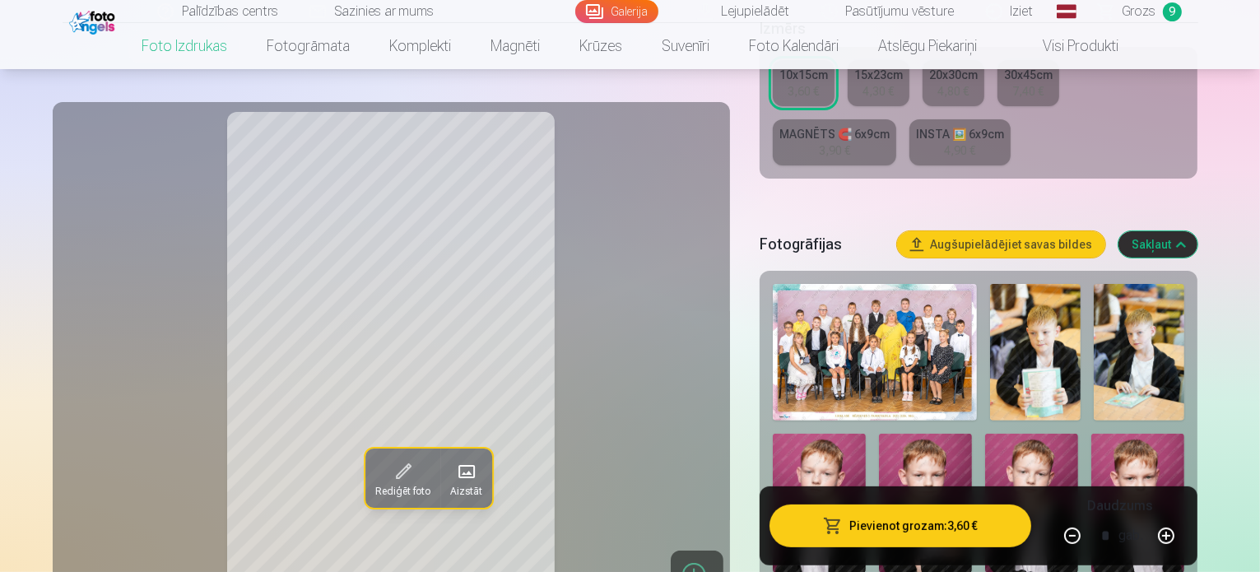
scroll to position [383, 0]
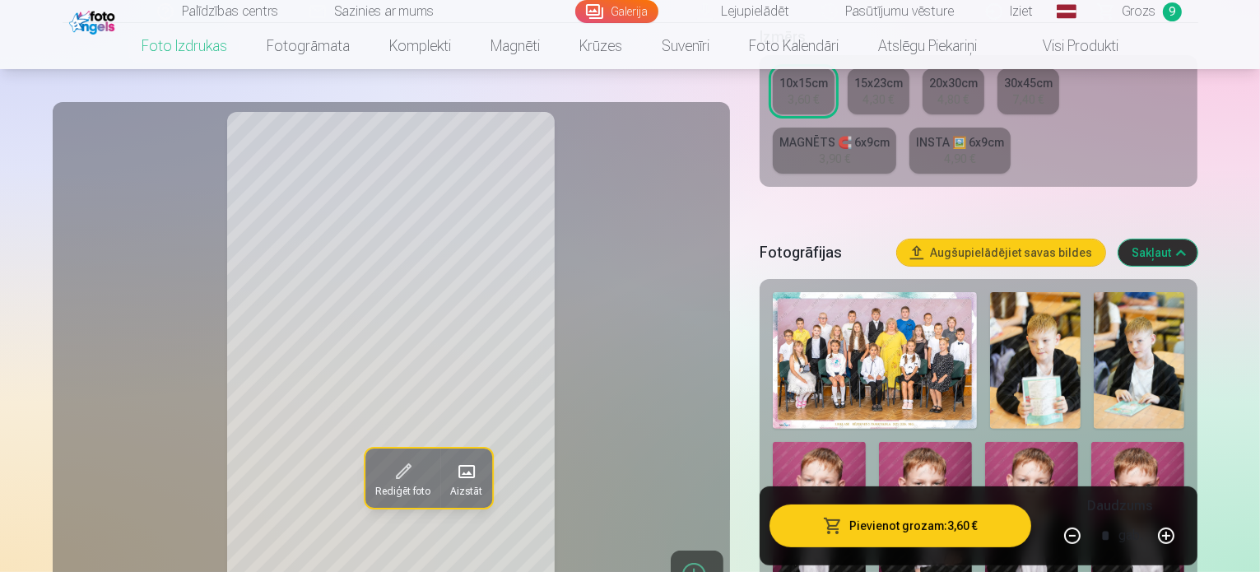
click at [1037, 299] on img at bounding box center [1035, 360] width 91 height 137
click at [1119, 305] on img at bounding box center [1139, 360] width 91 height 137
click at [1156, 14] on link "Grozs 9" at bounding box center [1140, 11] width 115 height 23
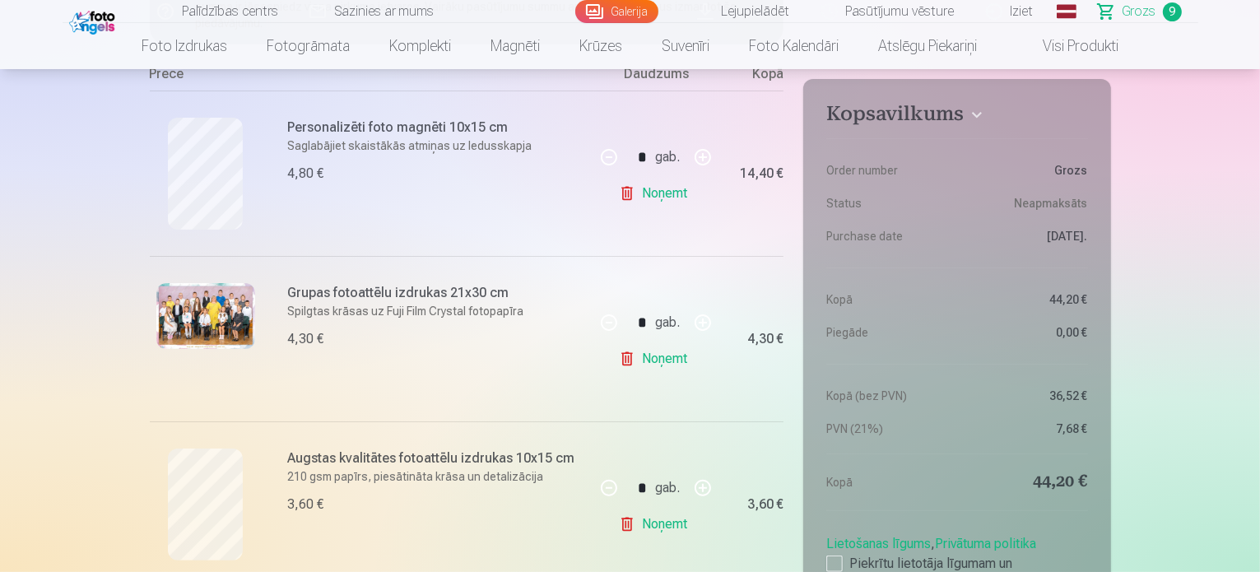
scroll to position [300, 0]
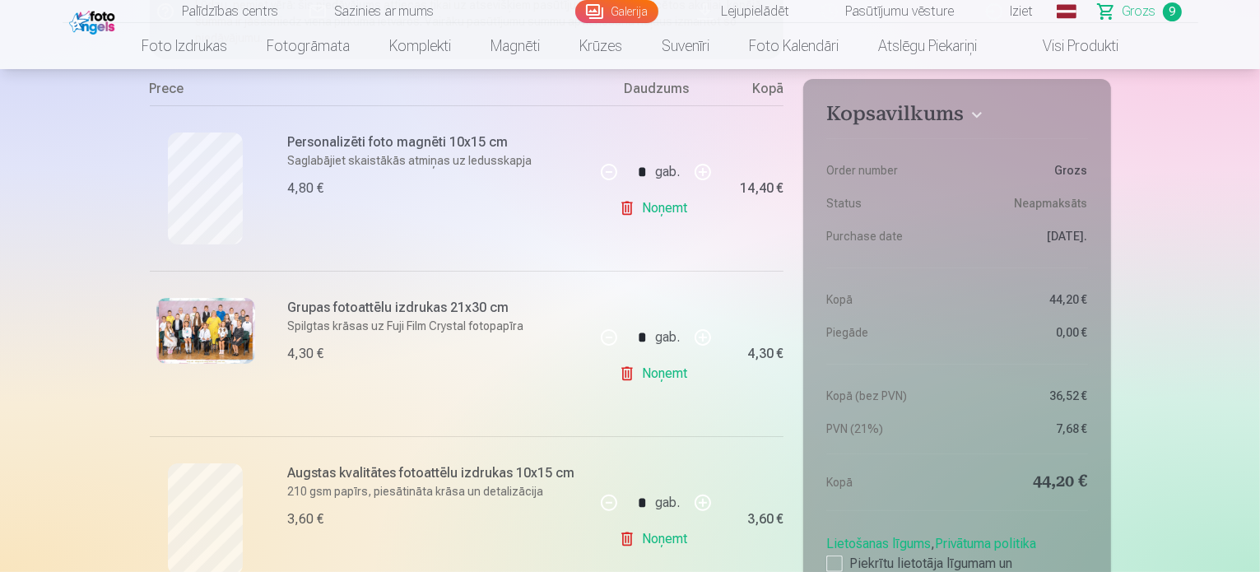
click at [609, 170] on button "button" at bounding box center [608, 171] width 39 height 39
type input "*"
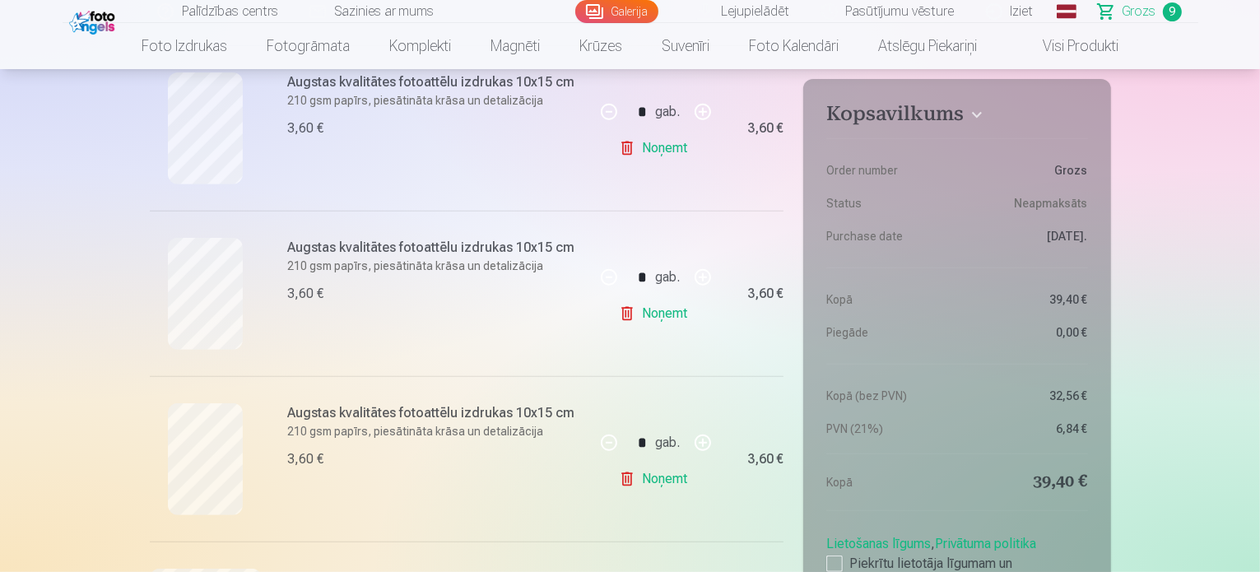
scroll to position [690, 0]
click at [662, 322] on link "Noņemt" at bounding box center [656, 313] width 75 height 33
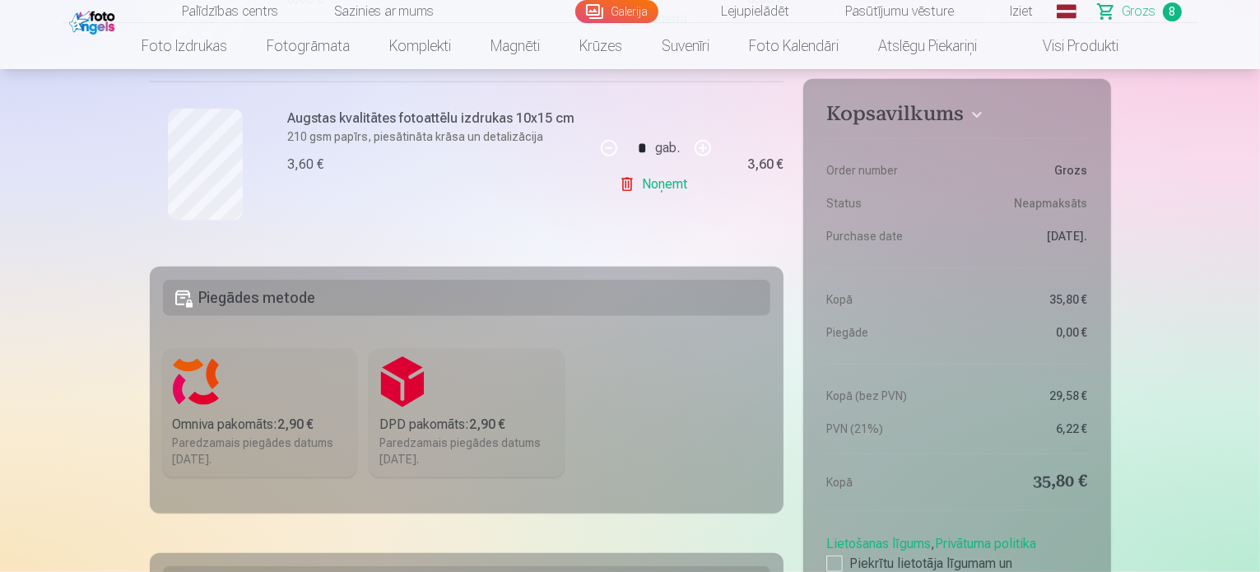
scroll to position [1486, 0]
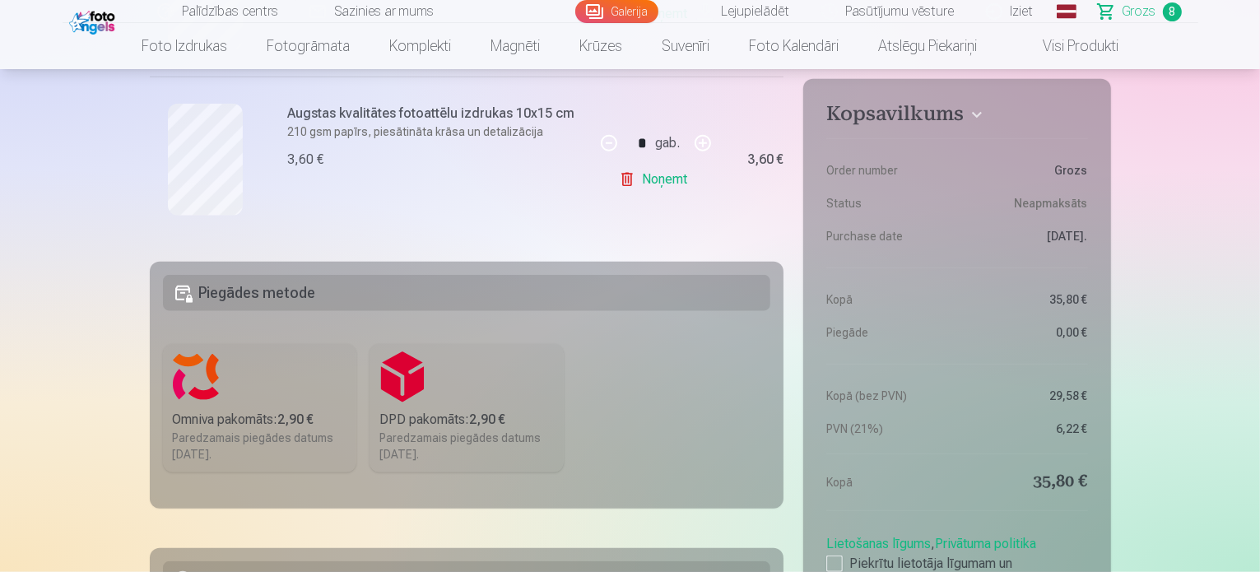
click at [428, 416] on div "DPD pakomāts : 2,90 €" at bounding box center [466, 420] width 174 height 20
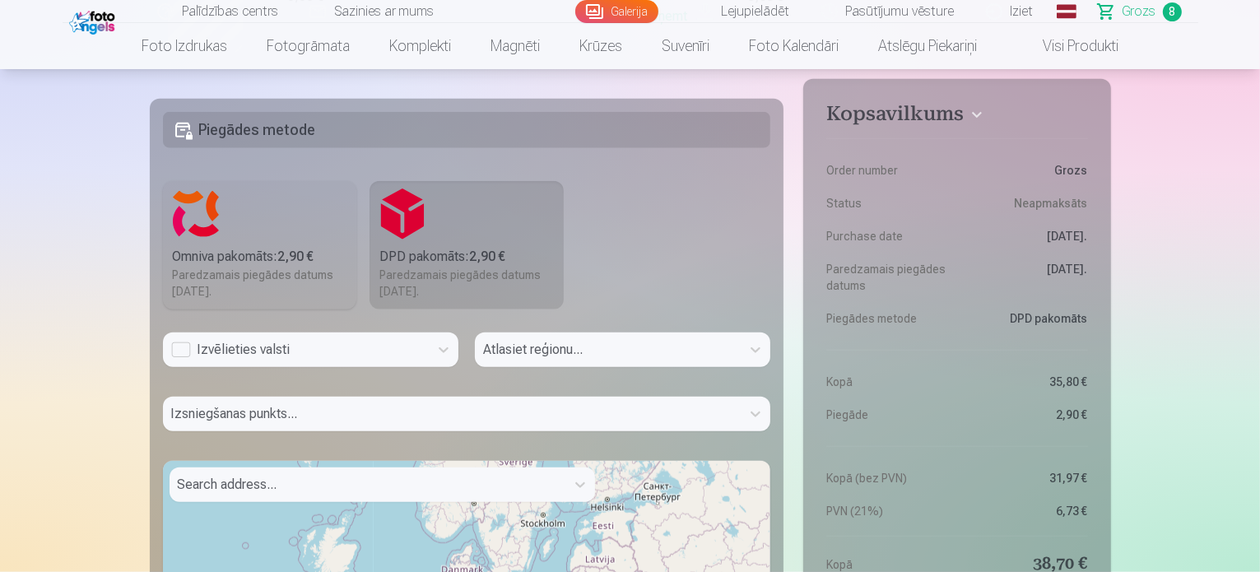
scroll to position [1682, 0]
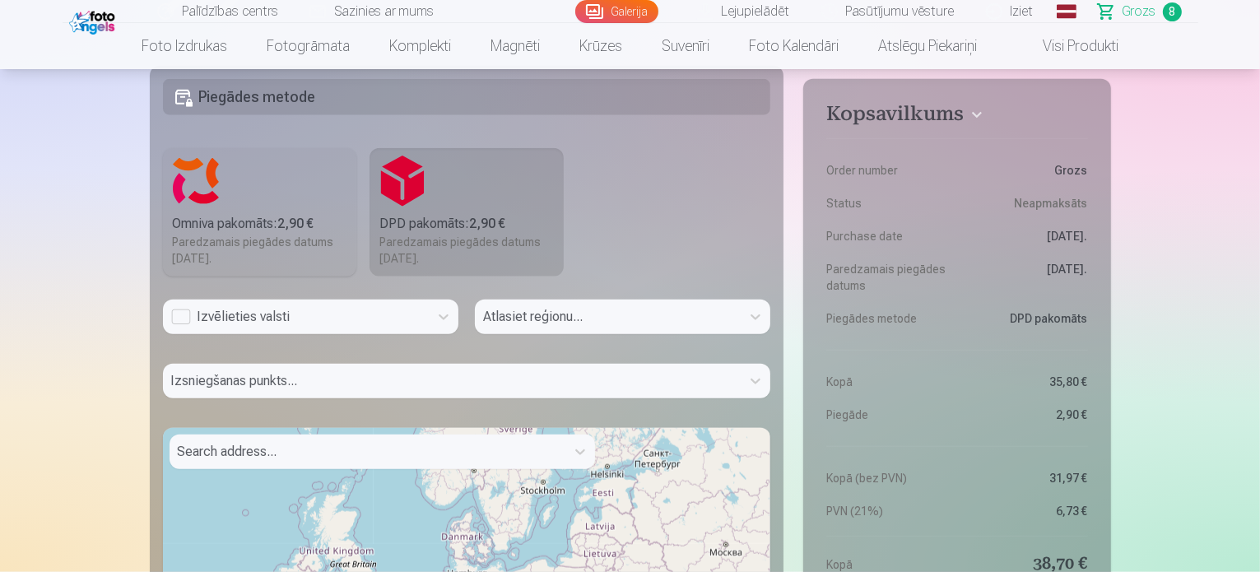
click at [685, 312] on div "Atlasiet reģionu..." at bounding box center [622, 324] width 295 height 48
click at [753, 314] on div "Atlasiet reģionu..." at bounding box center [622, 324] width 295 height 48
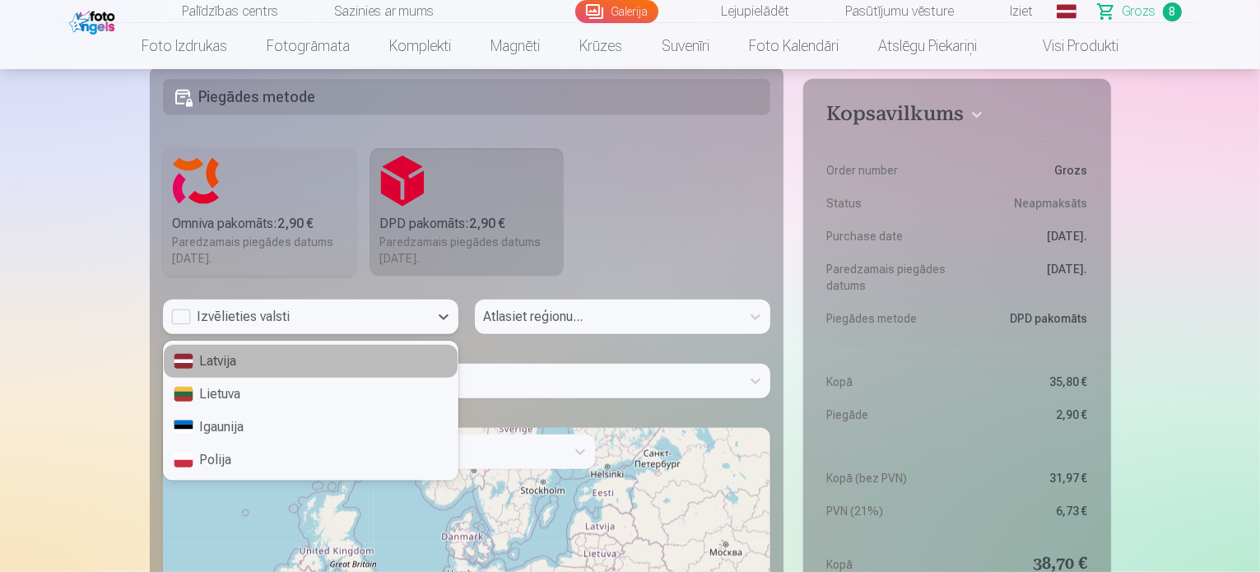
click at [173, 318] on div "Izvēlieties valsti" at bounding box center [295, 317] width 249 height 20
click at [205, 357] on div "Latvija" at bounding box center [311, 361] width 294 height 33
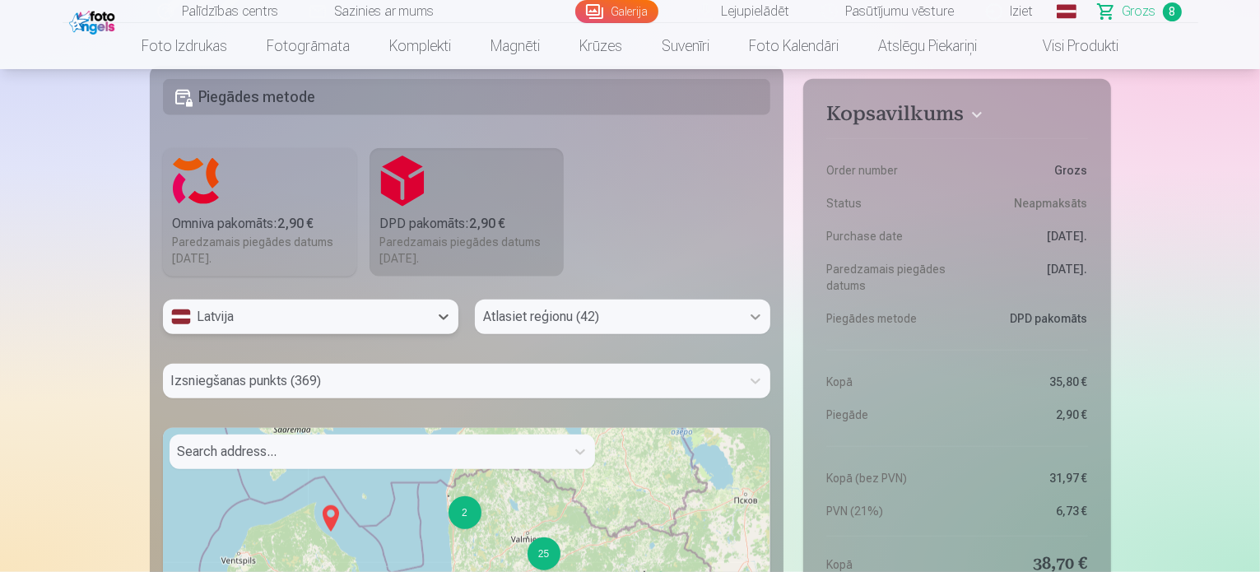
scroll to position [1704, 0]
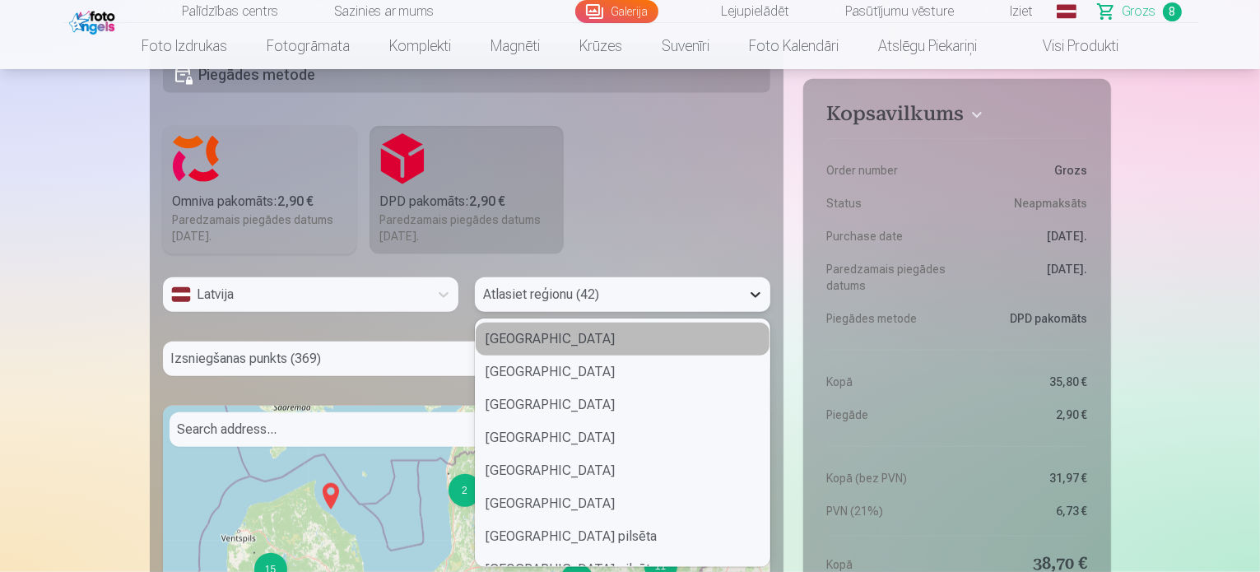
click at [758, 307] on div at bounding box center [756, 295] width 30 height 30
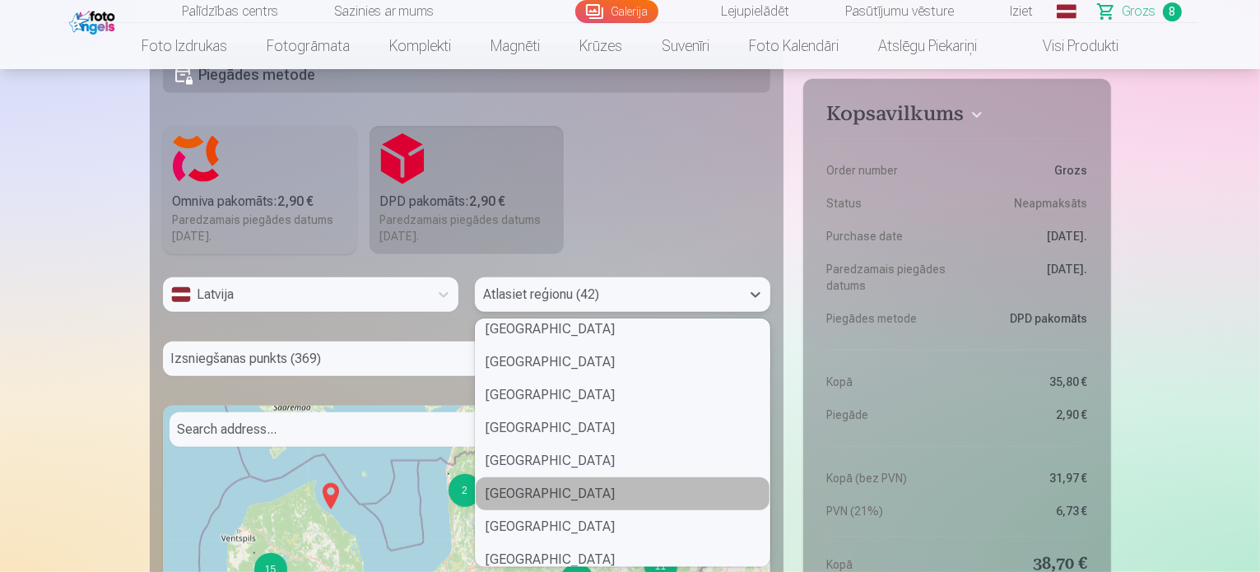
scroll to position [670, 0]
click at [599, 479] on div "Rēzeknes novads" at bounding box center [623, 492] width 294 height 33
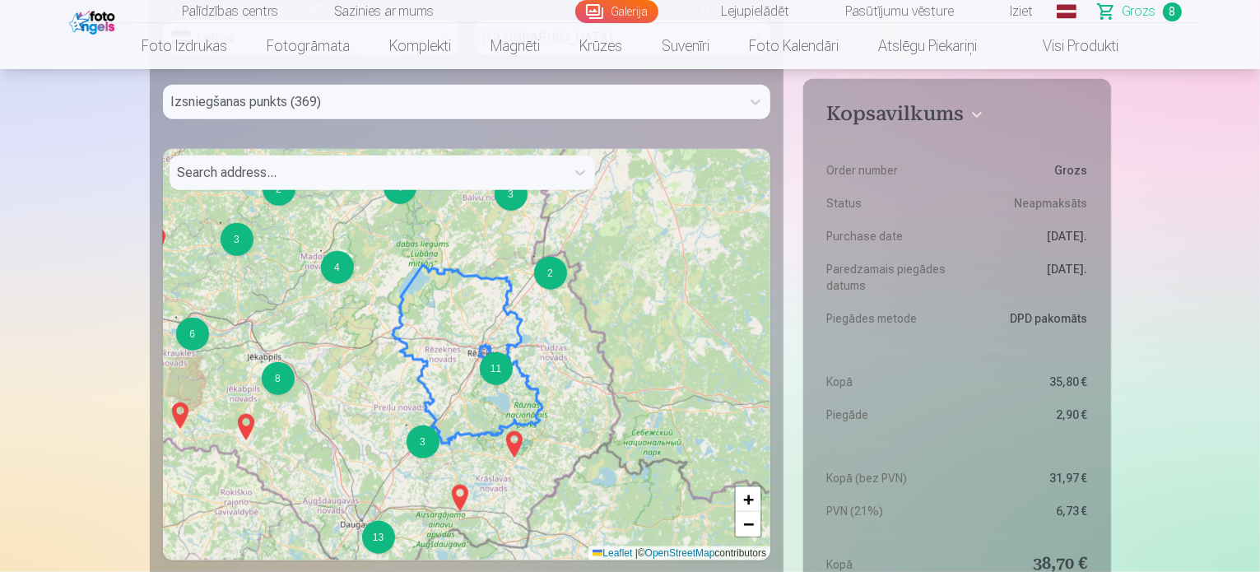
scroll to position [1962, 0]
click at [494, 365] on div "11" at bounding box center [496, 367] width 33 height 33
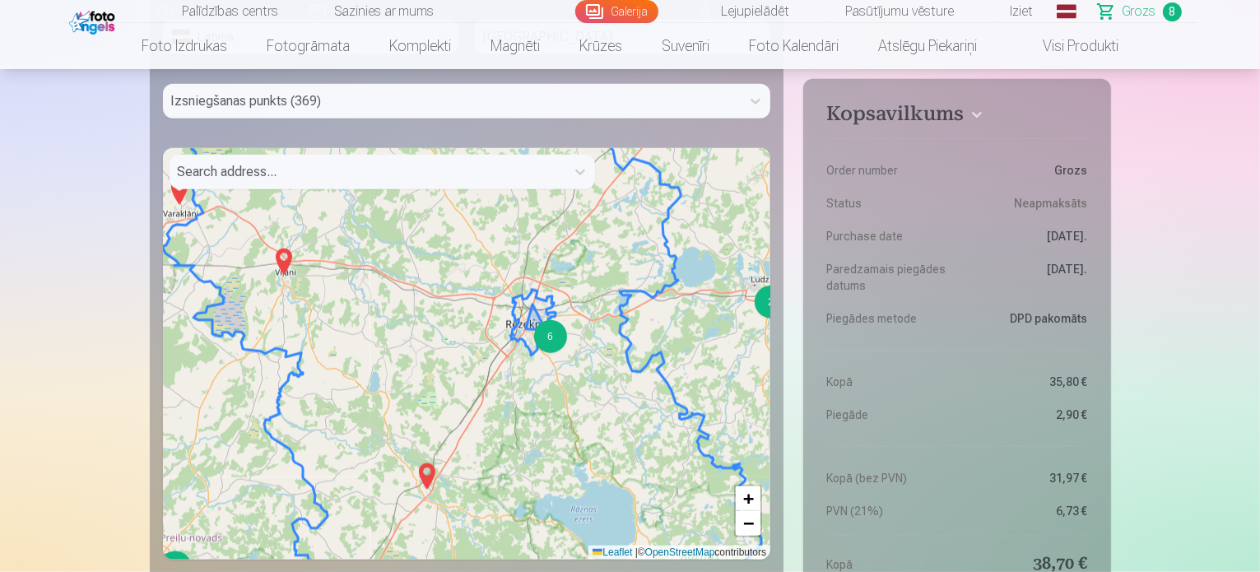
click at [550, 336] on div "6" at bounding box center [550, 336] width 33 height 33
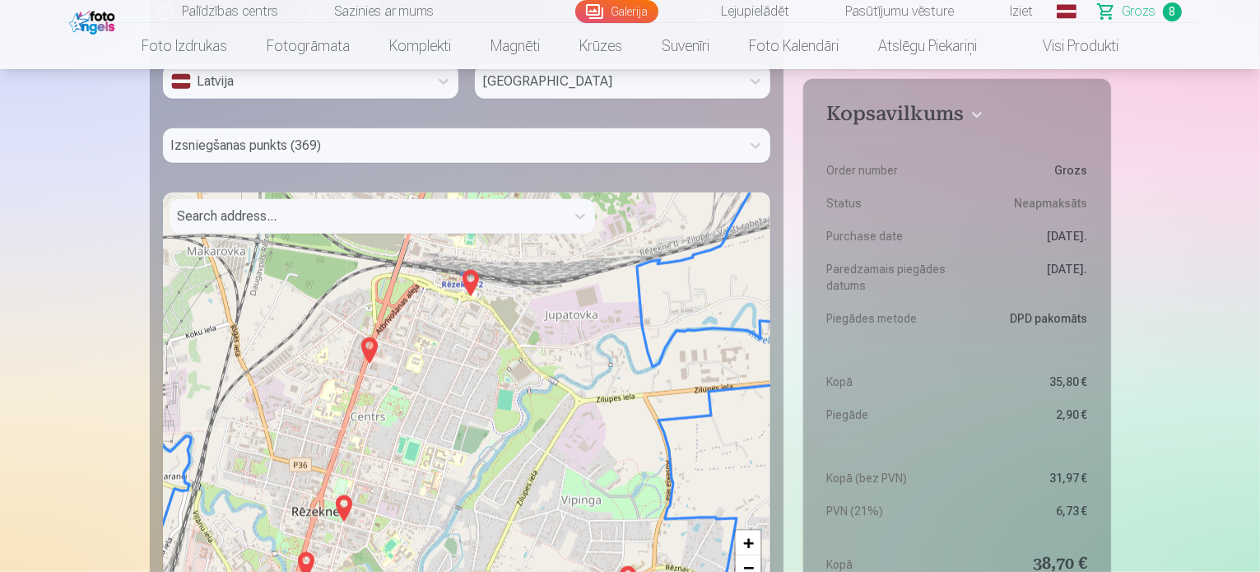
scroll to position [1920, 0]
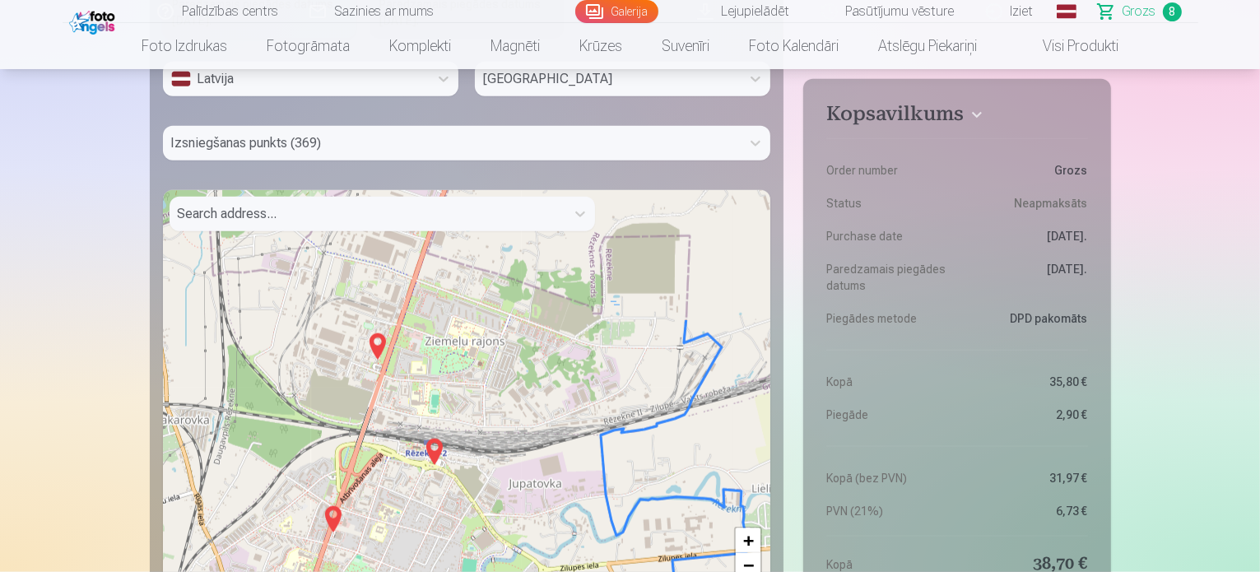
drag, startPoint x: 425, startPoint y: 279, endPoint x: 384, endPoint y: 458, distance: 183.9
click at [384, 458] on div "+ − Leaflet | © OpenStreetMap contributors" at bounding box center [467, 395] width 608 height 411
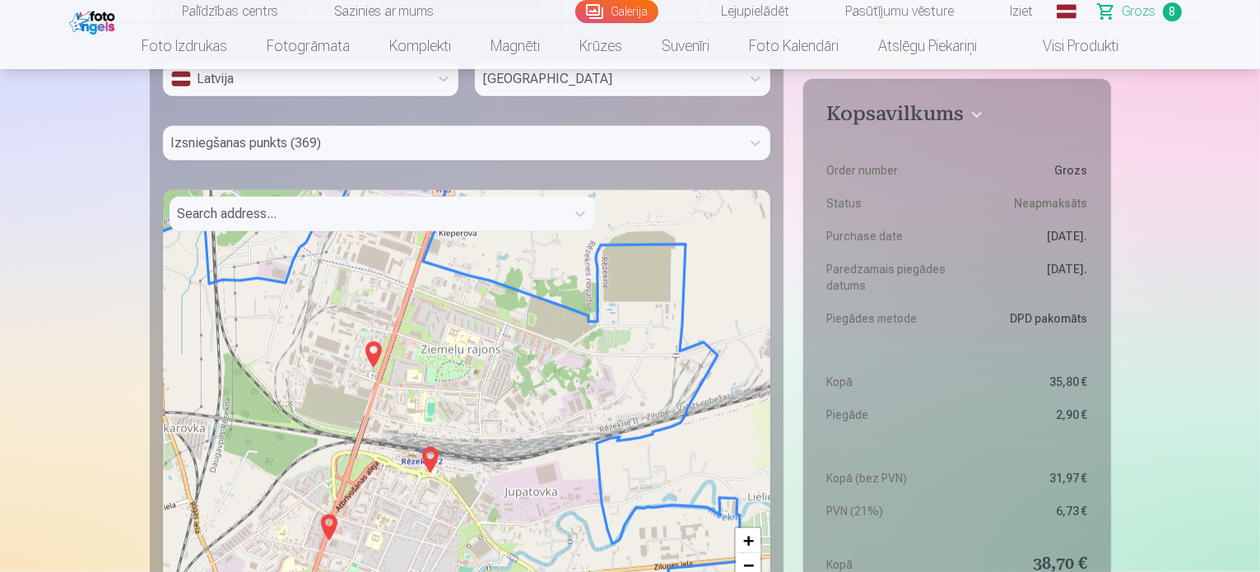
click at [372, 352] on img at bounding box center [373, 354] width 26 height 39
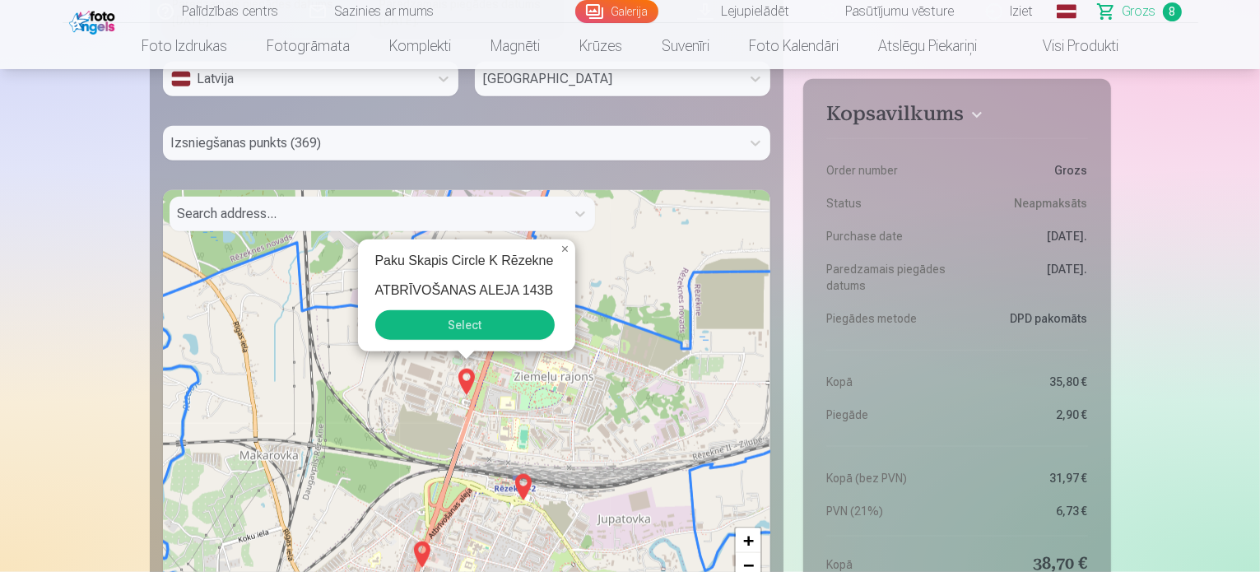
click at [473, 320] on button "Select" at bounding box center [464, 325] width 179 height 30
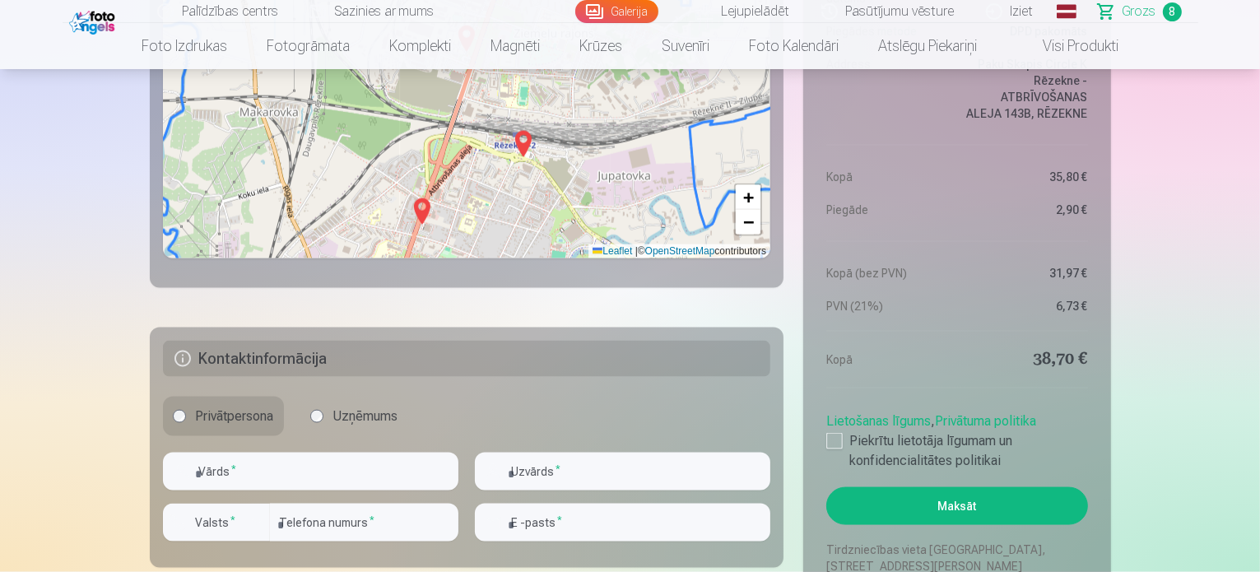
scroll to position [2262, 0]
click at [834, 434] on div at bounding box center [834, 442] width 16 height 16
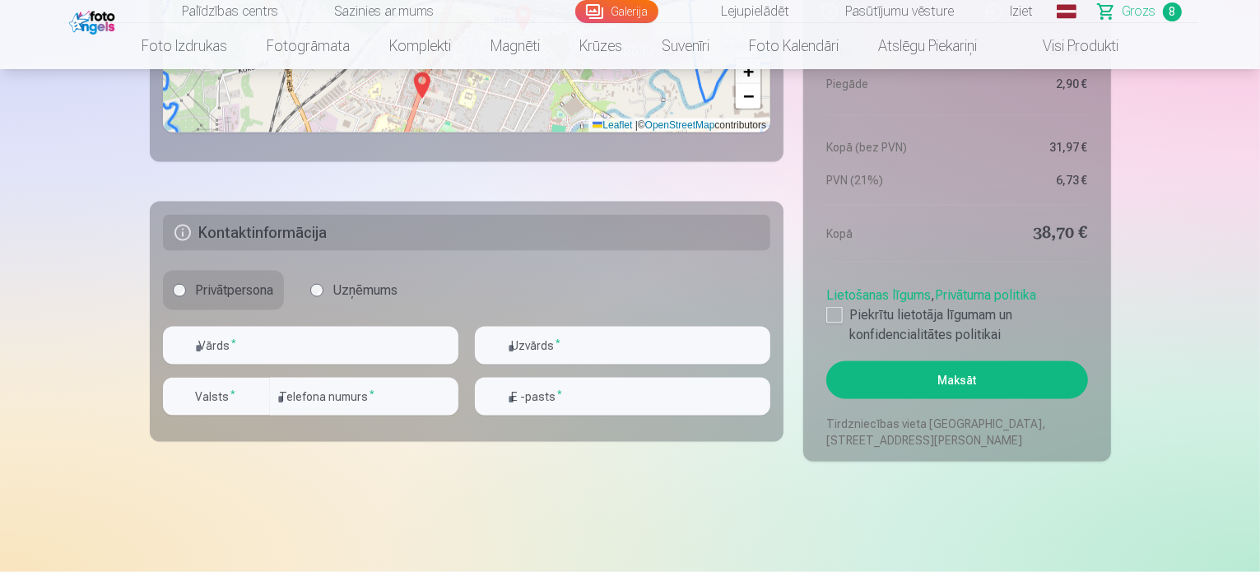
scroll to position [2389, 0]
click at [295, 338] on input "text" at bounding box center [310, 345] width 295 height 38
type input "****"
type input "**********"
type input "********"
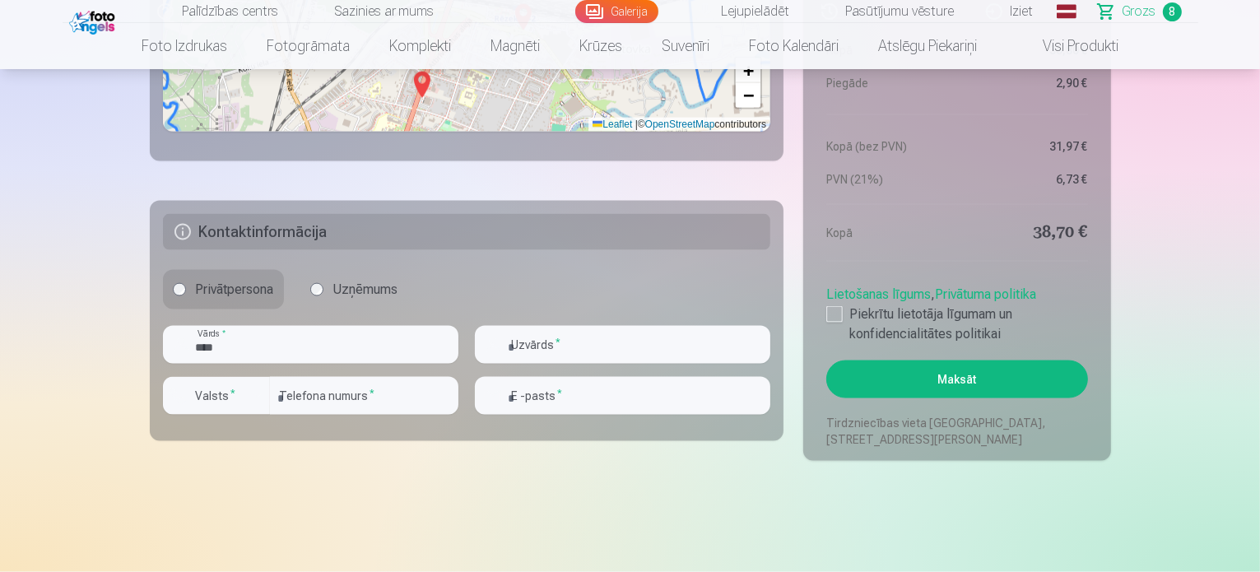
type input "********"
type input "**********"
click at [951, 377] on button "Maksāt" at bounding box center [956, 379] width 261 height 38
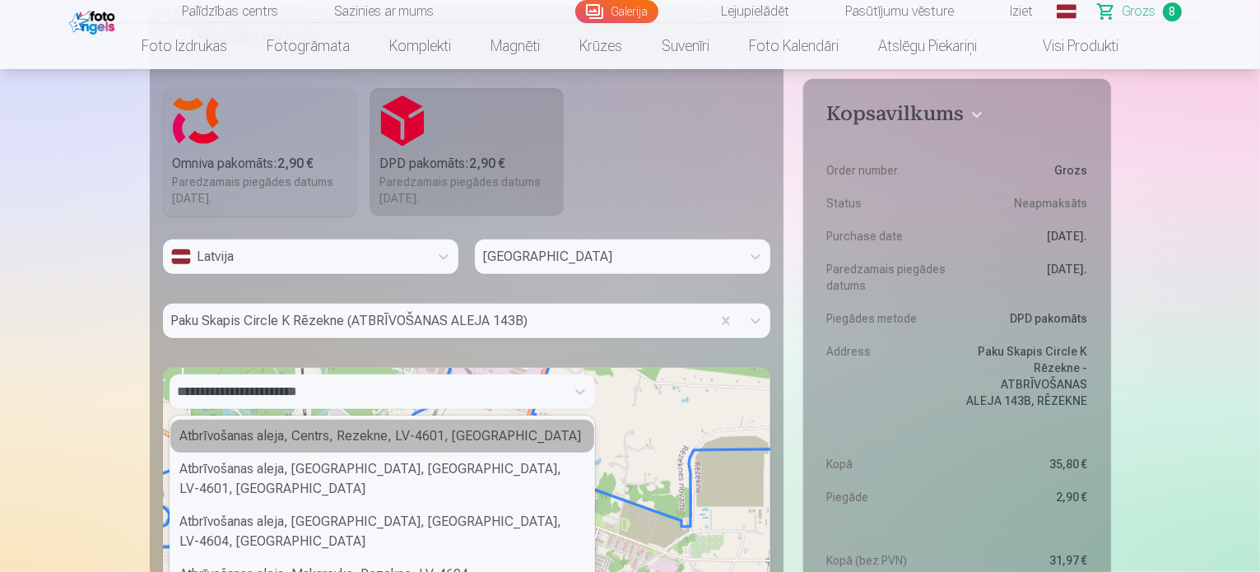
scroll to position [1741, 0]
click at [226, 430] on div "Atbrīvošanas aleja, Centrs, Rezekne, LV-4601, Latvia" at bounding box center [382, 436] width 424 height 33
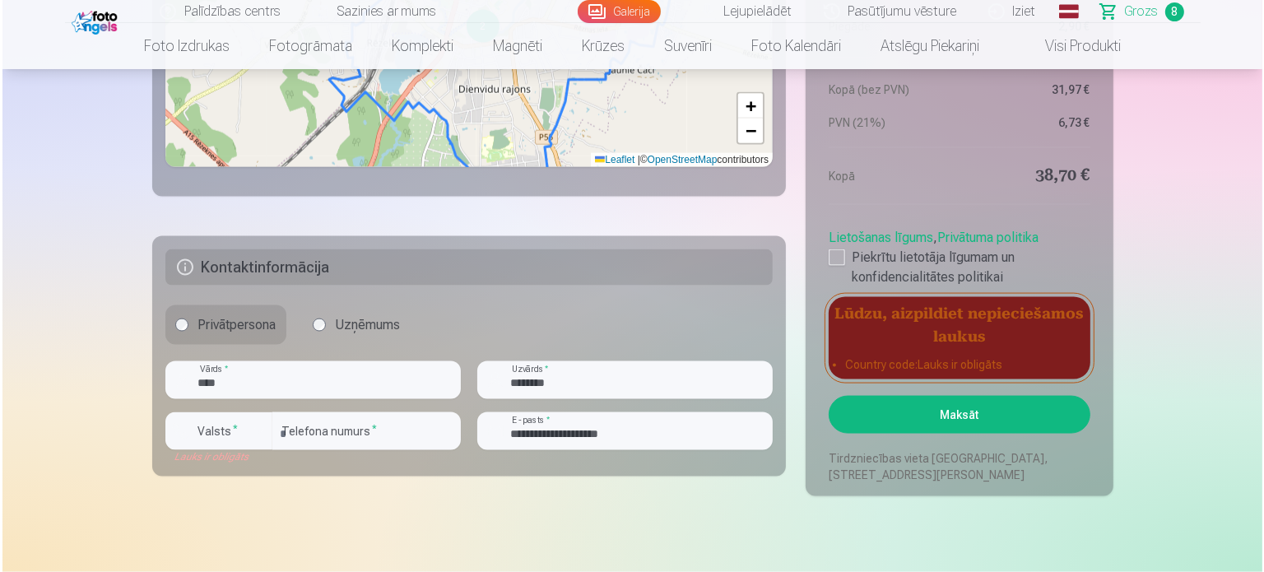
scroll to position [2353, 0]
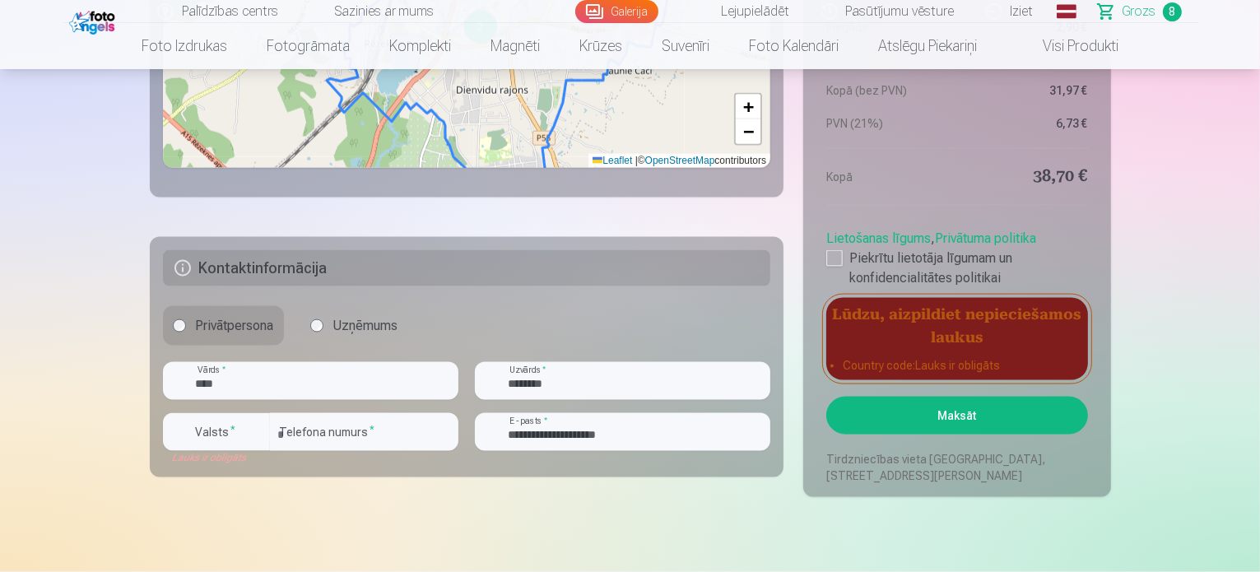
click at [852, 428] on button "Maksāt" at bounding box center [956, 416] width 261 height 38
click at [963, 431] on button "Maksāt" at bounding box center [956, 416] width 261 height 38
click at [993, 416] on button "Maksāt" at bounding box center [956, 416] width 261 height 38
click at [248, 422] on div "button" at bounding box center [257, 432] width 20 height 20
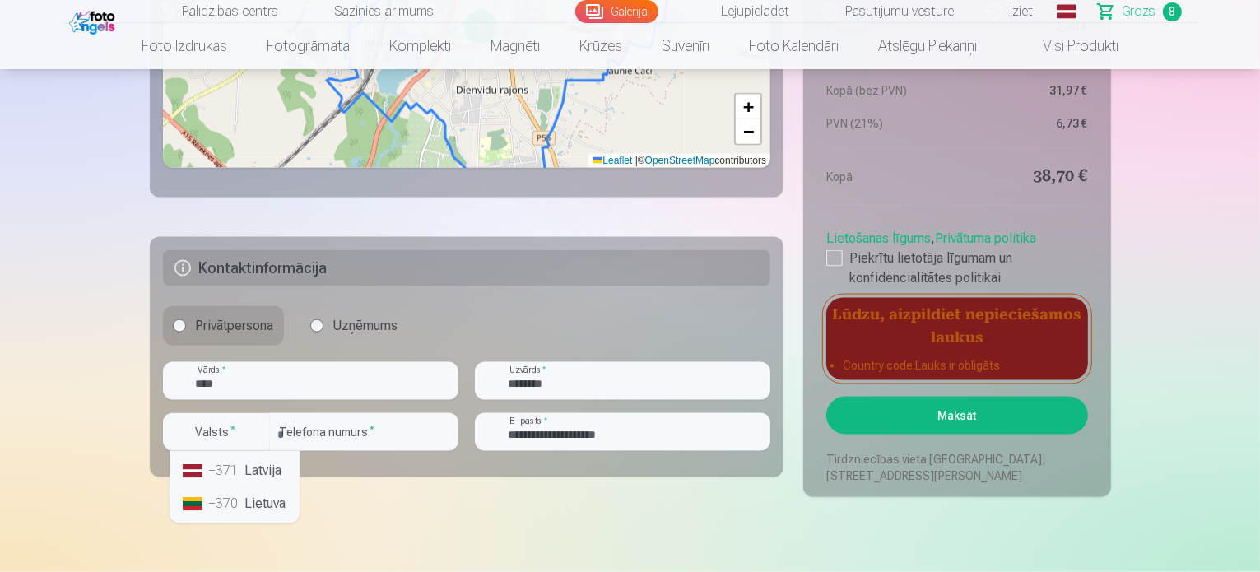
click at [258, 472] on li "+371 Latvija" at bounding box center [234, 470] width 117 height 33
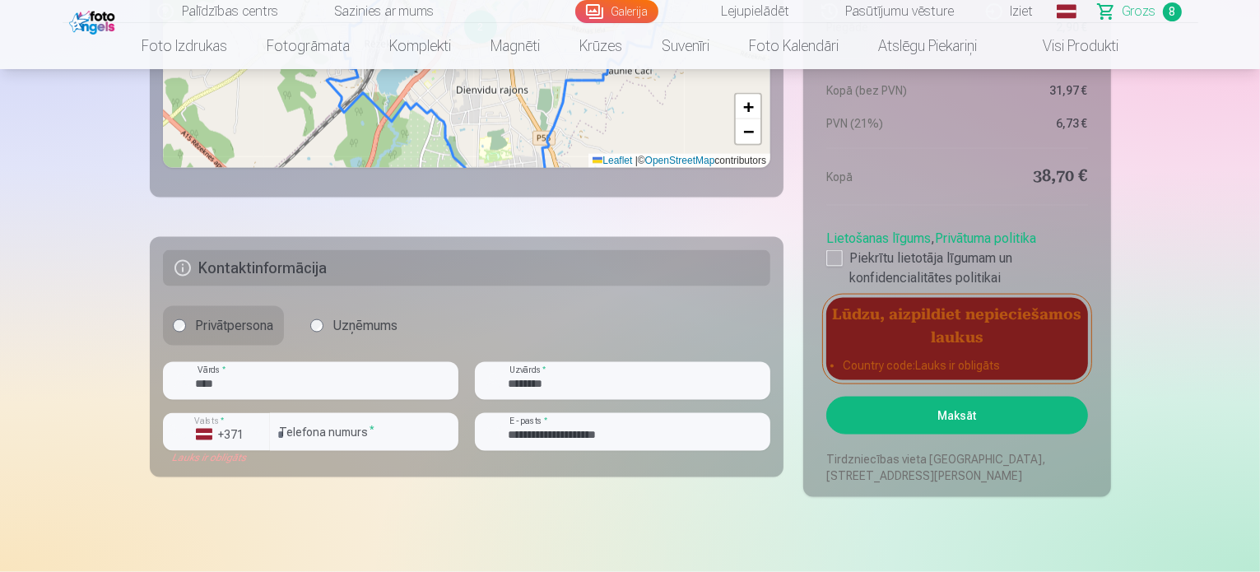
click at [931, 425] on button "Maksāt" at bounding box center [956, 416] width 261 height 38
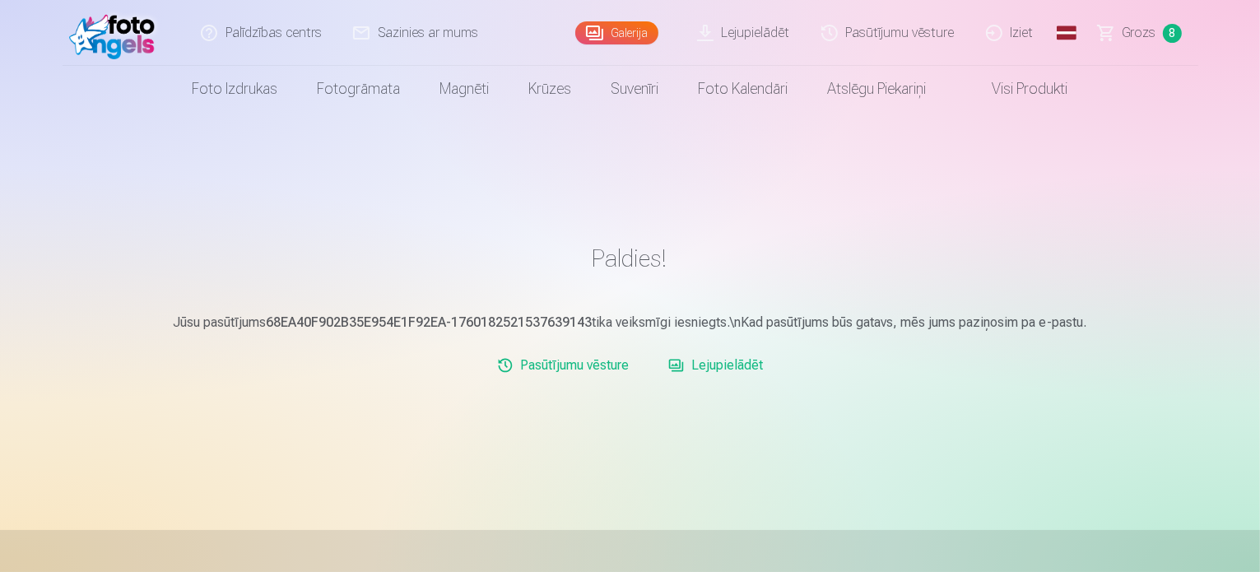
click at [154, 23] on img at bounding box center [116, 33] width 95 height 53
